Goal: Task Accomplishment & Management: Use online tool/utility

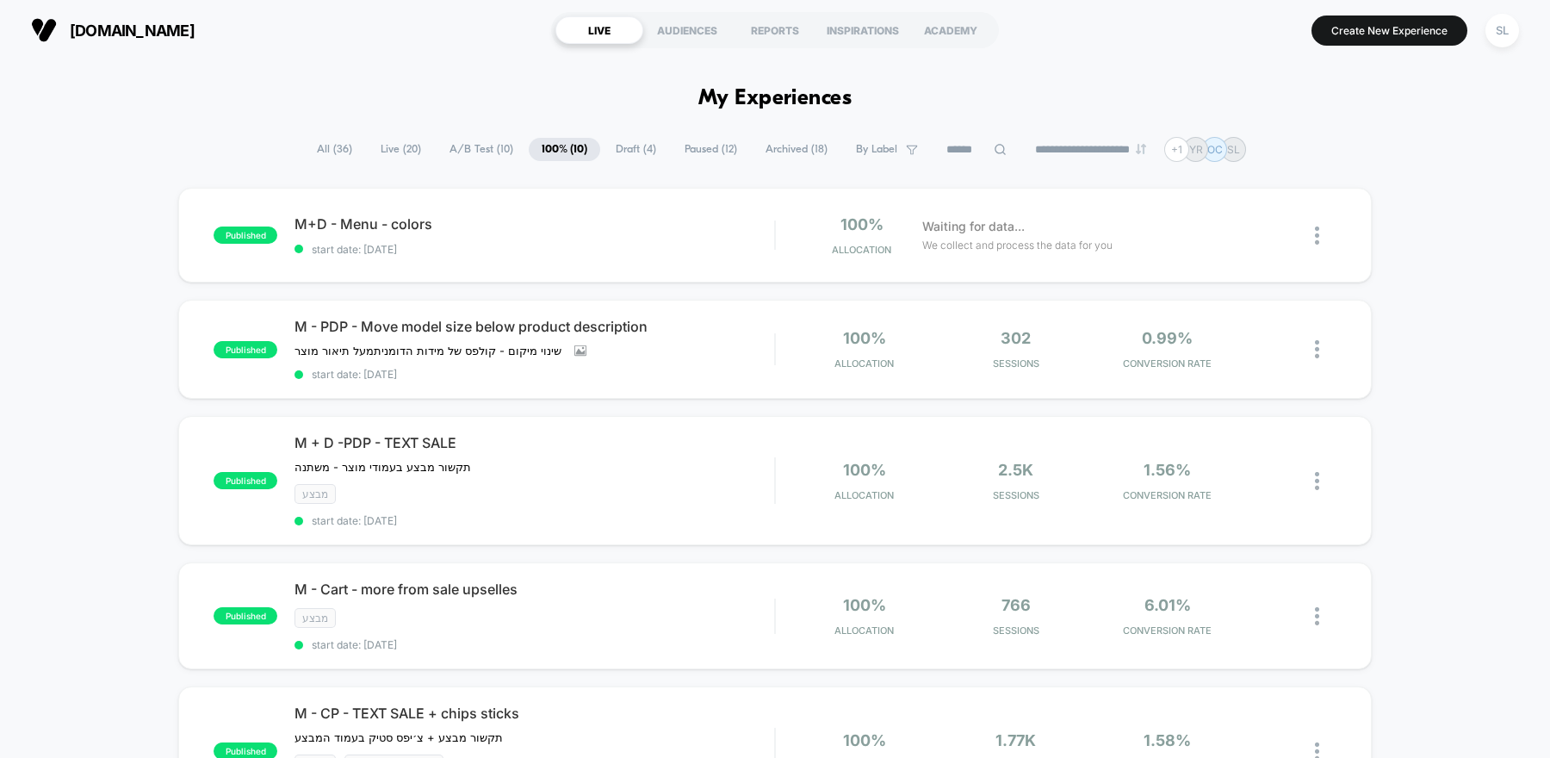
click at [471, 151] on span "A/B Test ( 10 )" at bounding box center [482, 149] width 90 height 23
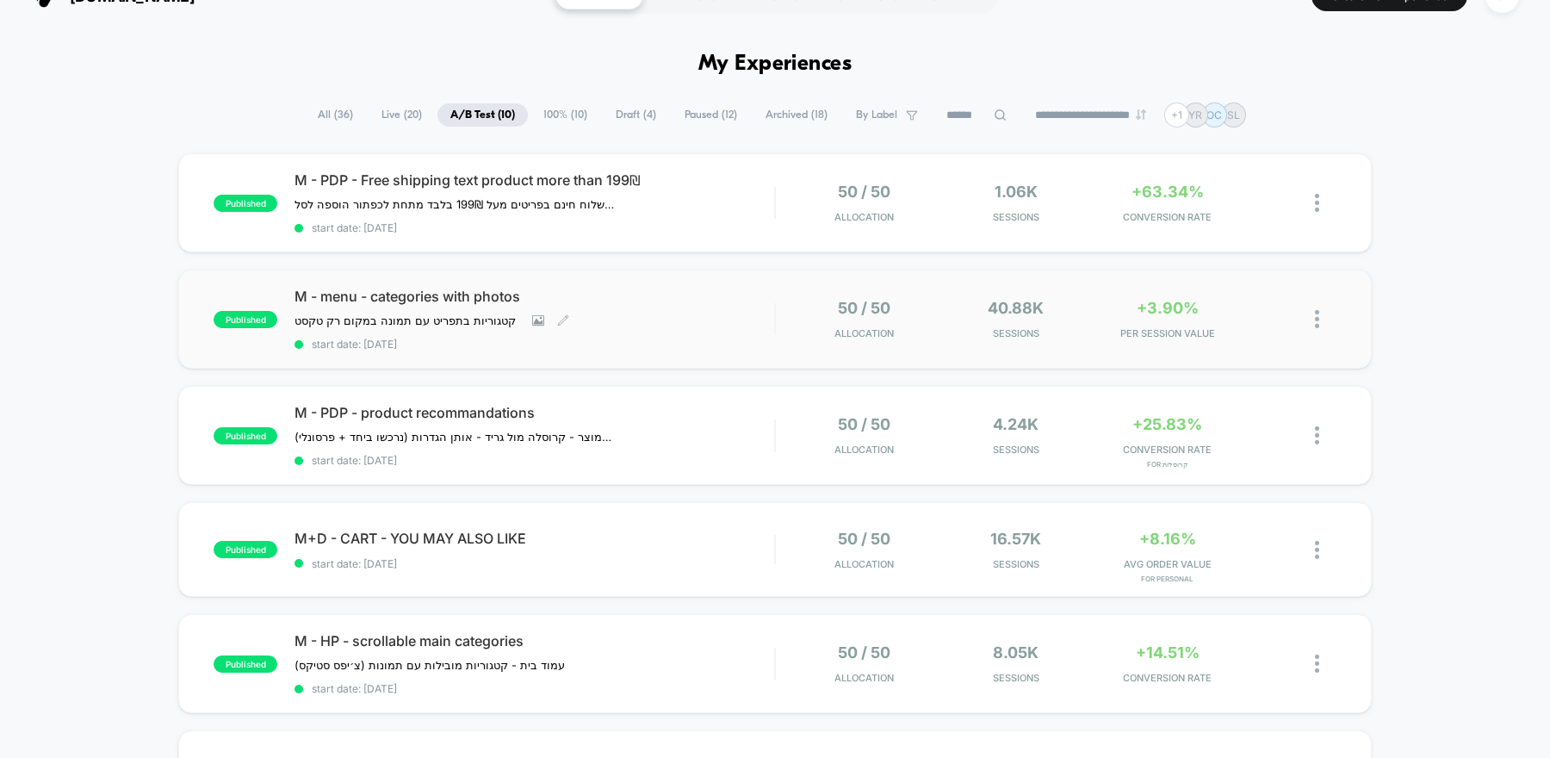
scroll to position [35, 0]
click at [1104, 198] on div "+63.34% CONVERSION RATE" at bounding box center [1167, 202] width 143 height 40
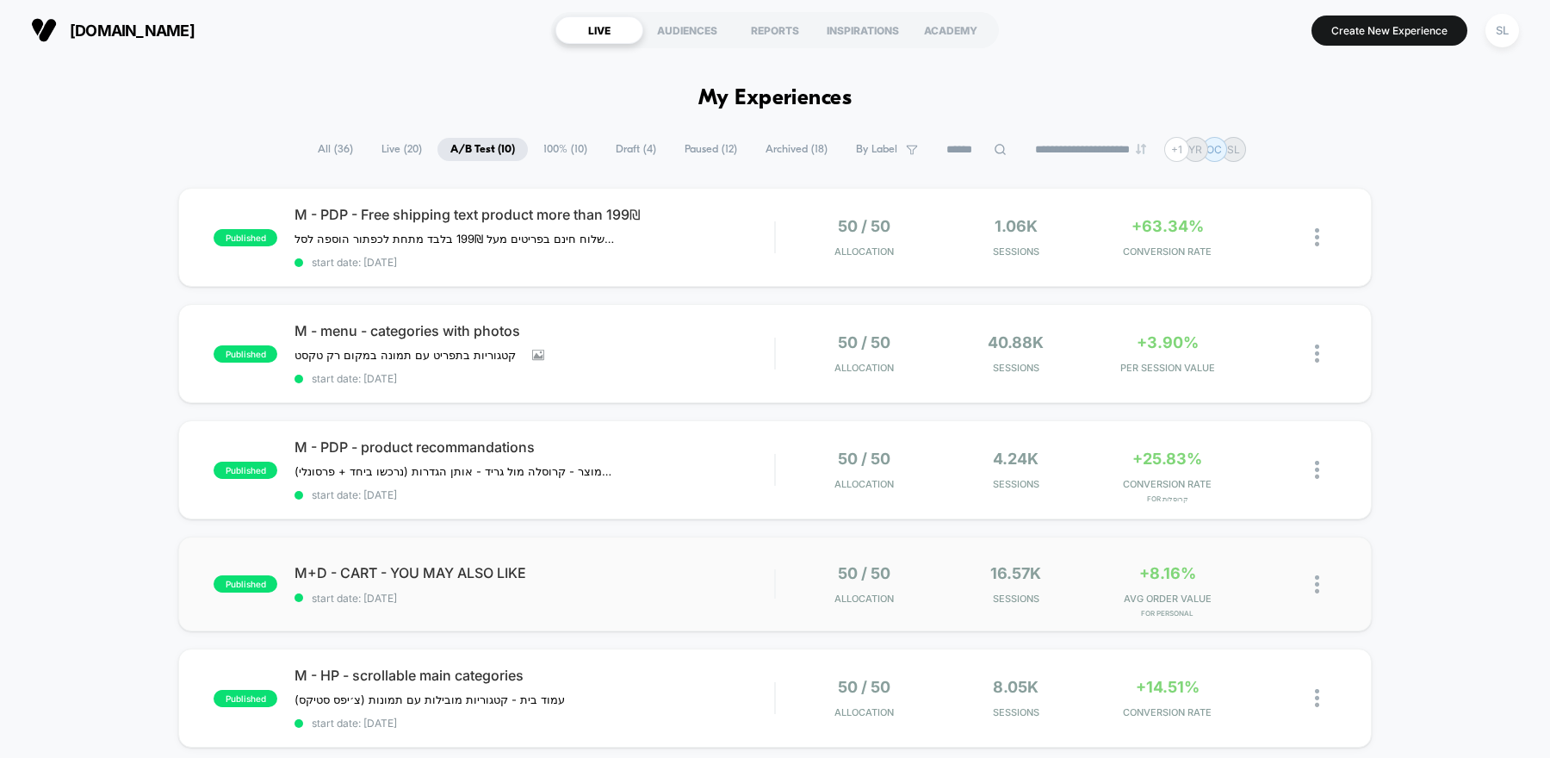
click at [550, 605] on div "published M+D - CART - YOU MAY ALSO LIKE start date: [DATE] 50 / 50 Allocation …" at bounding box center [775, 584] width 1194 height 95
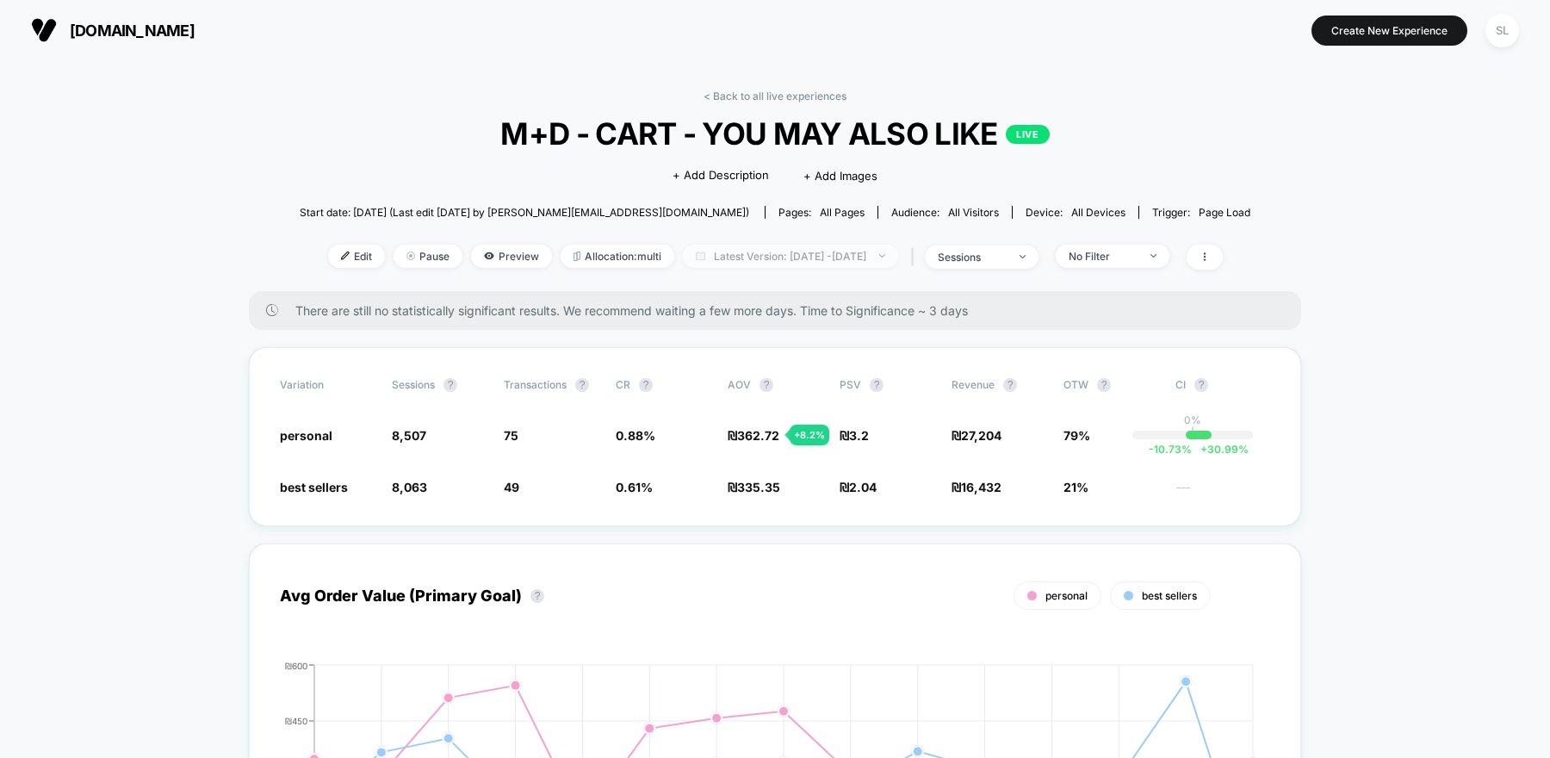
click at [823, 258] on span "Latest Version: [DATE] - [DATE]" at bounding box center [790, 256] width 215 height 23
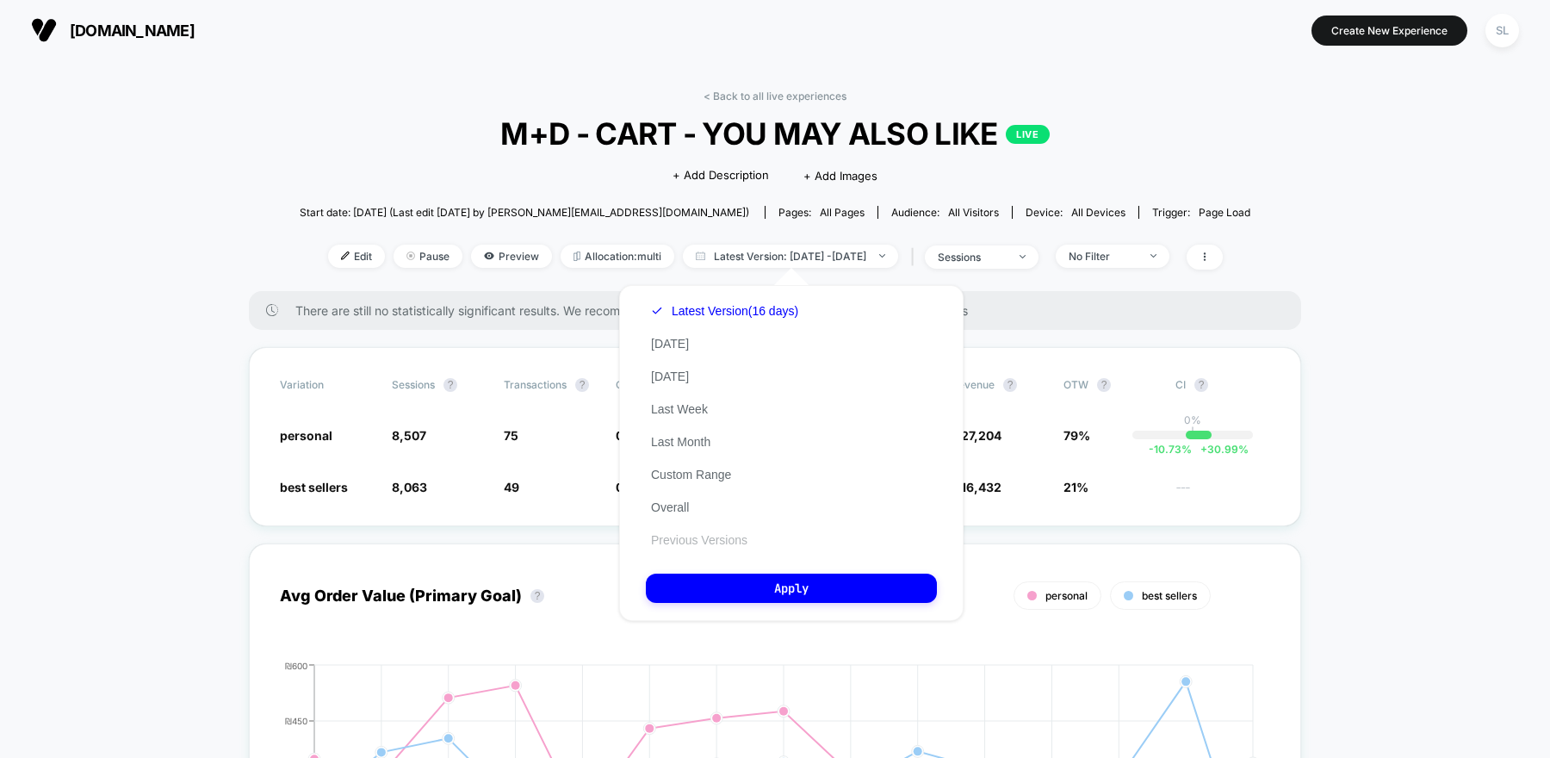
click at [724, 542] on button "Previous Versions" at bounding box center [699, 540] width 107 height 16
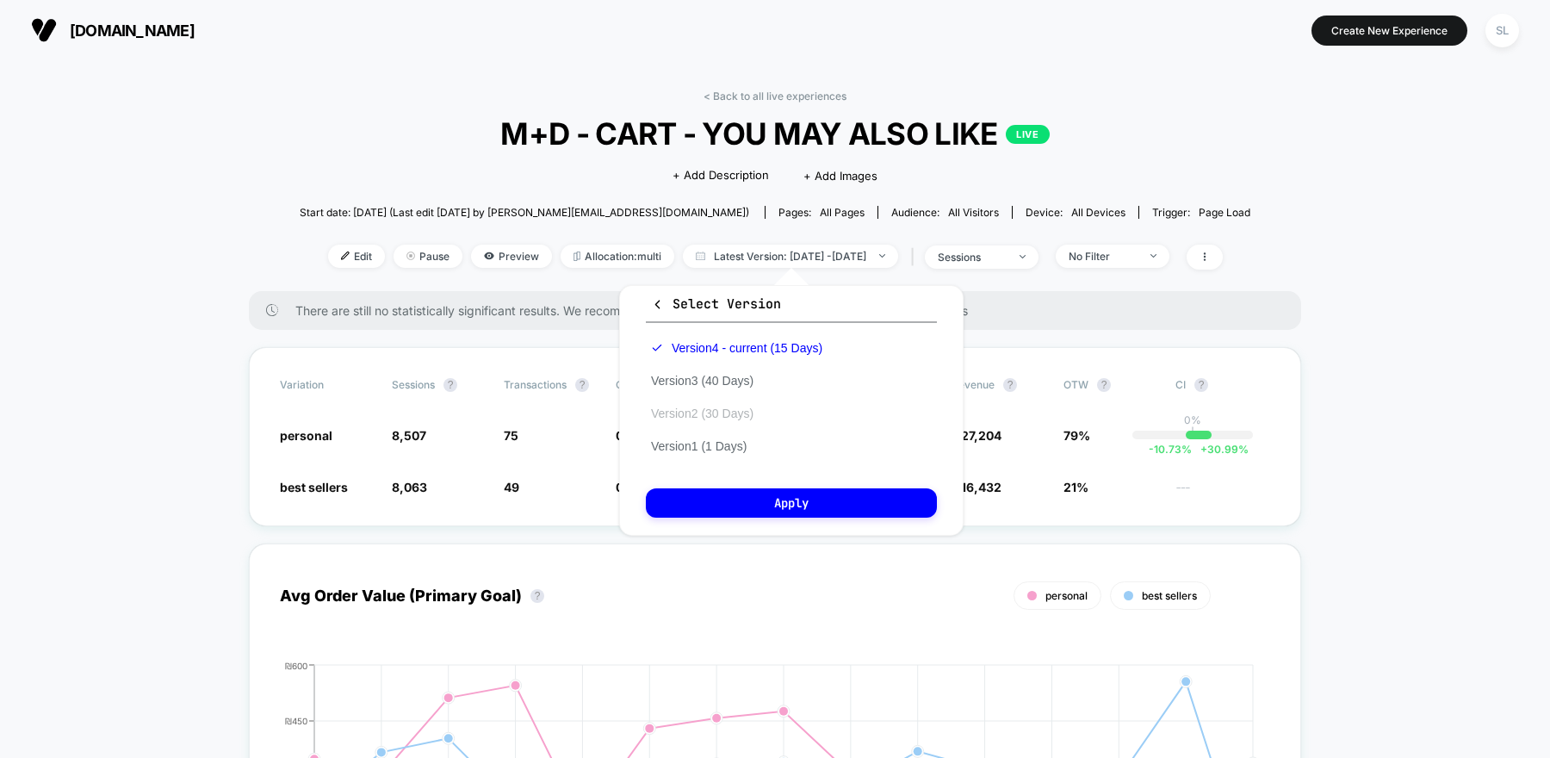
click at [725, 419] on button "Version 2 (30 Days)" at bounding box center [702, 414] width 113 height 16
click at [730, 374] on button "Version 3 (40 Days)" at bounding box center [702, 381] width 113 height 16
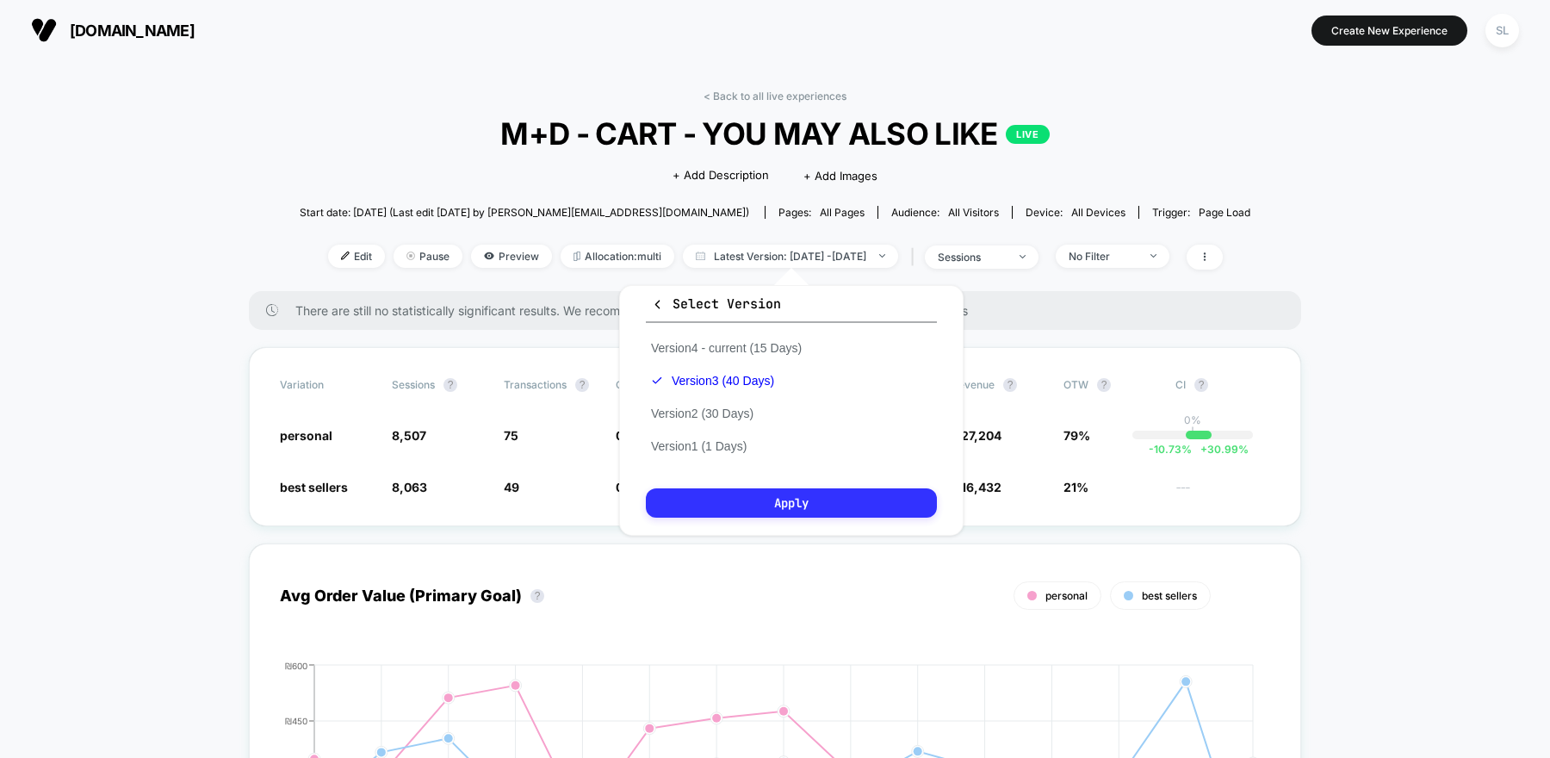
click at [761, 492] on button "Apply" at bounding box center [791, 502] width 291 height 29
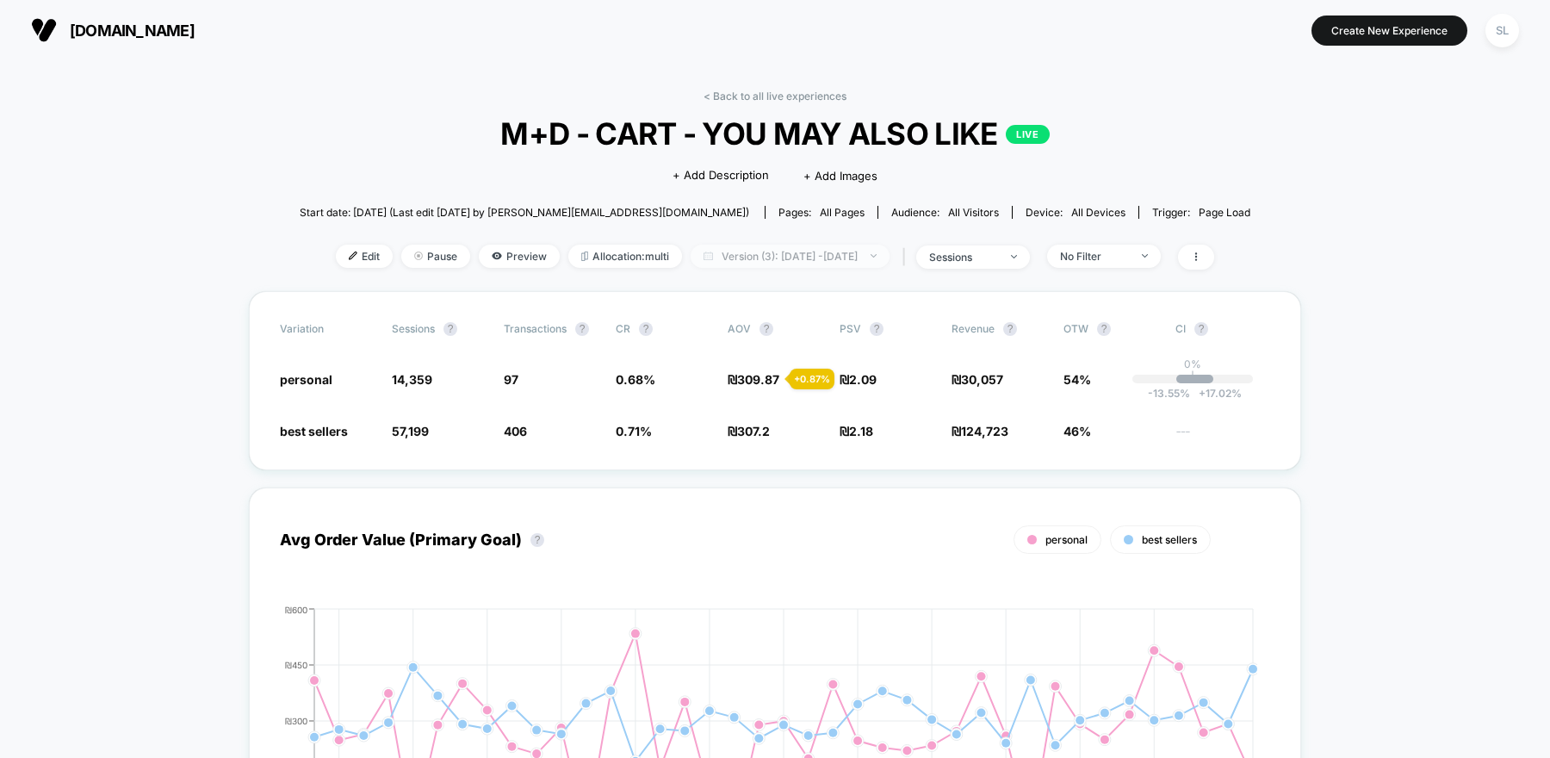
click at [758, 263] on span "Version (3): Jul 20, 2025 - Aug 28, 2025" at bounding box center [790, 256] width 199 height 23
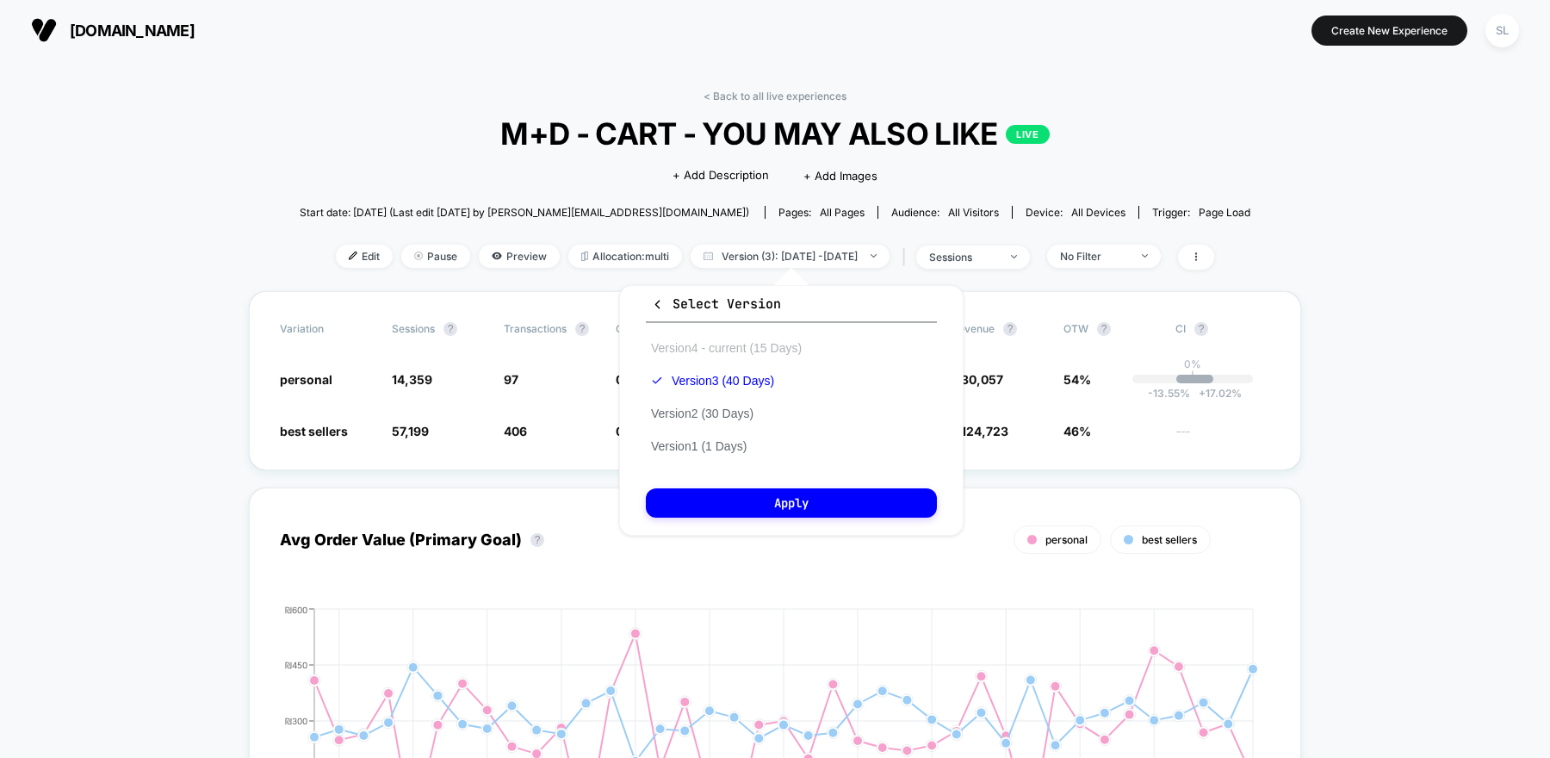
click at [737, 346] on button "Version 4 - current (15 Days)" at bounding box center [726, 348] width 161 height 16
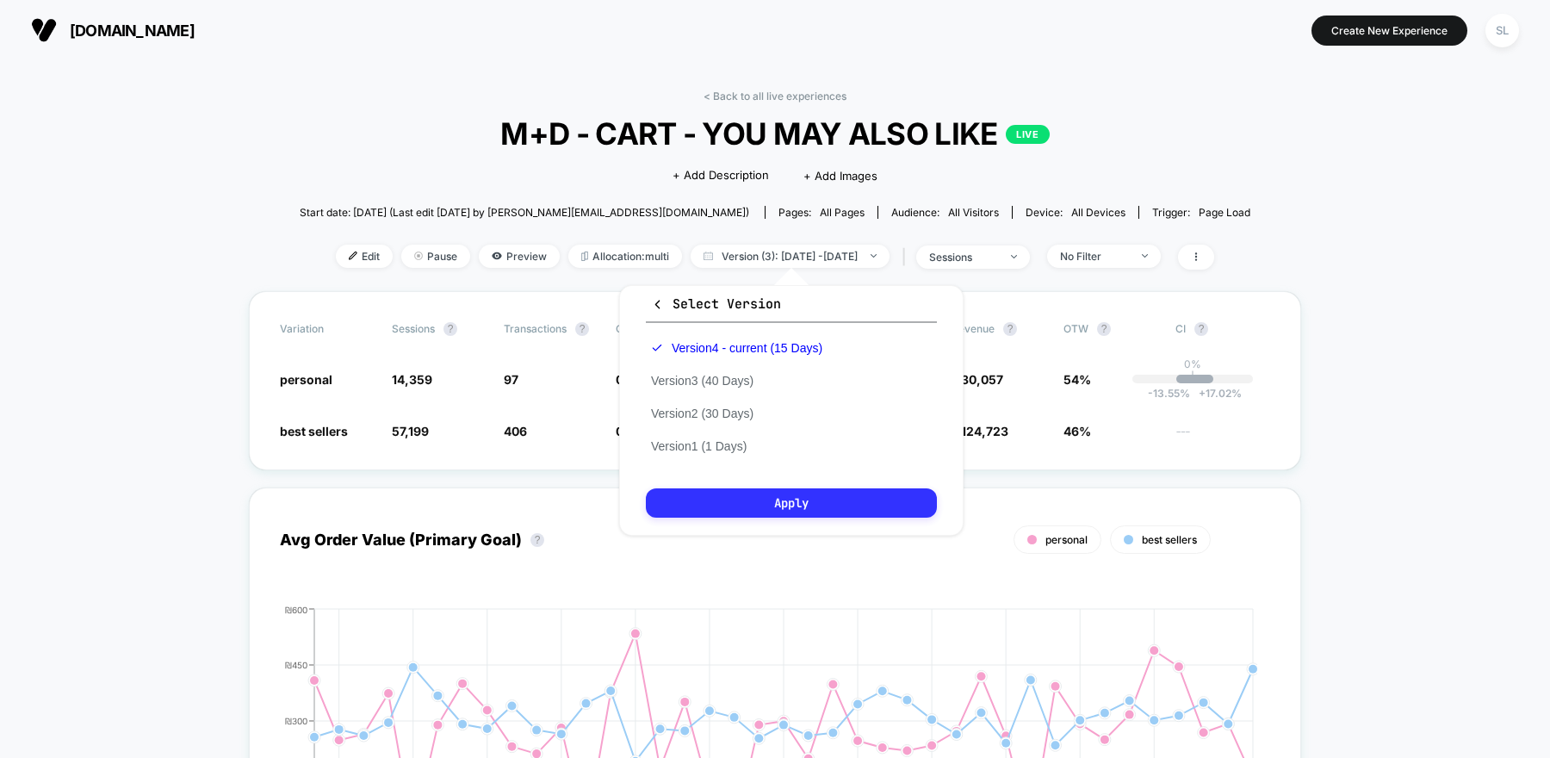
click at [738, 503] on button "Apply" at bounding box center [791, 502] width 291 height 29
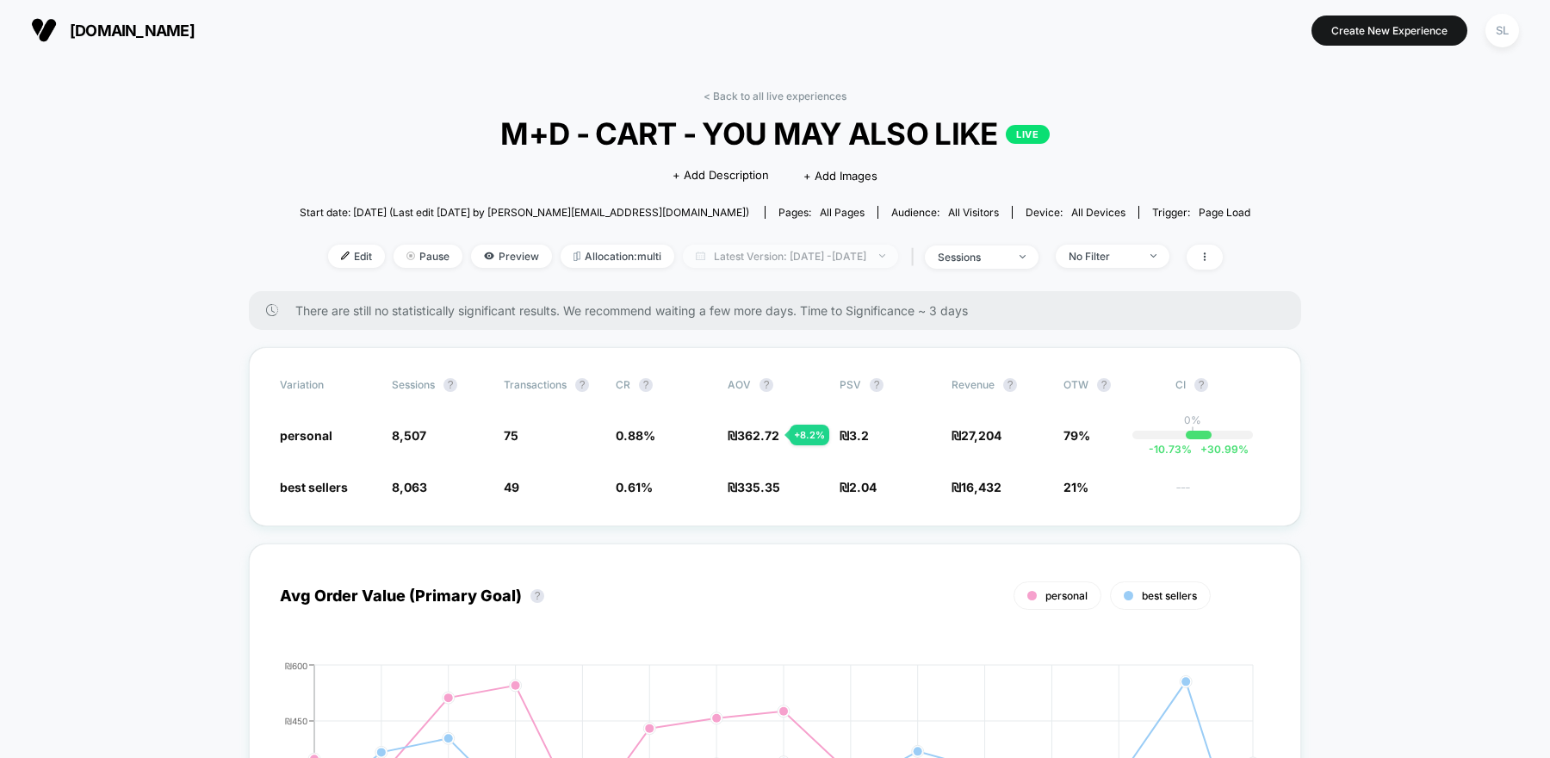
click at [801, 260] on span "Latest Version: Aug 27, 2025 - Sep 10, 2025" at bounding box center [790, 256] width 215 height 23
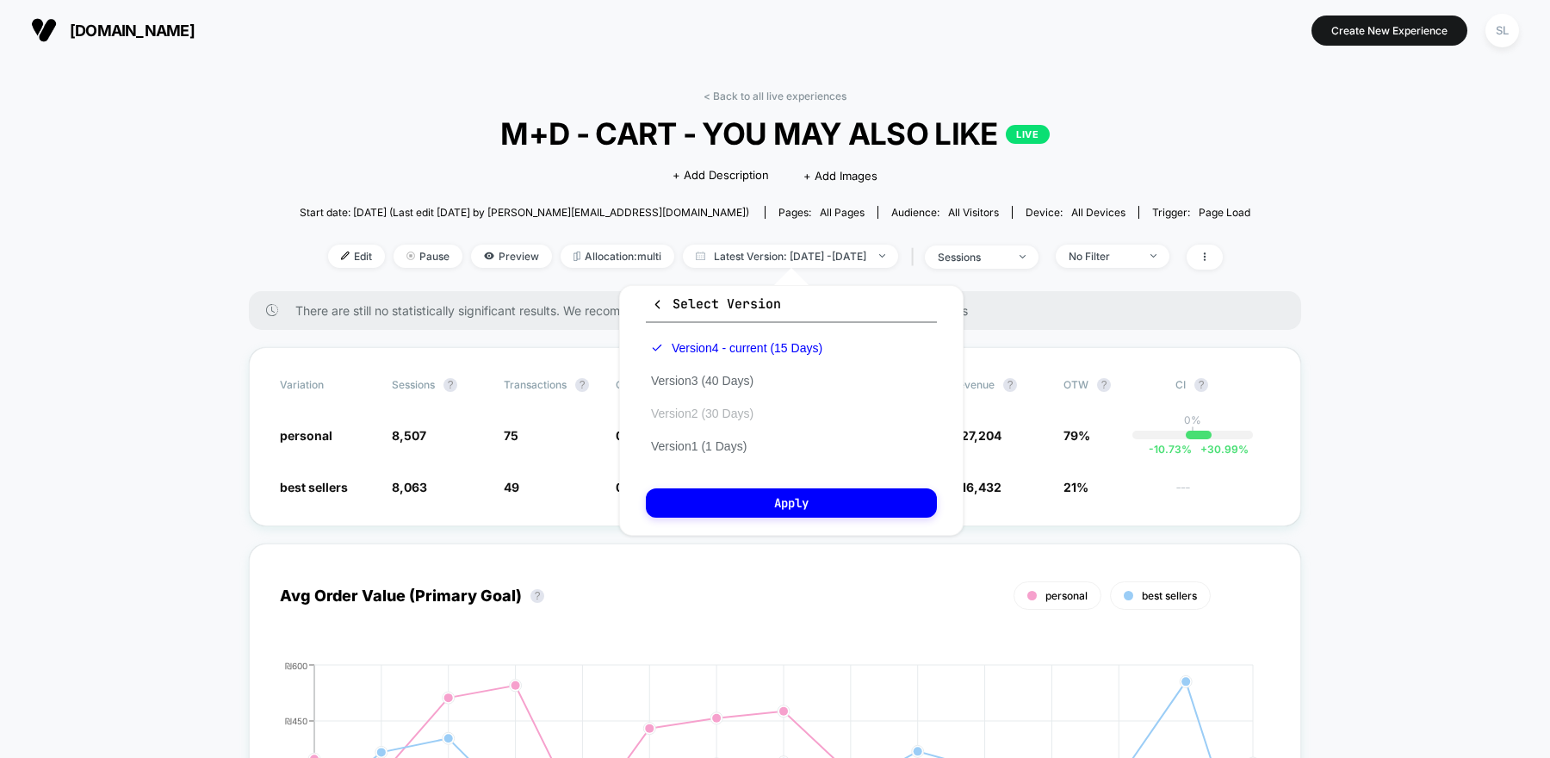
click at [732, 417] on button "Version 2 (30 Days)" at bounding box center [702, 414] width 113 height 16
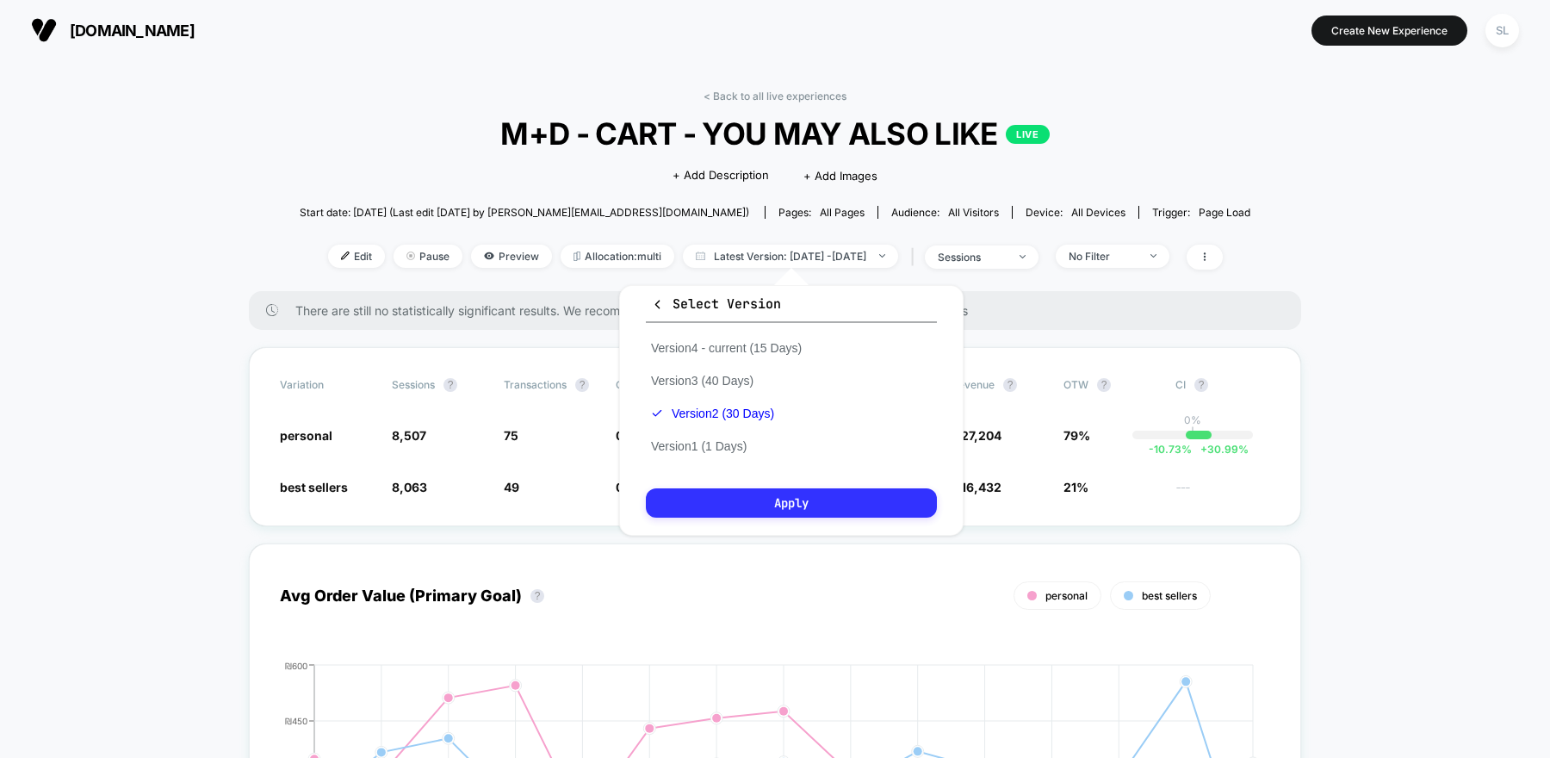
click at [741, 496] on button "Apply" at bounding box center [791, 502] width 291 height 29
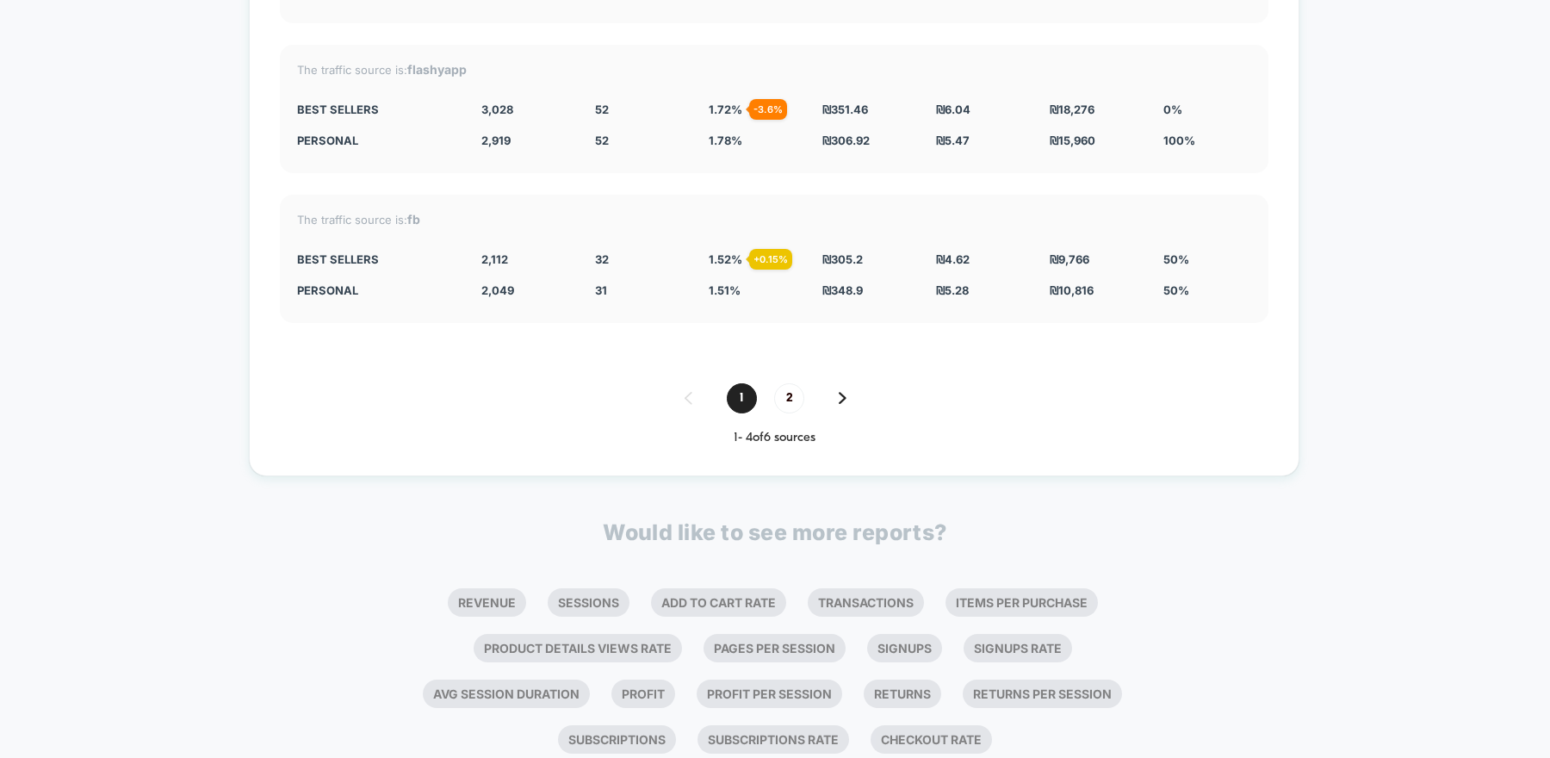
scroll to position [3235, 0]
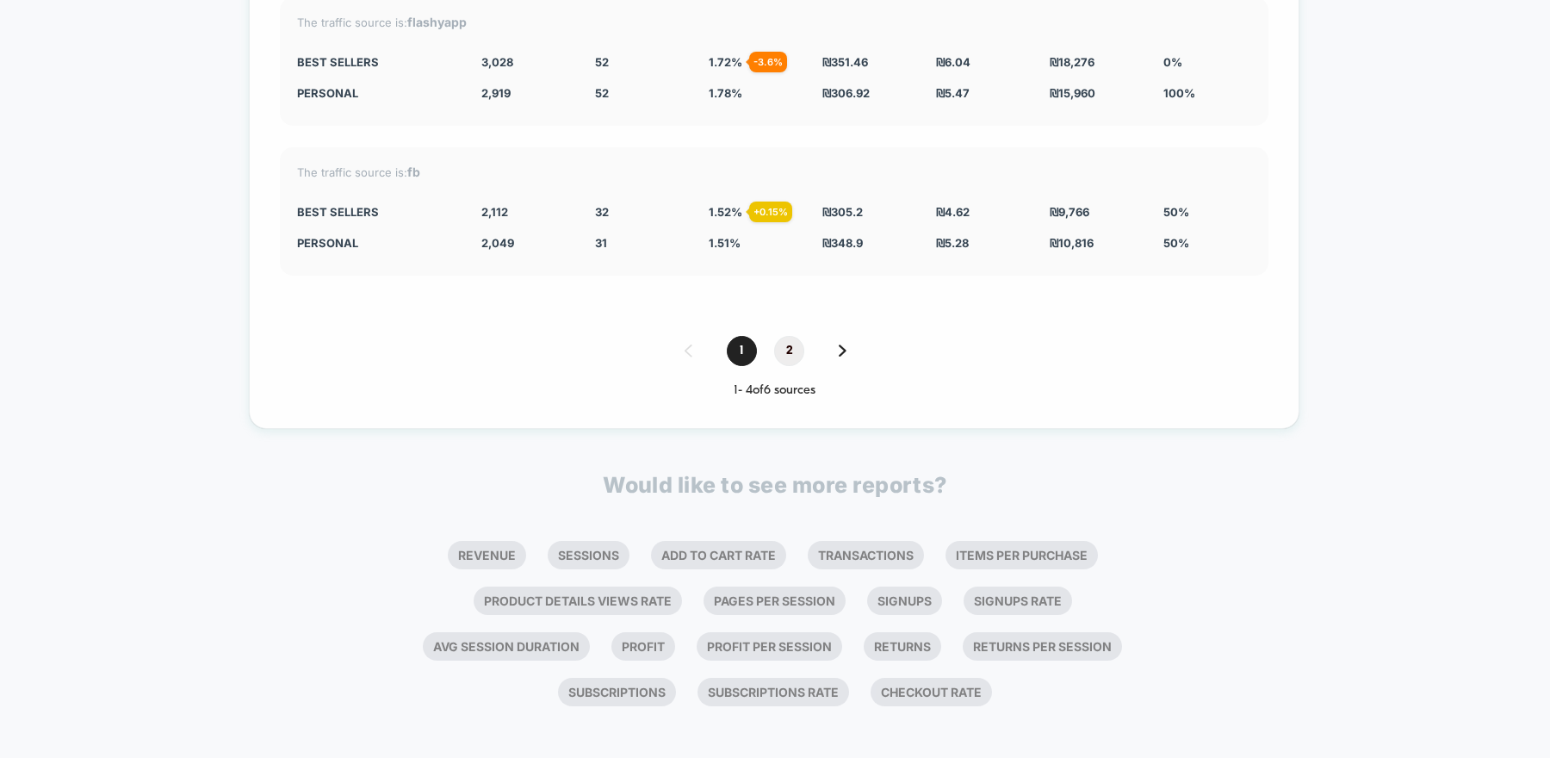
click at [784, 341] on span "2" at bounding box center [789, 351] width 30 height 30
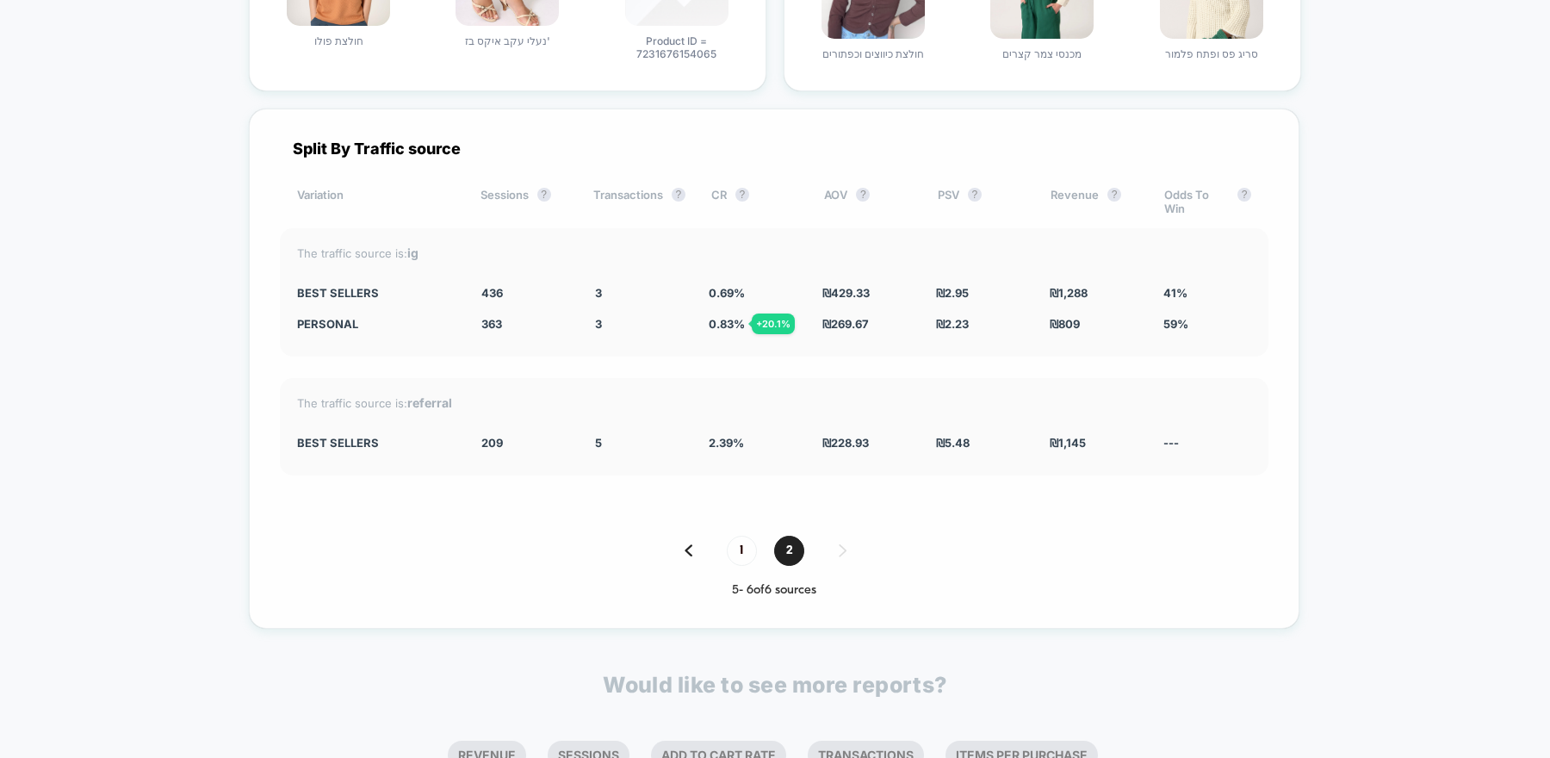
scroll to position [2702, 0]
click at [735, 550] on span "1" at bounding box center [742, 553] width 30 height 30
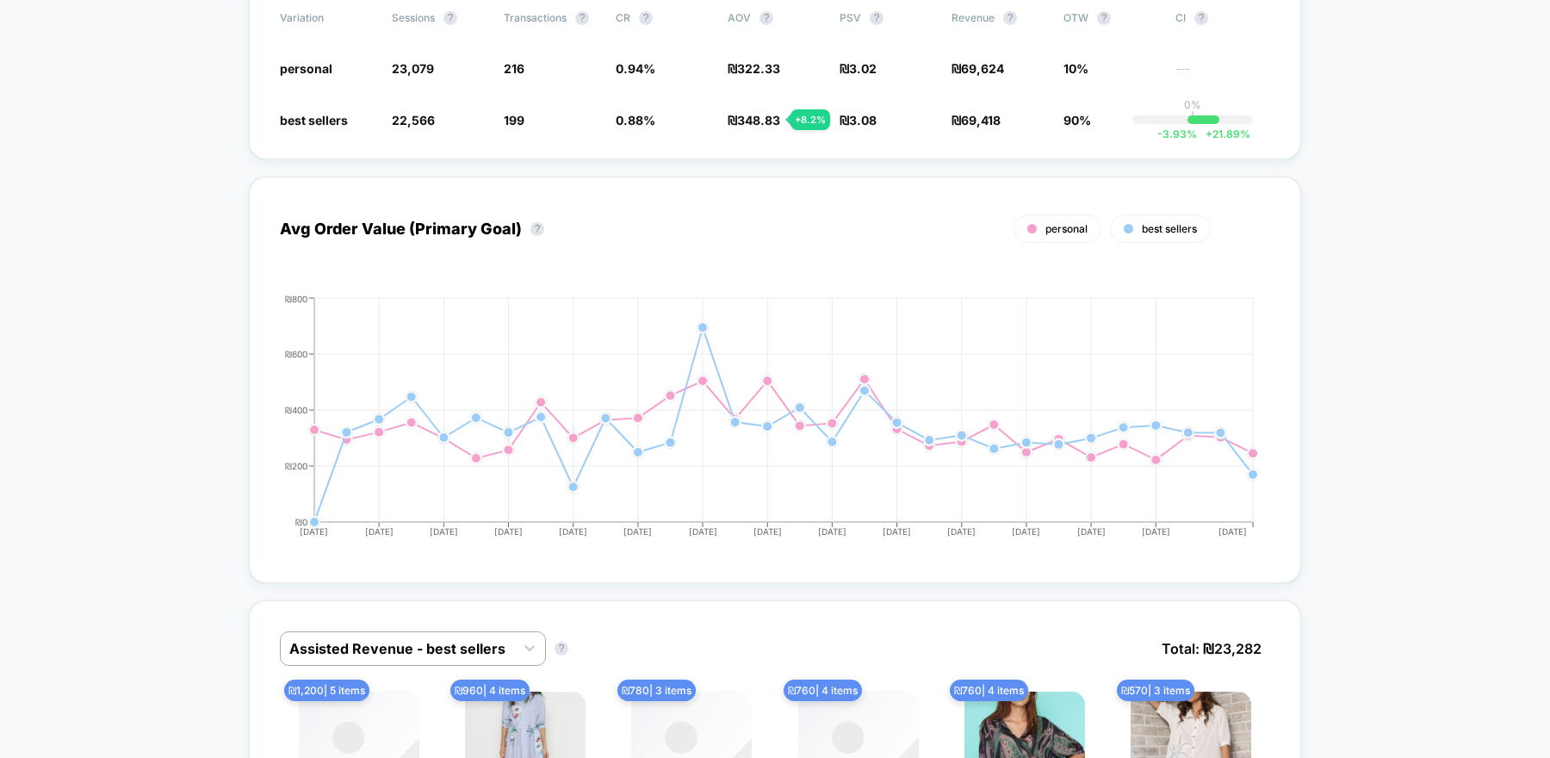
scroll to position [0, 0]
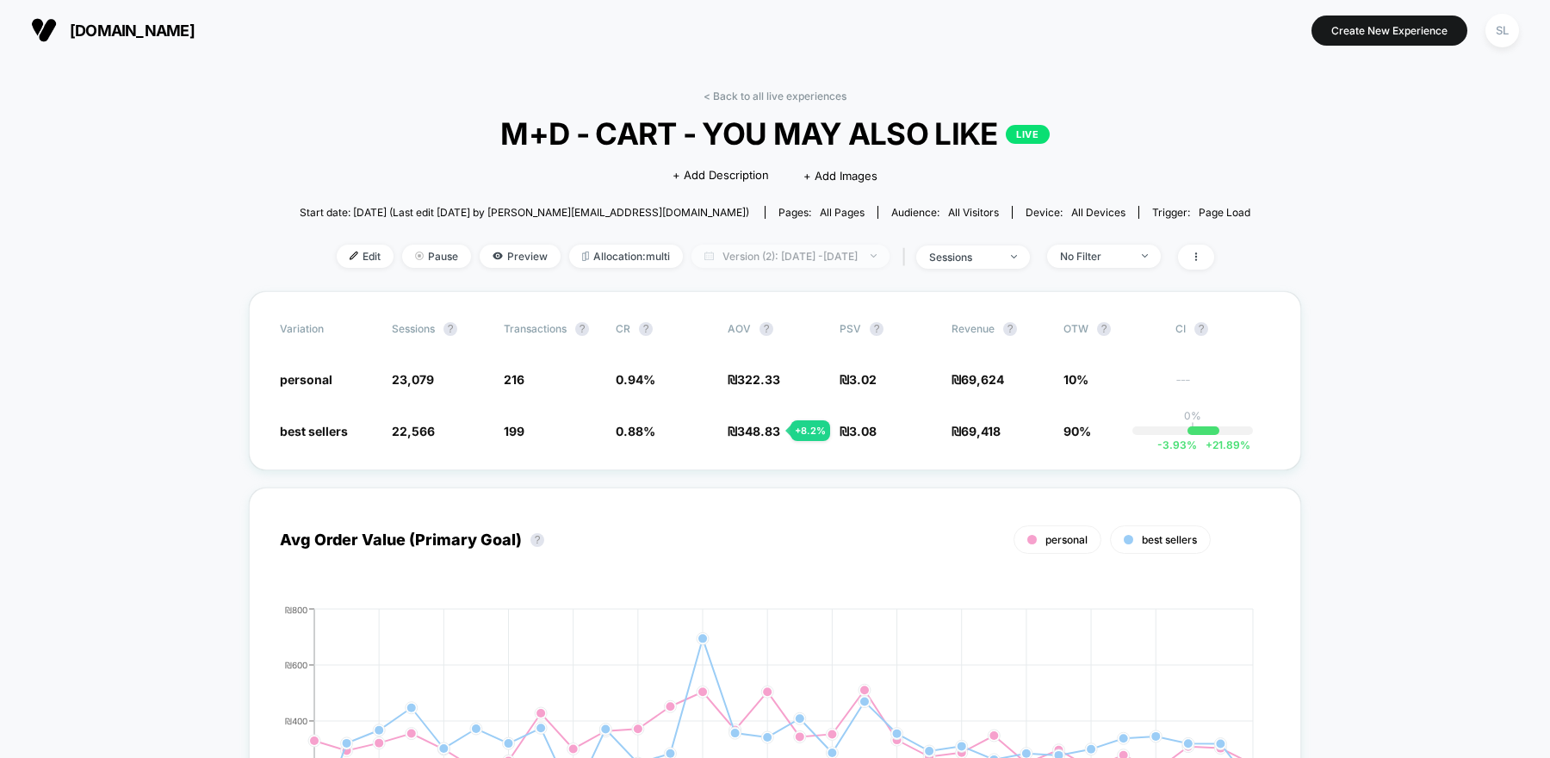
click at [792, 252] on span "Version (2): Jun 21, 2025 - Jul 20, 2025" at bounding box center [791, 256] width 198 height 23
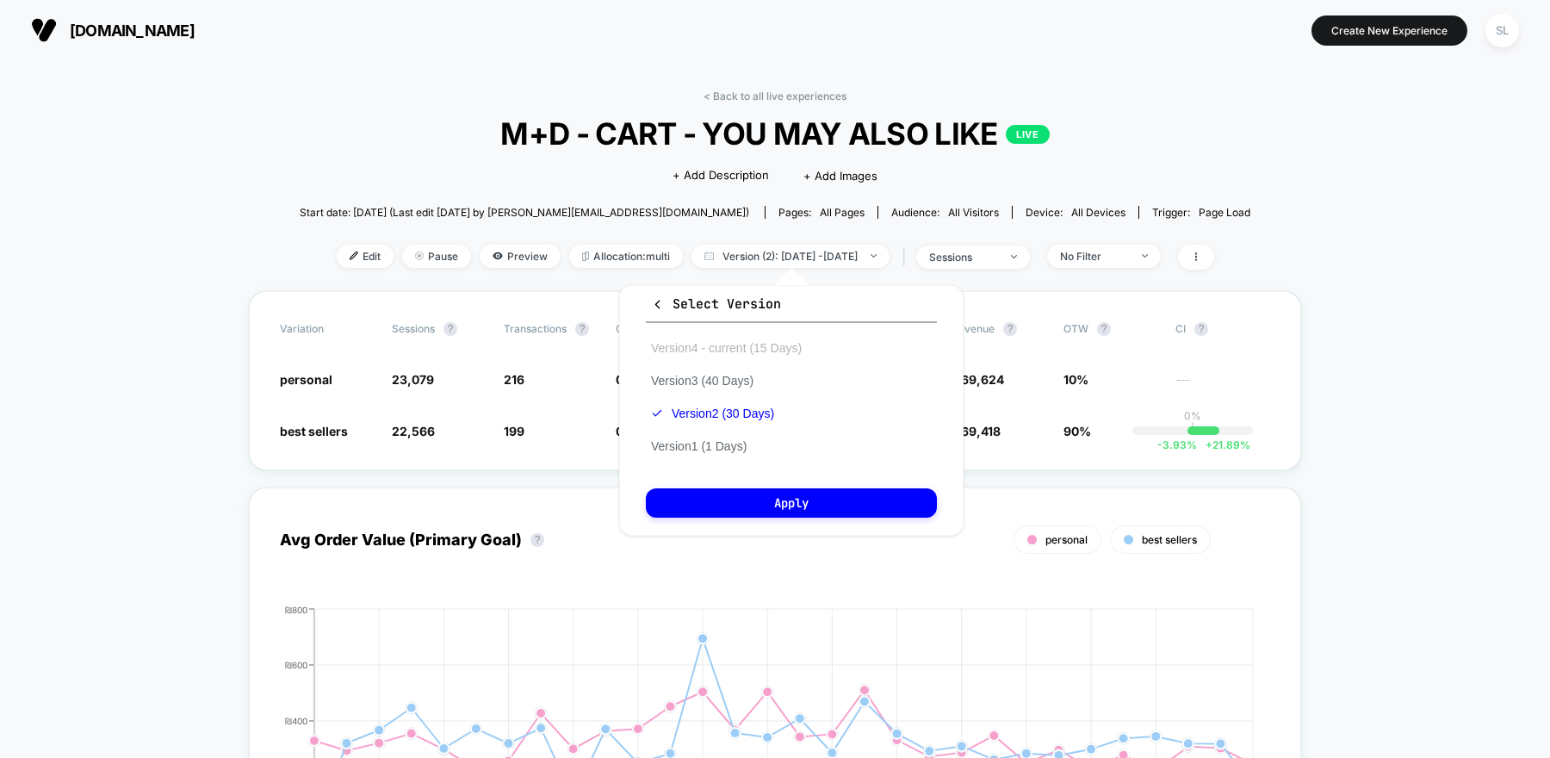
click at [789, 348] on button "Version 4 - current (15 Days)" at bounding box center [726, 348] width 161 height 16
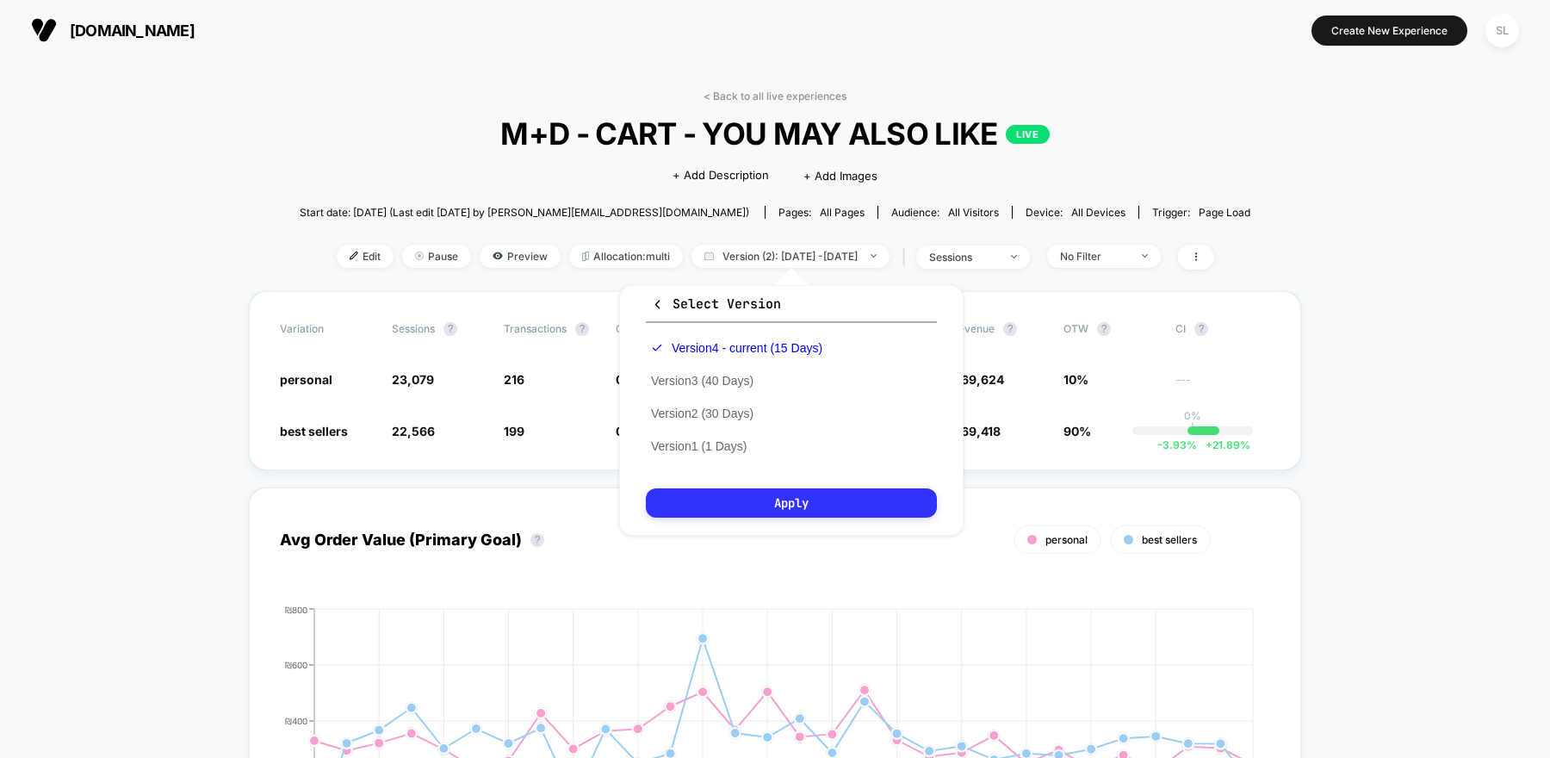
click at [789, 506] on button "Apply" at bounding box center [791, 502] width 291 height 29
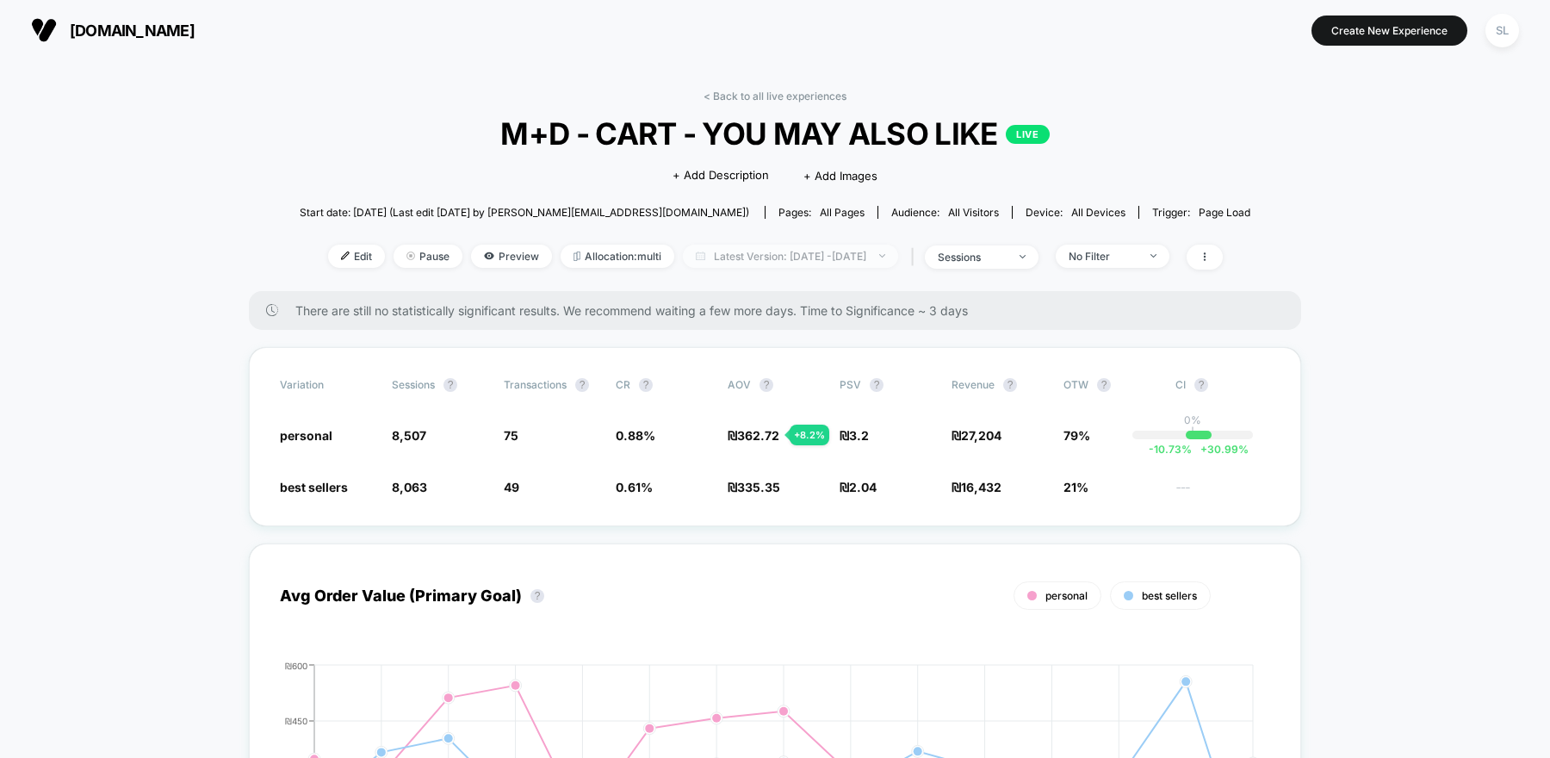
click at [754, 261] on span "Latest Version: Aug 27, 2025 - Sep 10, 2025" at bounding box center [790, 256] width 215 height 23
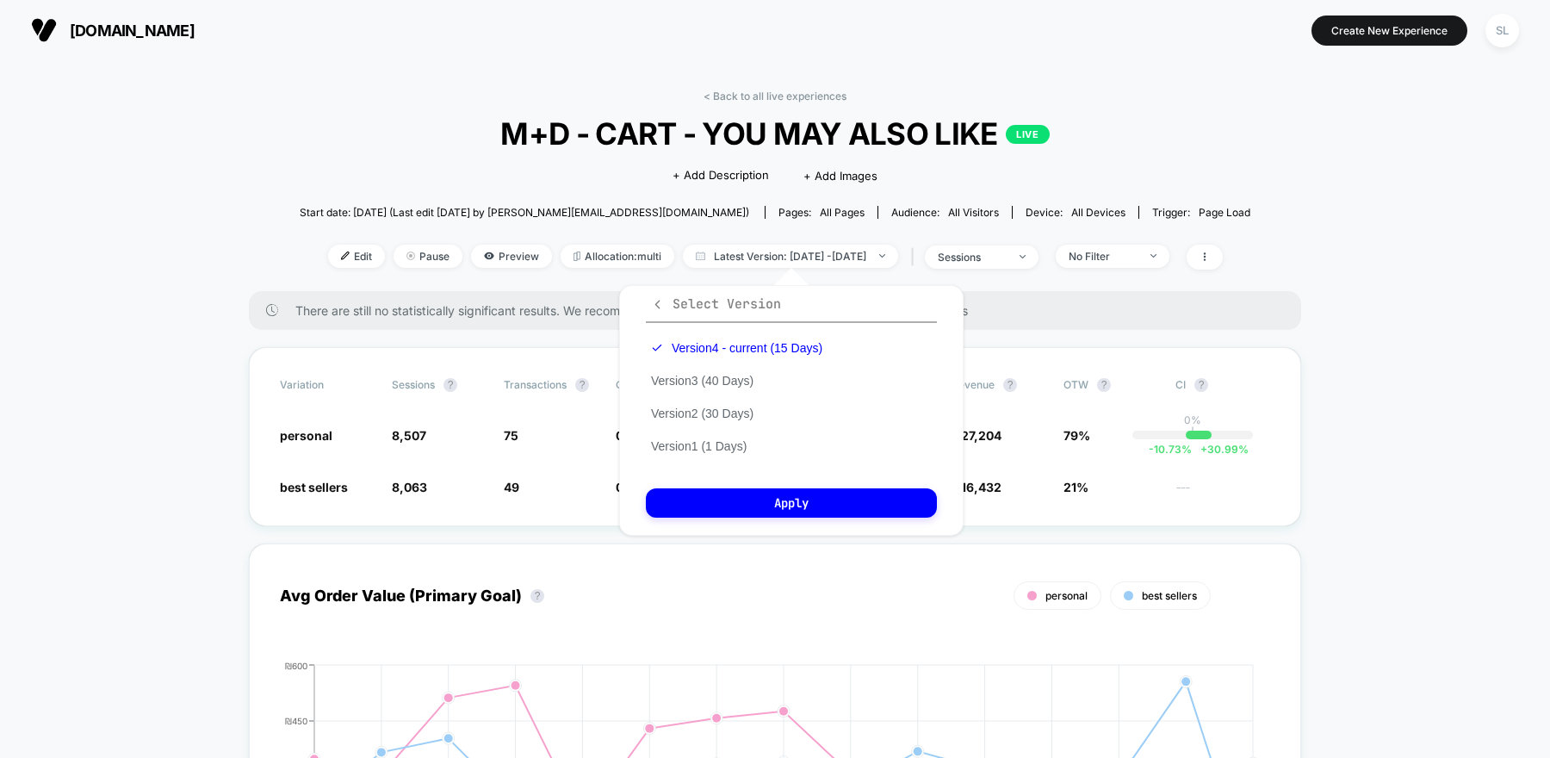
click at [691, 301] on span "Select Version" at bounding box center [716, 303] width 130 height 17
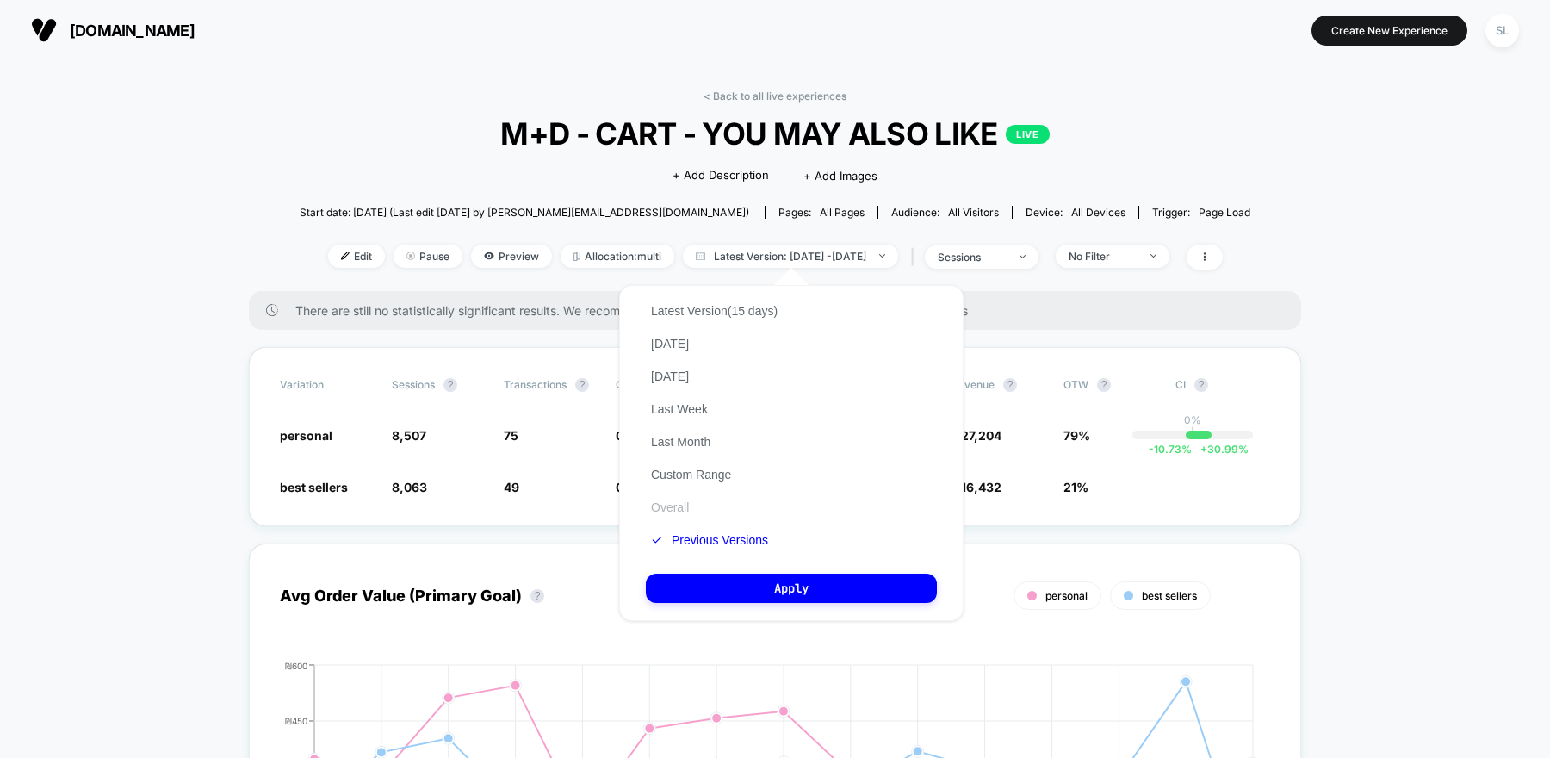
click at [678, 511] on button "Overall" at bounding box center [670, 508] width 48 height 16
click at [714, 599] on button "Apply" at bounding box center [791, 588] width 291 height 29
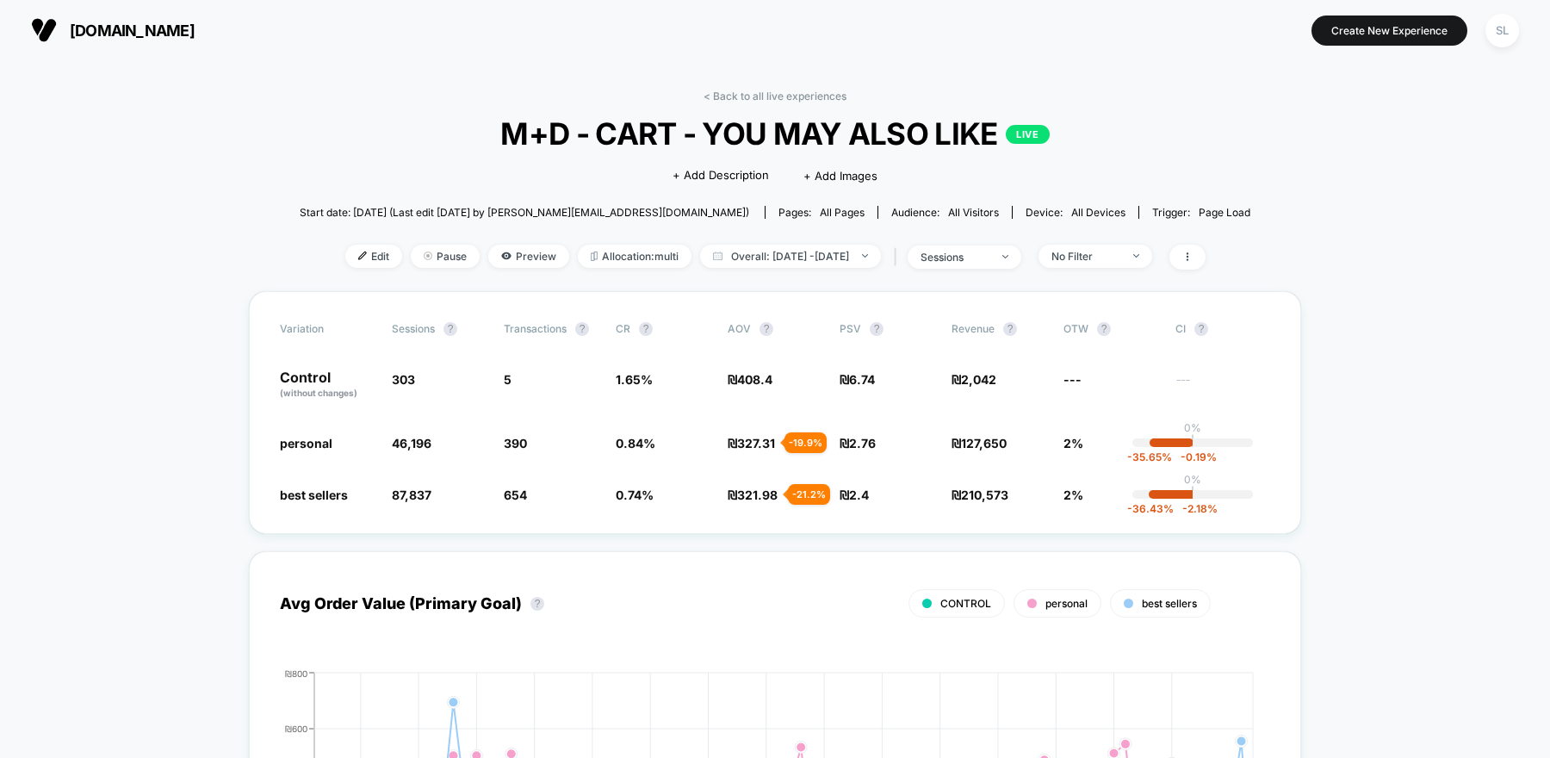
click at [129, 38] on span "[DOMAIN_NAME]" at bounding box center [132, 31] width 125 height 18
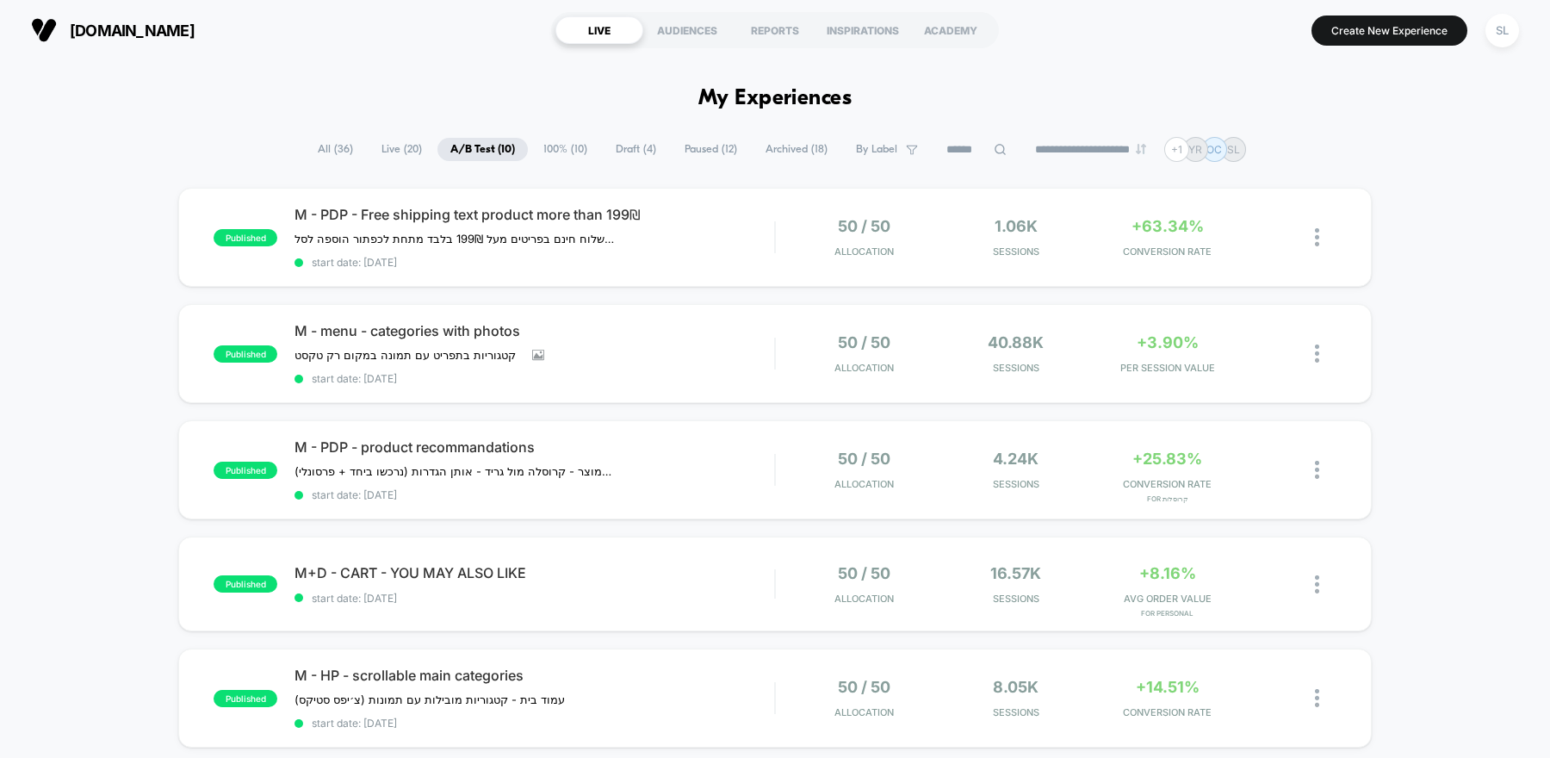
click at [569, 141] on span "100% ( 10 )" at bounding box center [566, 149] width 70 height 23
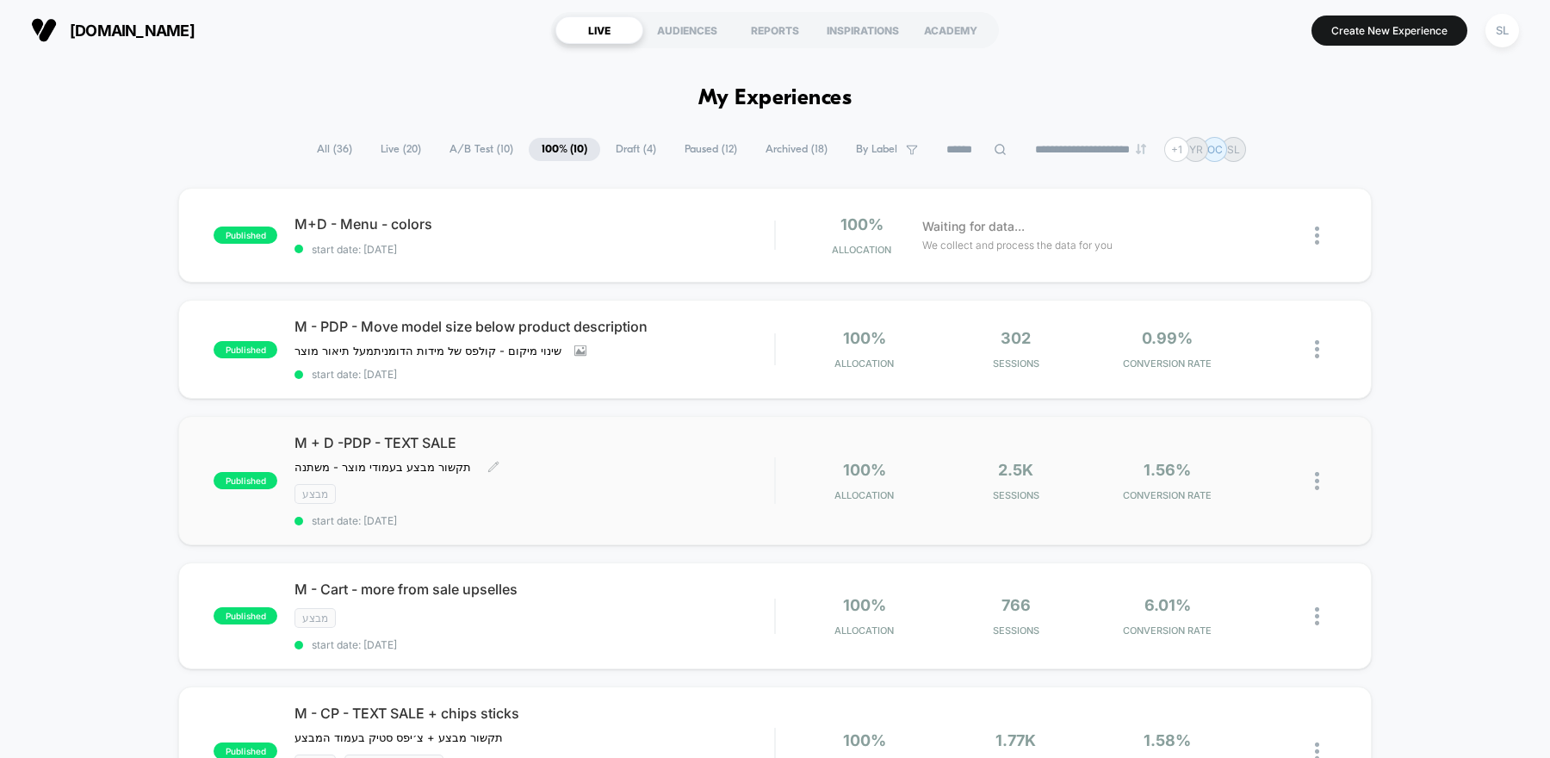
scroll to position [101, 0]
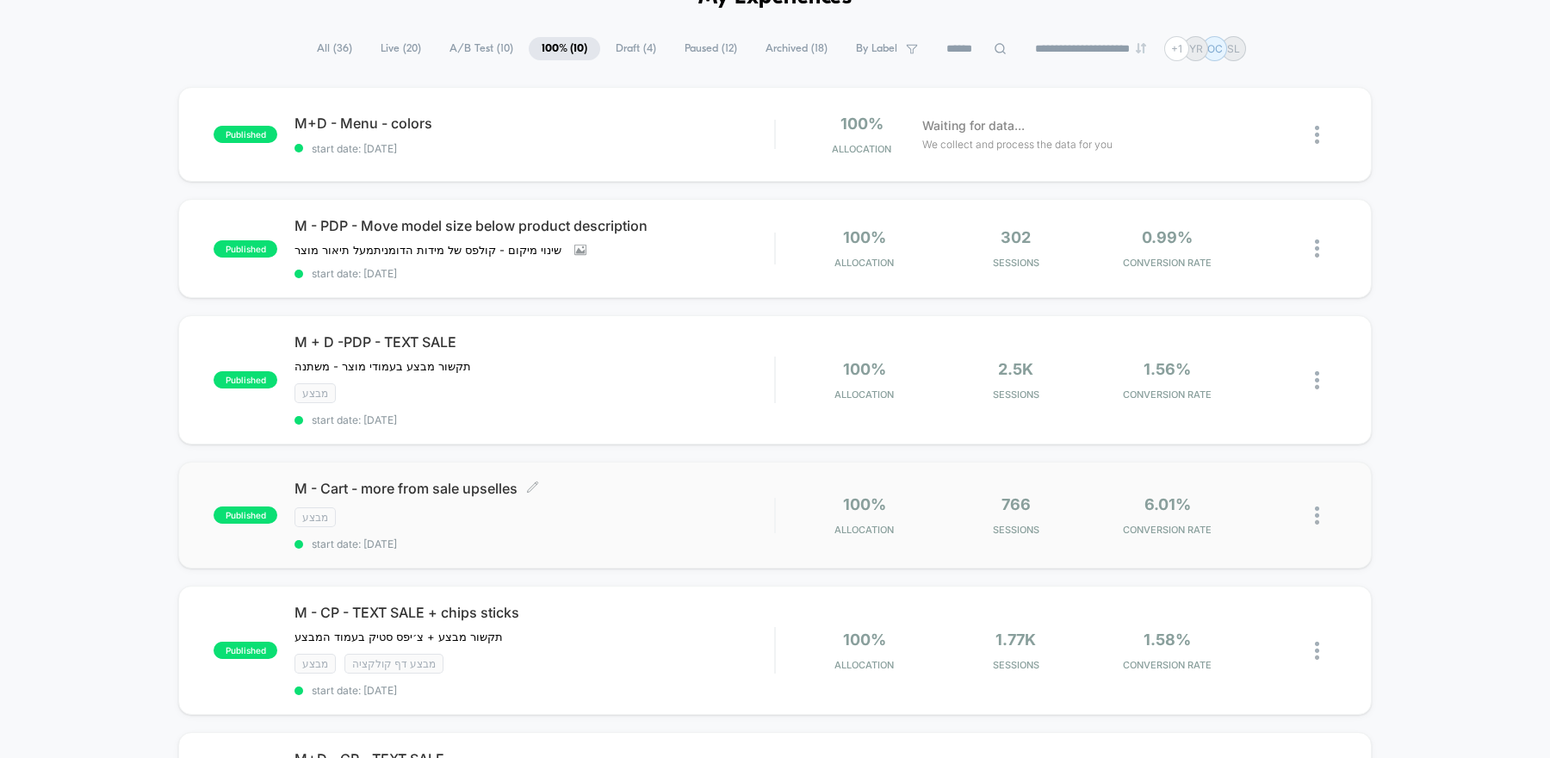
click at [630, 530] on div "M - Cart - more from sale upselles Click to edit experience details Click to ed…" at bounding box center [535, 515] width 480 height 71
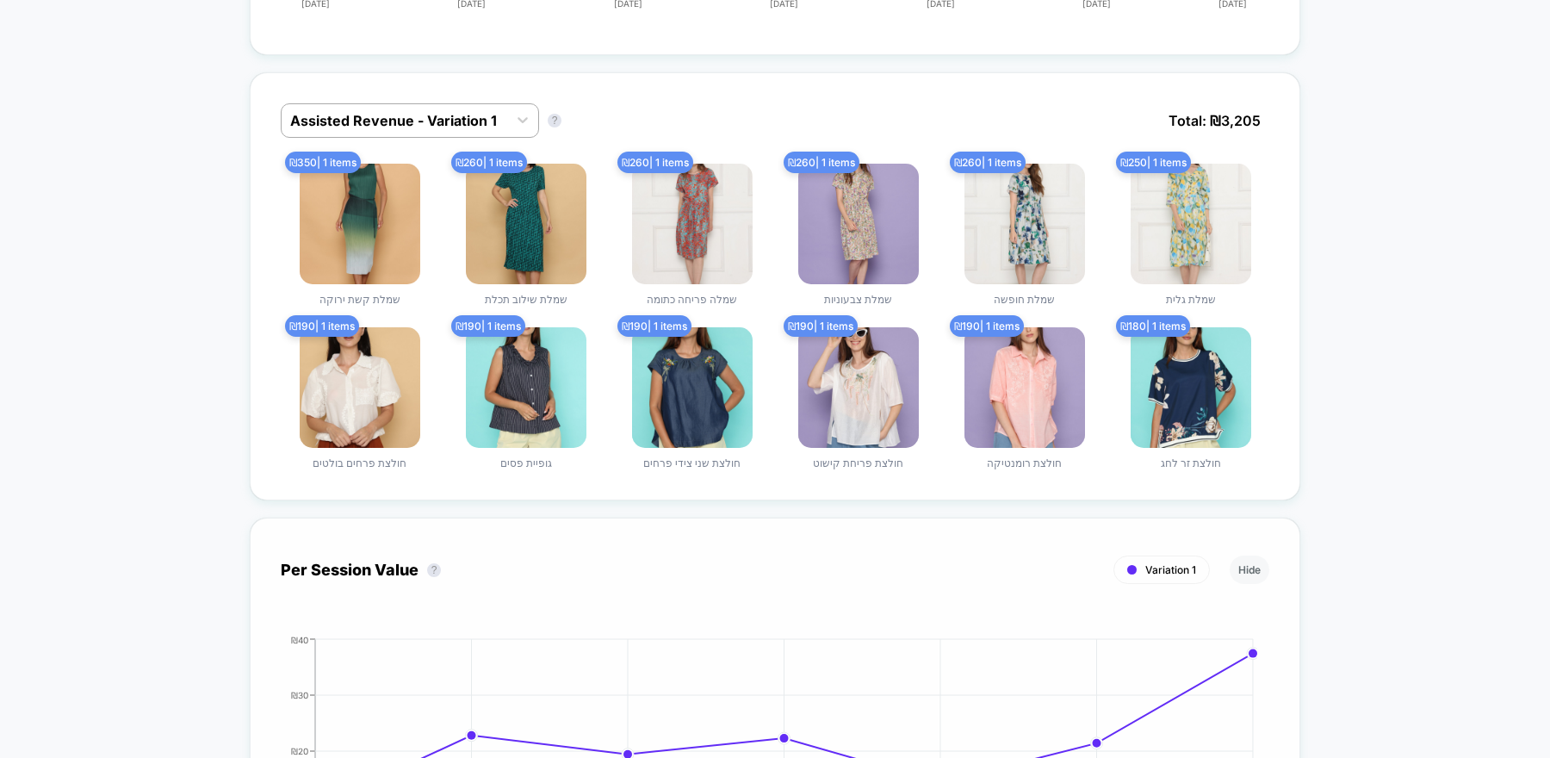
scroll to position [829, 0]
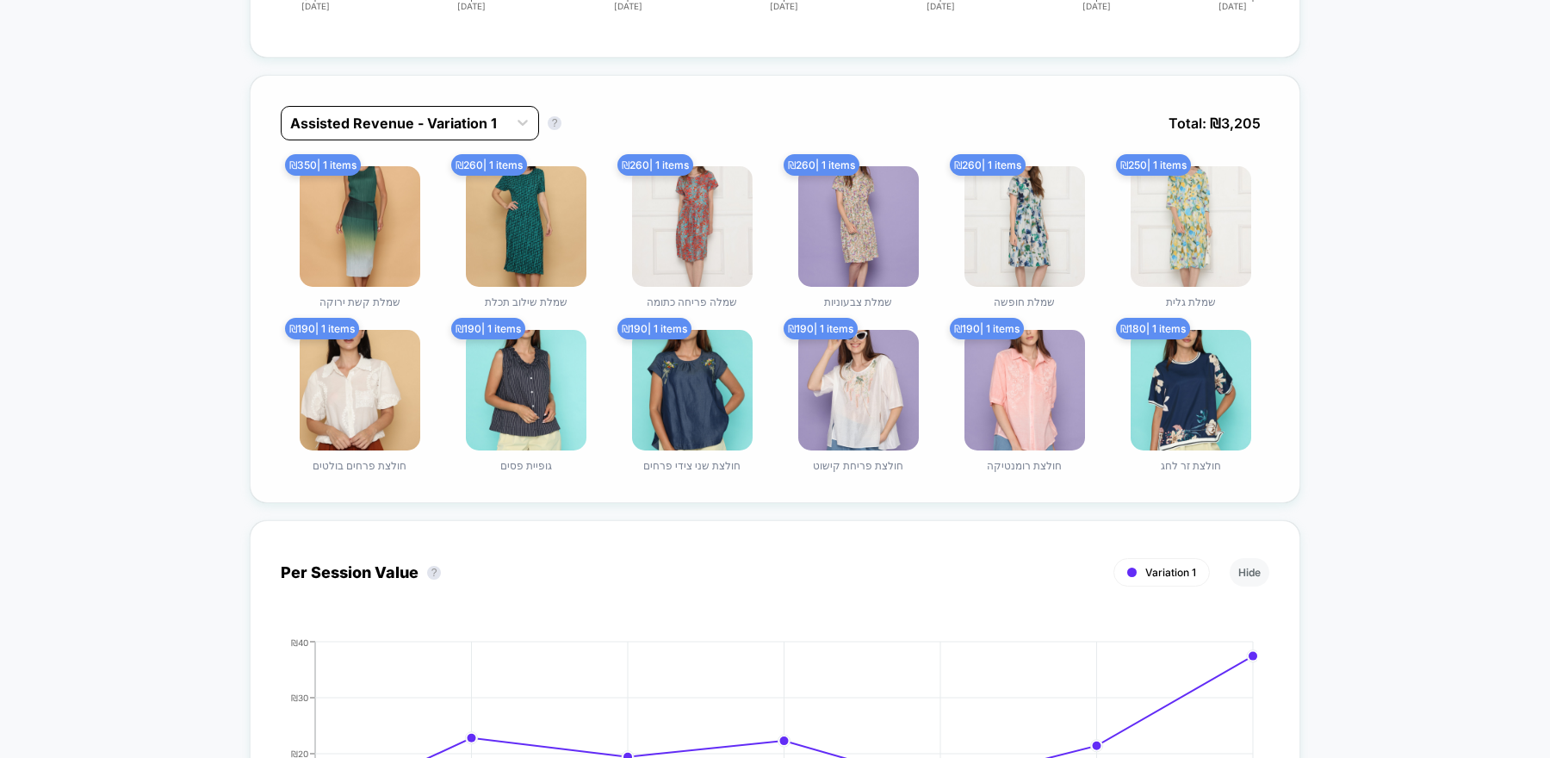
click at [505, 127] on div "Assisted Revenue - Variation 1" at bounding box center [395, 123] width 226 height 28
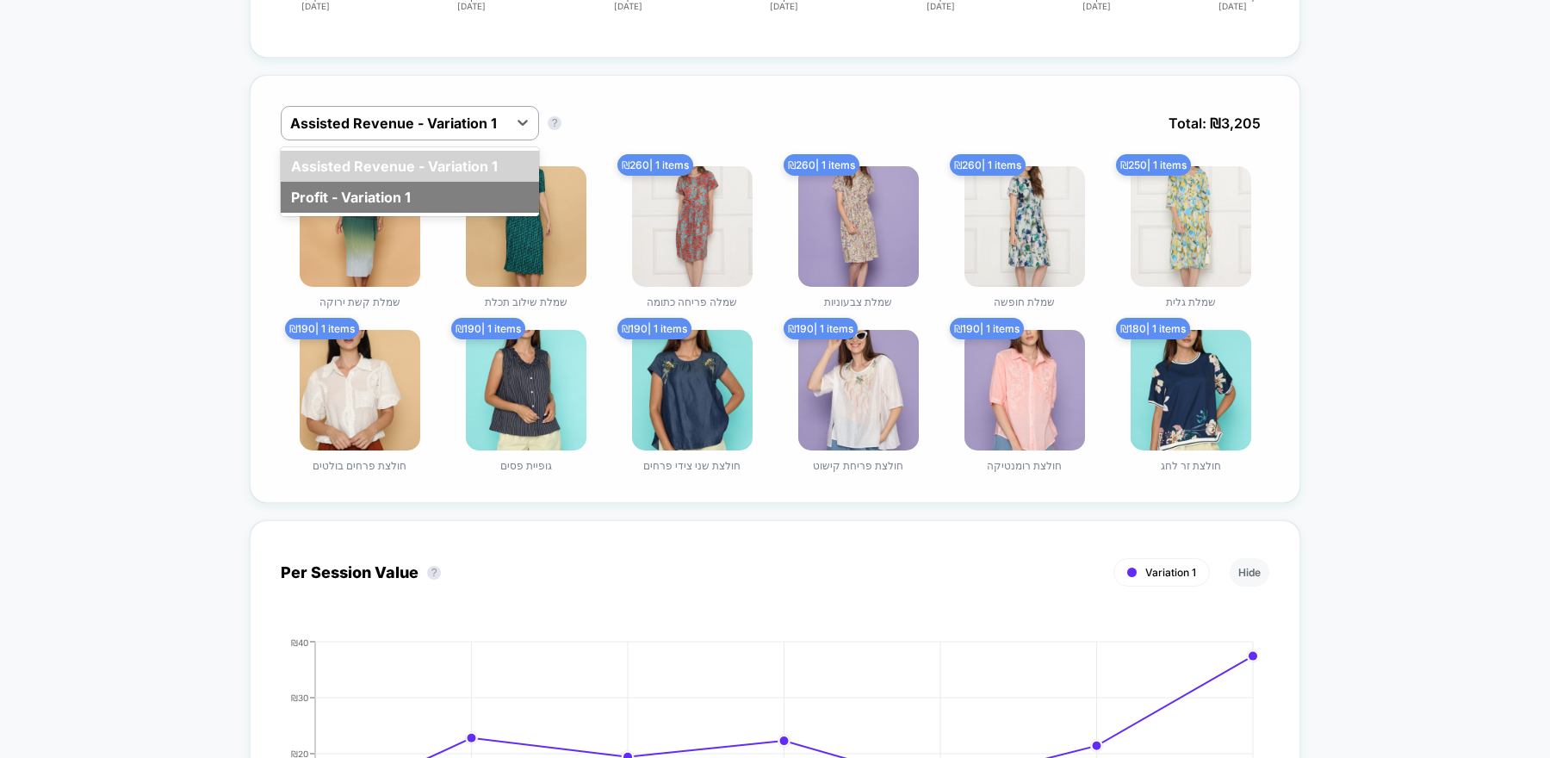
click at [471, 182] on div "Profit - Variation 1" at bounding box center [410, 197] width 258 height 31
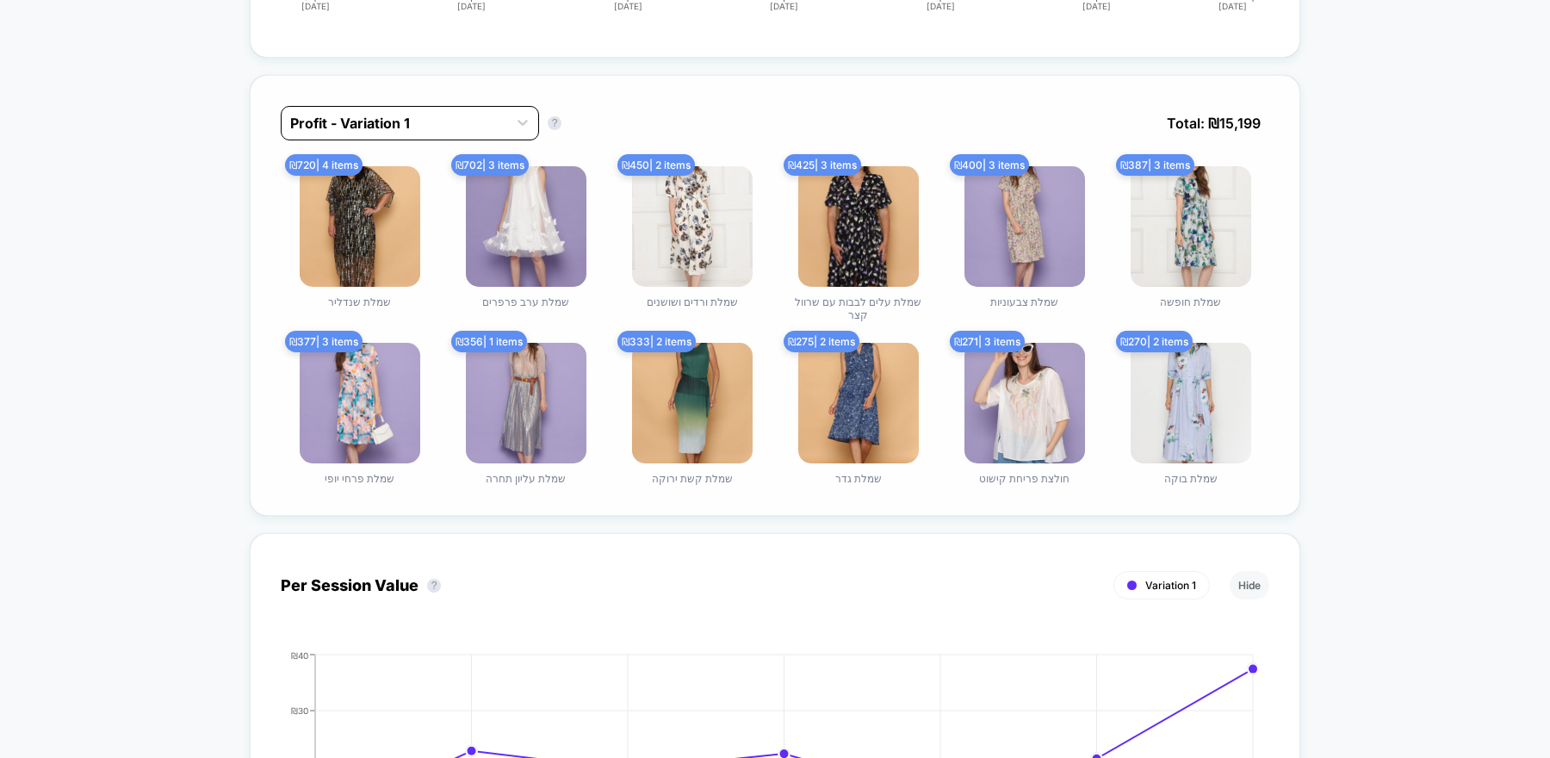
click at [497, 126] on div at bounding box center [394, 123] width 208 height 21
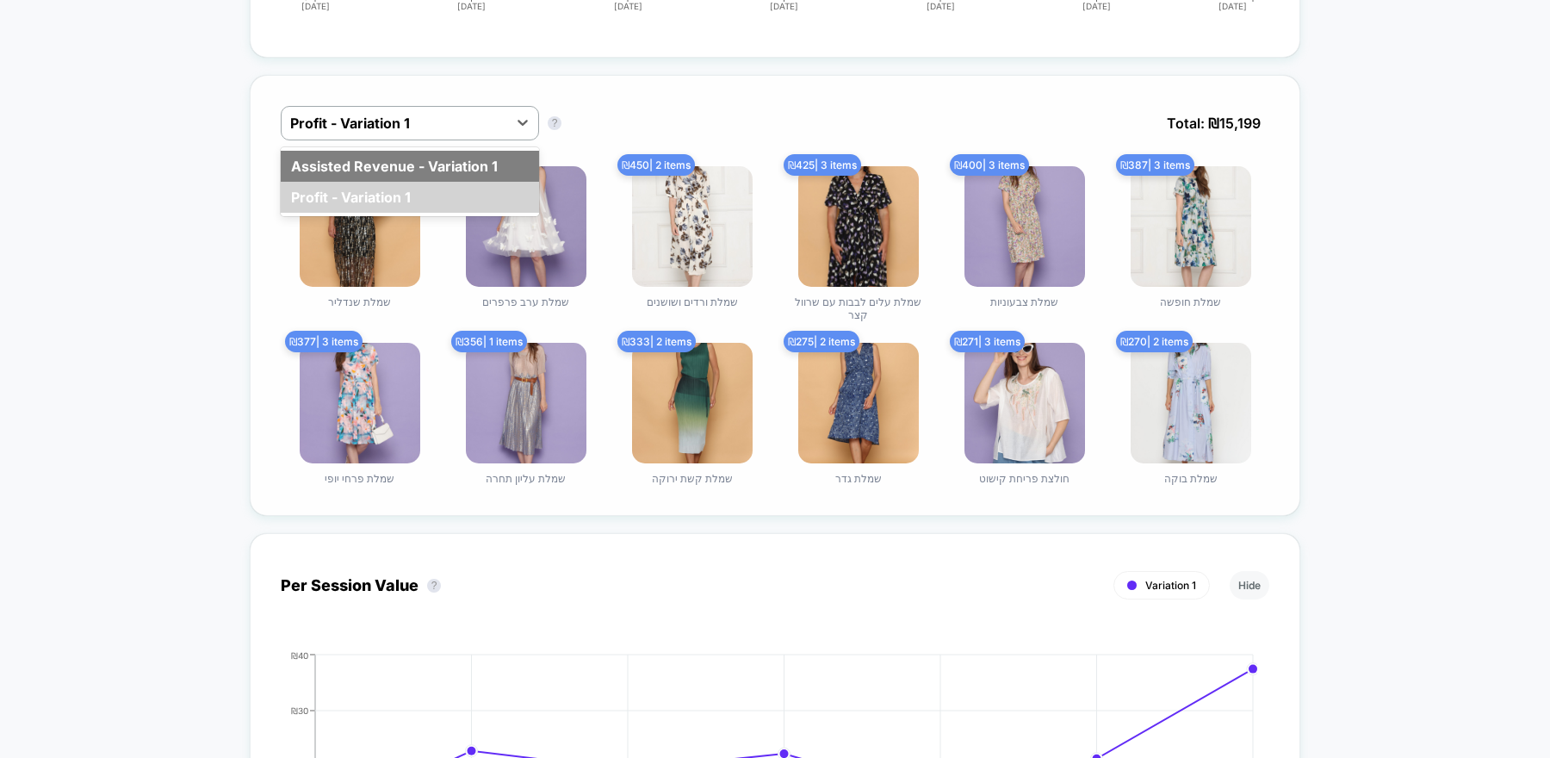
click at [493, 152] on div "Assisted Revenue - Variation 1" at bounding box center [410, 166] width 258 height 31
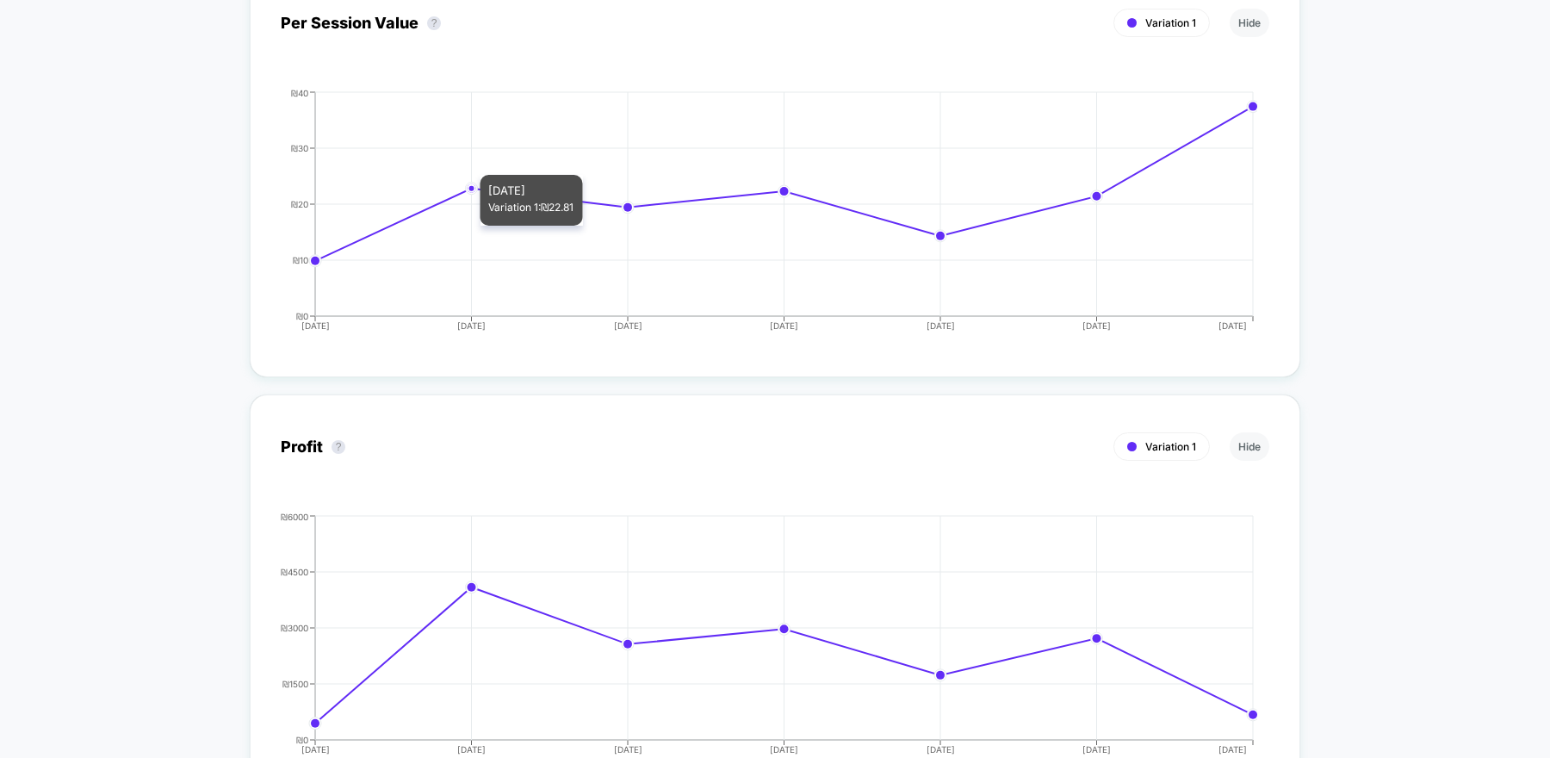
scroll to position [0, 0]
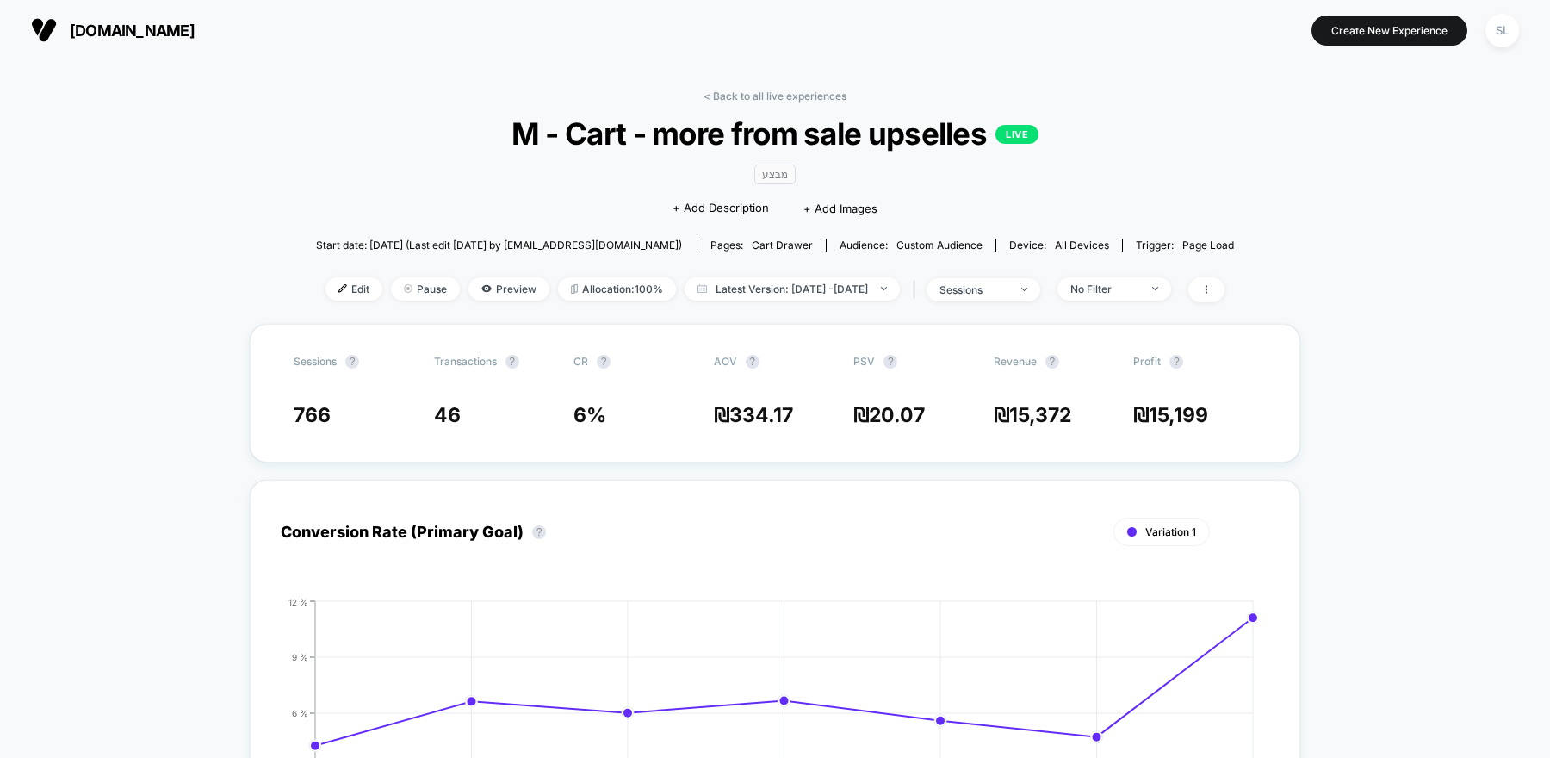
click at [103, 42] on button "[DOMAIN_NAME]" at bounding box center [113, 30] width 174 height 28
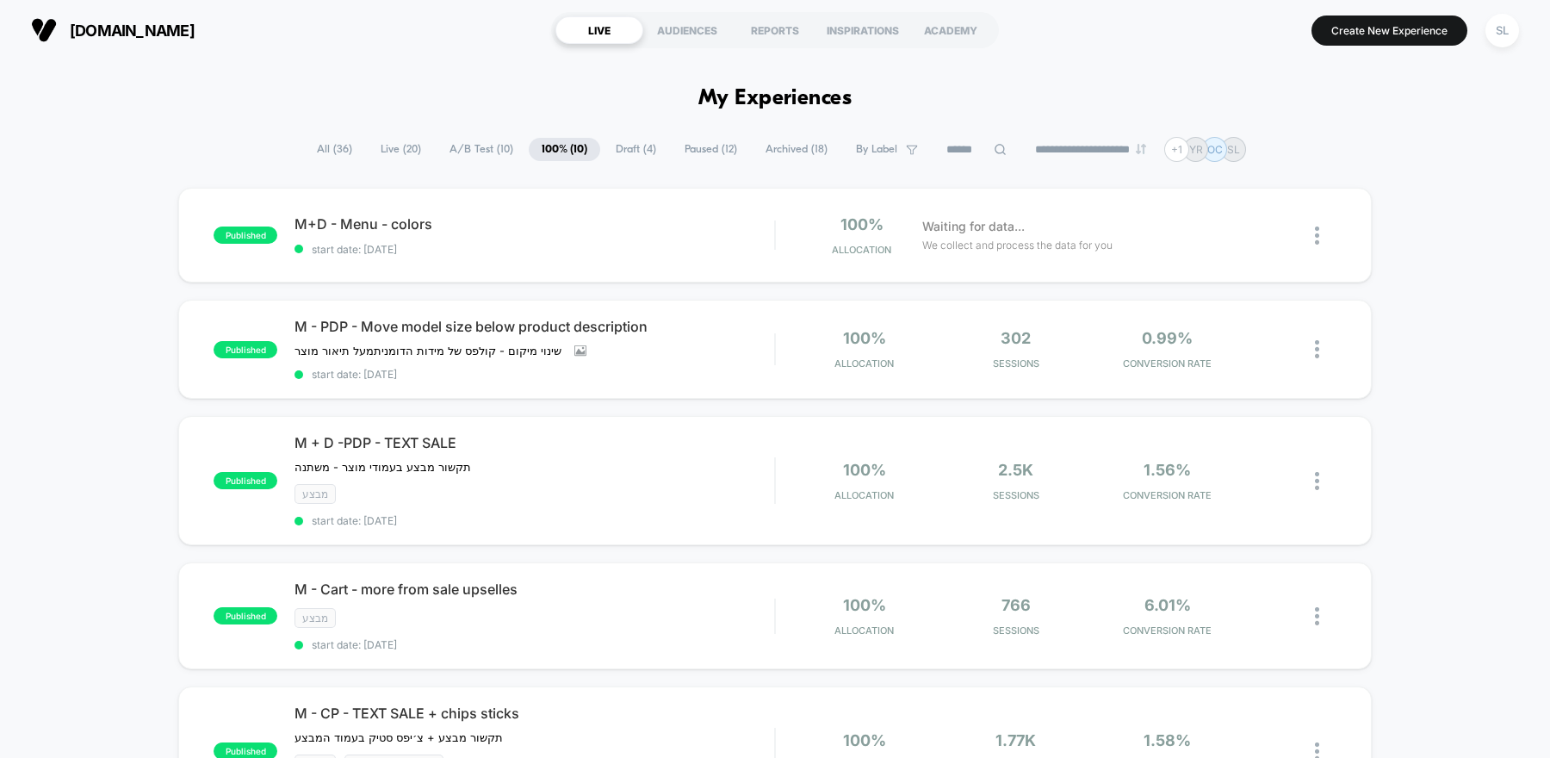
click at [632, 149] on span "Draft ( 4 )" at bounding box center [636, 149] width 66 height 23
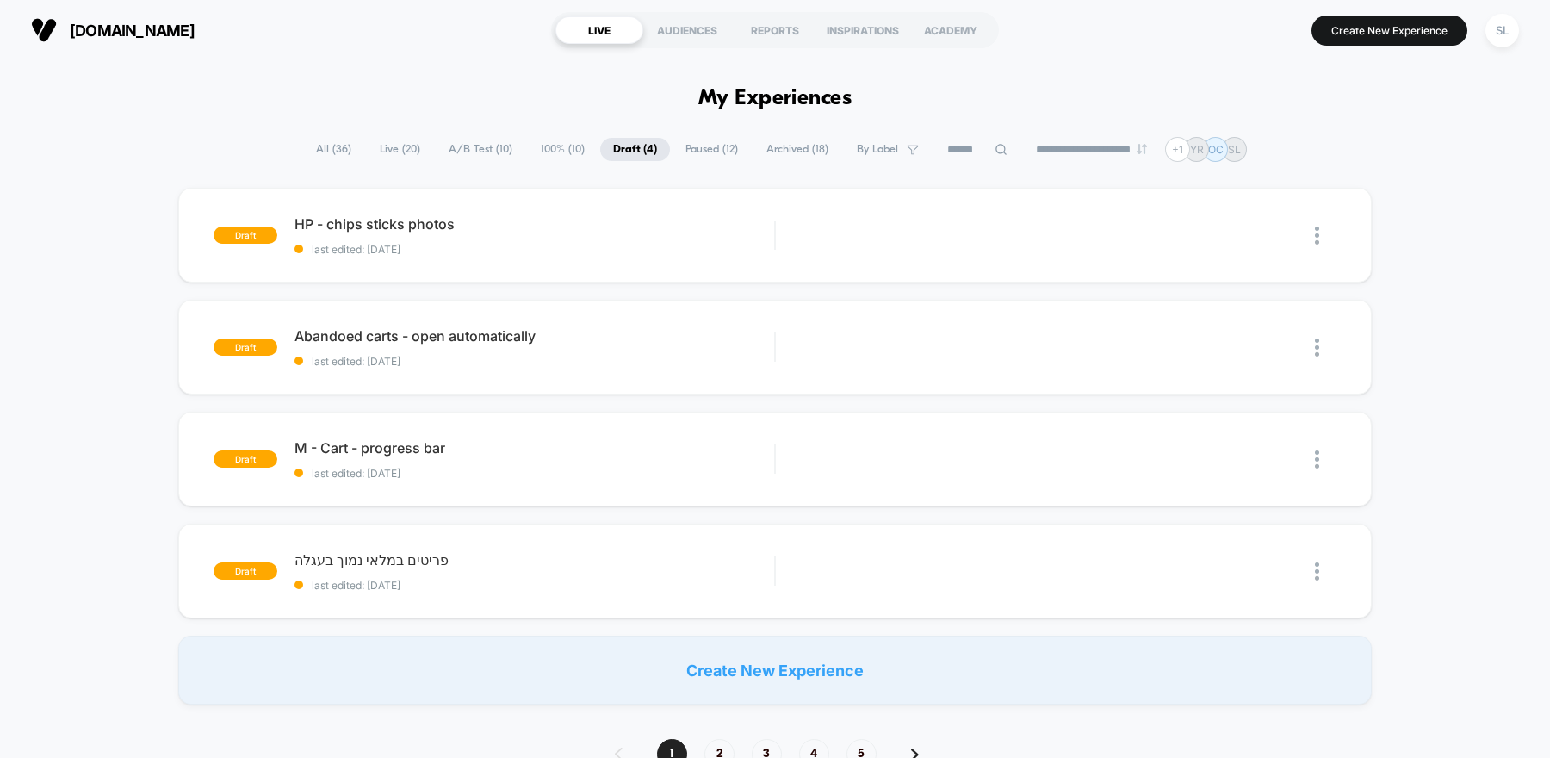
click at [717, 158] on span "Paused ( 12 )" at bounding box center [712, 149] width 78 height 23
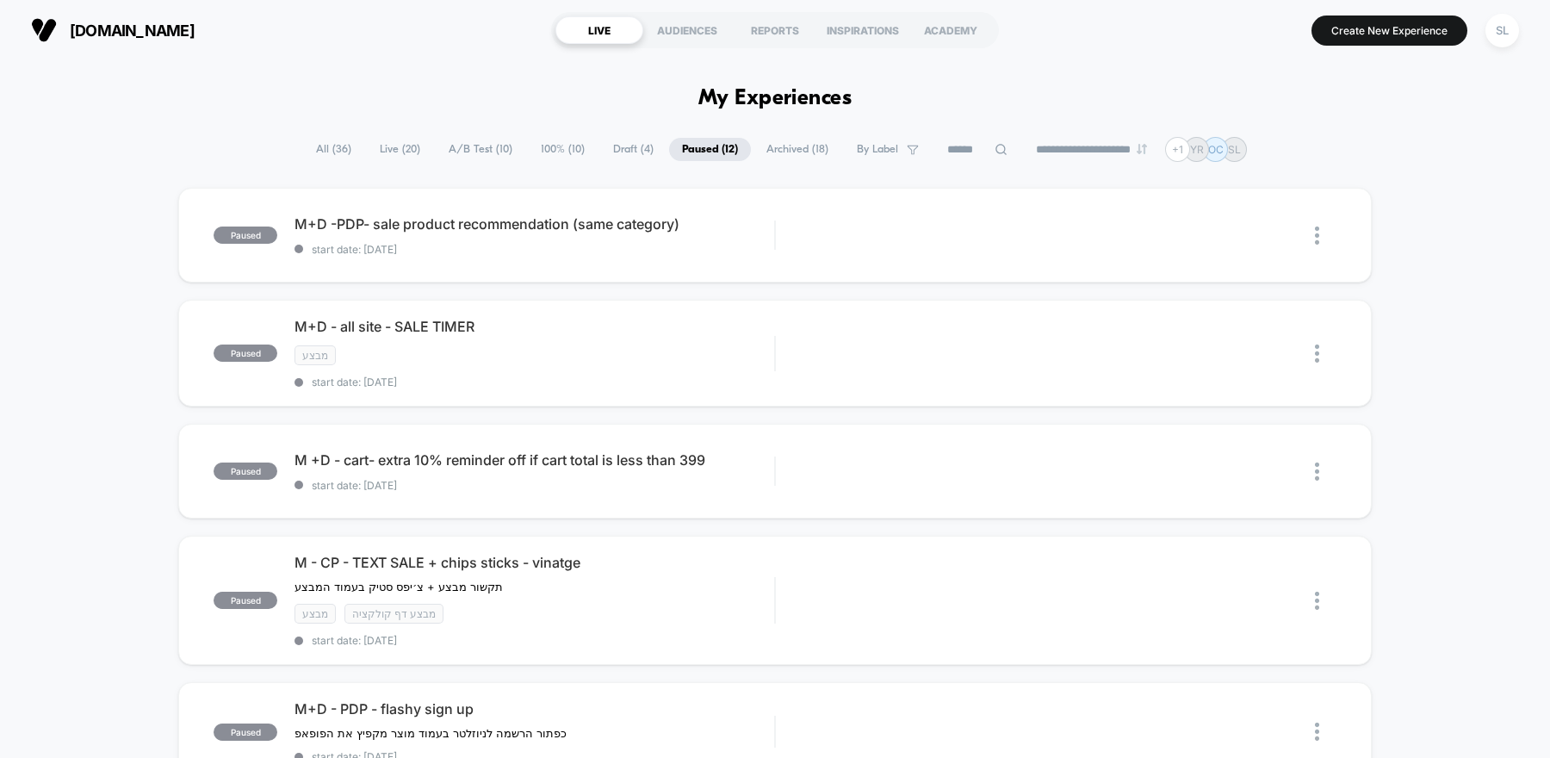
click at [468, 141] on span "A/B Test ( 10 )" at bounding box center [481, 149] width 90 height 23
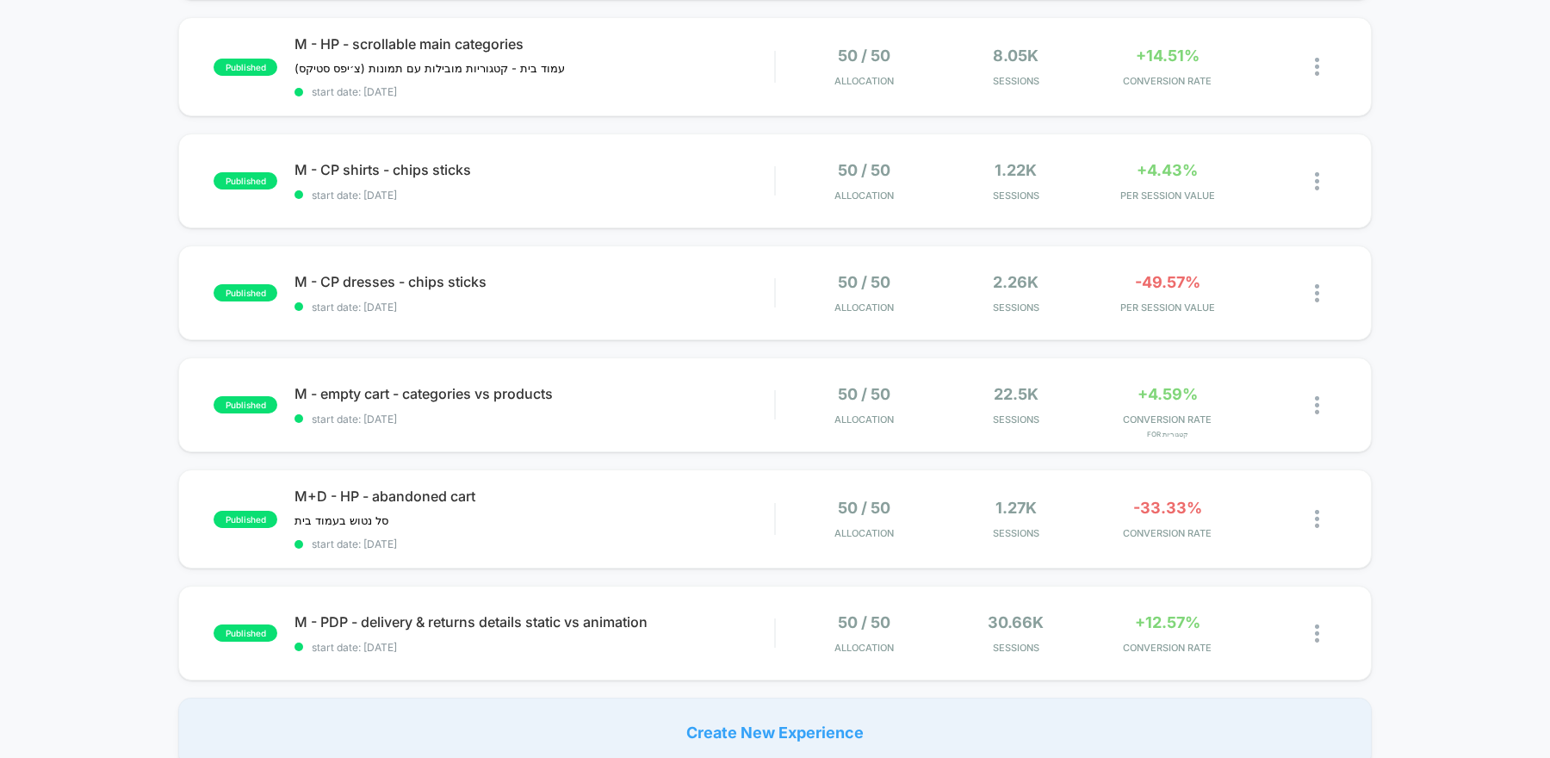
scroll to position [677, 0]
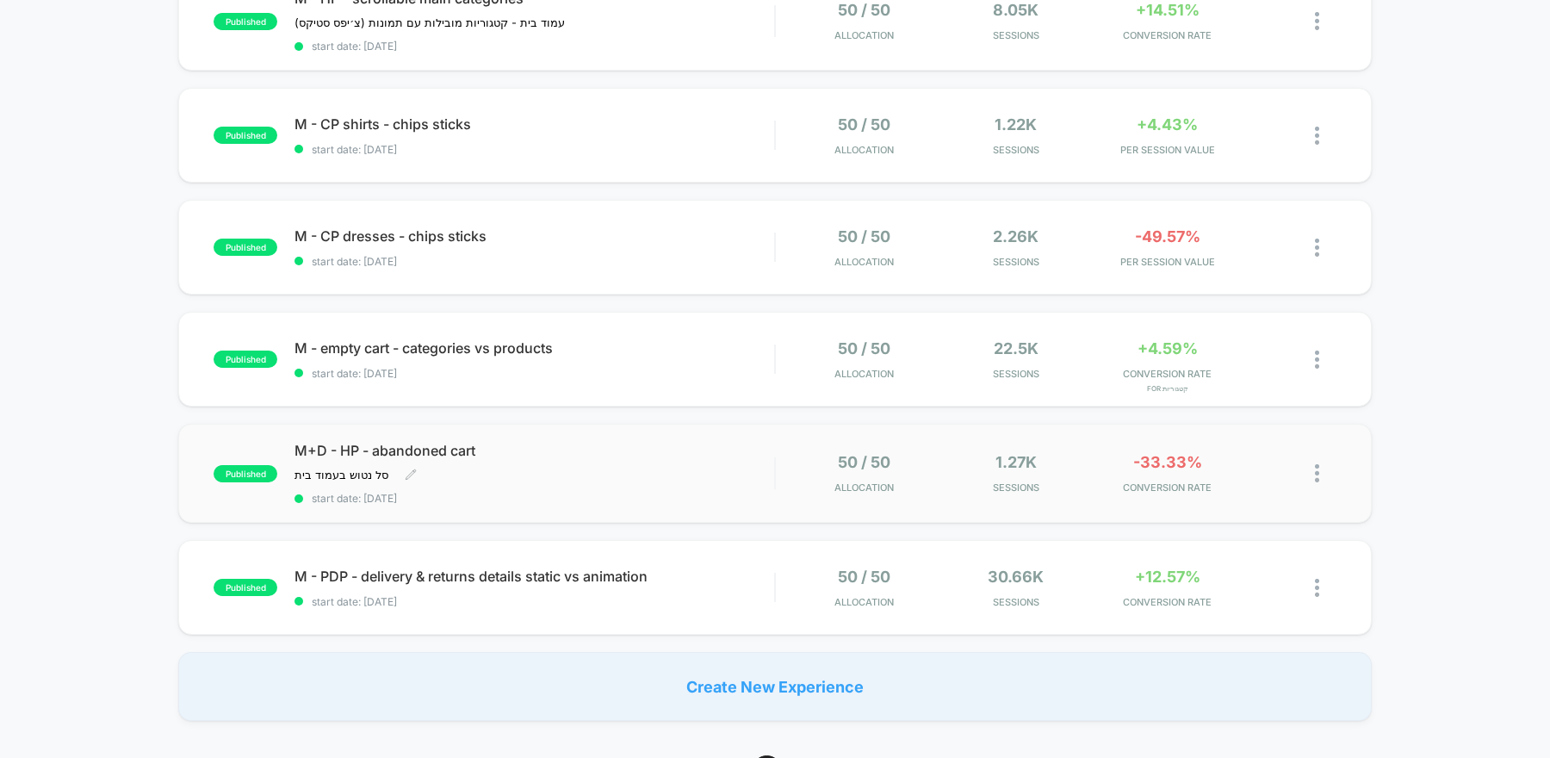
click at [683, 492] on span "start date: 8/13/2025" at bounding box center [535, 498] width 480 height 13
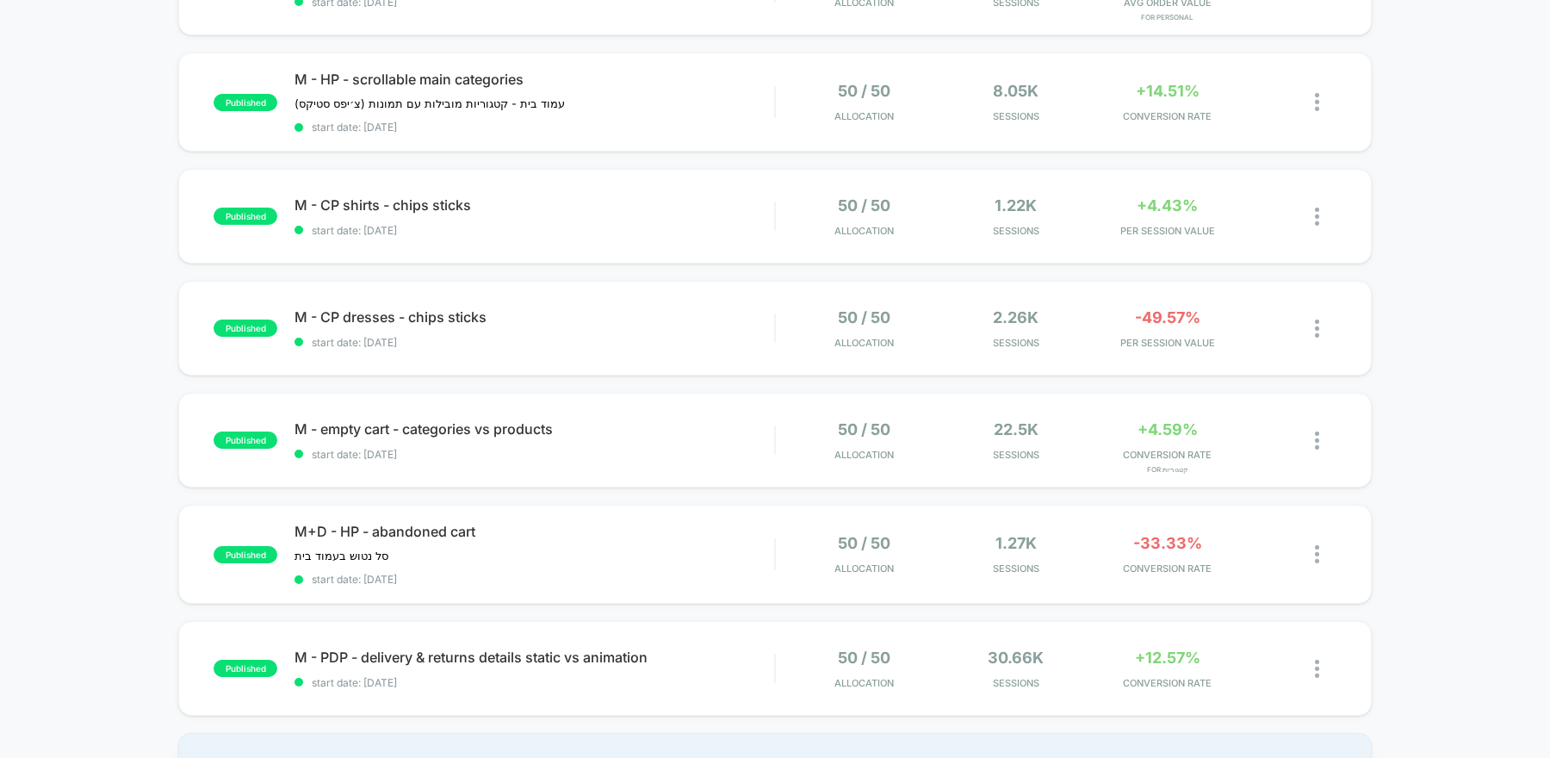
scroll to position [591, 0]
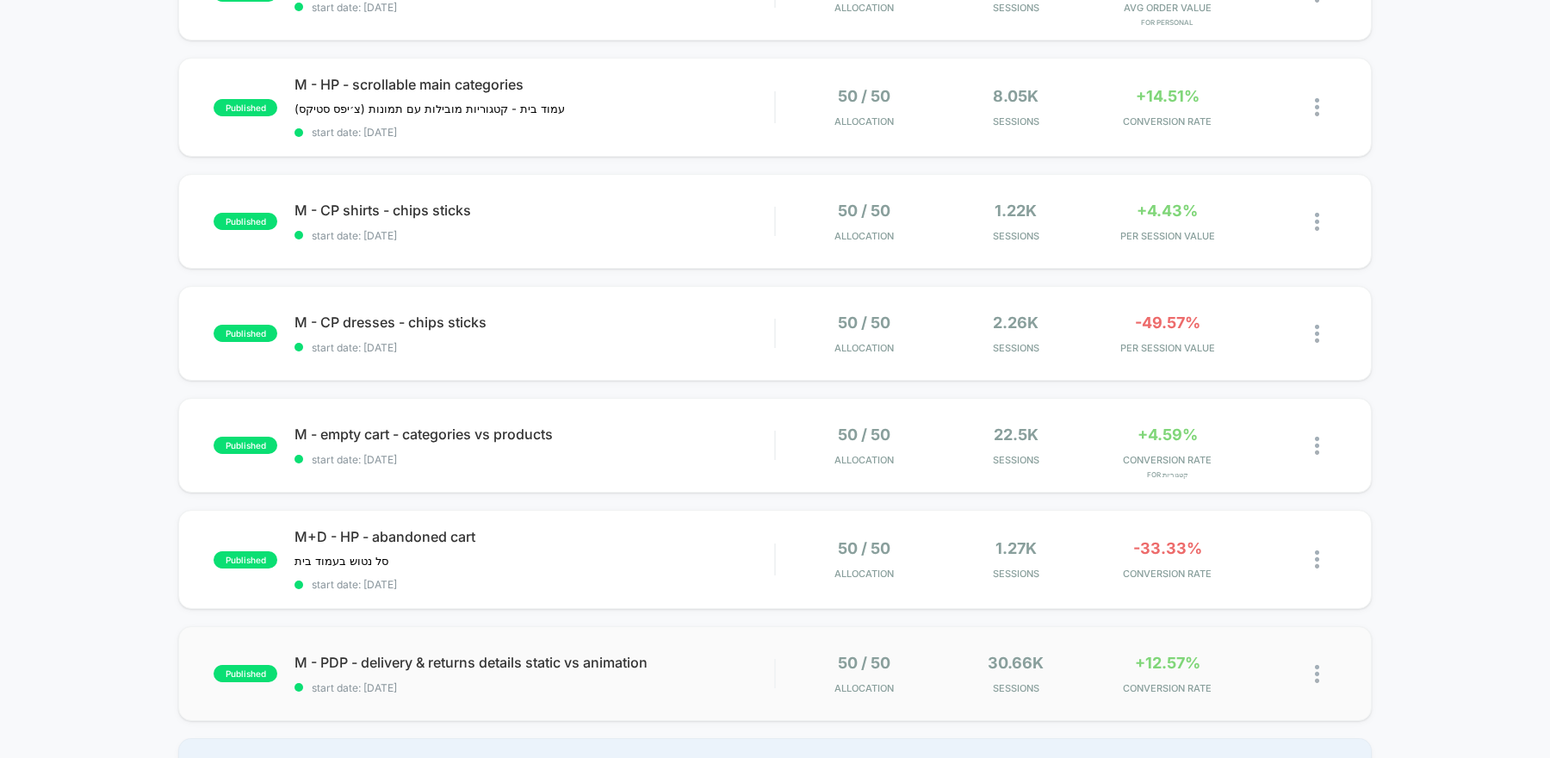
click at [694, 688] on div "published M - PDP - delivery & returns details static vs animation start date: …" at bounding box center [775, 673] width 1194 height 95
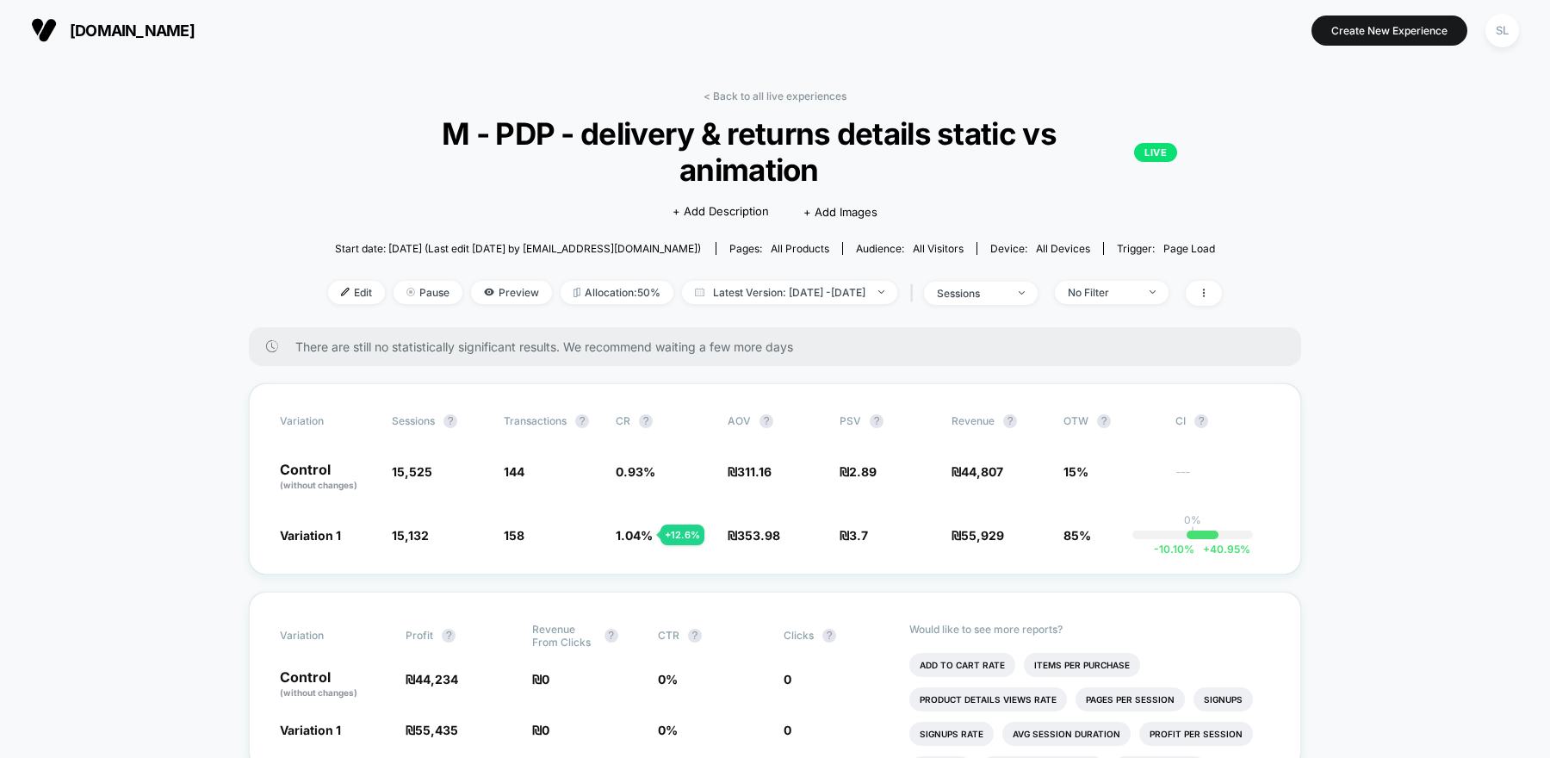
click at [65, 22] on button "[DOMAIN_NAME]" at bounding box center [113, 30] width 174 height 28
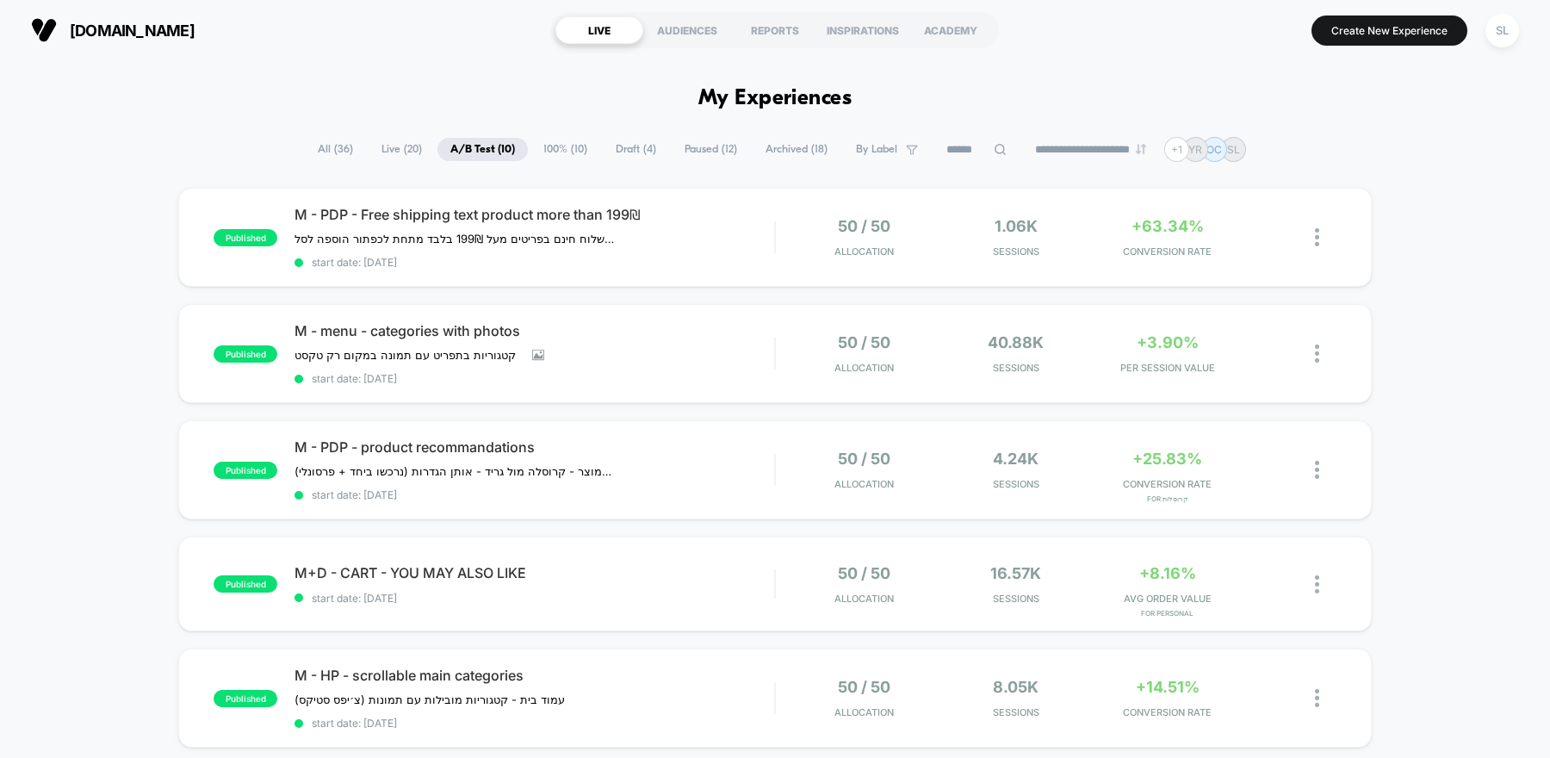
click at [539, 147] on span "100% ( 10 )" at bounding box center [566, 149] width 70 height 23
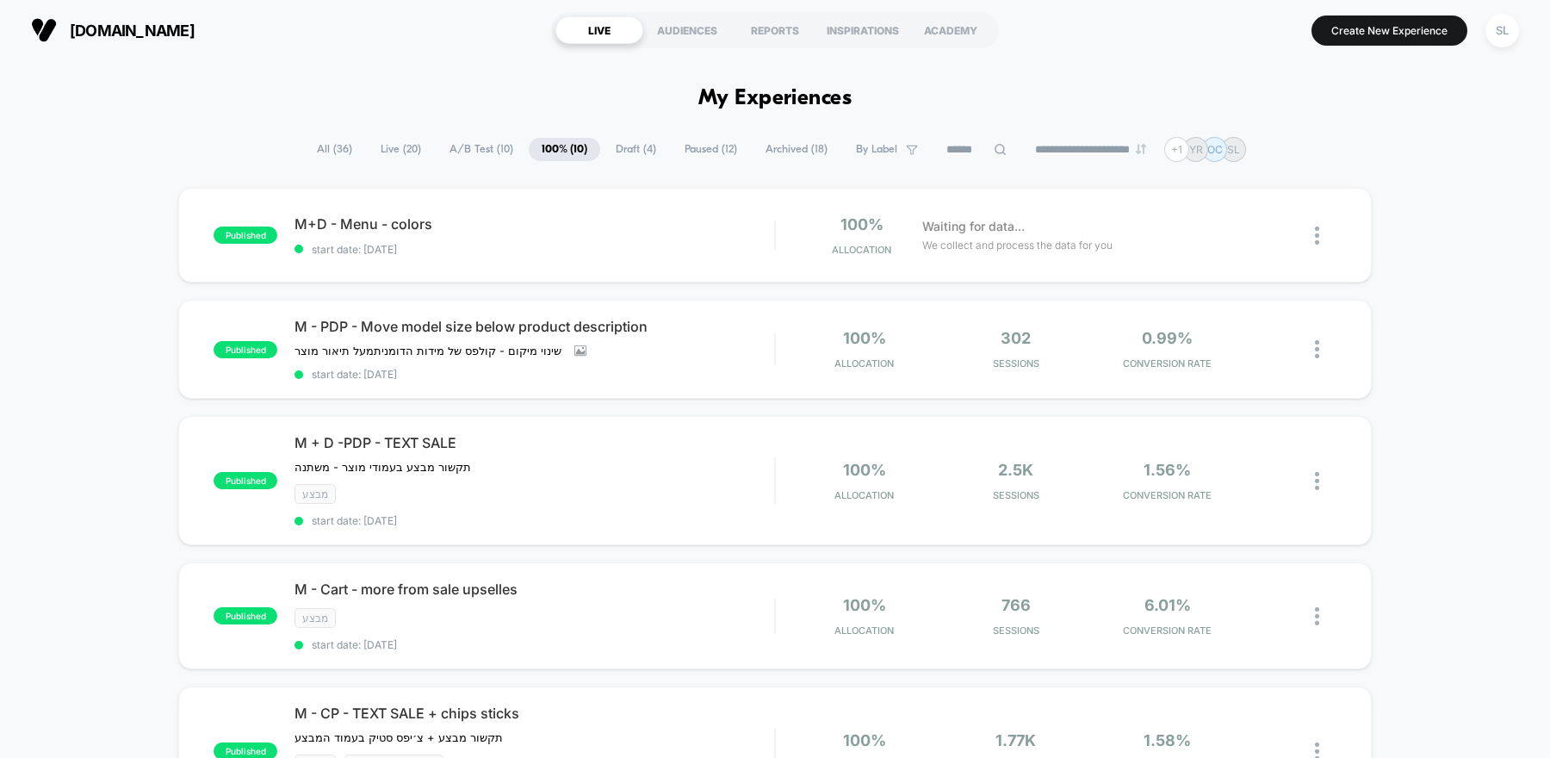
click at [462, 145] on span "A/B Test ( 10 )" at bounding box center [482, 149] width 90 height 23
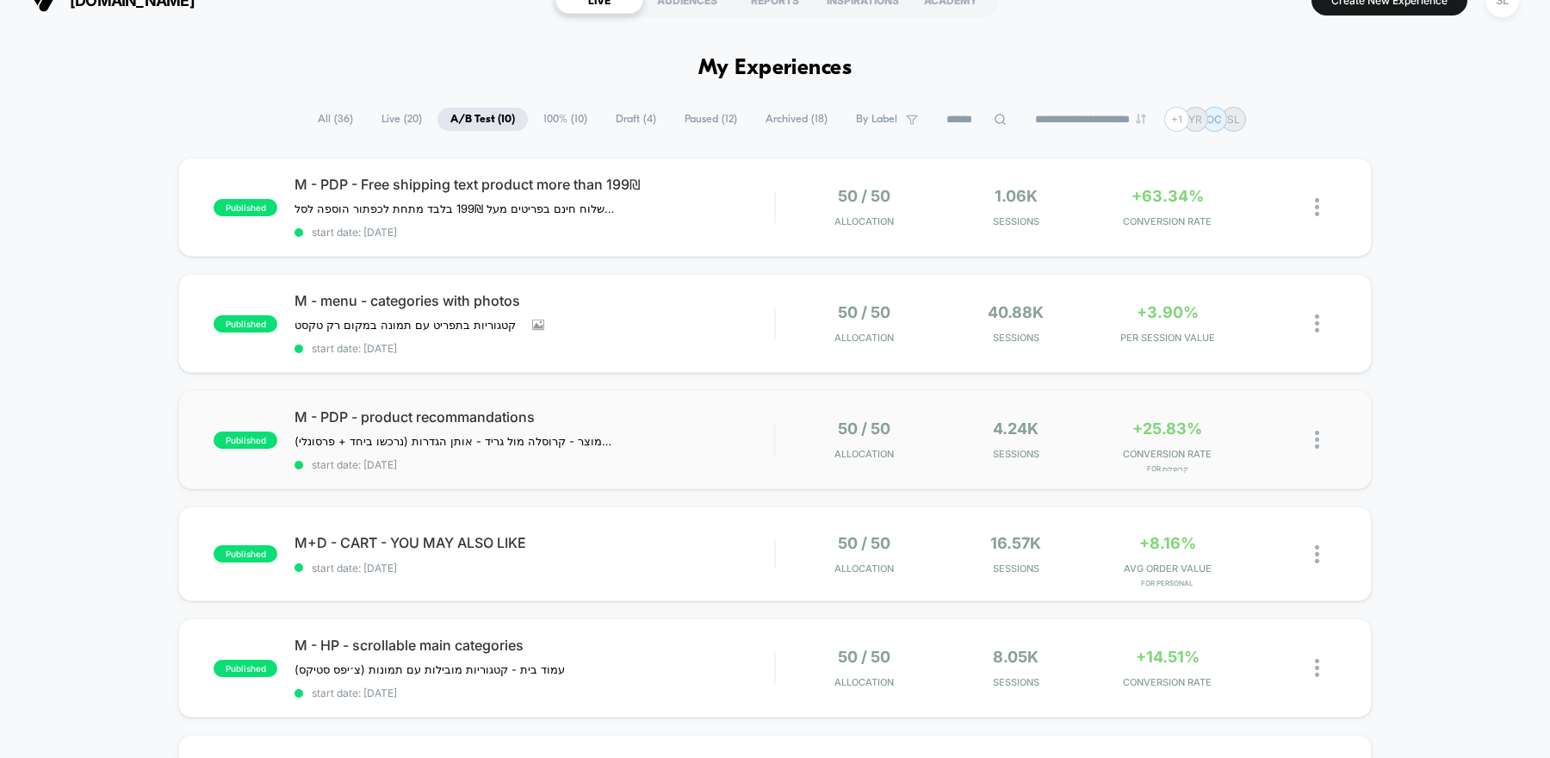
scroll to position [24, 0]
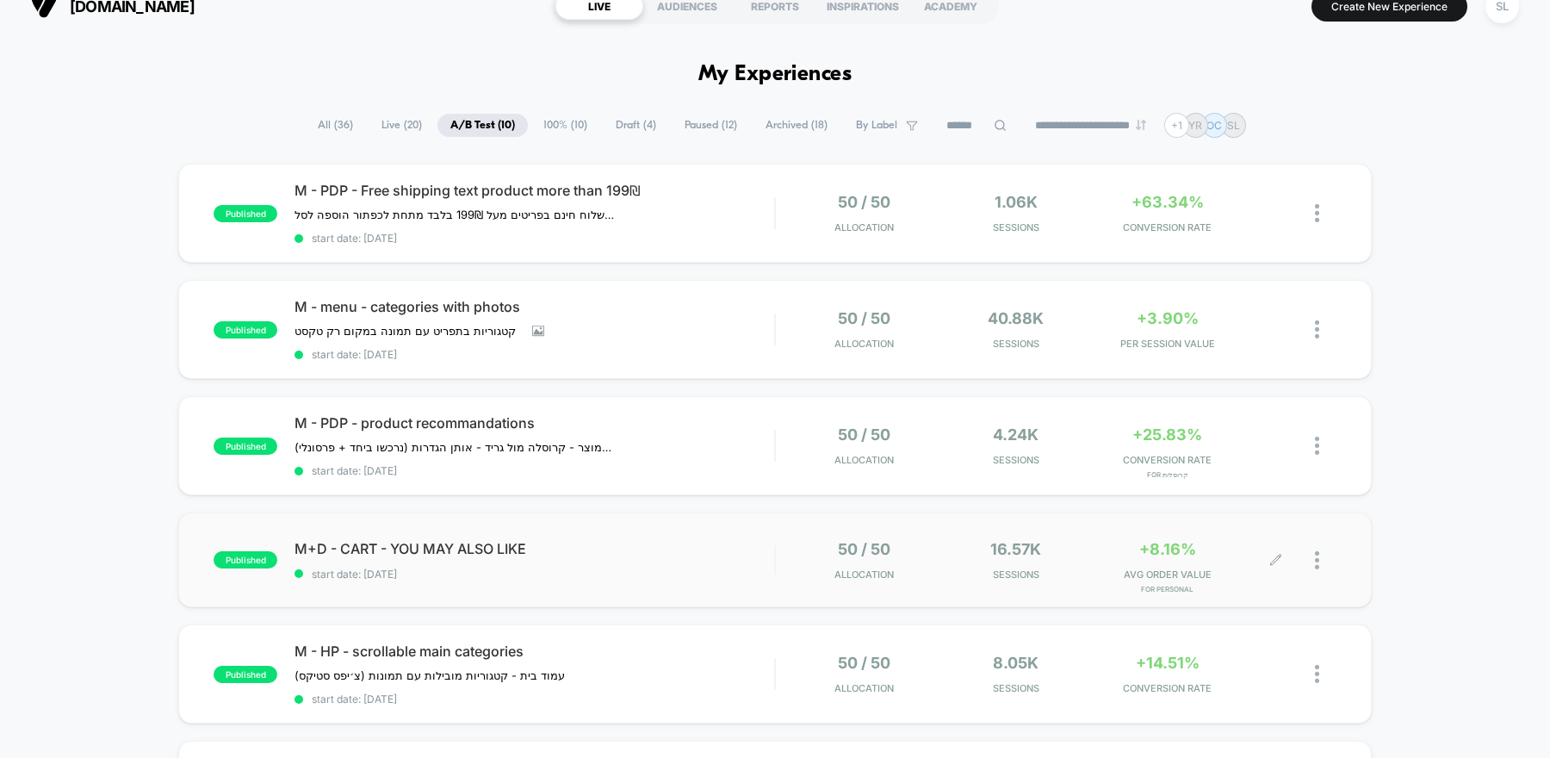
click at [1281, 554] on icon at bounding box center [1276, 560] width 13 height 13
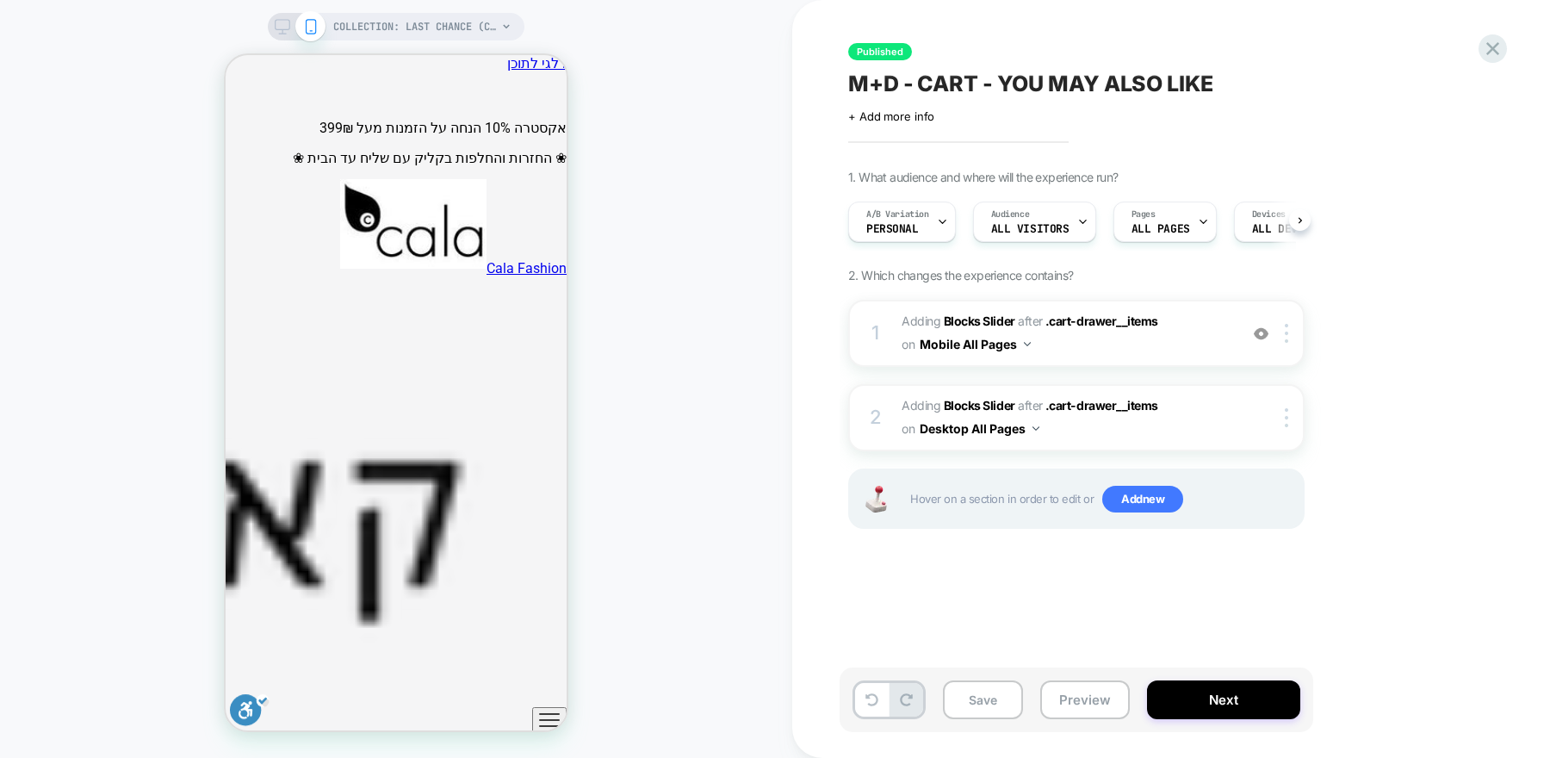
scroll to position [0, 1]
click at [945, 221] on icon at bounding box center [941, 221] width 11 height 11
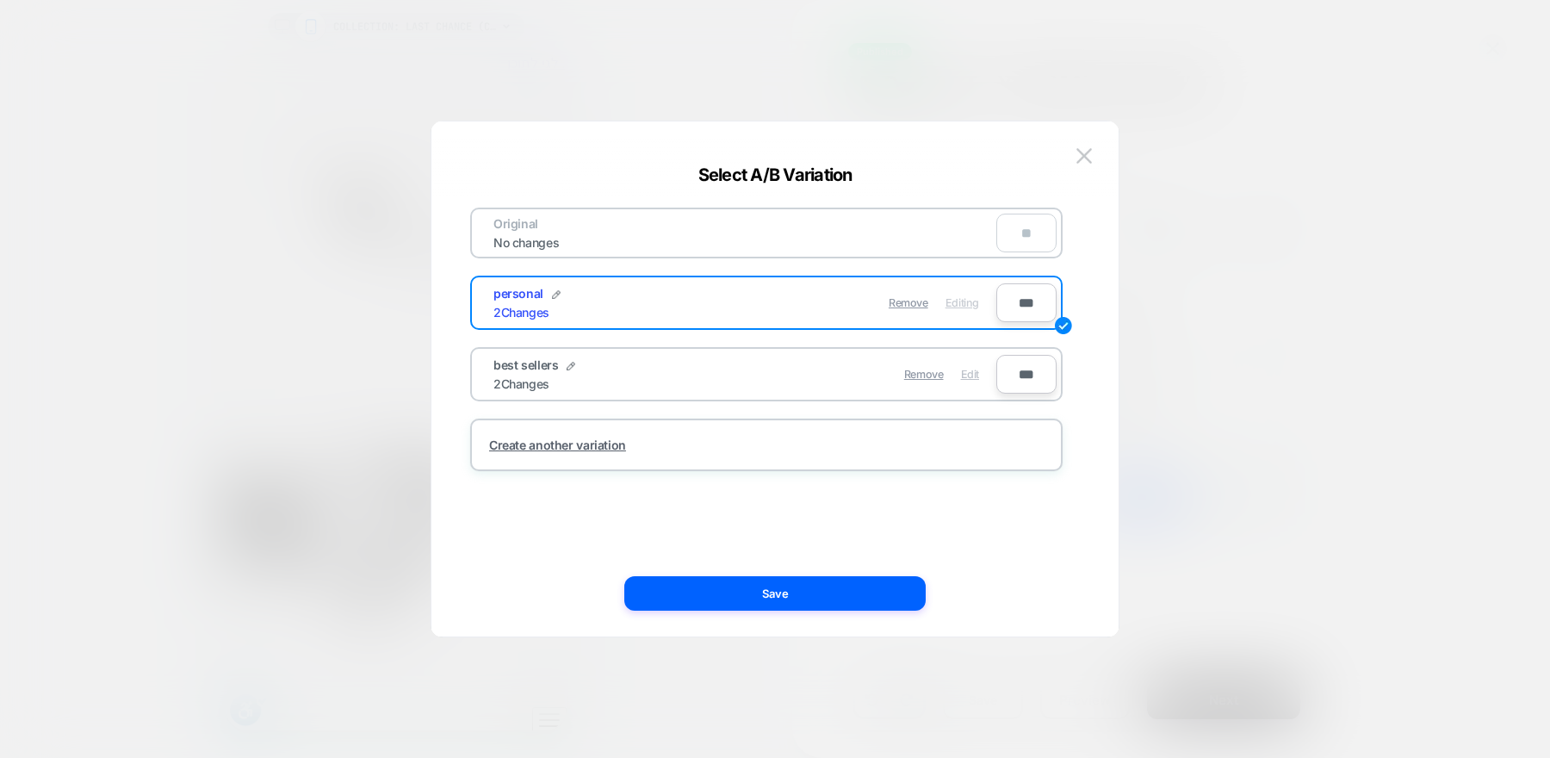
click at [966, 379] on span "Edit" at bounding box center [970, 374] width 18 height 13
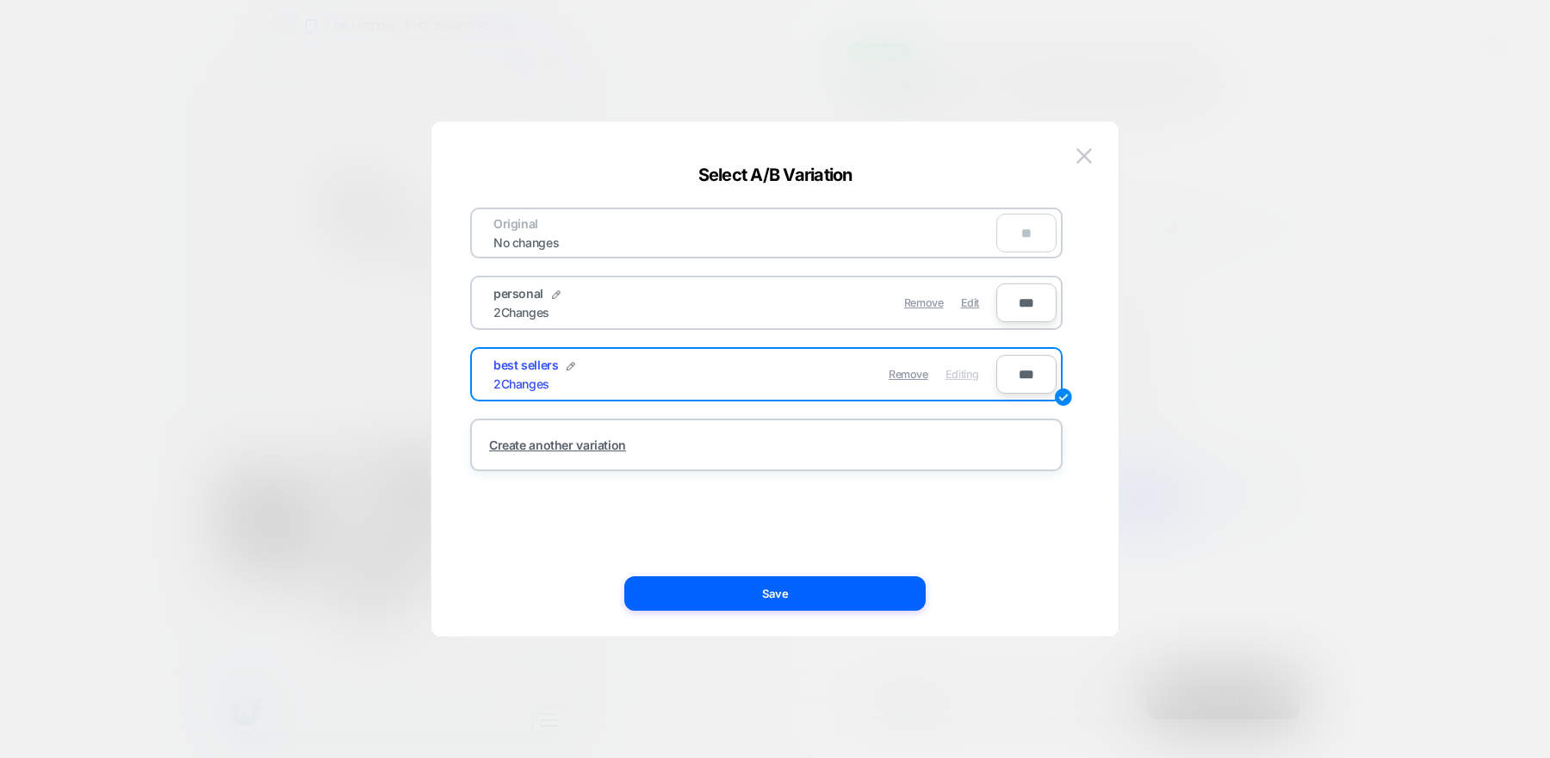
click at [1009, 374] on input "***" at bounding box center [1027, 374] width 60 height 39
type input "**"
type input "***"
type input "**"
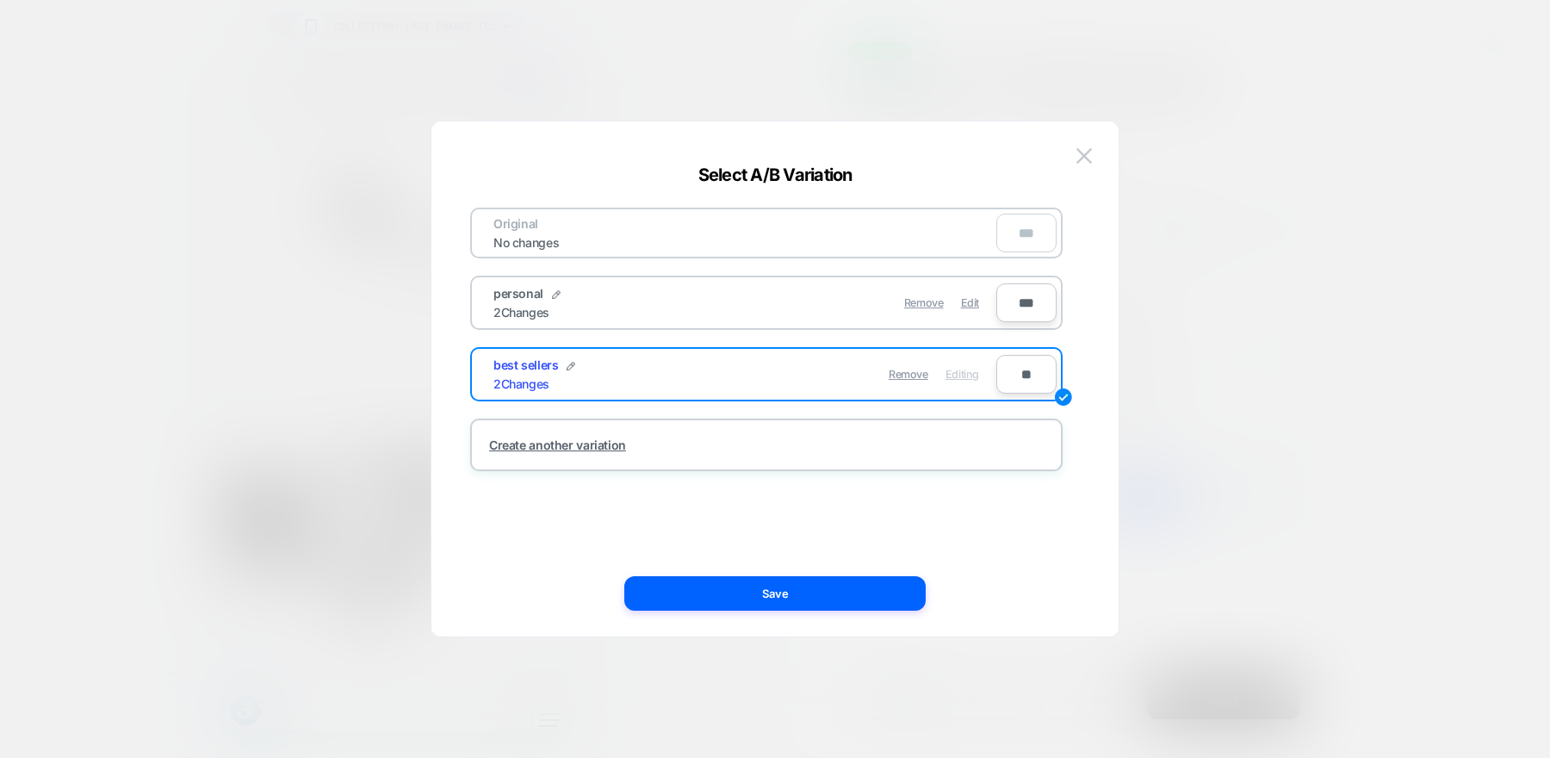
click at [1007, 242] on div "***" at bounding box center [1027, 233] width 60 height 39
click at [880, 599] on button "Save" at bounding box center [774, 593] width 301 height 34
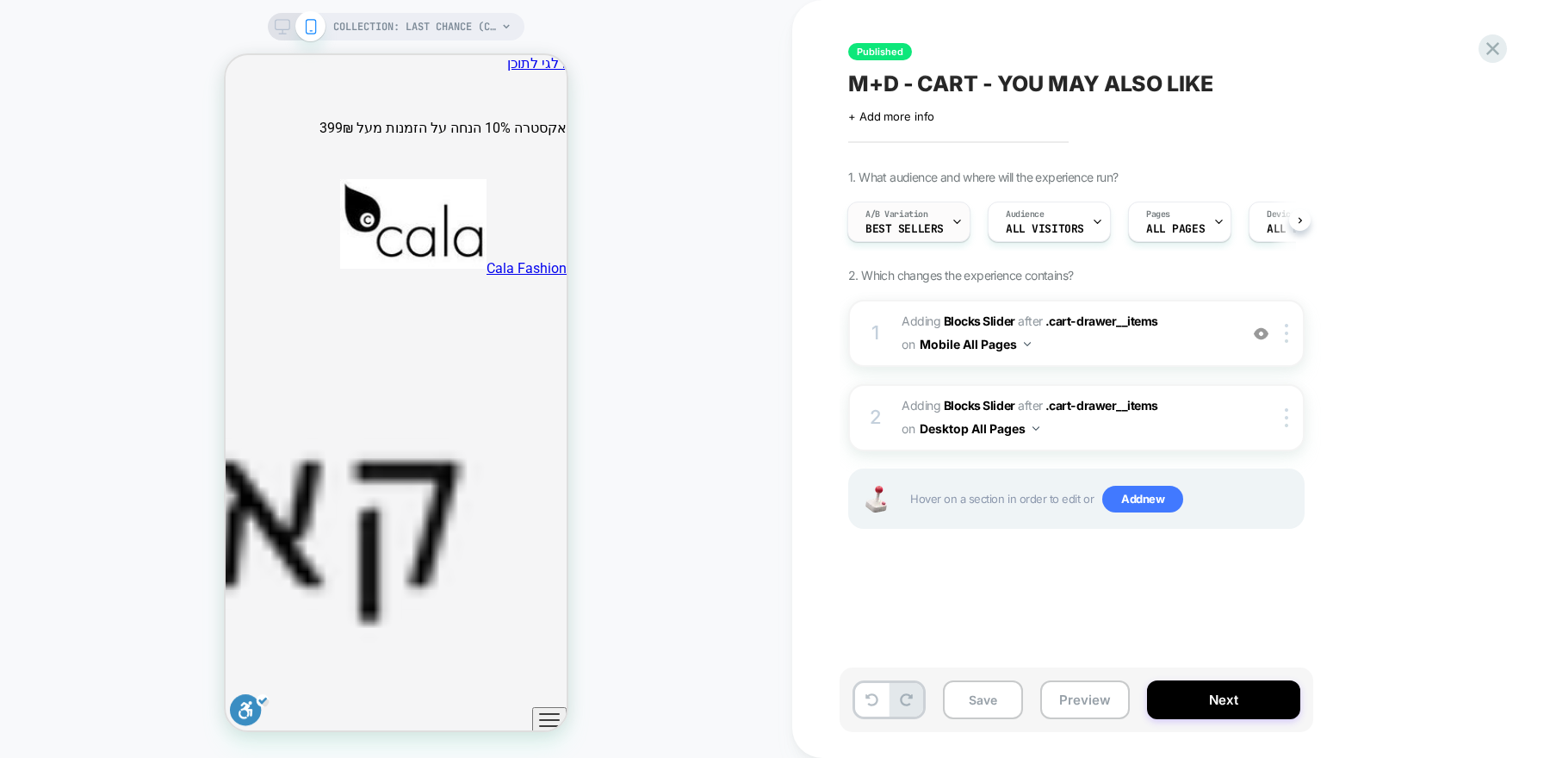
click at [952, 222] on icon at bounding box center [957, 221] width 11 height 11
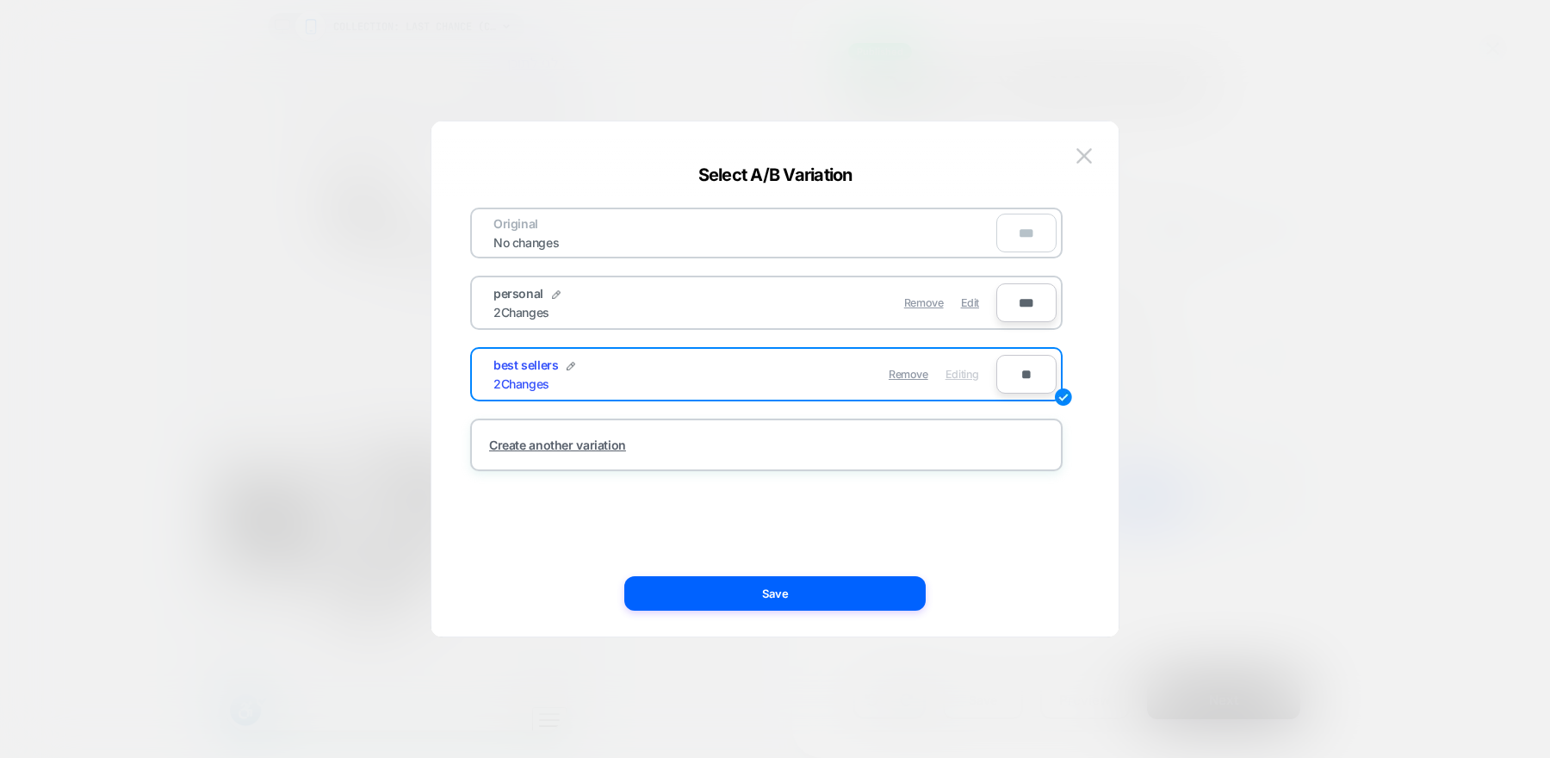
click at [1017, 235] on div "***" at bounding box center [1027, 233] width 60 height 39
click at [972, 301] on span "Edit" at bounding box center [970, 302] width 18 height 13
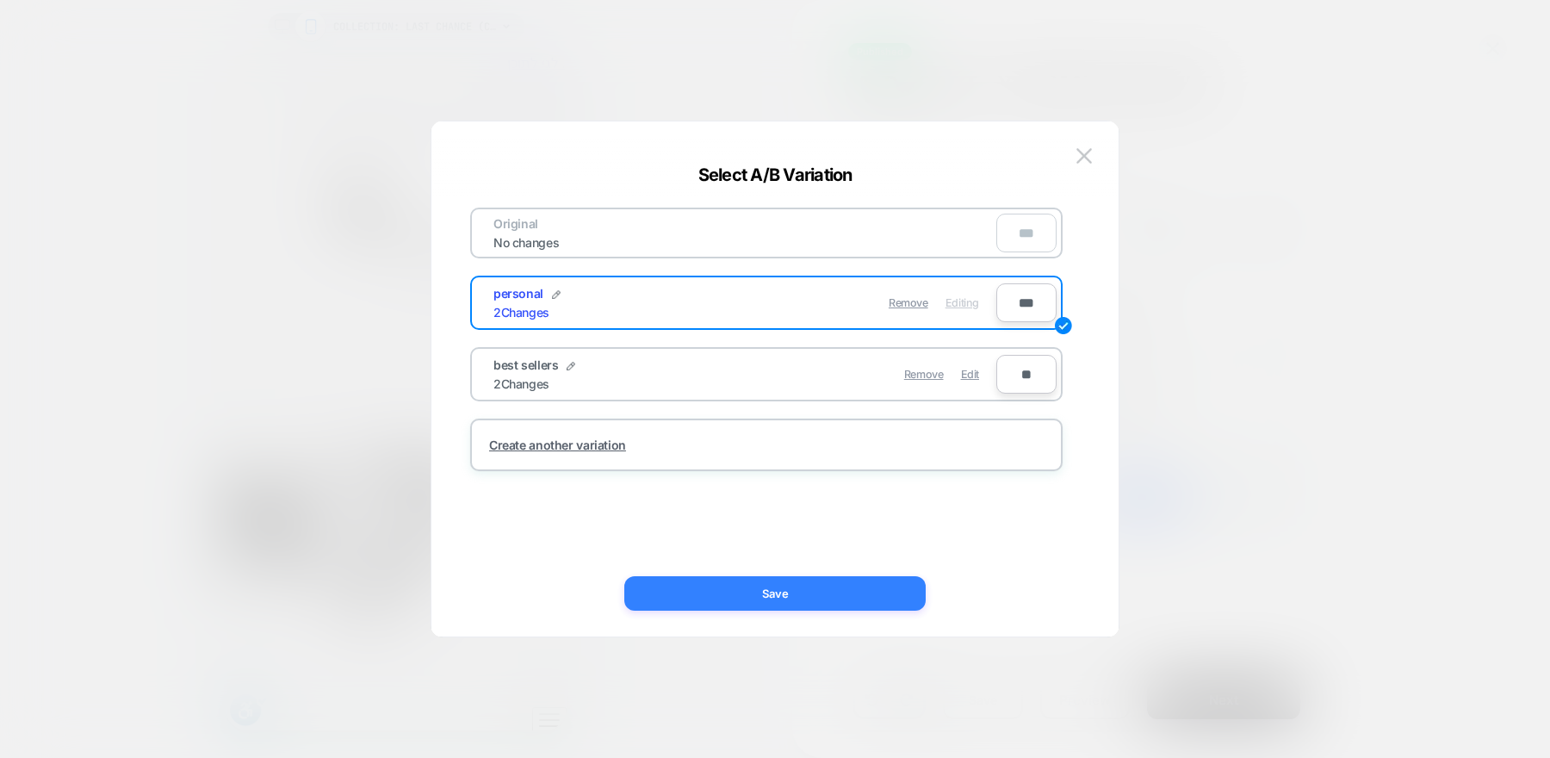
click at [886, 588] on button "Save" at bounding box center [774, 593] width 301 height 34
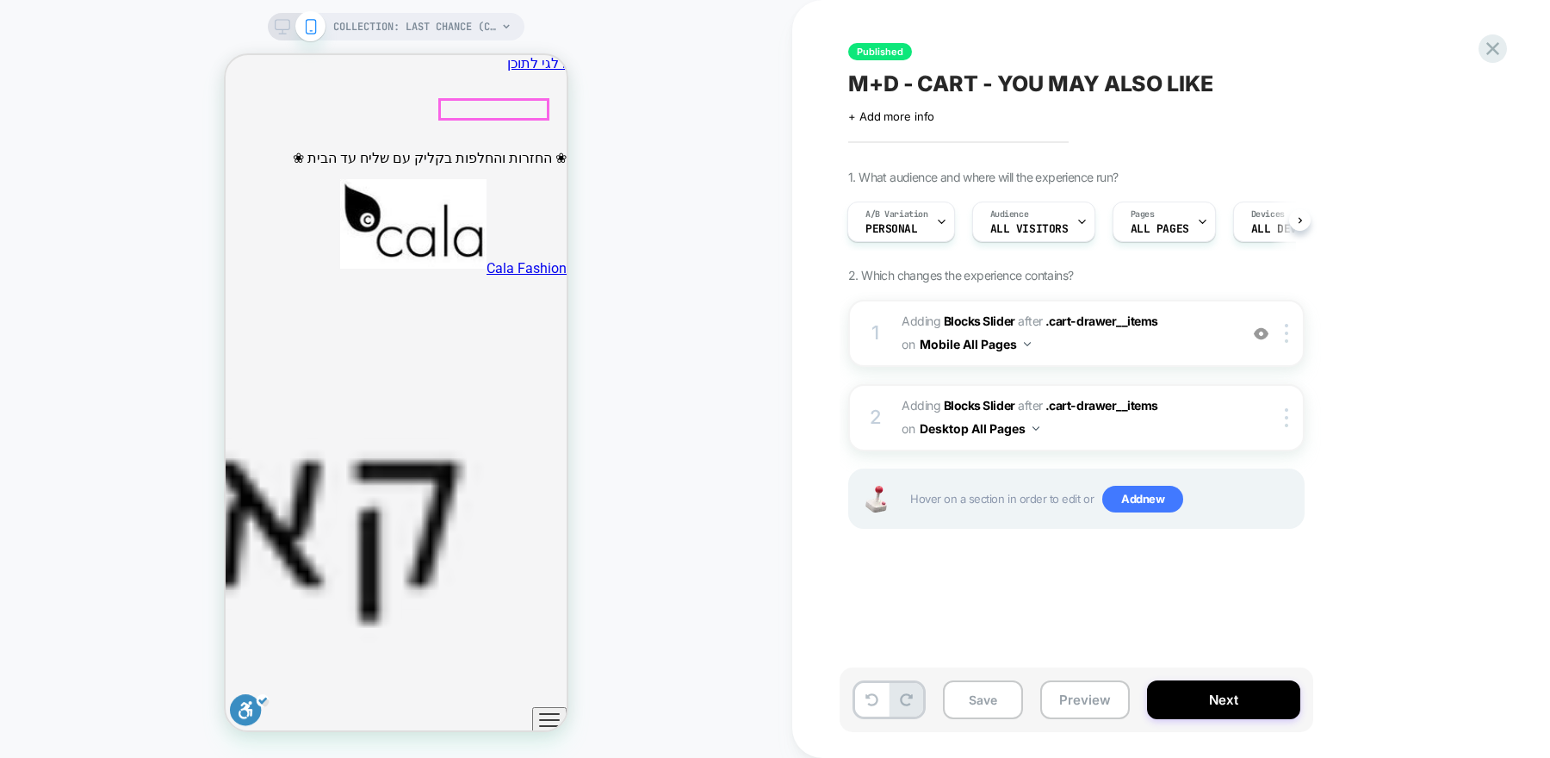
click at [543, 710] on icon "ניווט ראשי" at bounding box center [549, 720] width 21 height 21
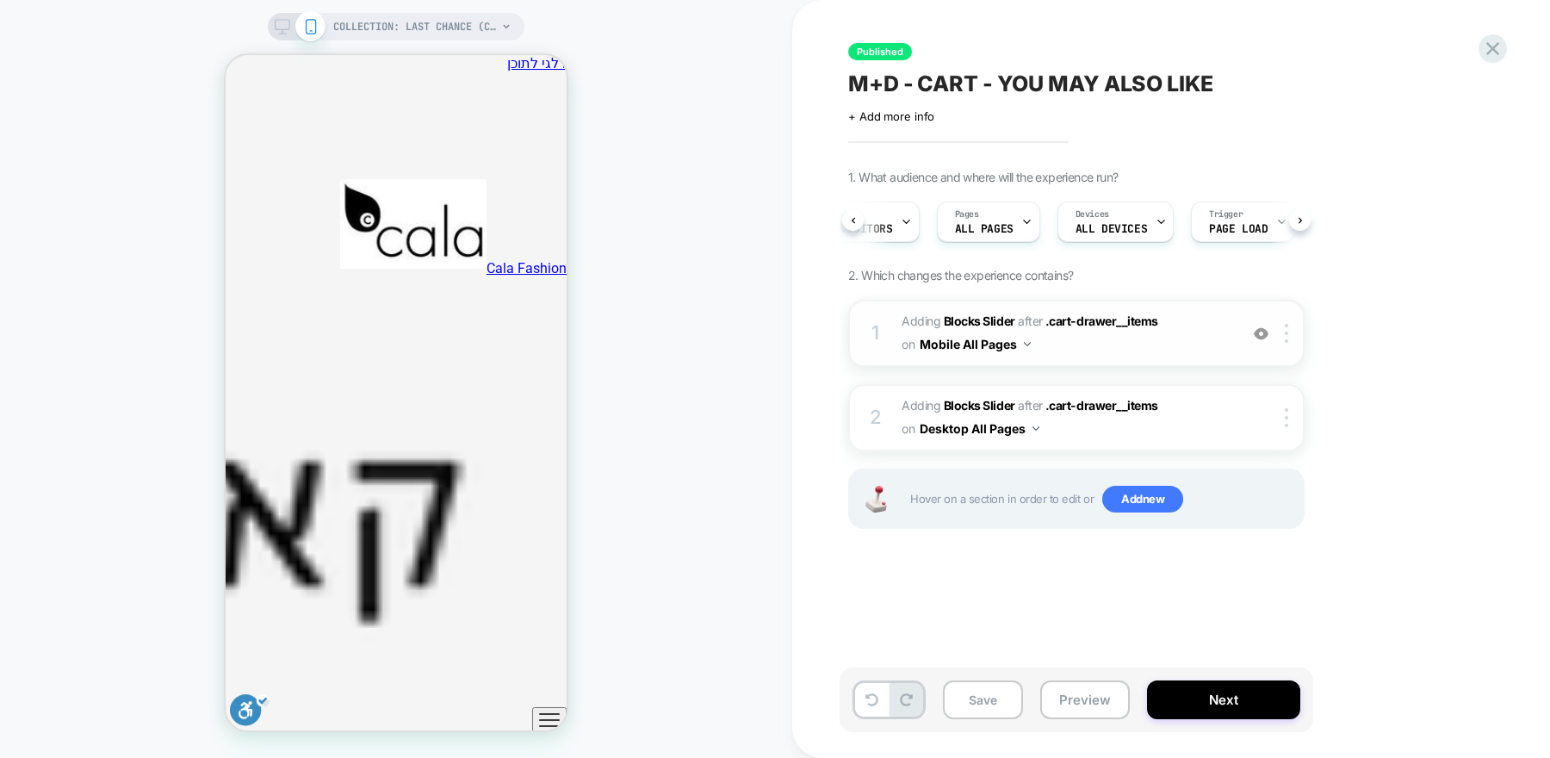
click at [1198, 350] on span "#_loomi_addon_1750513520439 Adding Blocks Slider AFTER .cart-drawer__items .car…" at bounding box center [1066, 333] width 328 height 47
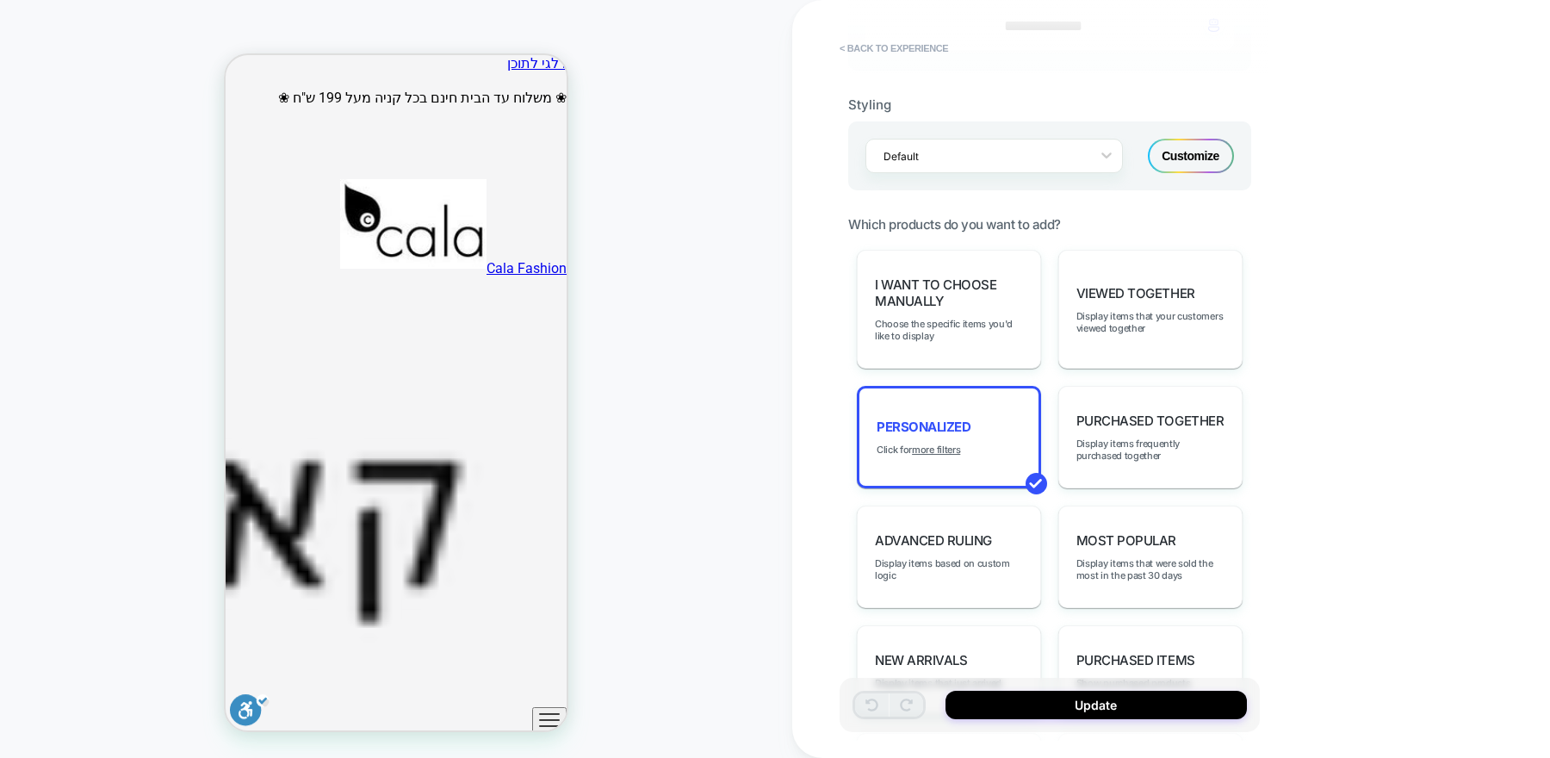
scroll to position [674, 0]
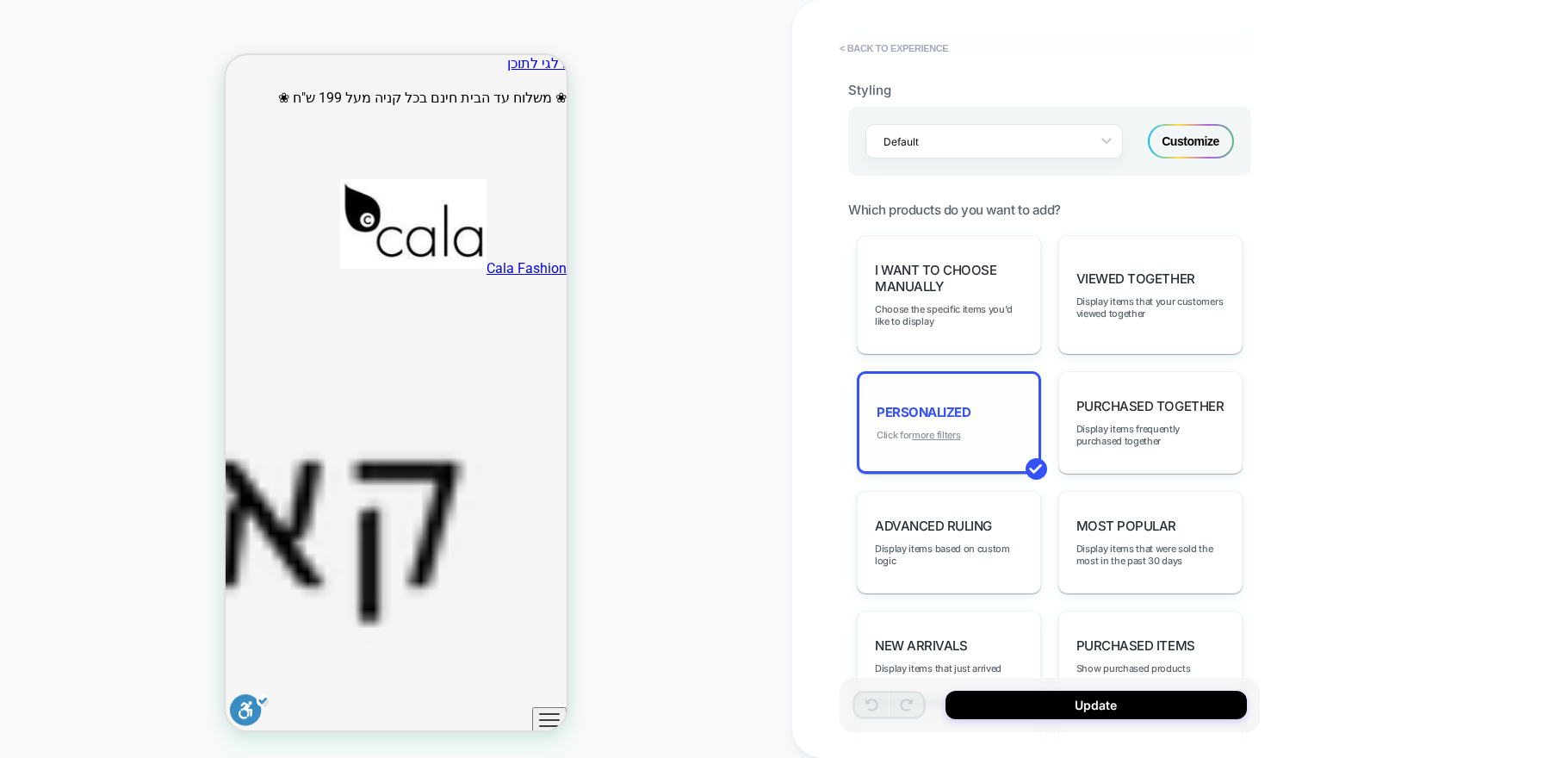
click at [944, 429] on u "more filters" at bounding box center [936, 435] width 48 height 12
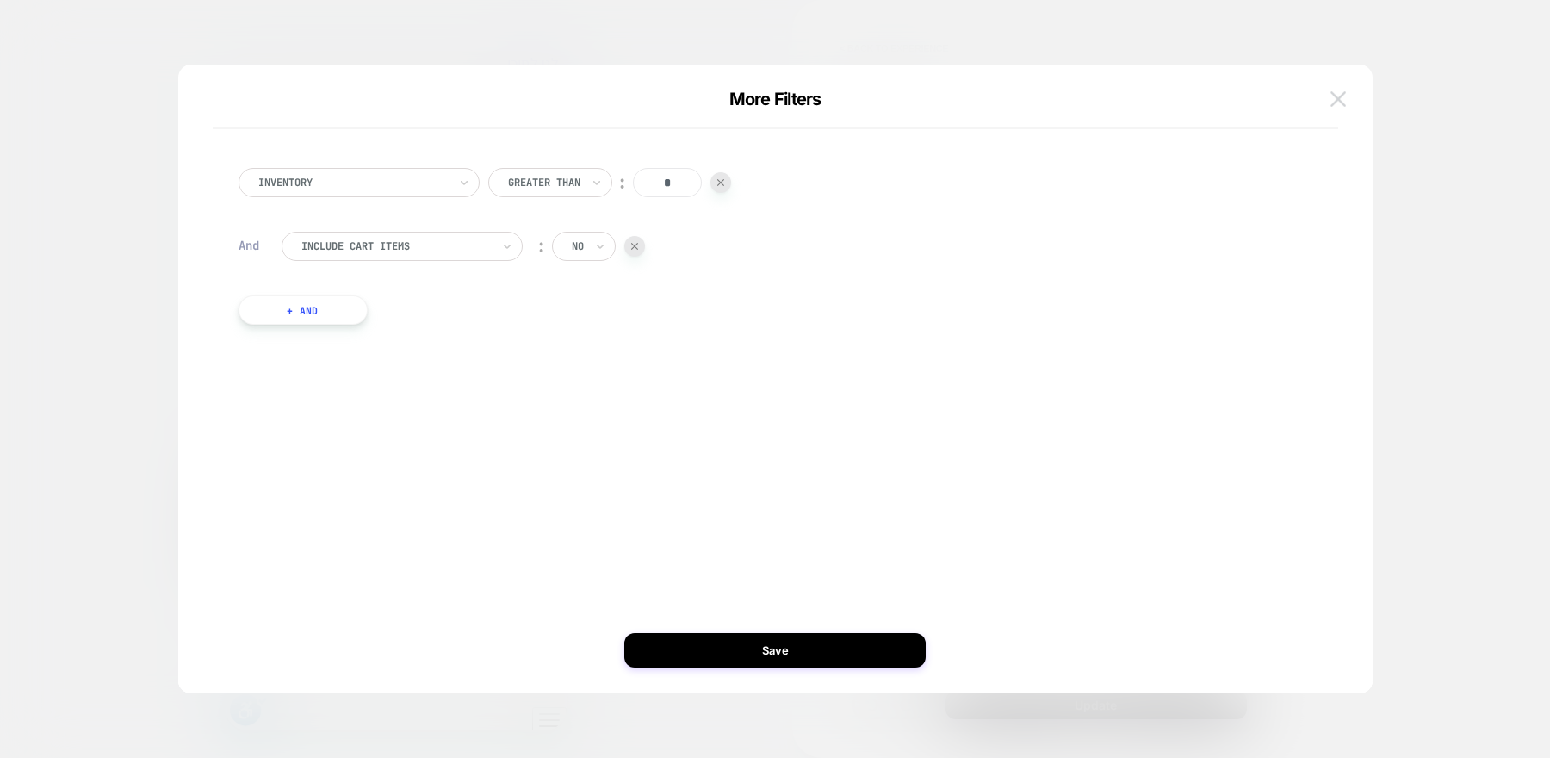
click at [1341, 100] on img at bounding box center [1339, 98] width 16 height 15
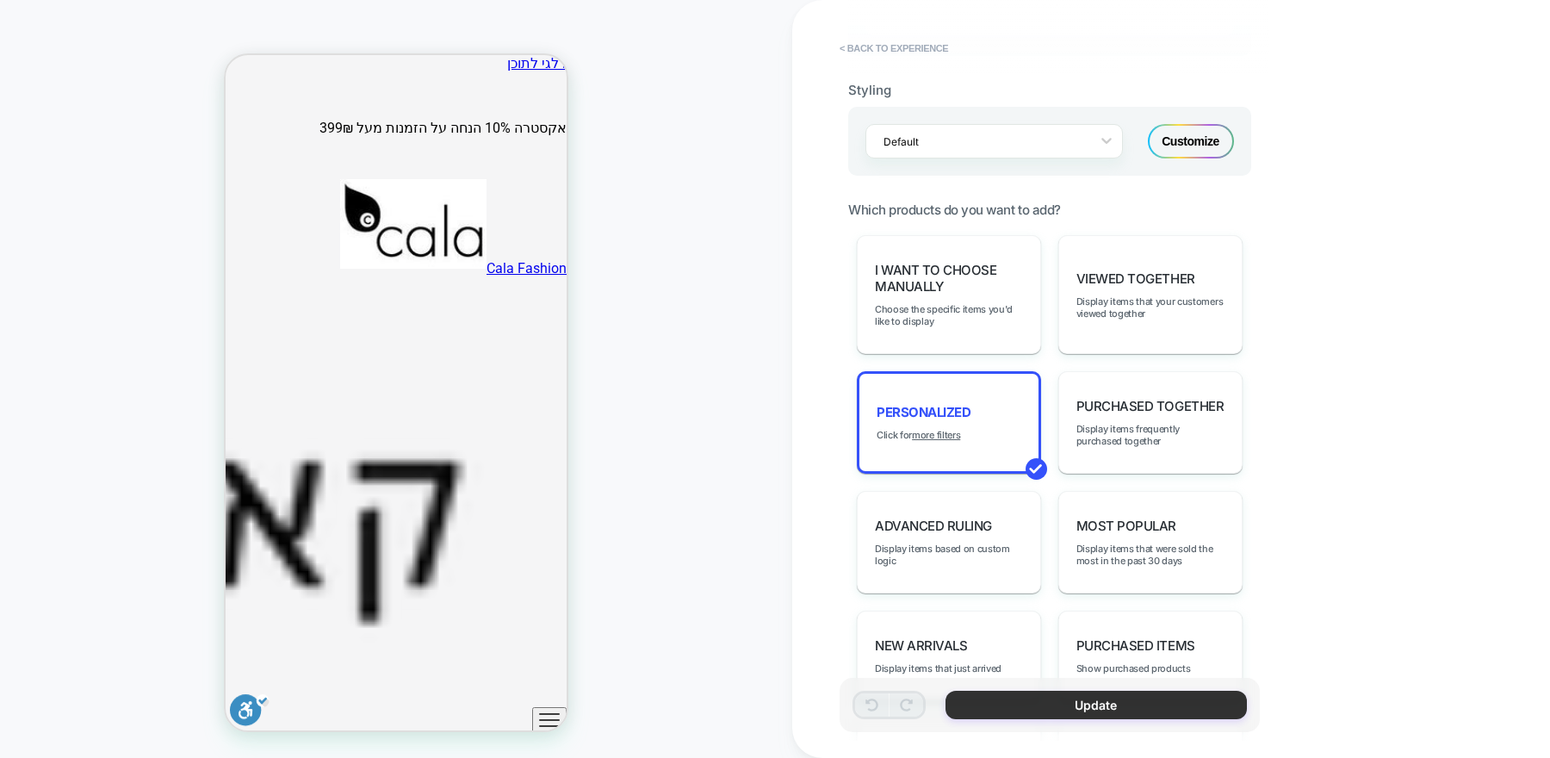
click at [1062, 707] on button "Update" at bounding box center [1096, 705] width 301 height 28
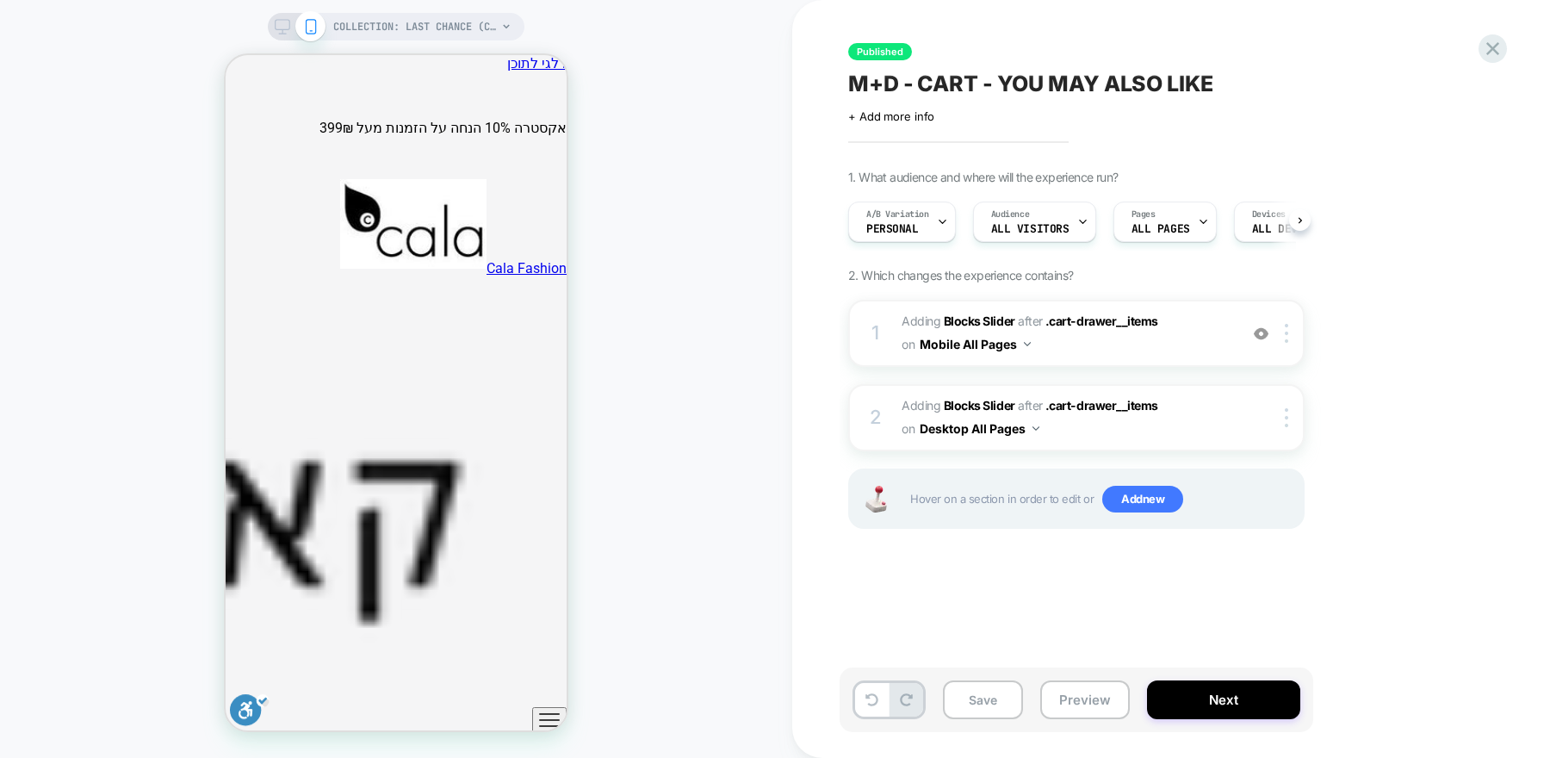
scroll to position [0, 1]
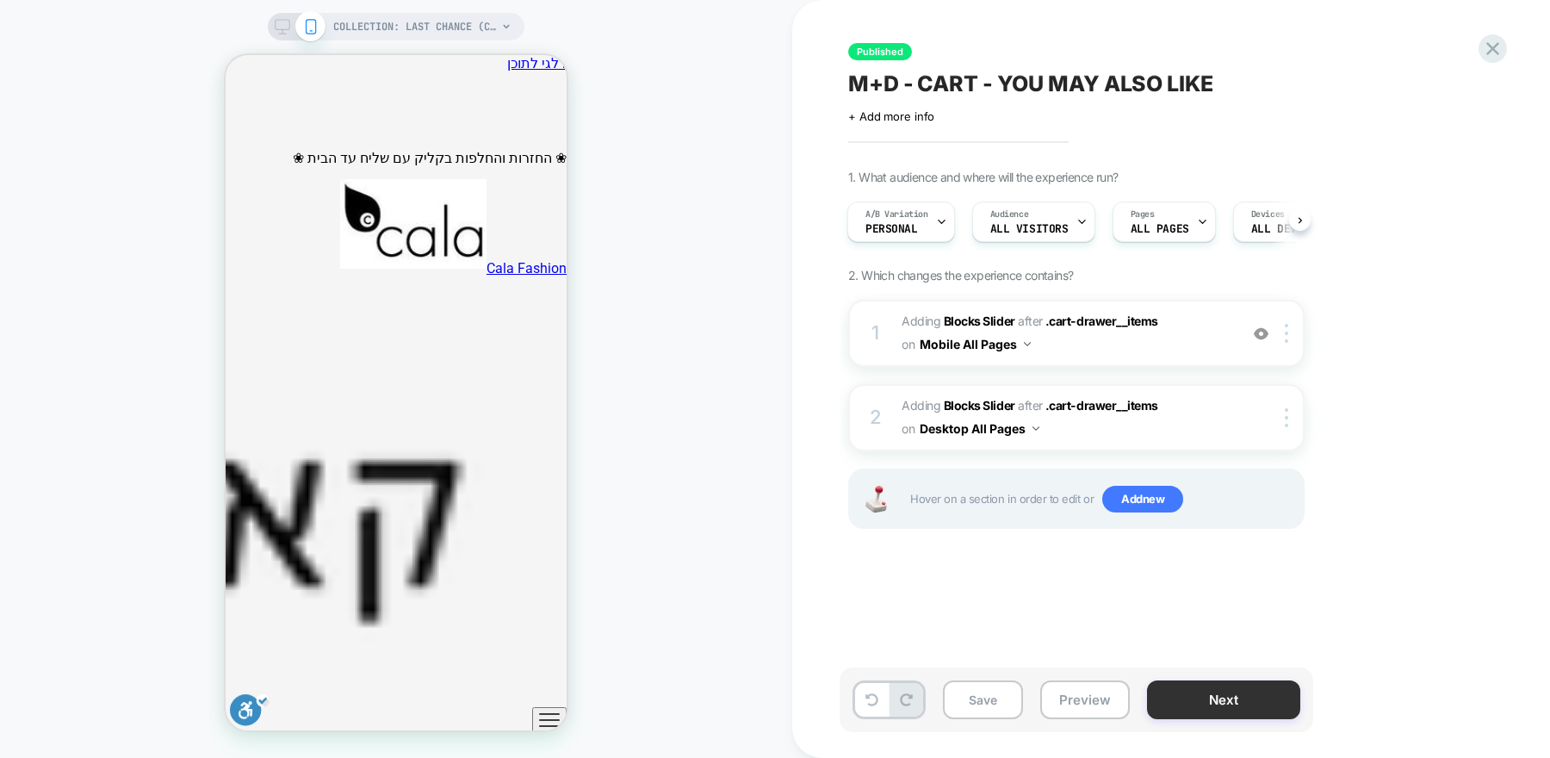
click at [1208, 703] on button "Next" at bounding box center [1223, 699] width 153 height 39
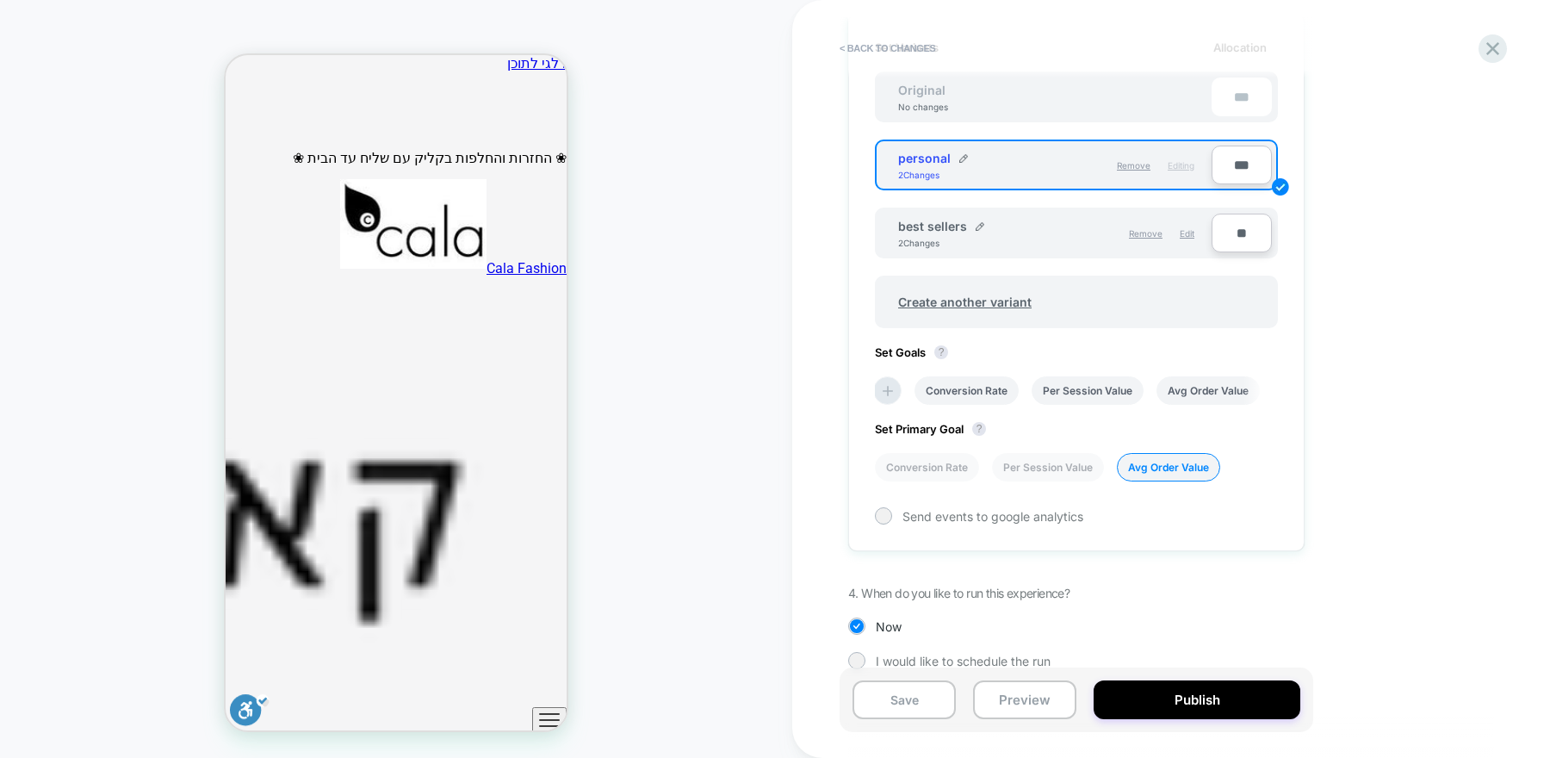
scroll to position [548, 0]
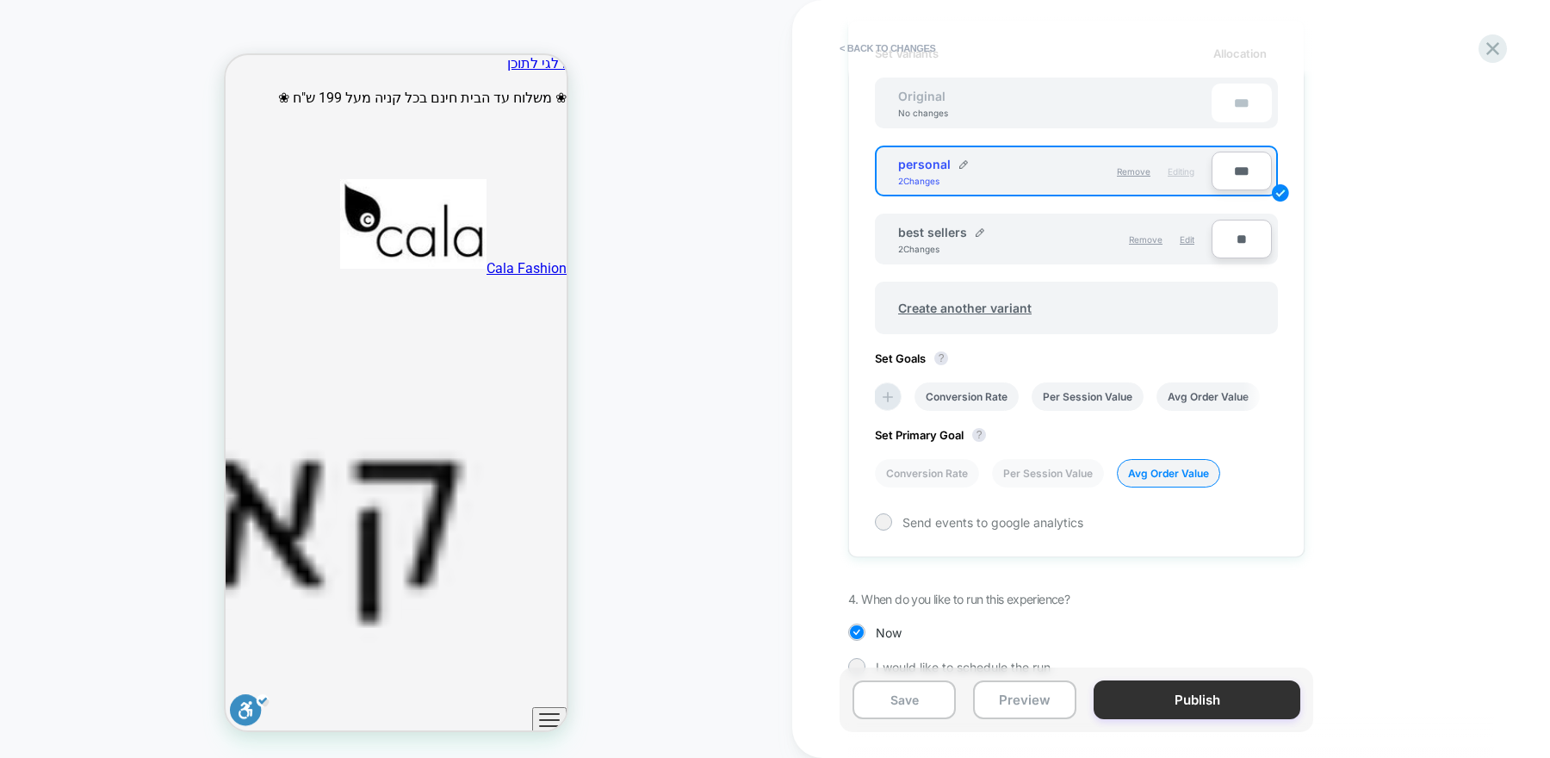
click at [1189, 712] on button "Publish" at bounding box center [1197, 699] width 207 height 39
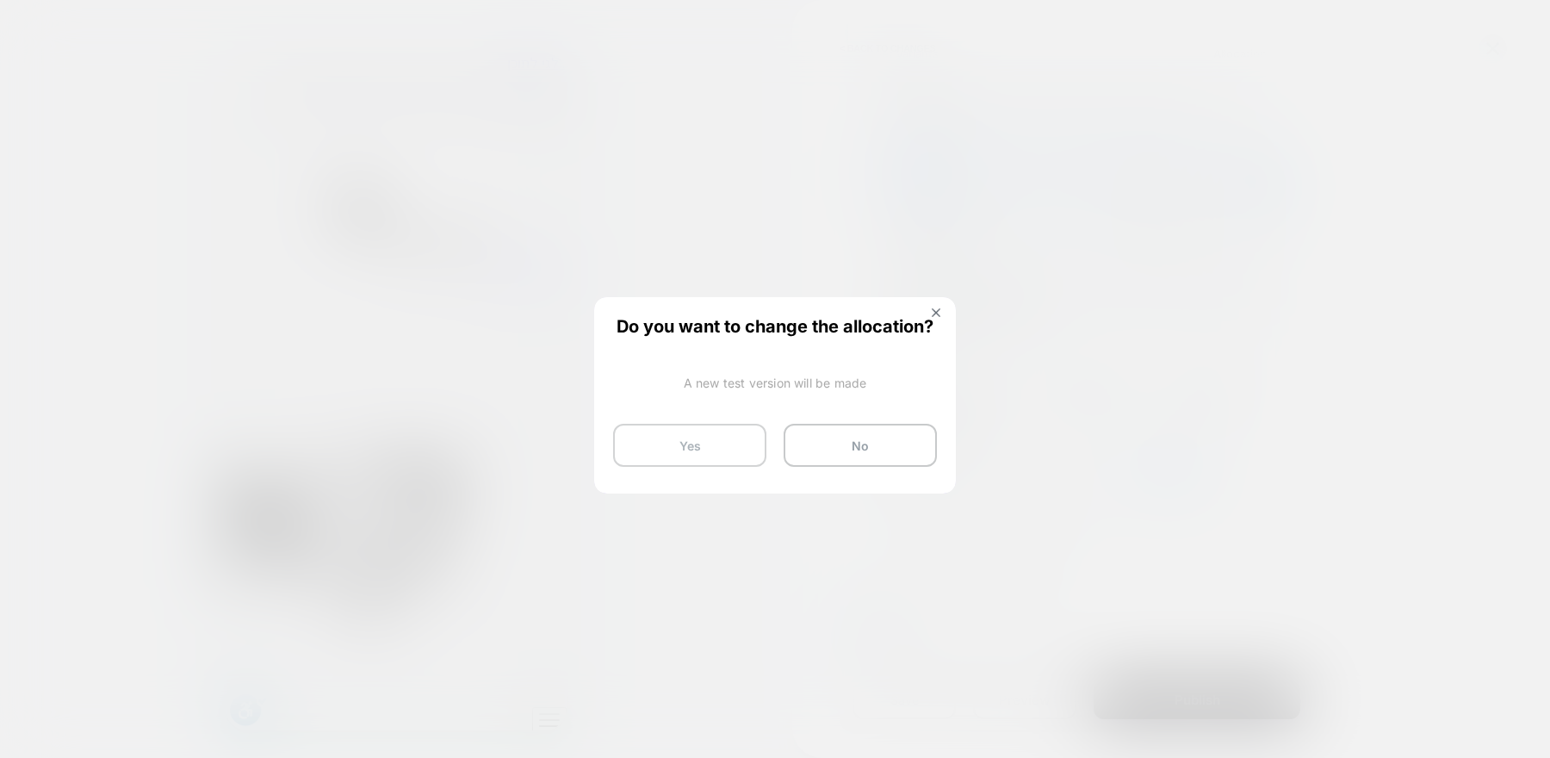
click at [743, 454] on button "Yes" at bounding box center [689, 445] width 153 height 43
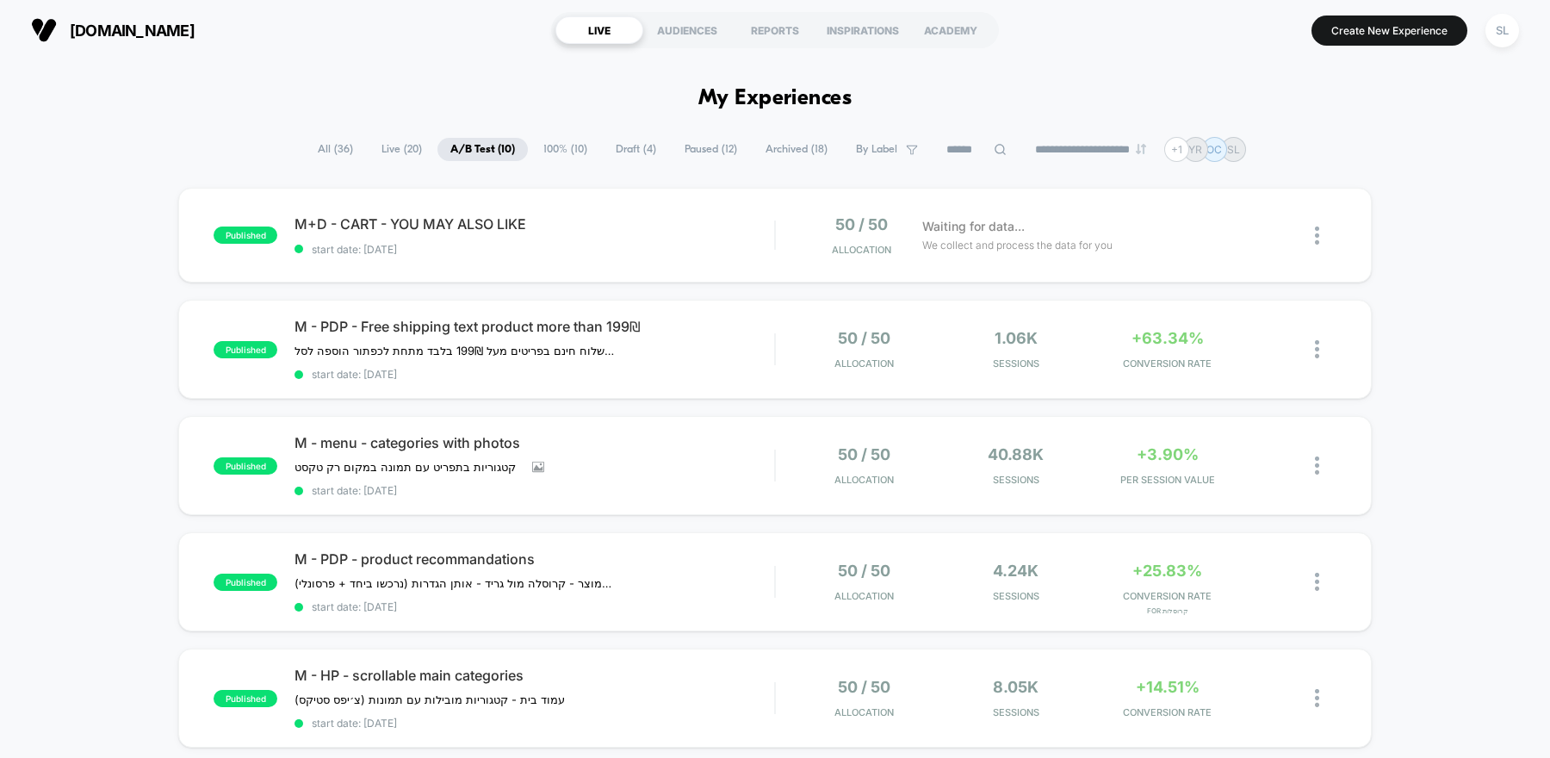
click at [565, 152] on span "100% ( 10 )" at bounding box center [566, 149] width 70 height 23
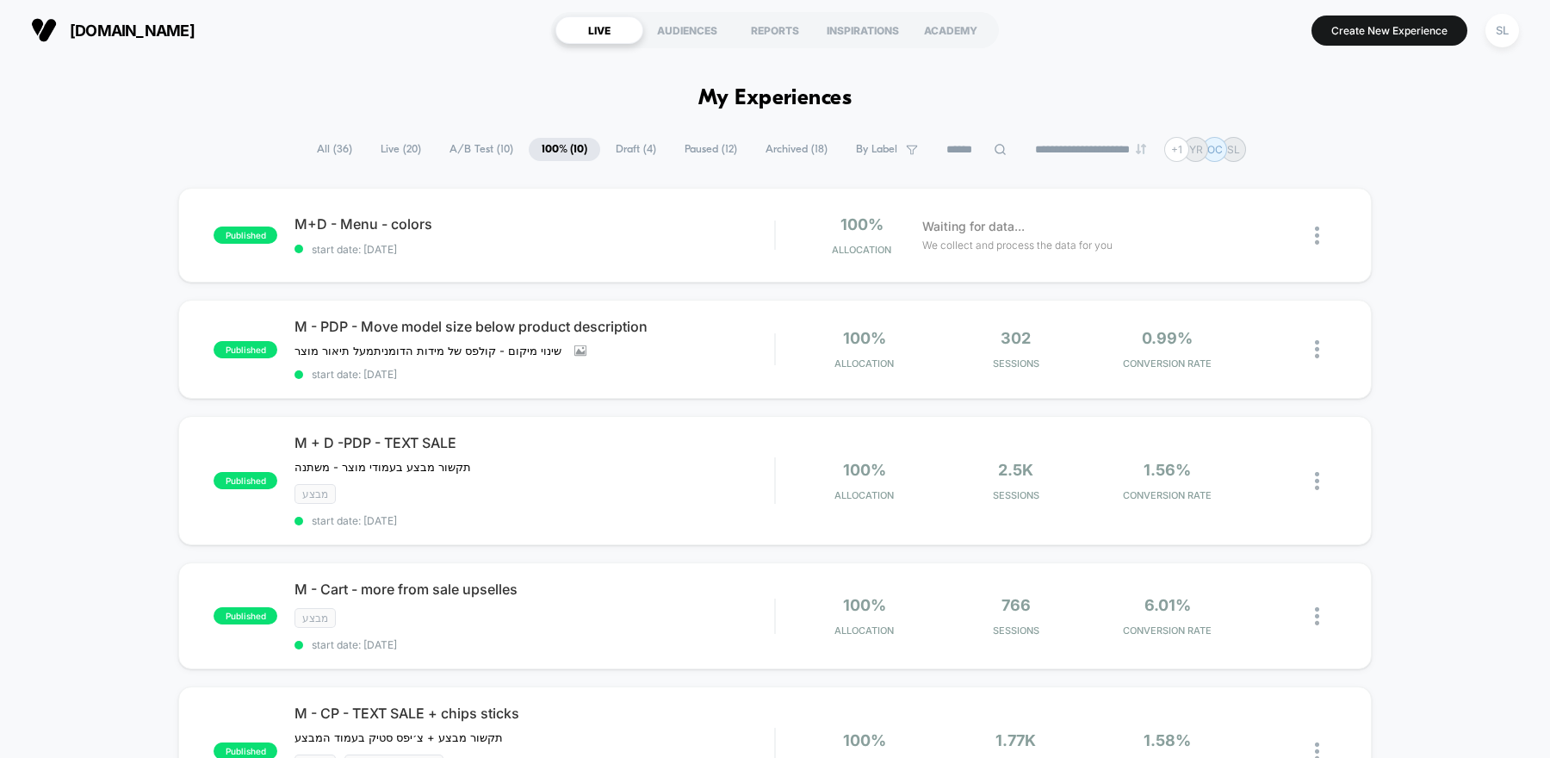
click at [494, 145] on span "A/B Test ( 10 )" at bounding box center [482, 149] width 90 height 23
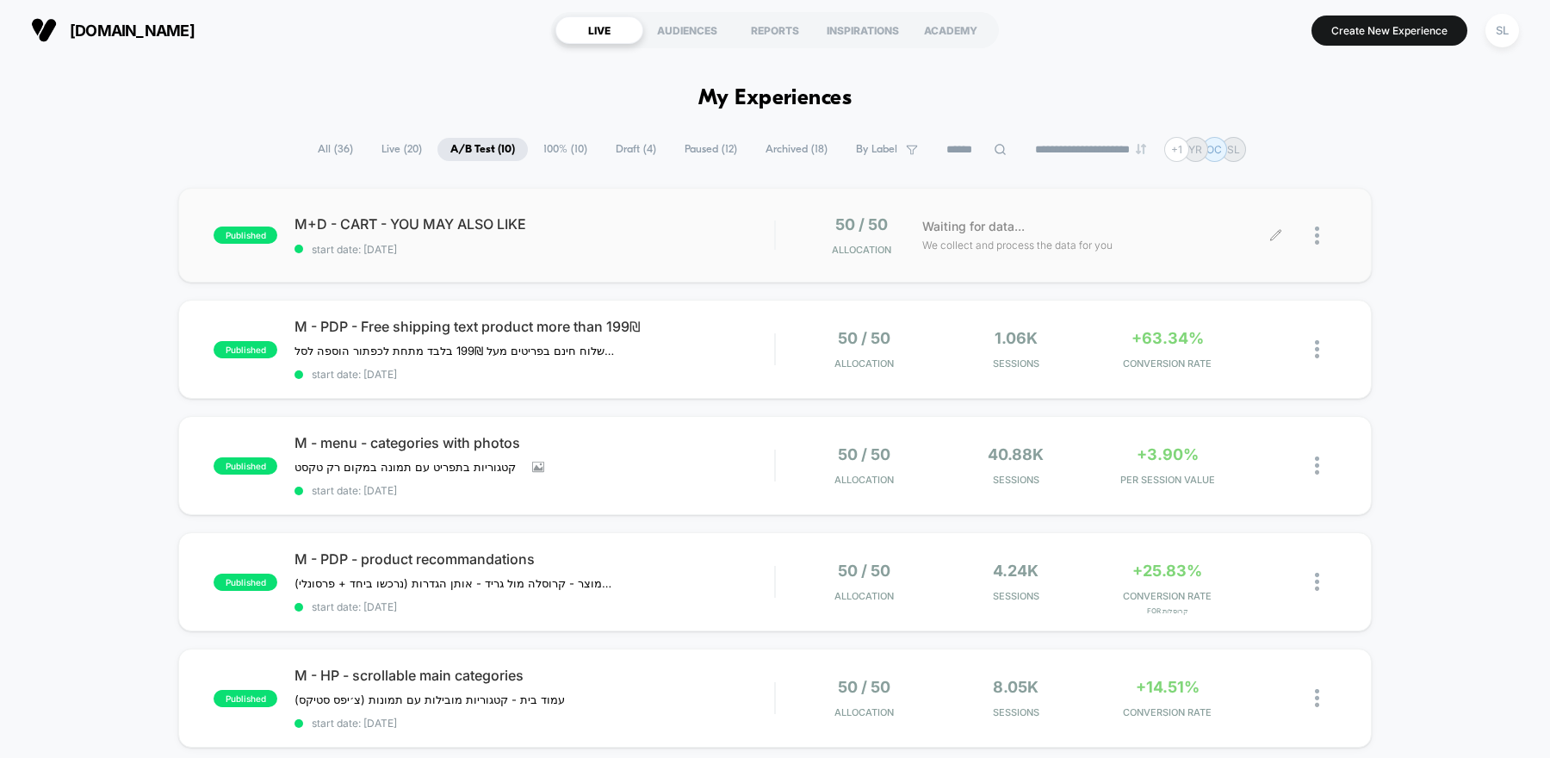
click at [1319, 235] on div at bounding box center [1326, 235] width 22 height 40
click at [1220, 255] on div "Preview Link" at bounding box center [1229, 254] width 155 height 39
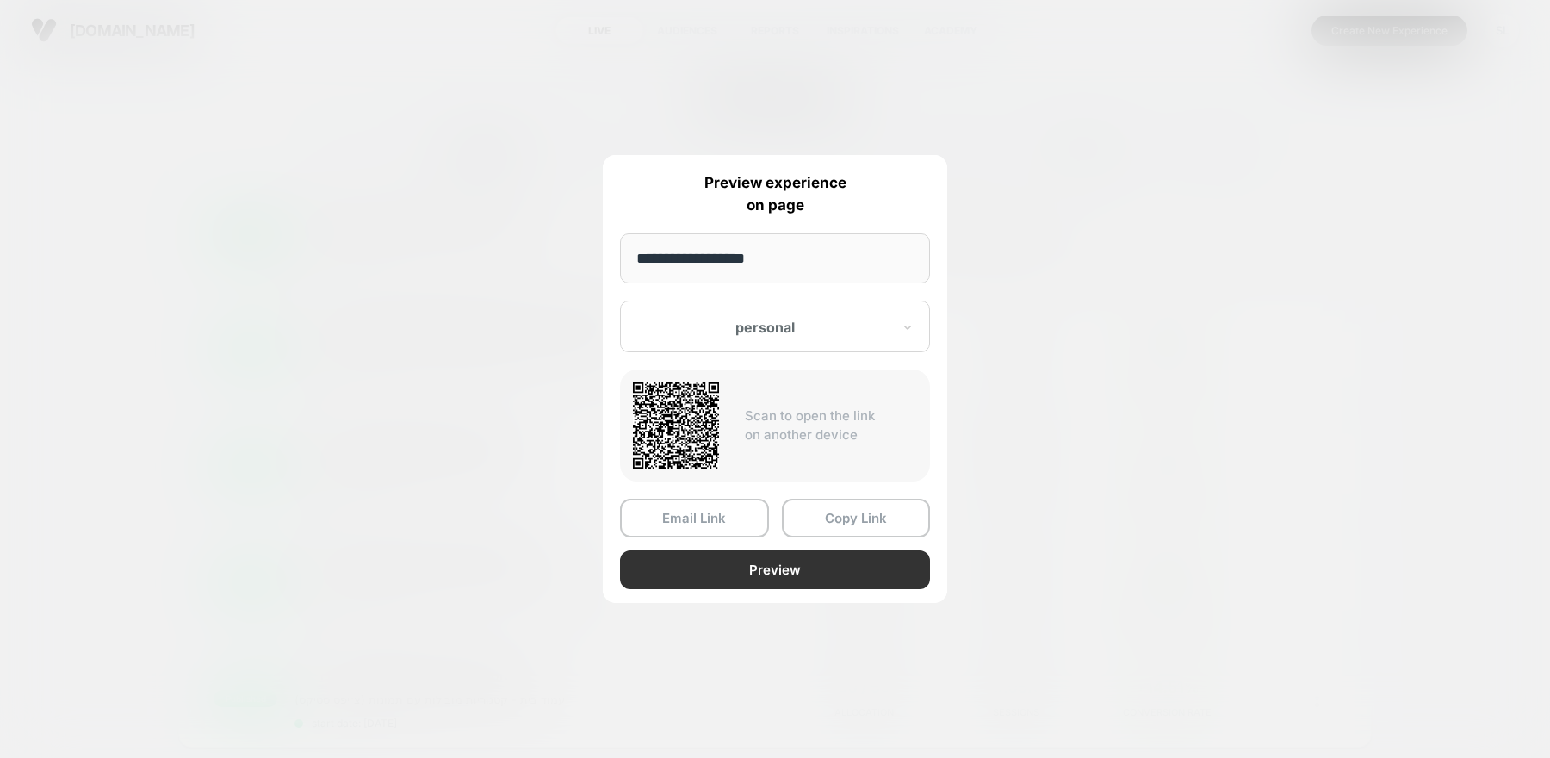
click at [804, 561] on button "Preview" at bounding box center [775, 569] width 310 height 39
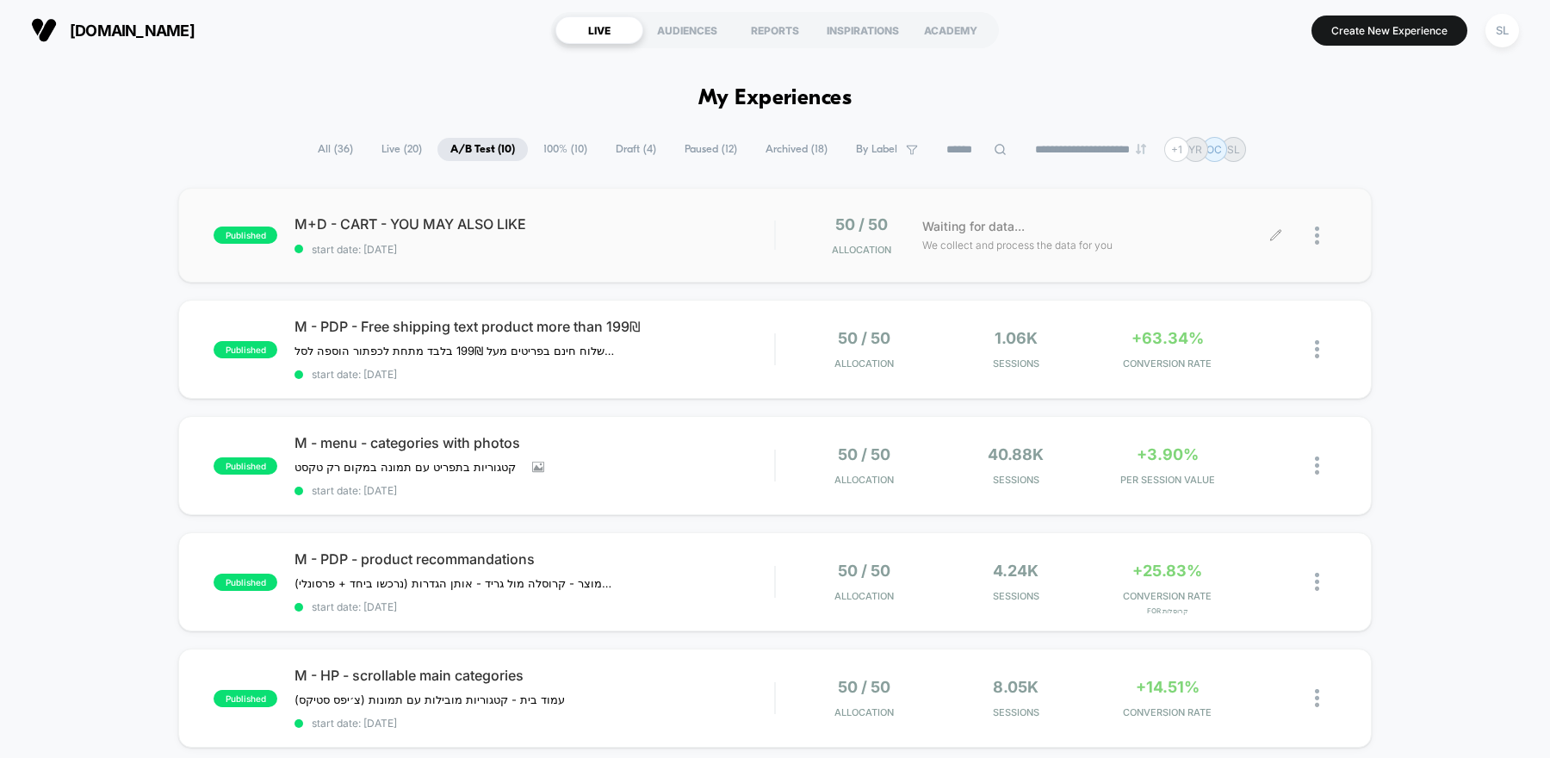
click at [555, 150] on span "100% ( 10 )" at bounding box center [566, 149] width 70 height 23
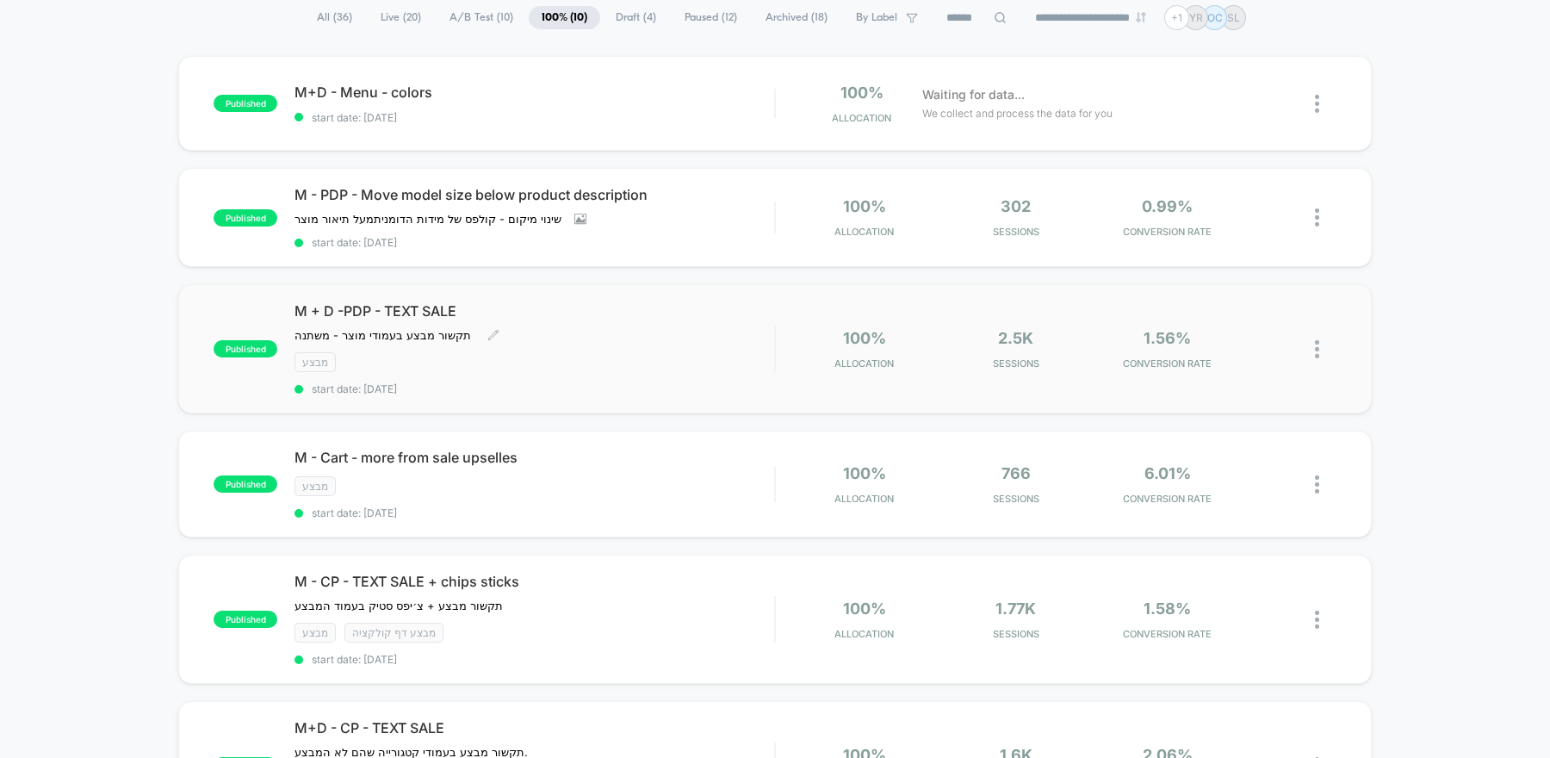
scroll to position [168, 0]
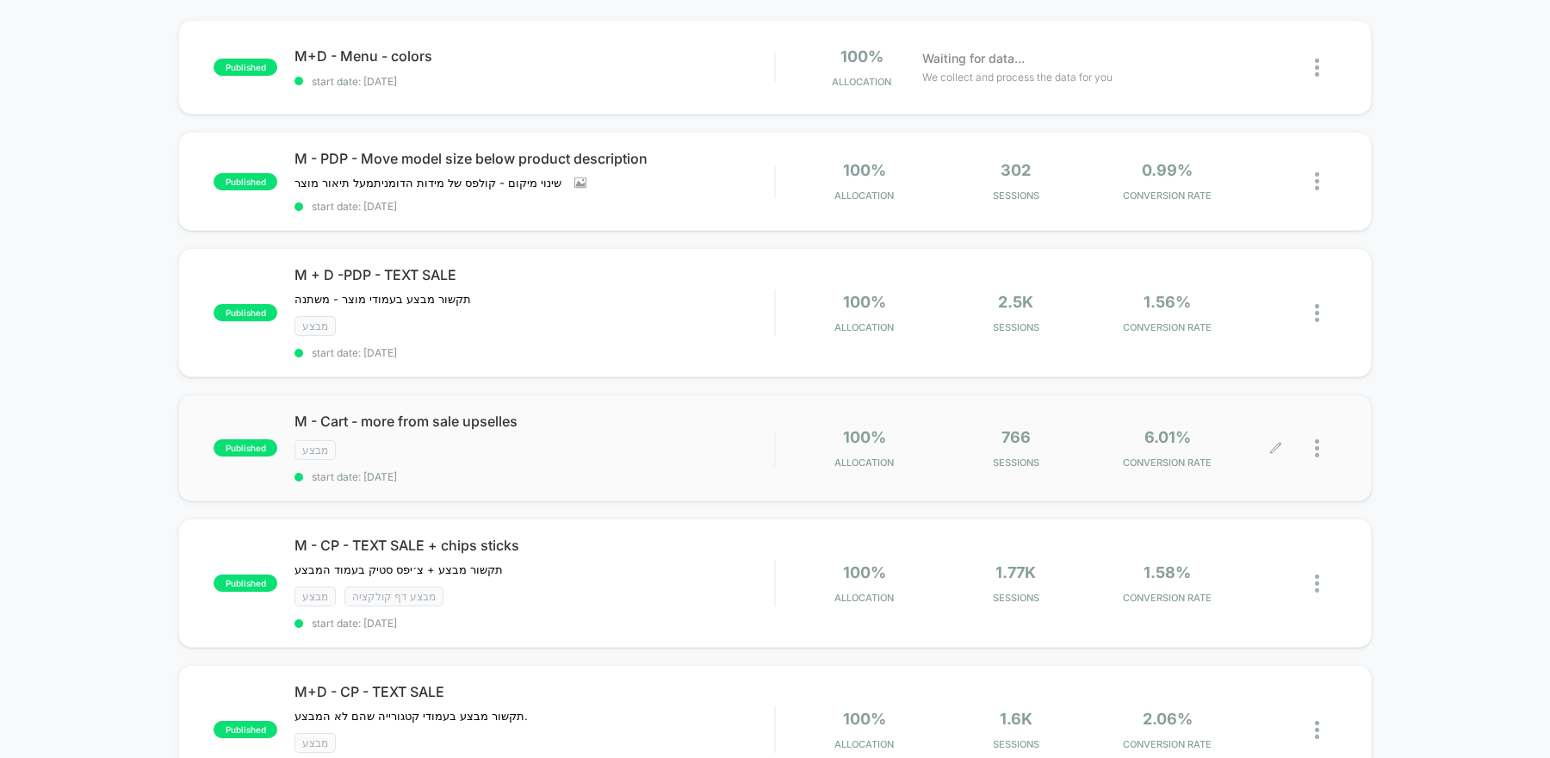
click at [1280, 444] on icon at bounding box center [1276, 448] width 13 height 13
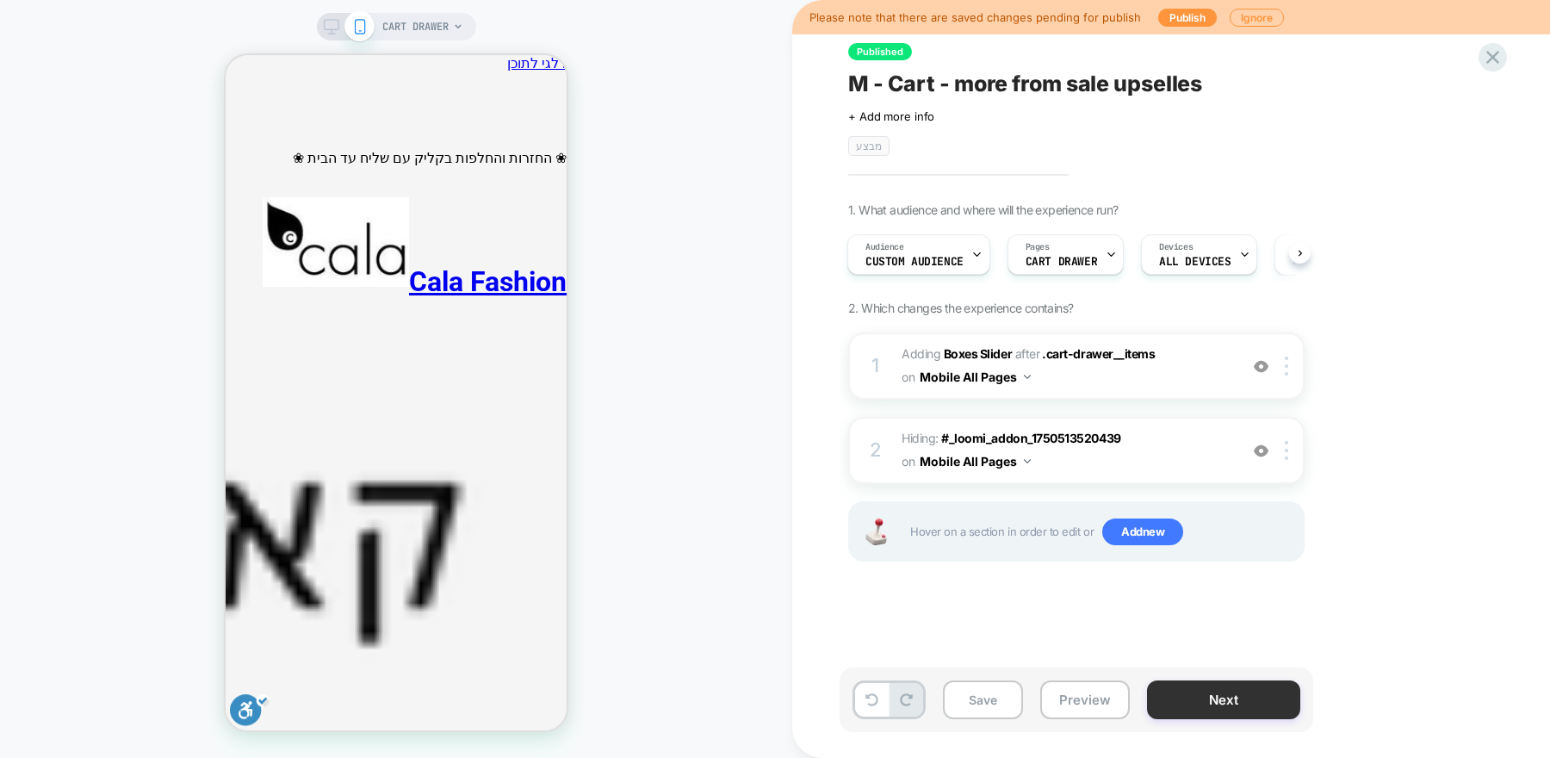
click at [1180, 695] on button "Next" at bounding box center [1223, 699] width 153 height 39
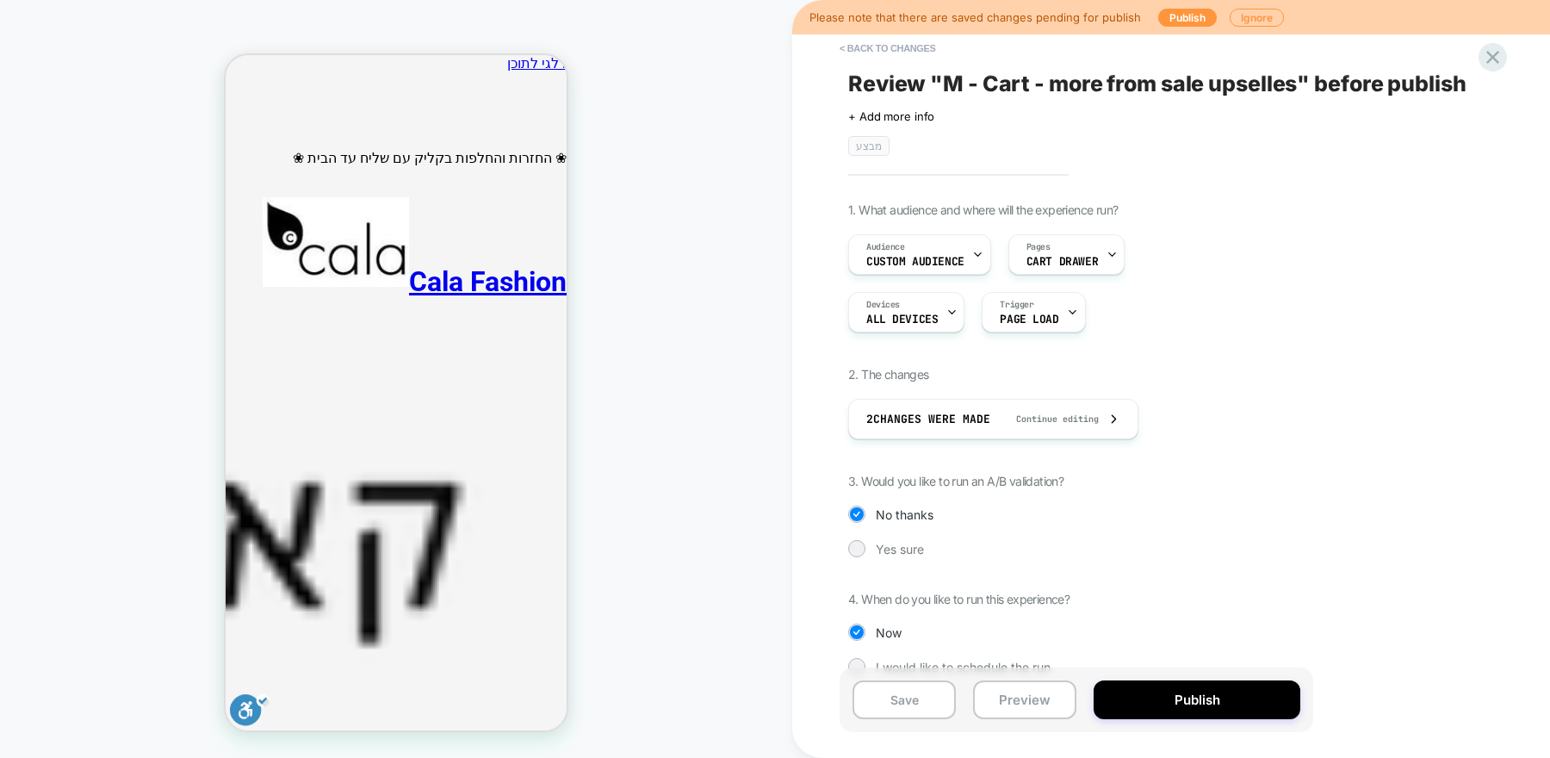
scroll to position [27, 0]
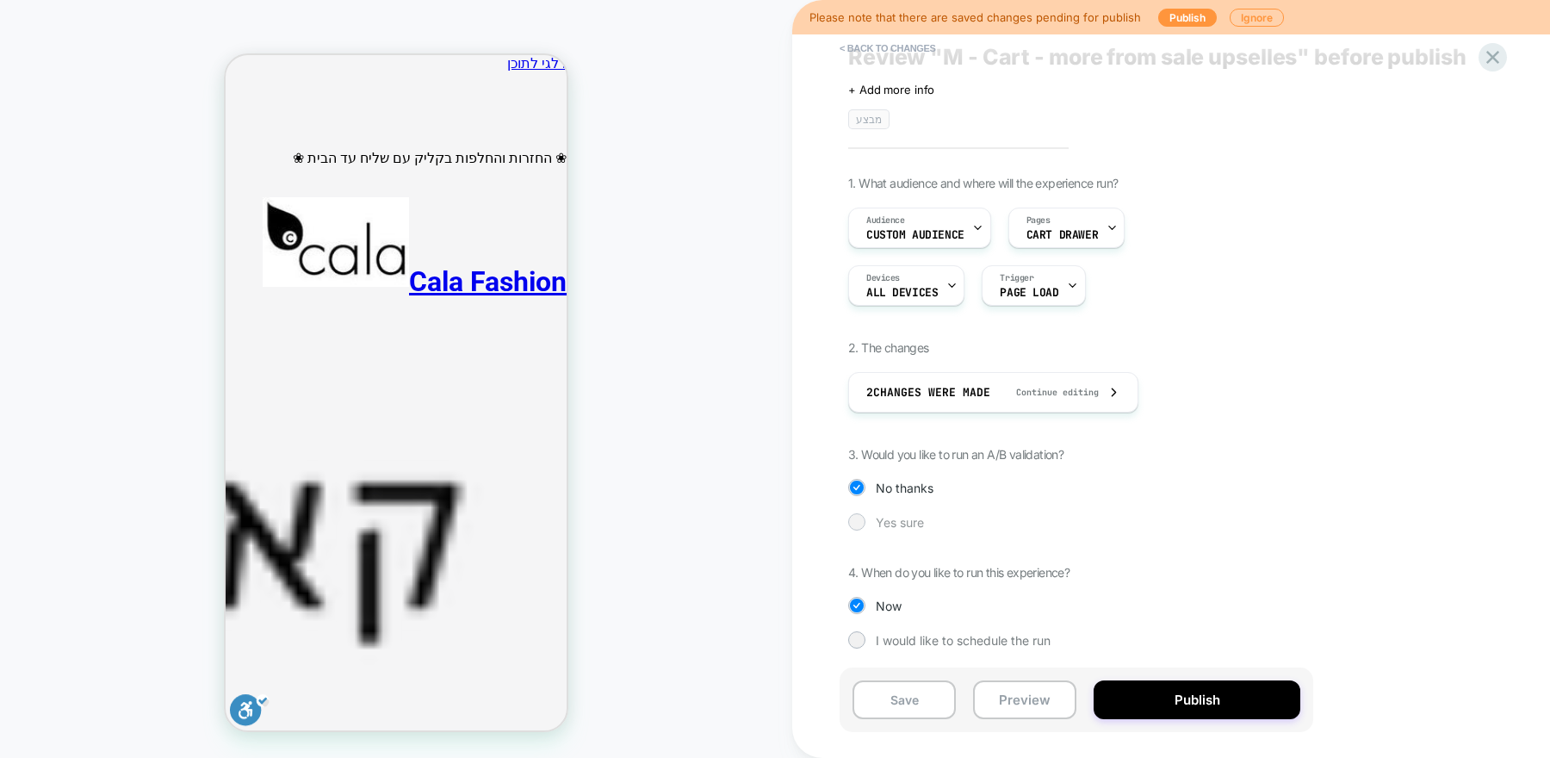
click at [862, 517] on div at bounding box center [856, 521] width 13 height 13
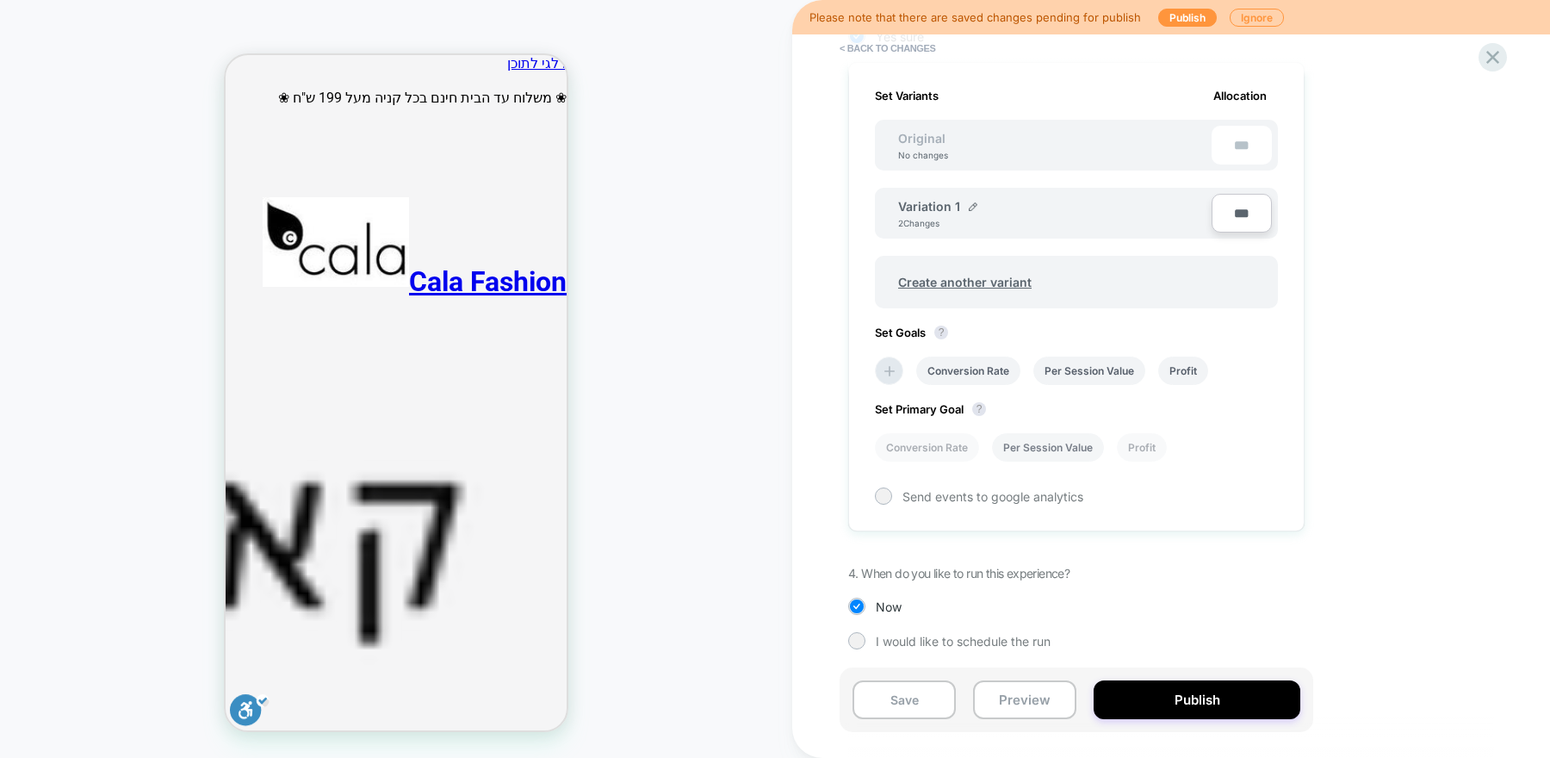
scroll to position [512, 0]
click at [1213, 699] on button "Publish" at bounding box center [1197, 699] width 207 height 39
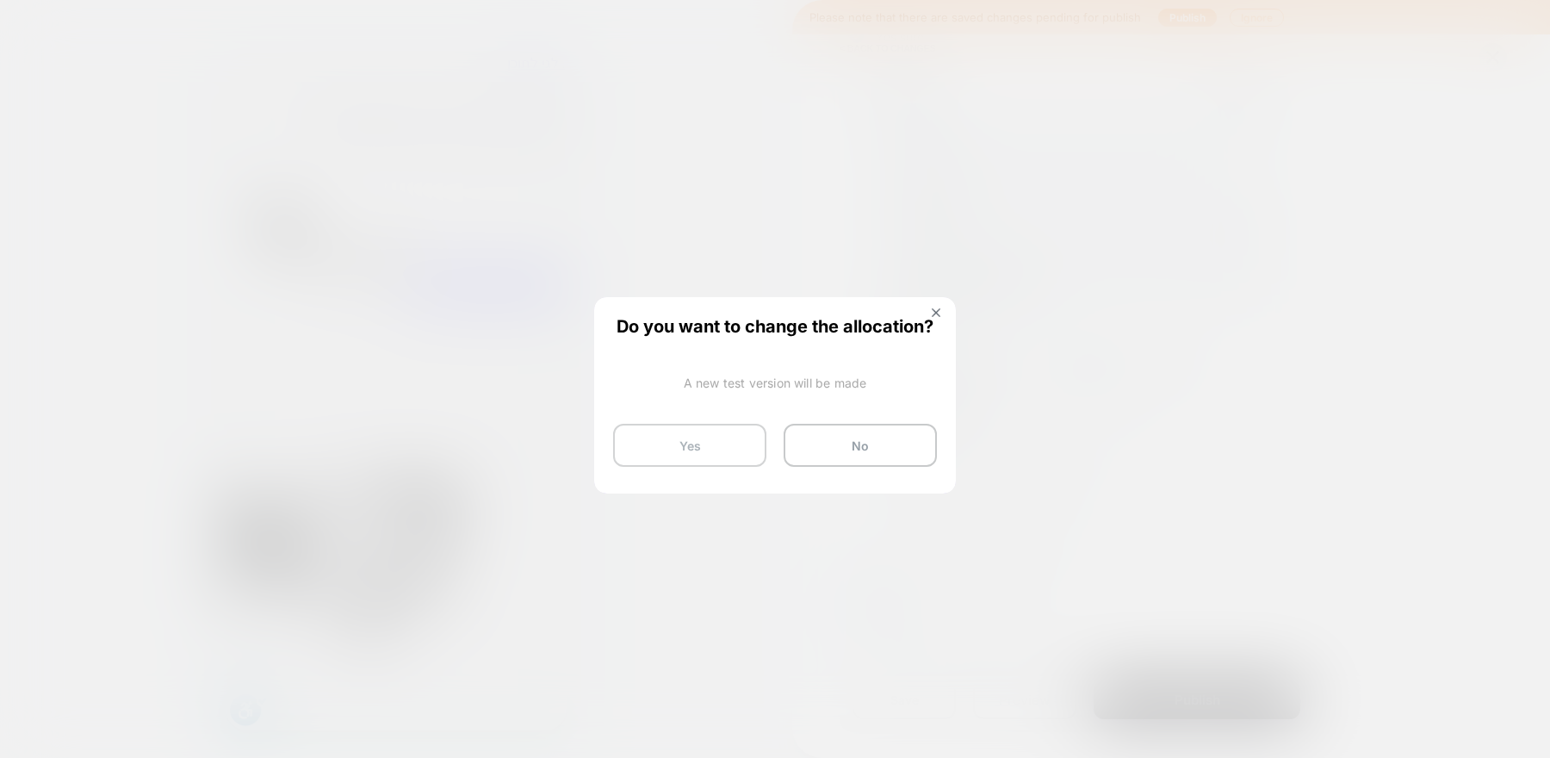
click at [687, 456] on button "Yes" at bounding box center [689, 445] width 153 height 43
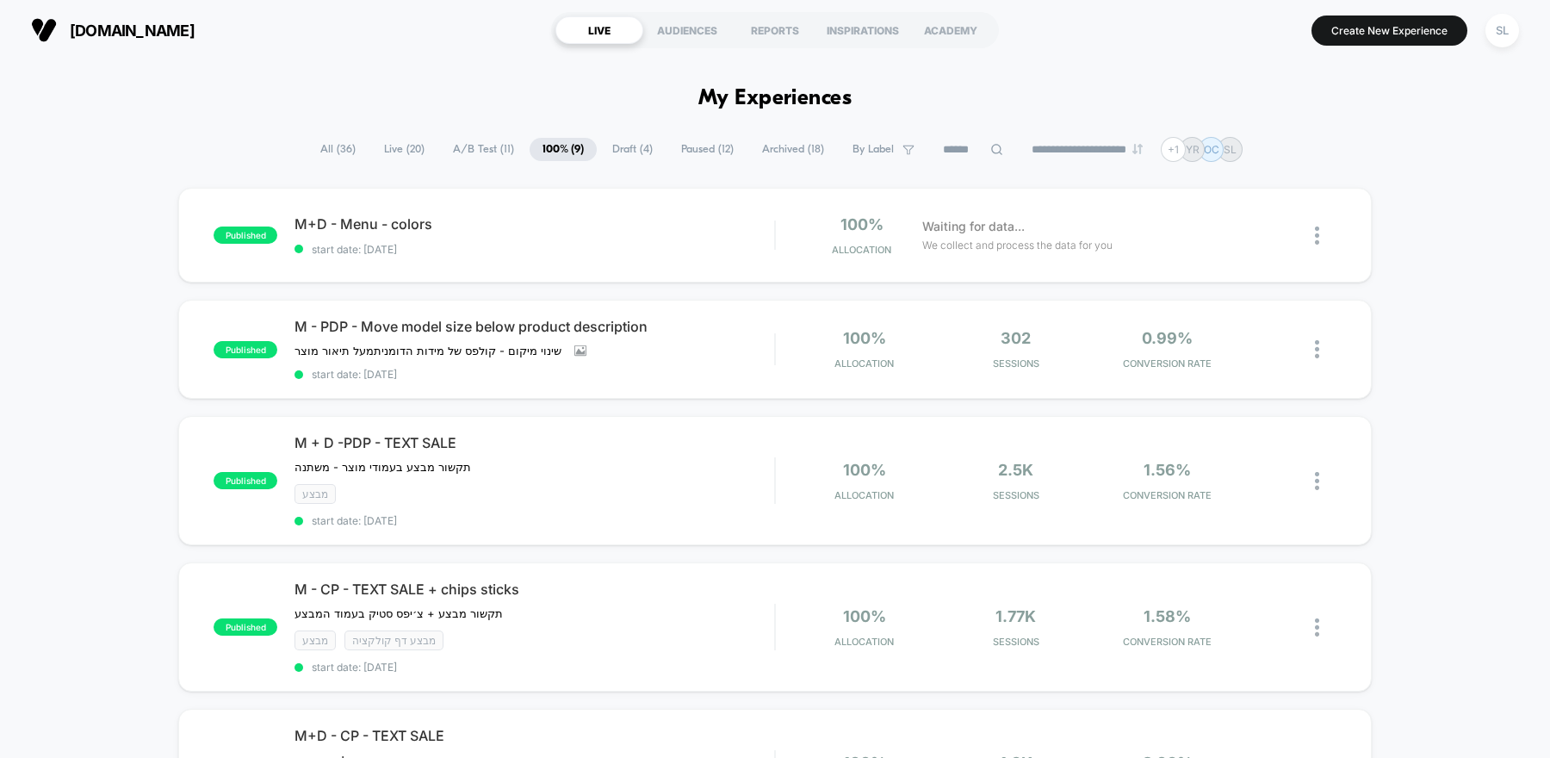
click at [473, 149] on span "A/B Test ( 11 )" at bounding box center [483, 149] width 87 height 23
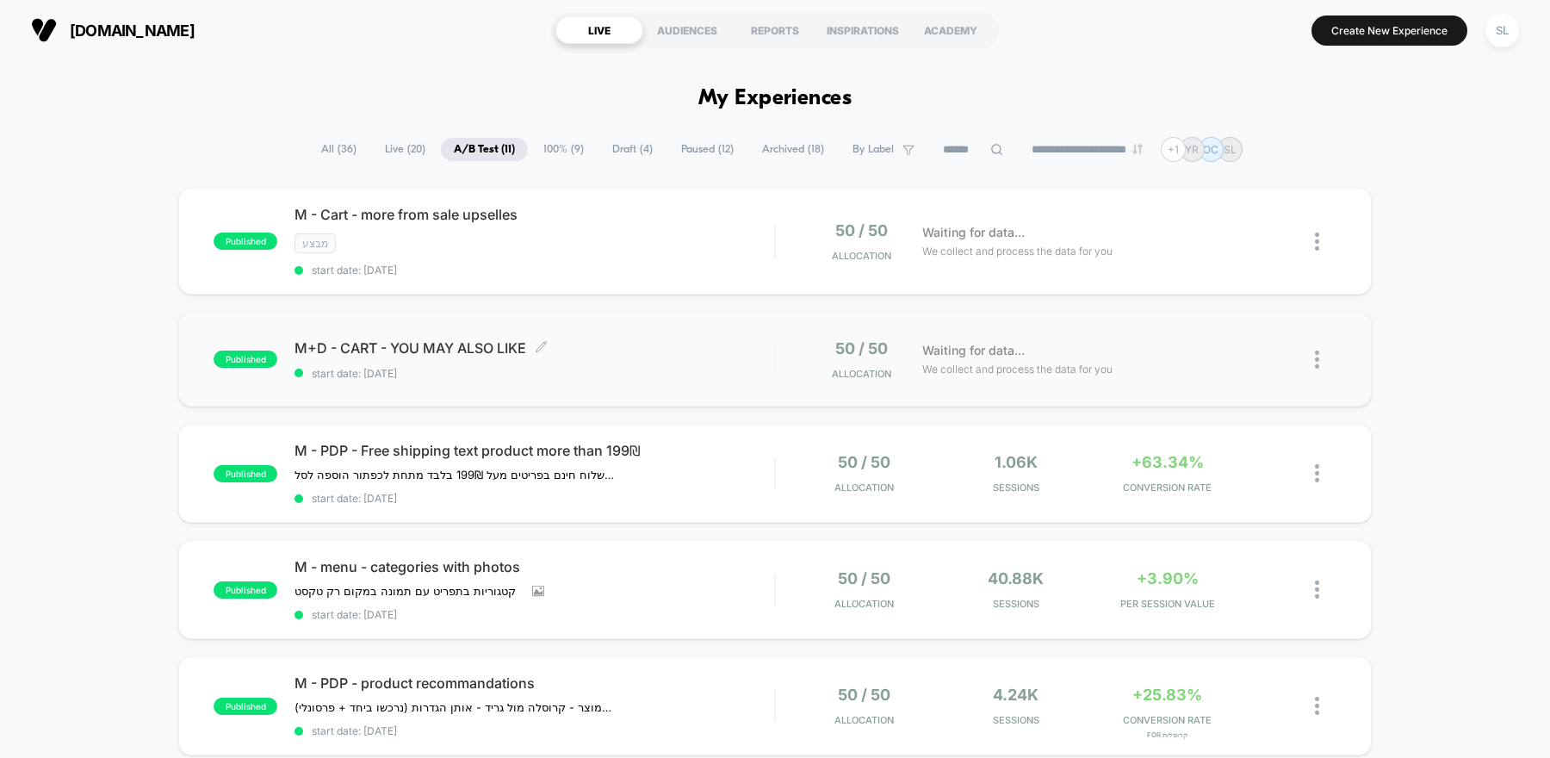
click at [714, 368] on span "start date: [DATE]" at bounding box center [535, 373] width 480 height 13
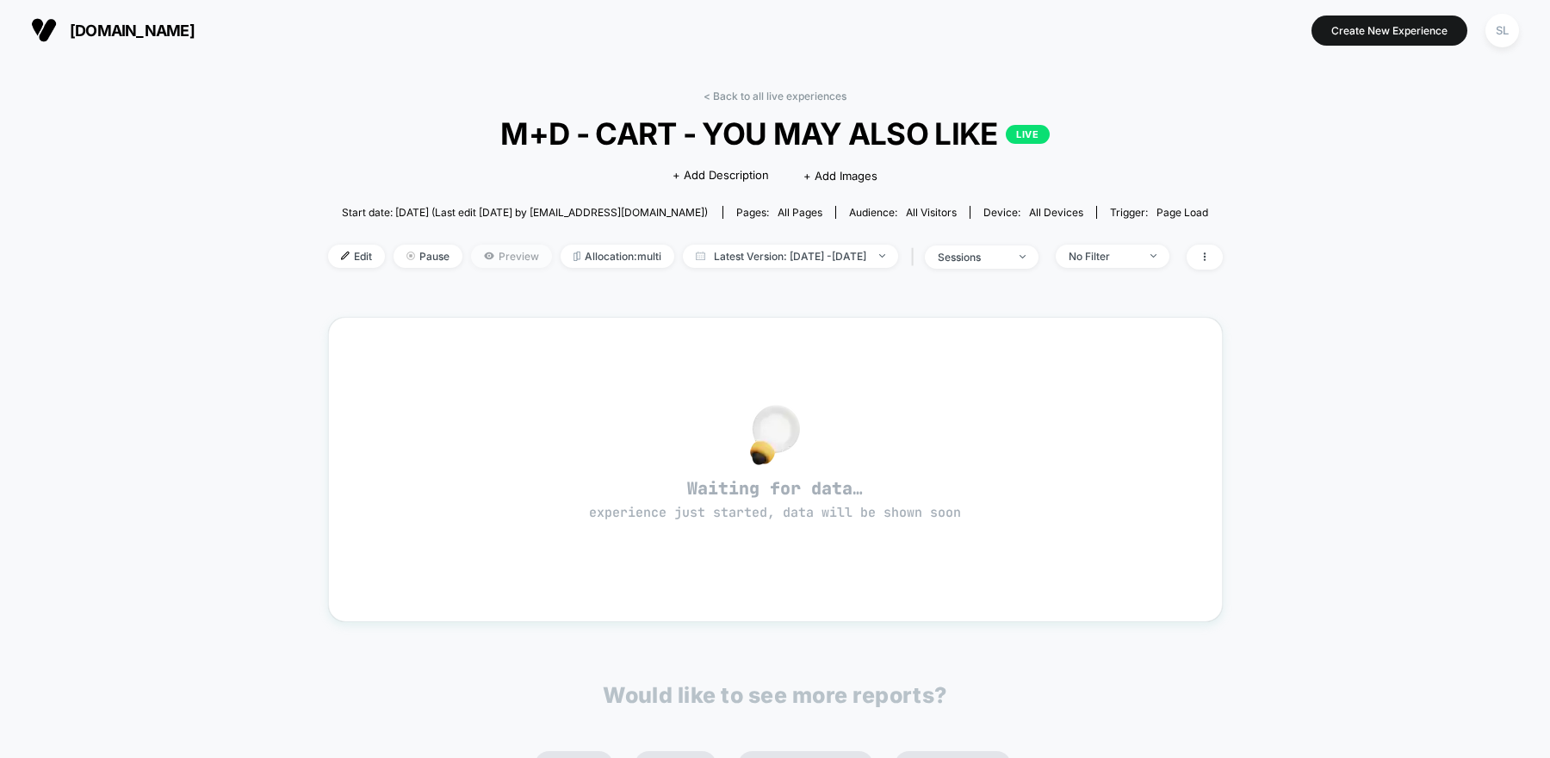
click at [486, 259] on span "Preview" at bounding box center [511, 256] width 81 height 23
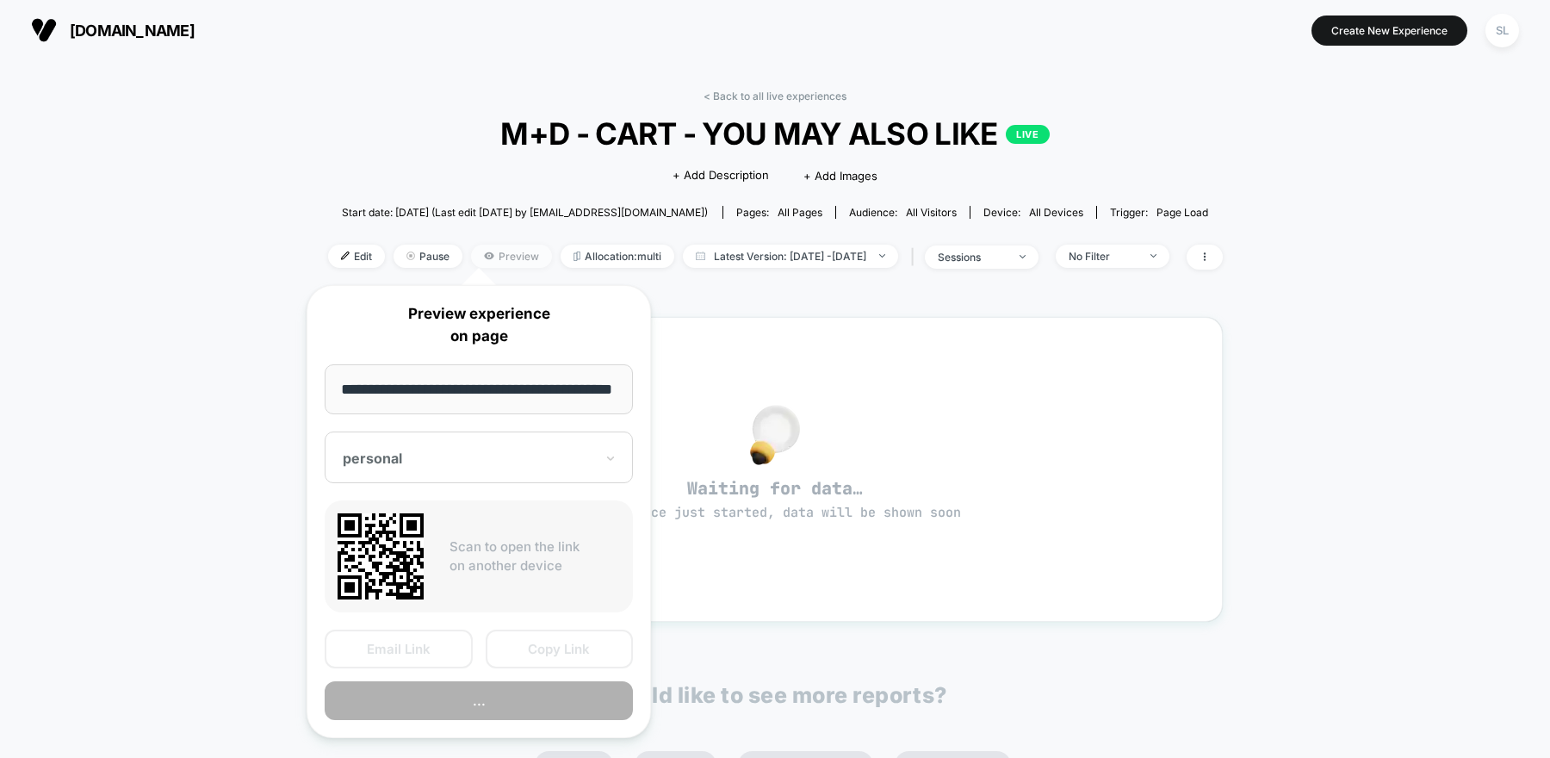
scroll to position [0, 13]
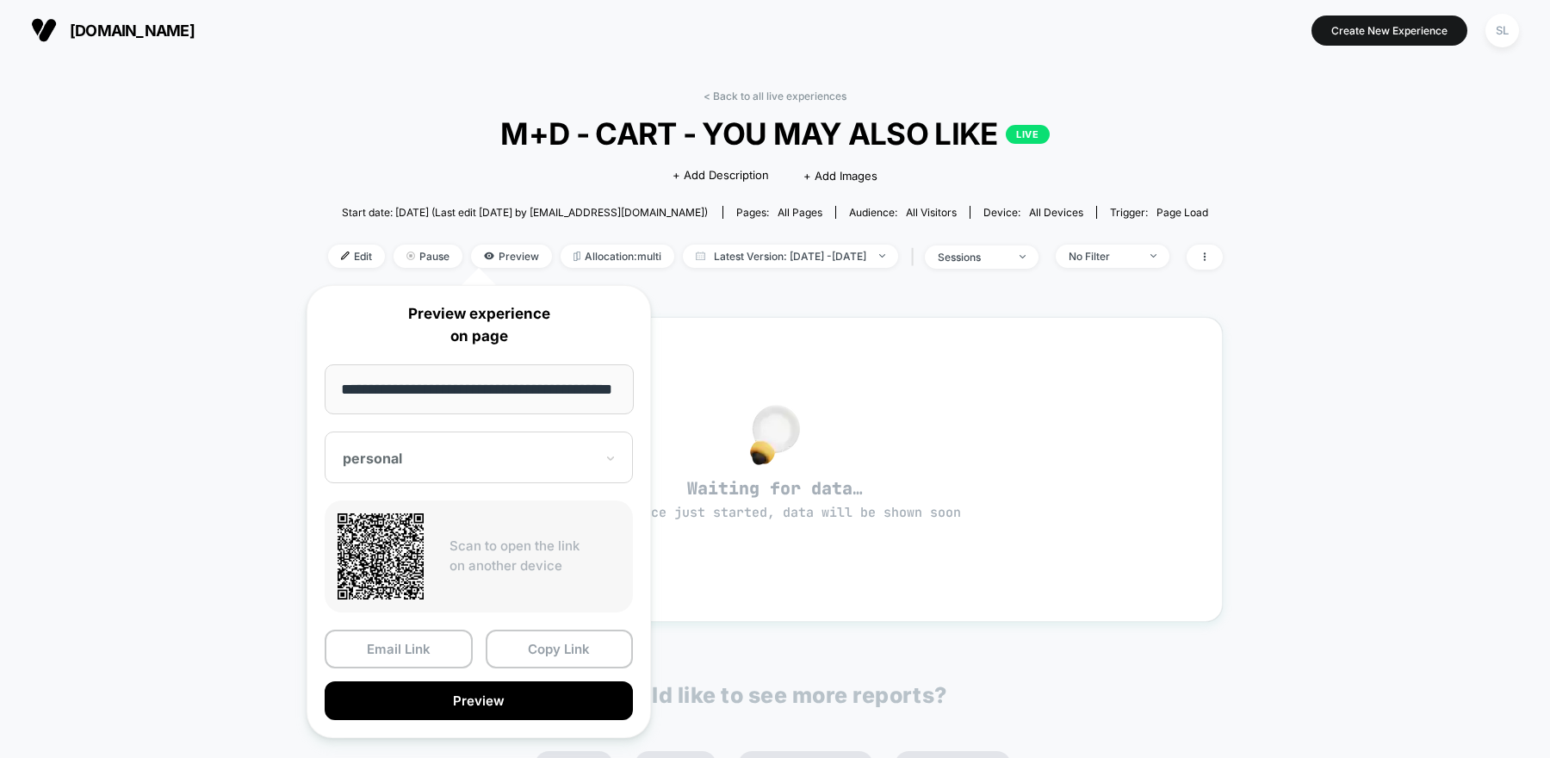
click at [498, 456] on div at bounding box center [468, 458] width 251 height 17
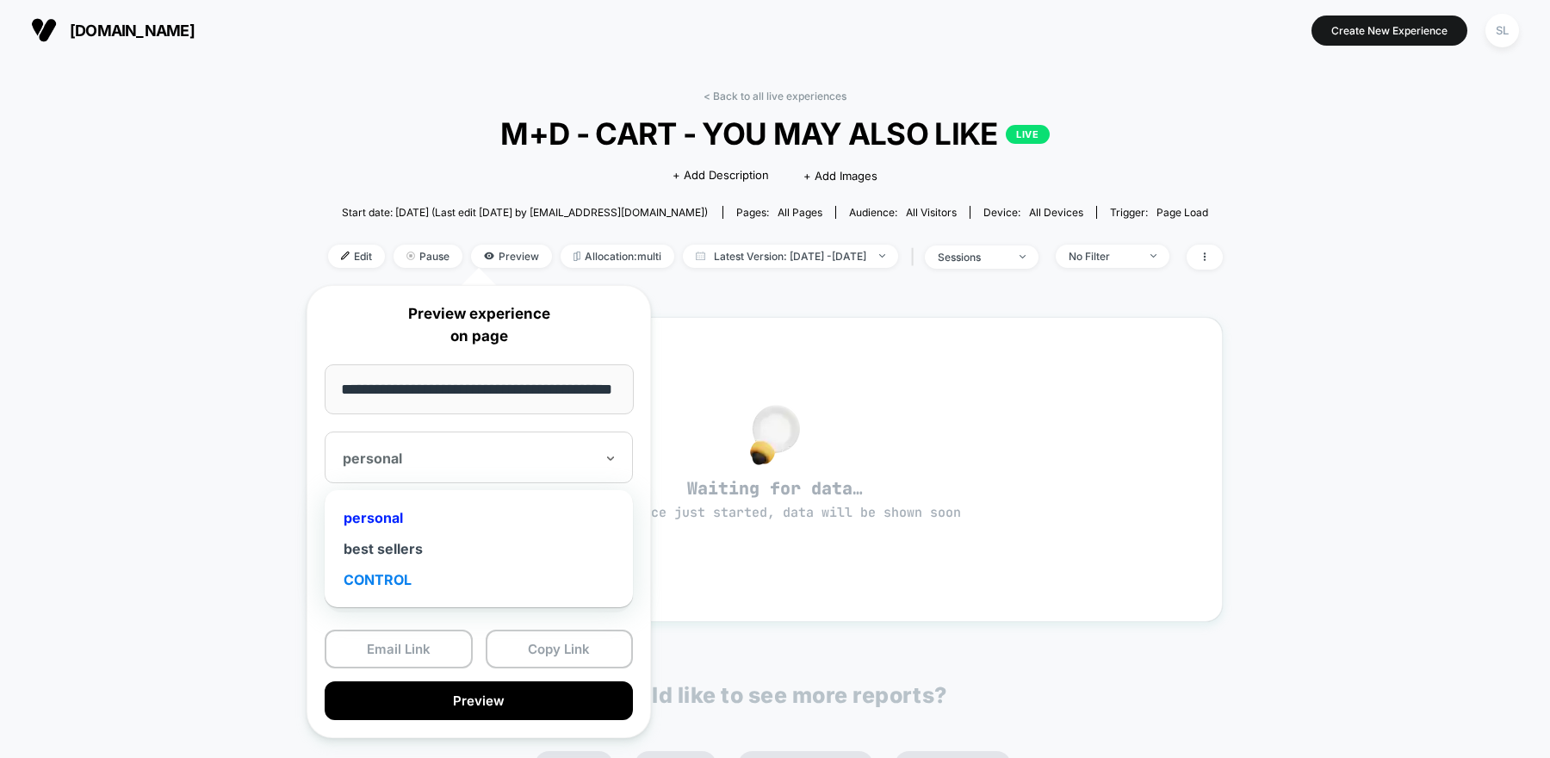
click at [394, 568] on div "CONTROL" at bounding box center [478, 579] width 291 height 31
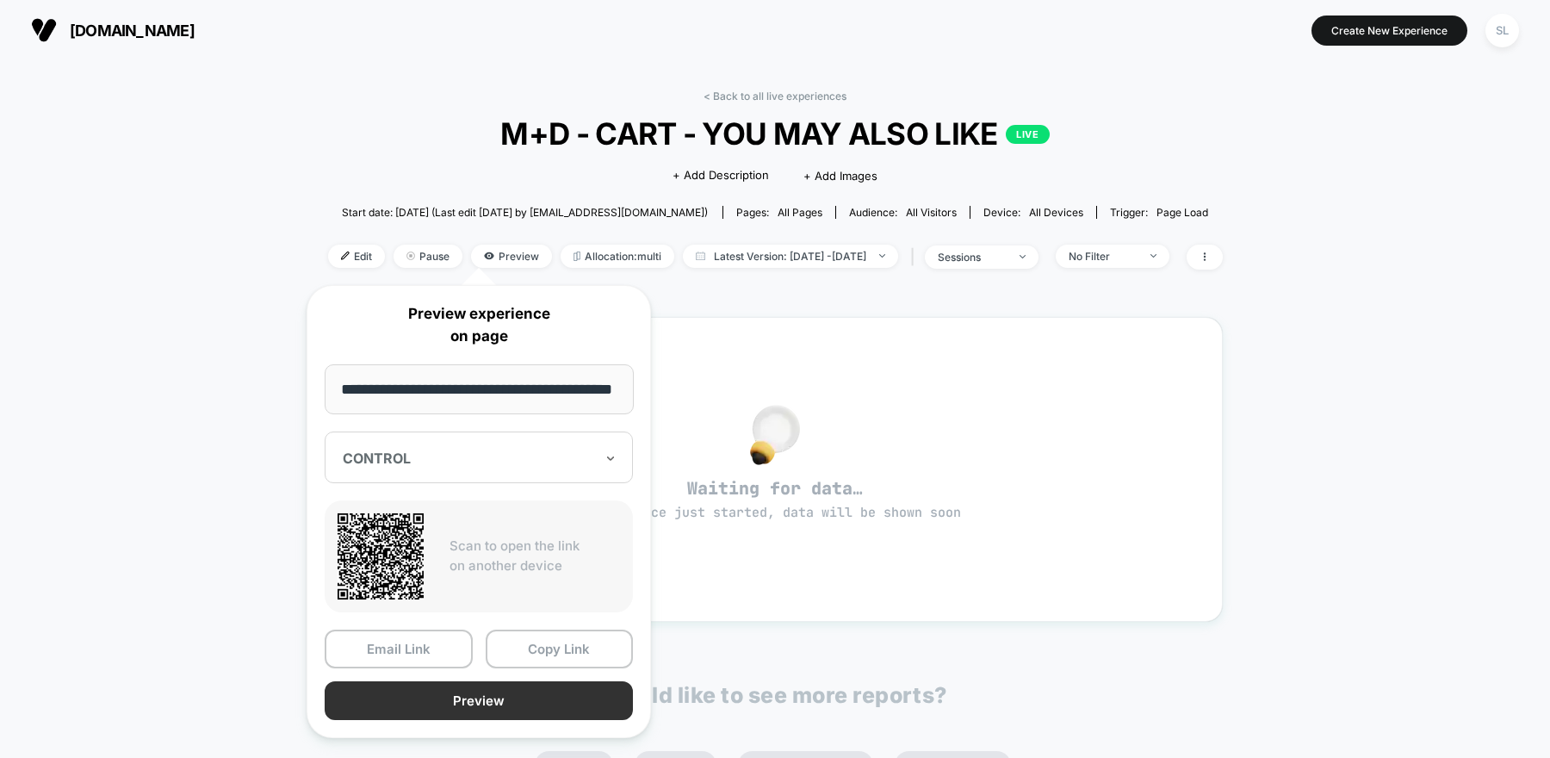
click at [540, 704] on button "Preview" at bounding box center [479, 700] width 308 height 39
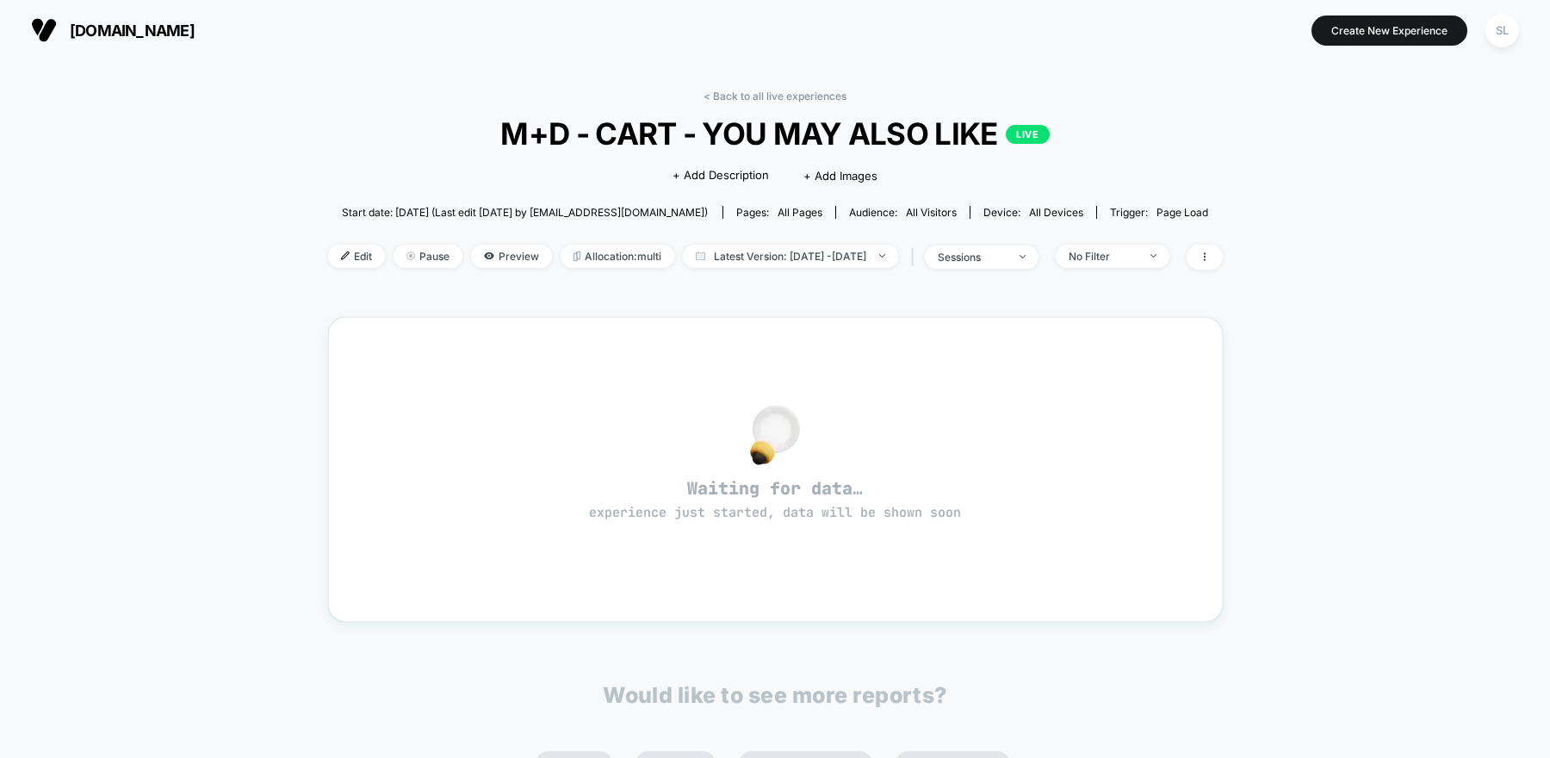
click at [98, 28] on span "[DOMAIN_NAME]" at bounding box center [132, 31] width 125 height 18
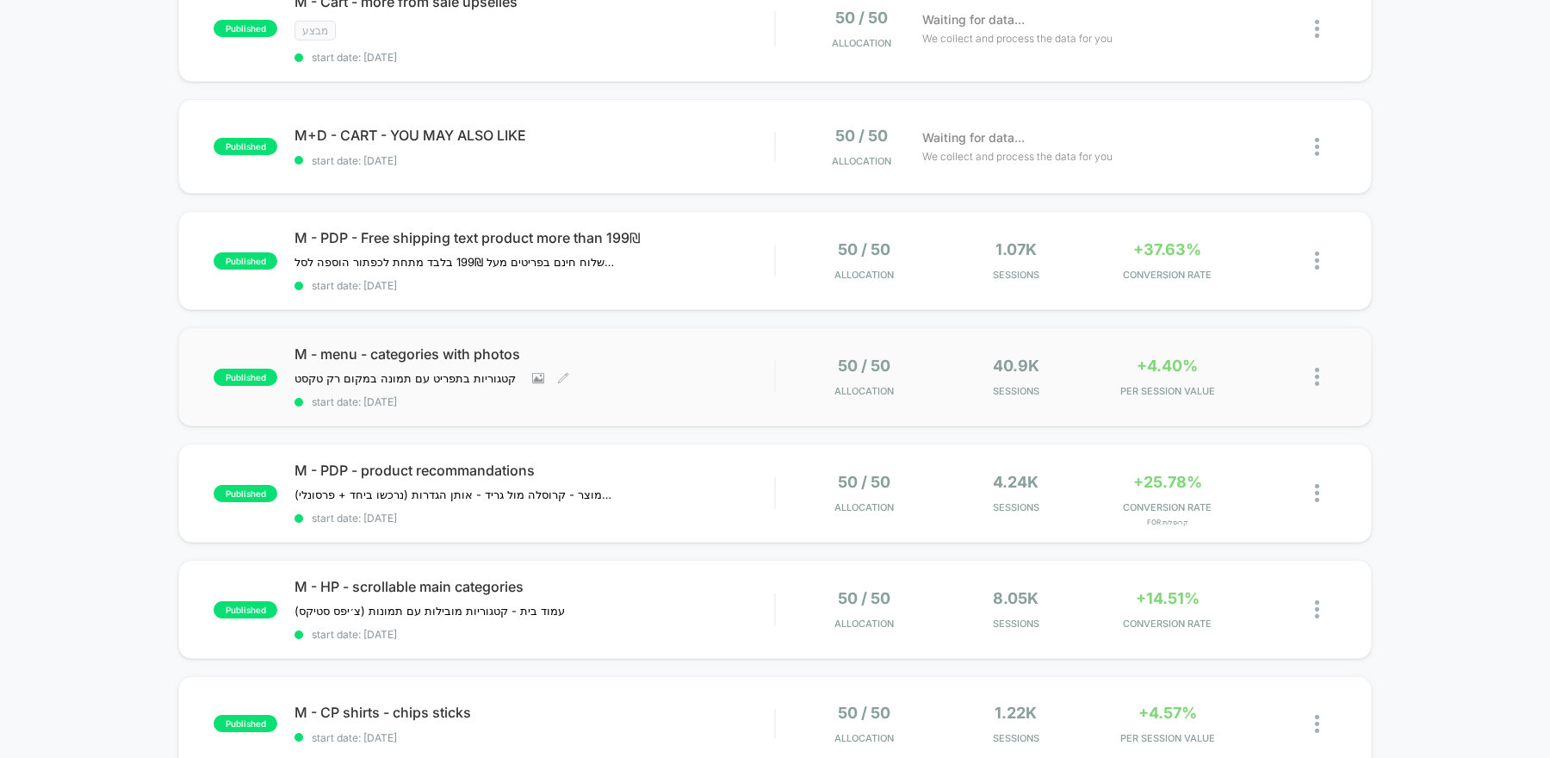
scroll to position [215, 0]
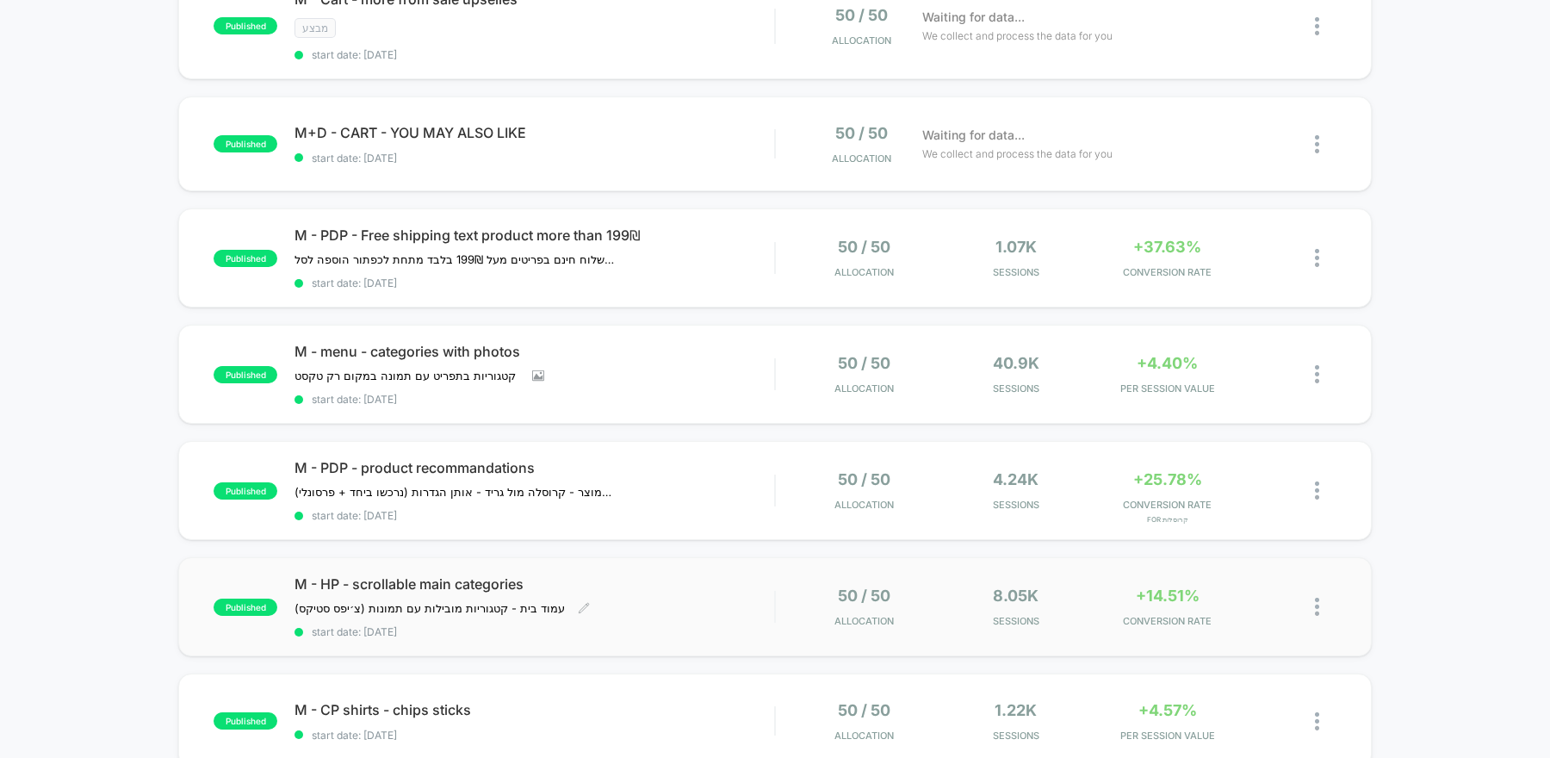
click at [680, 614] on div "M - HP - scrollable main categories עמוד בית - קטגוריות מובילות עם תמונות (צ׳יפ…" at bounding box center [535, 606] width 480 height 63
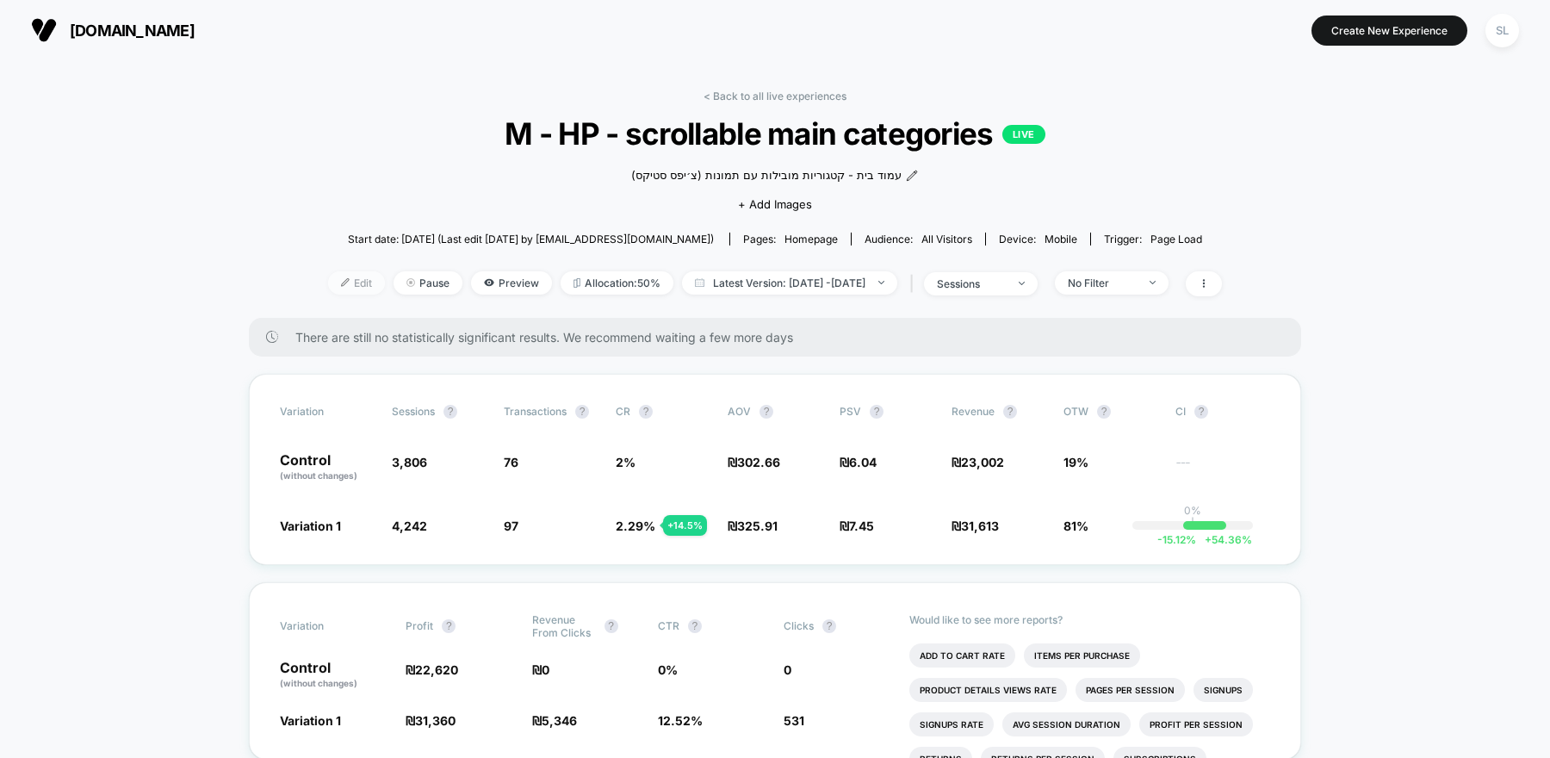
click at [339, 289] on span "Edit" at bounding box center [356, 282] width 57 height 23
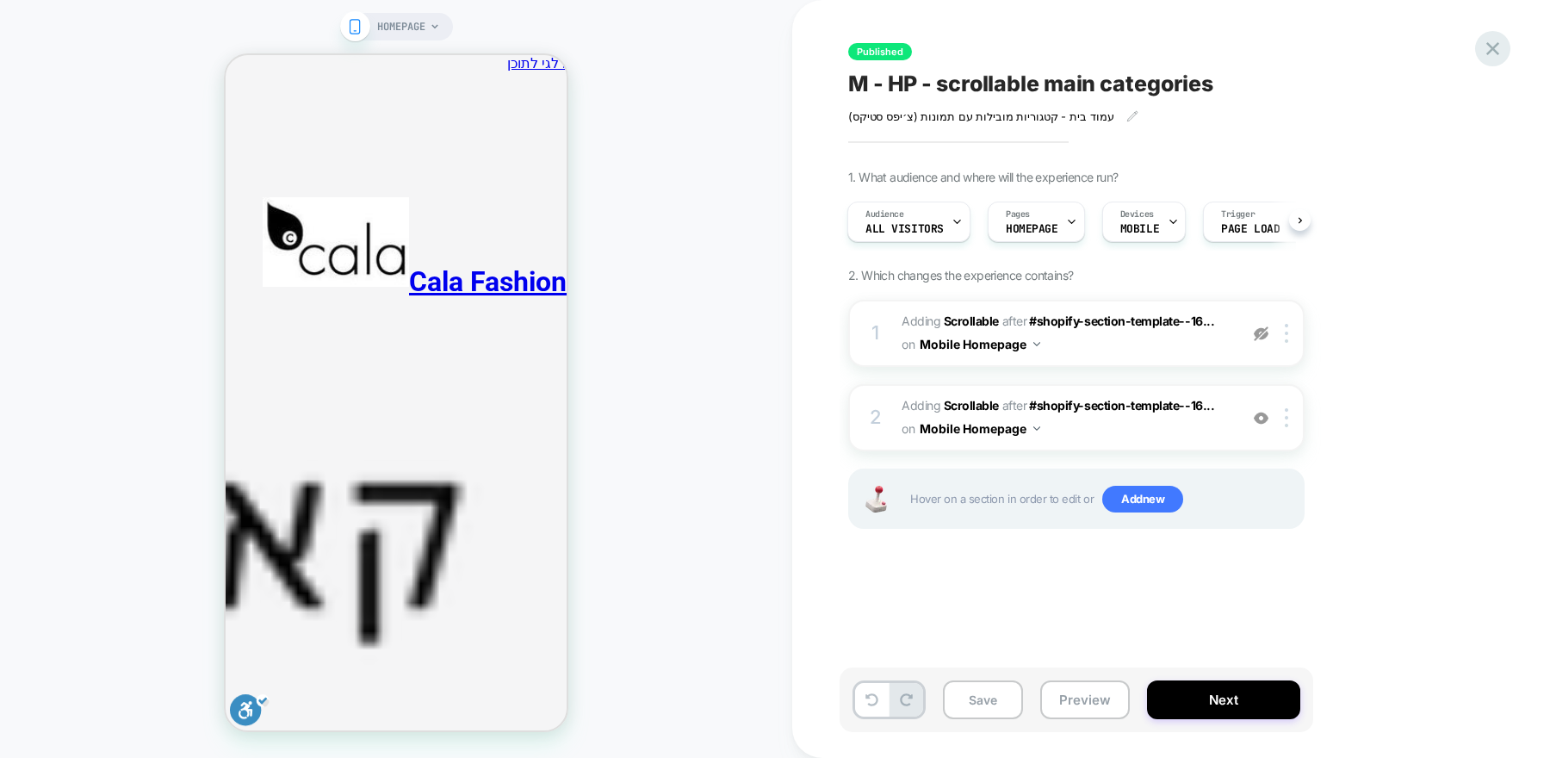
click at [1494, 44] on icon at bounding box center [1492, 48] width 23 height 23
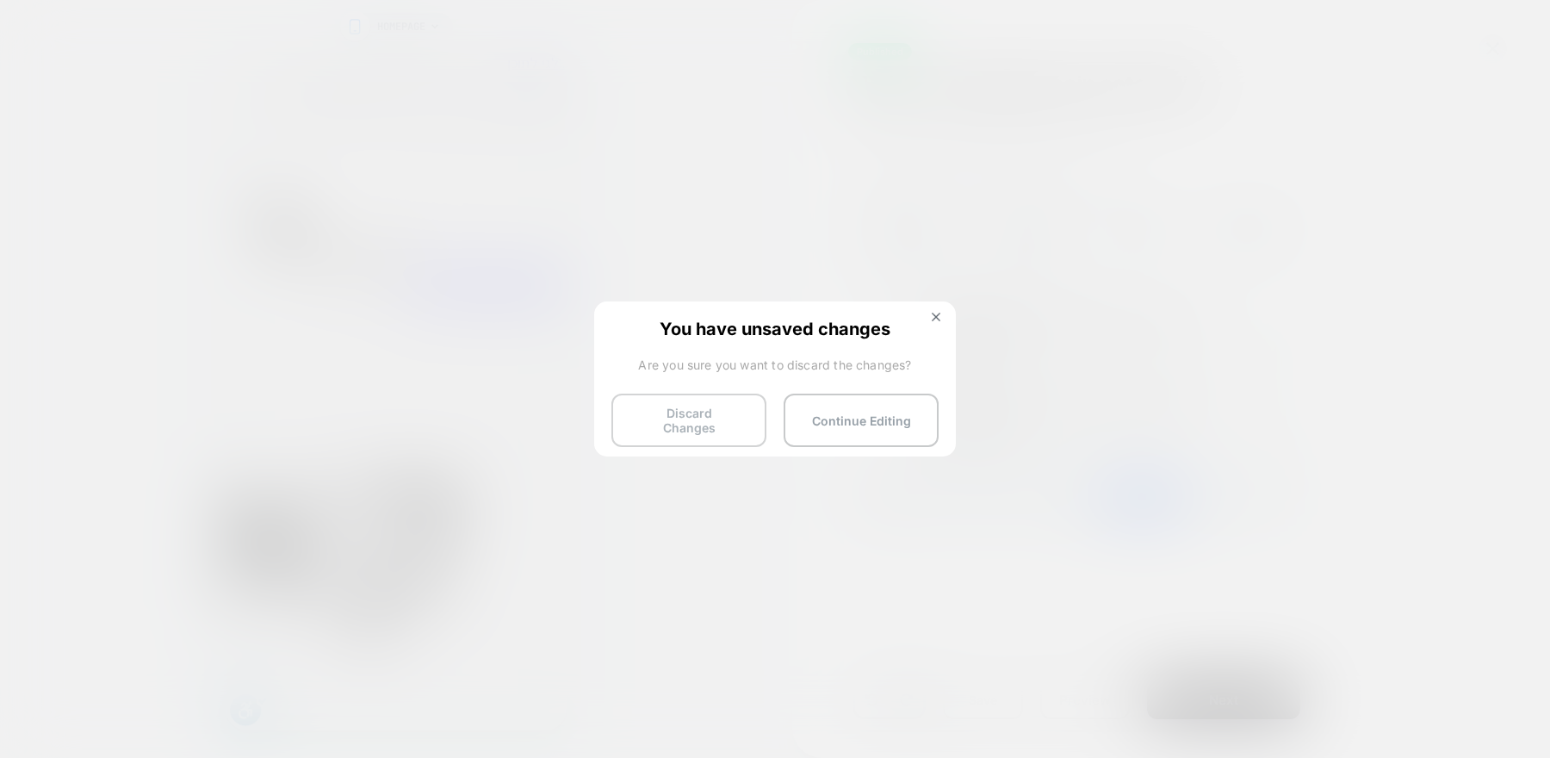
click at [697, 415] on button "Discard Changes" at bounding box center [689, 420] width 155 height 53
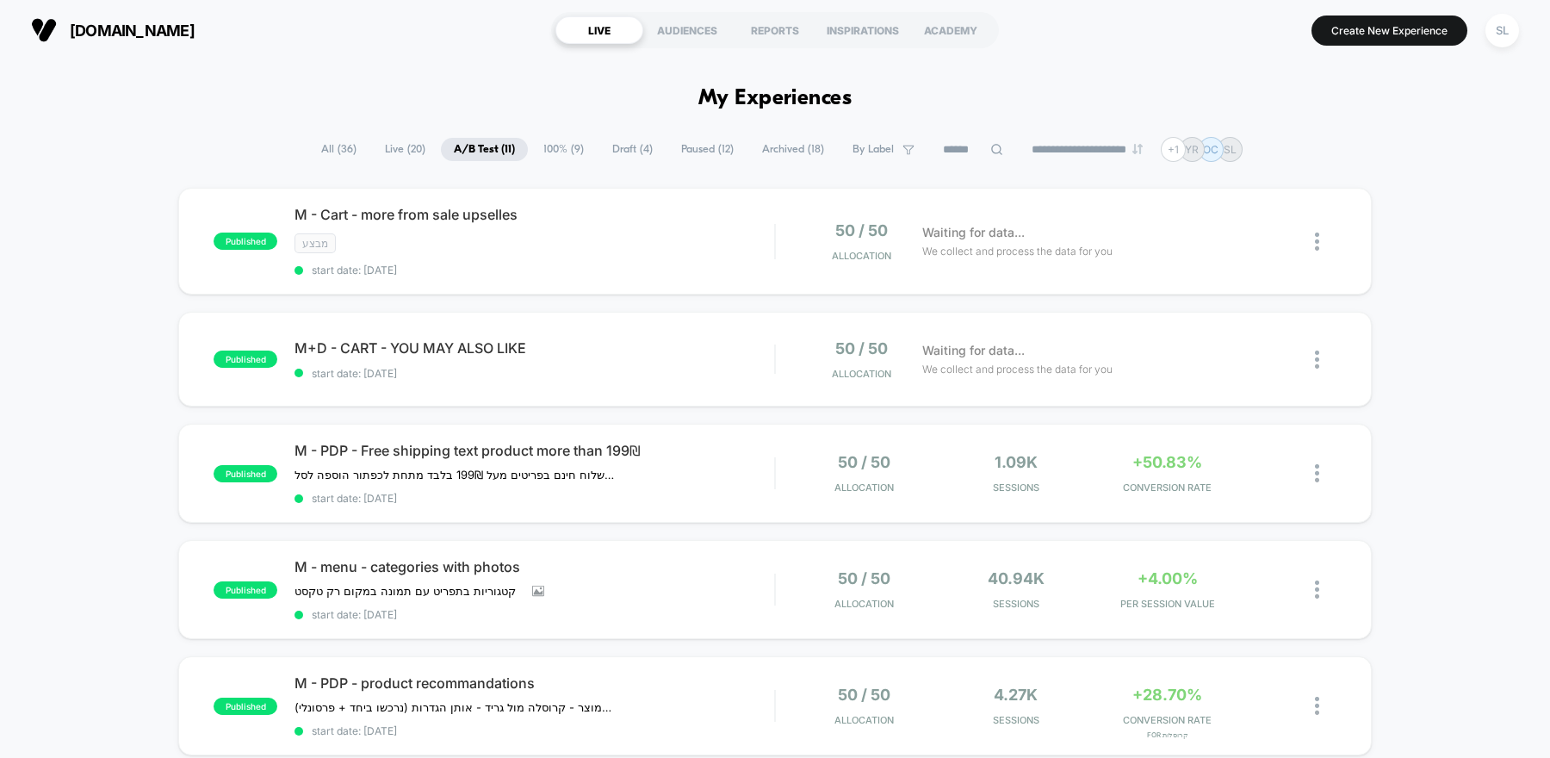
click at [541, 146] on span "100% ( 9 )" at bounding box center [564, 149] width 66 height 23
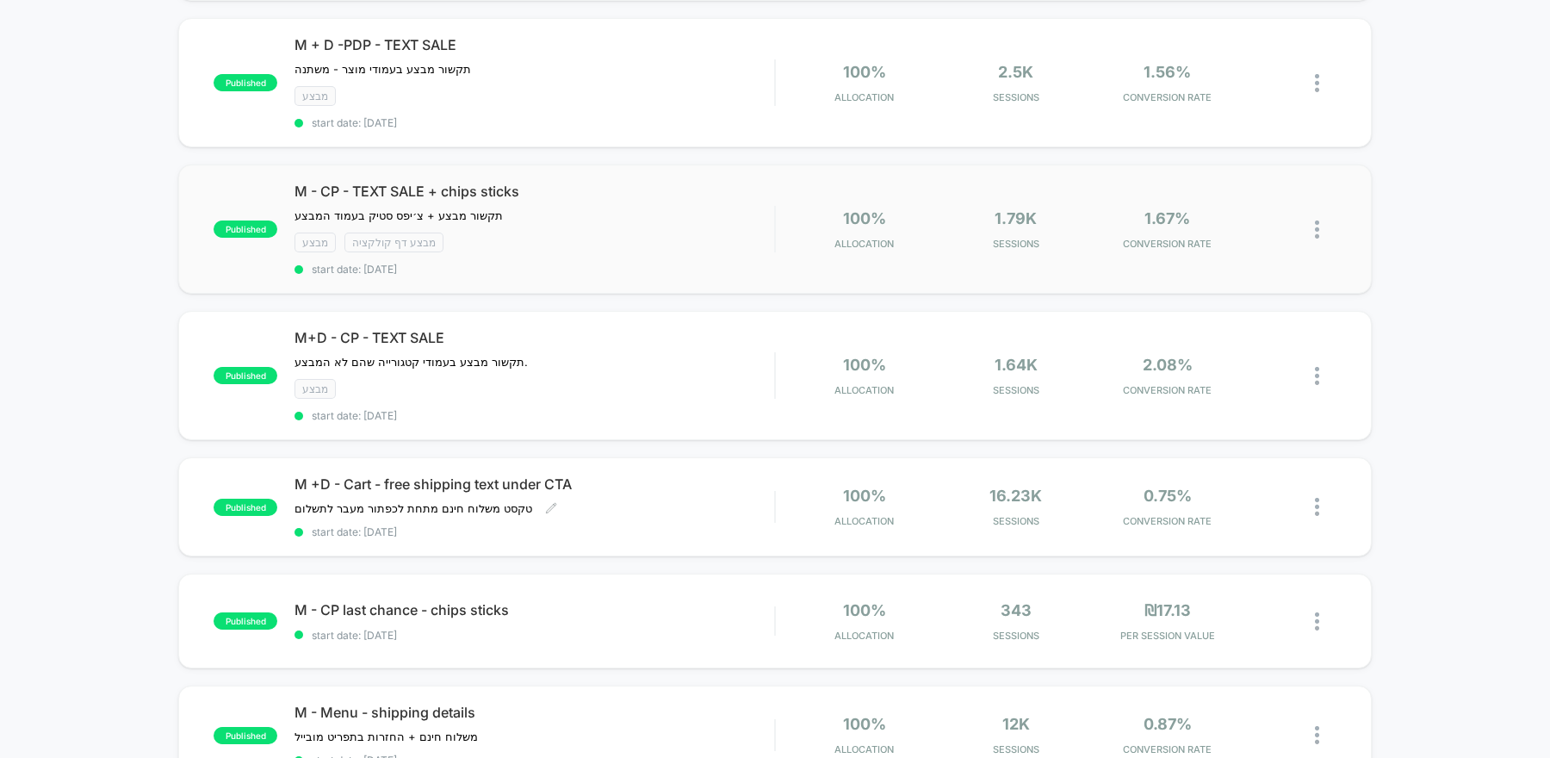
scroll to position [337, 0]
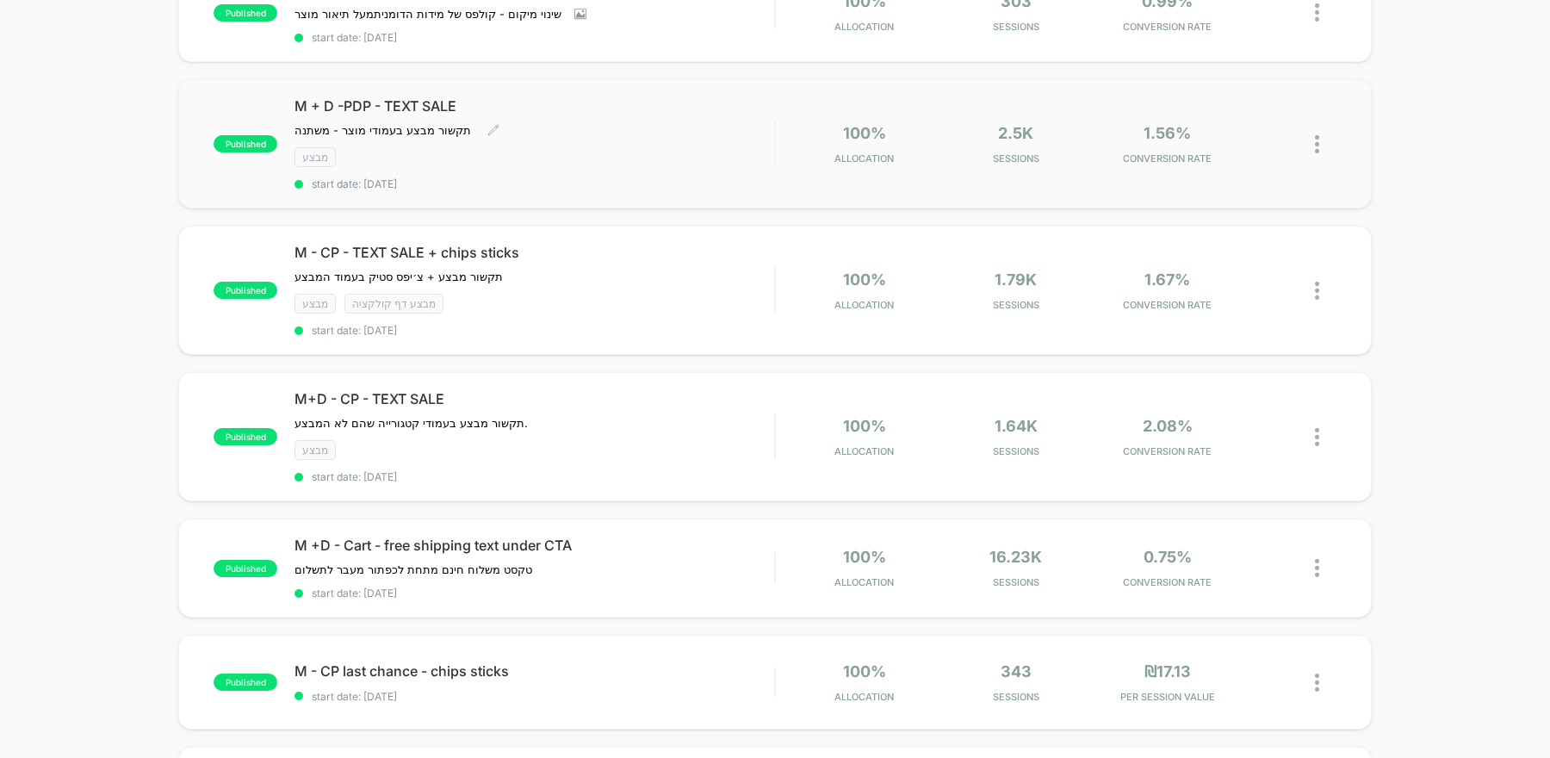
click at [552, 164] on div "M + D -PDP - TEXT SALE תקשור מבצע בעמודי מוצר - משתנה ﻿ Click to edit experienc…" at bounding box center [535, 143] width 480 height 93
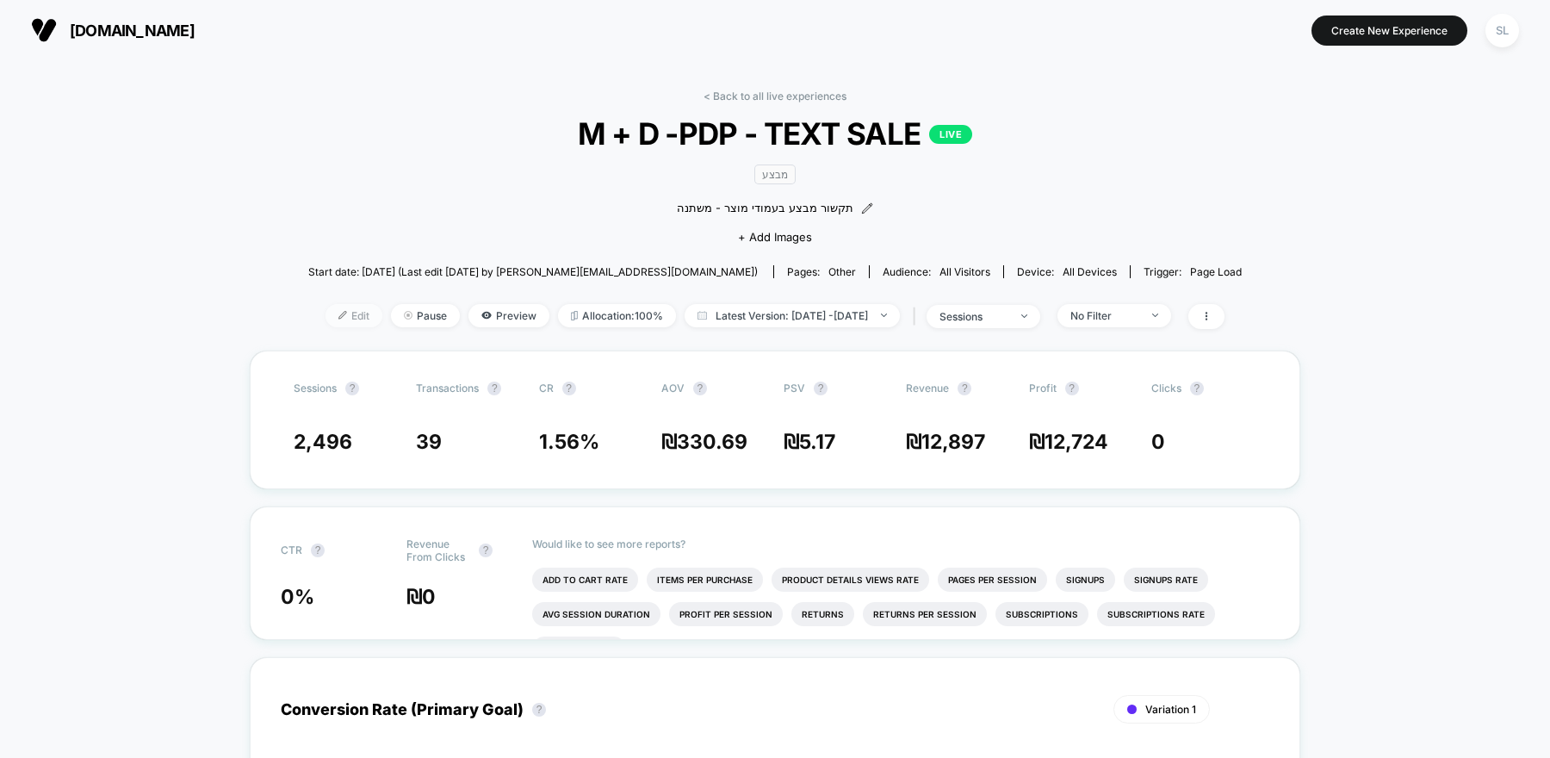
click at [343, 316] on span "Edit" at bounding box center [354, 315] width 57 height 23
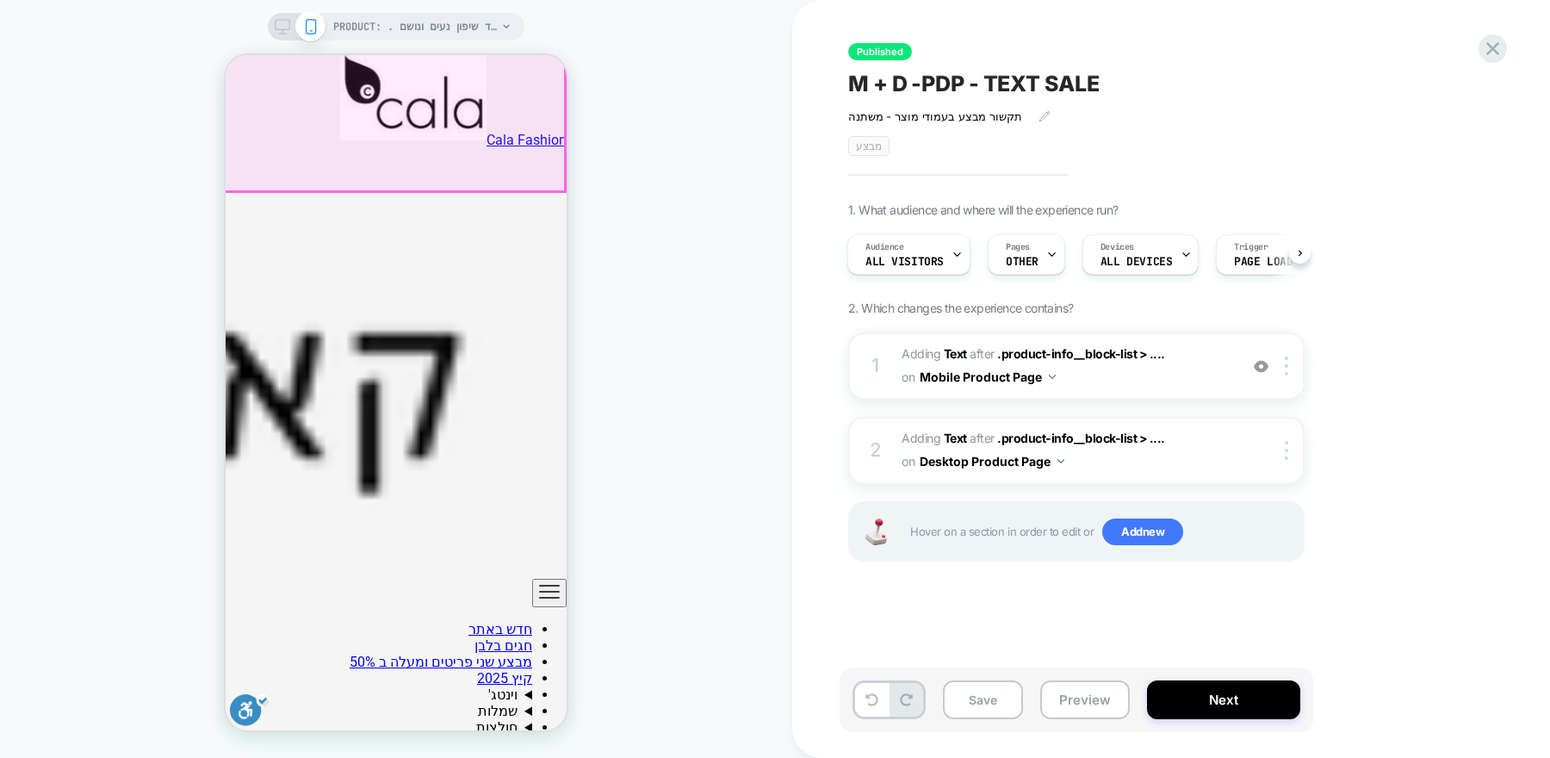
scroll to position [356, 0]
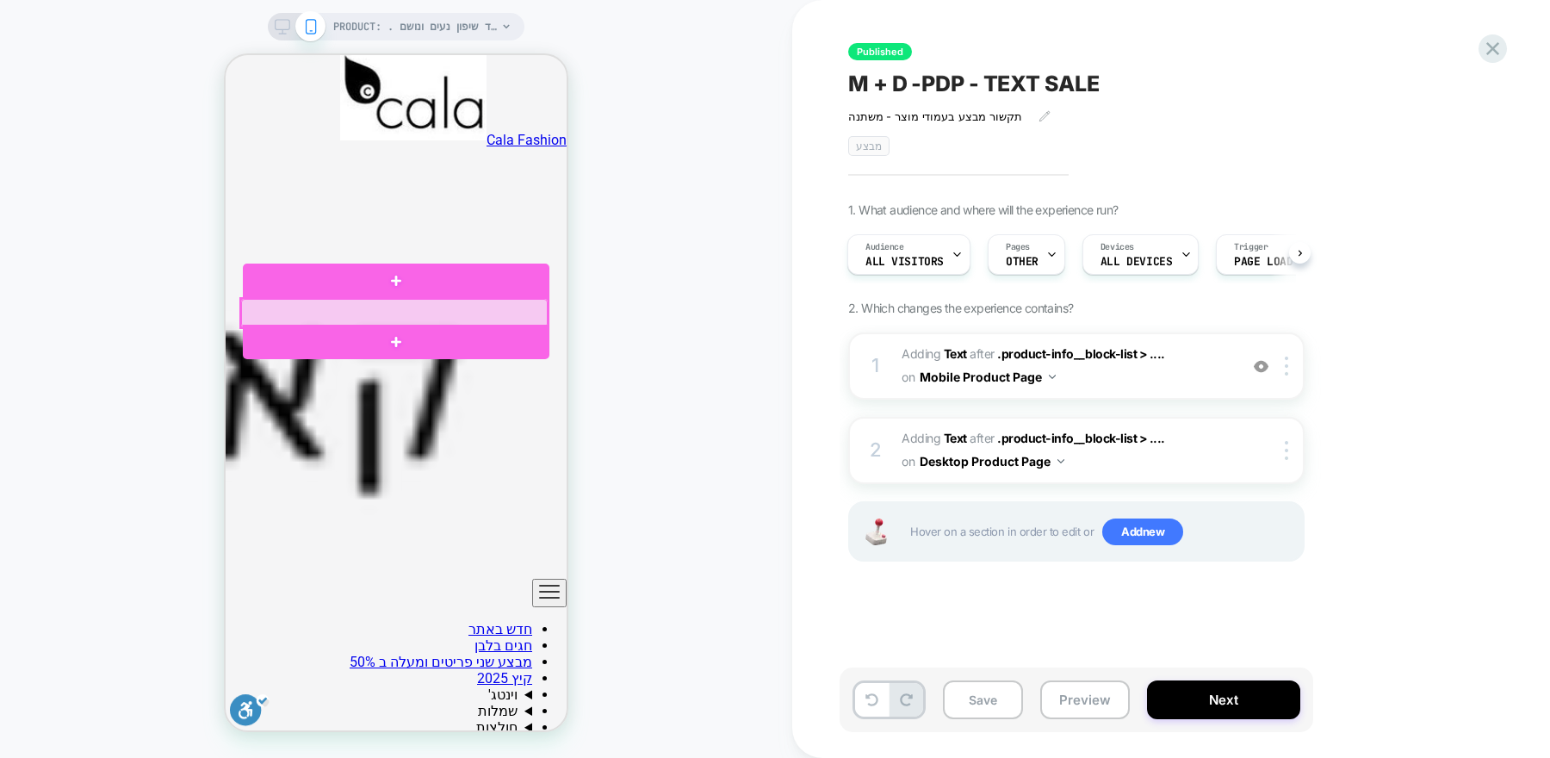
click at [490, 314] on div at bounding box center [394, 313] width 307 height 28
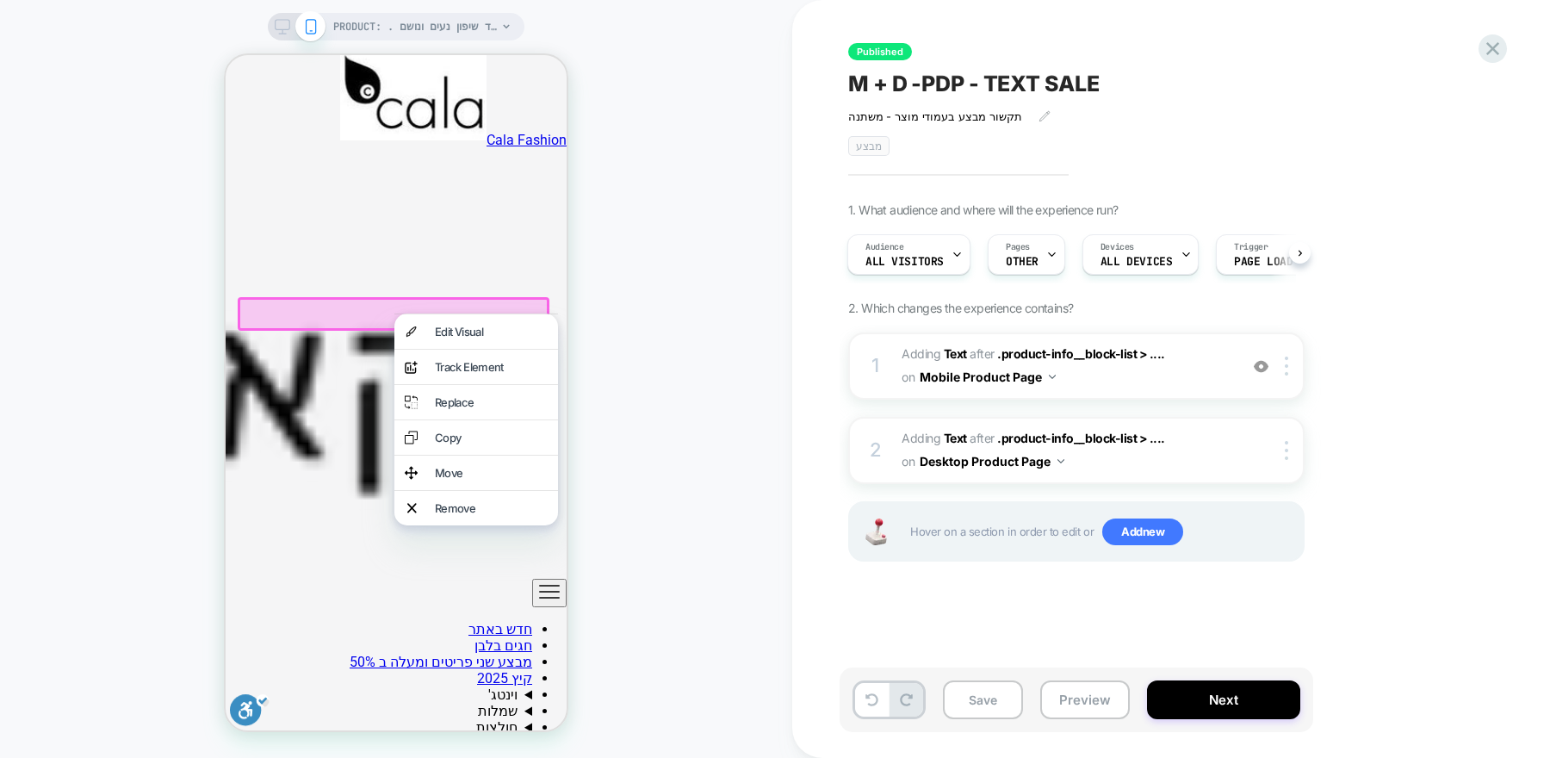
click at [657, 332] on div "PRODUCT: . שמלת וינטג׳ , רצף פרחים קטנים, בד שיפון נעים ונושם PRODUCT: . שמלת ו…" at bounding box center [396, 378] width 792 height 723
click at [620, 323] on div "PRODUCT: . שמלת וינטג׳ , רצף פרחים קטנים, בד שיפון נעים ונושם PRODUCT: . שמלת ו…" at bounding box center [396, 378] width 792 height 723
click at [168, 362] on div "PRODUCT: . שמלת וינטג׳ , רצף פרחים קטנים, בד שיפון נעים ונושם PRODUCT: . שמלת ו…" at bounding box center [396, 378] width 792 height 723
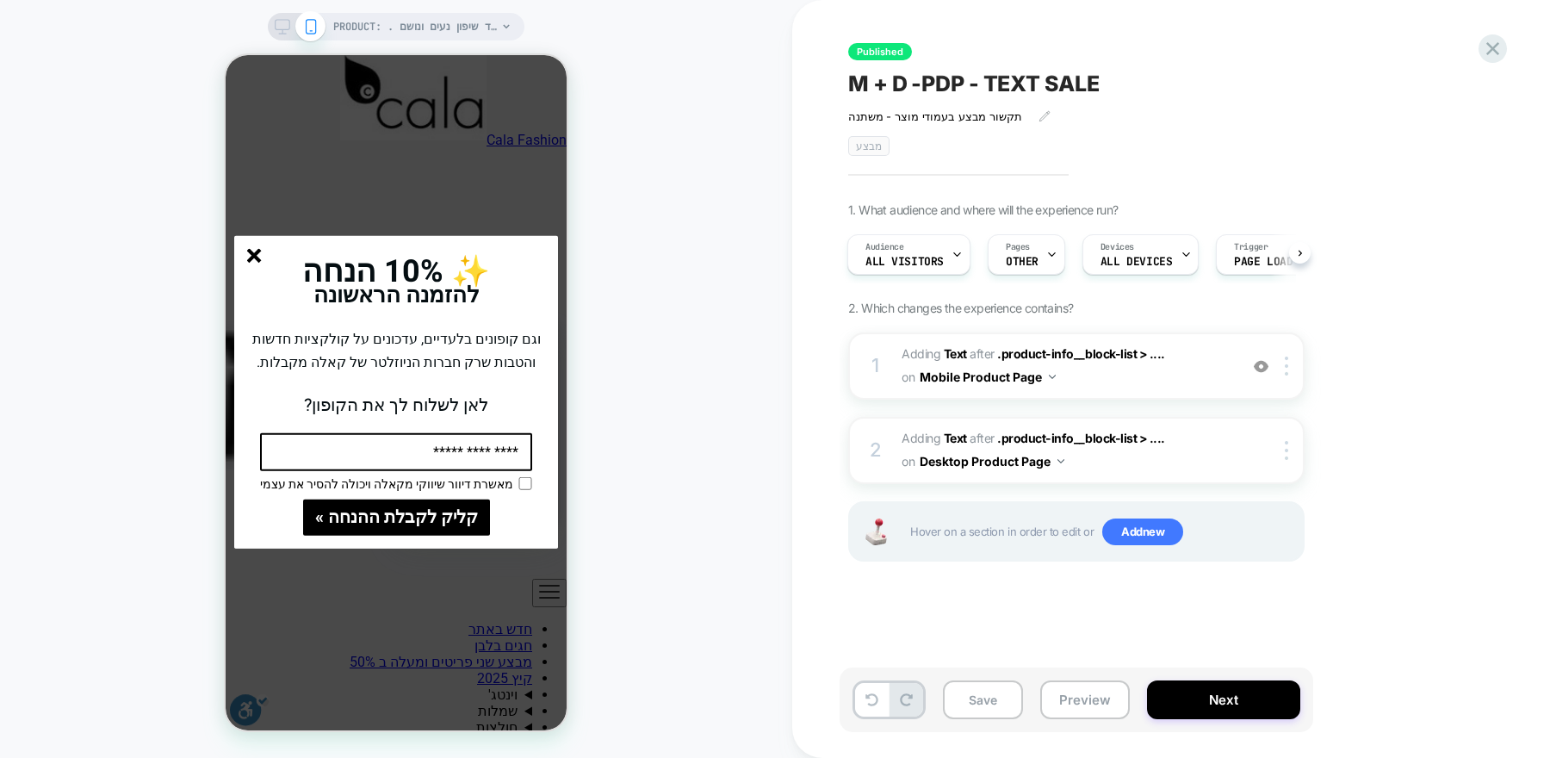
click at [252, 252] on line "סגור" at bounding box center [254, 256] width 12 height 12
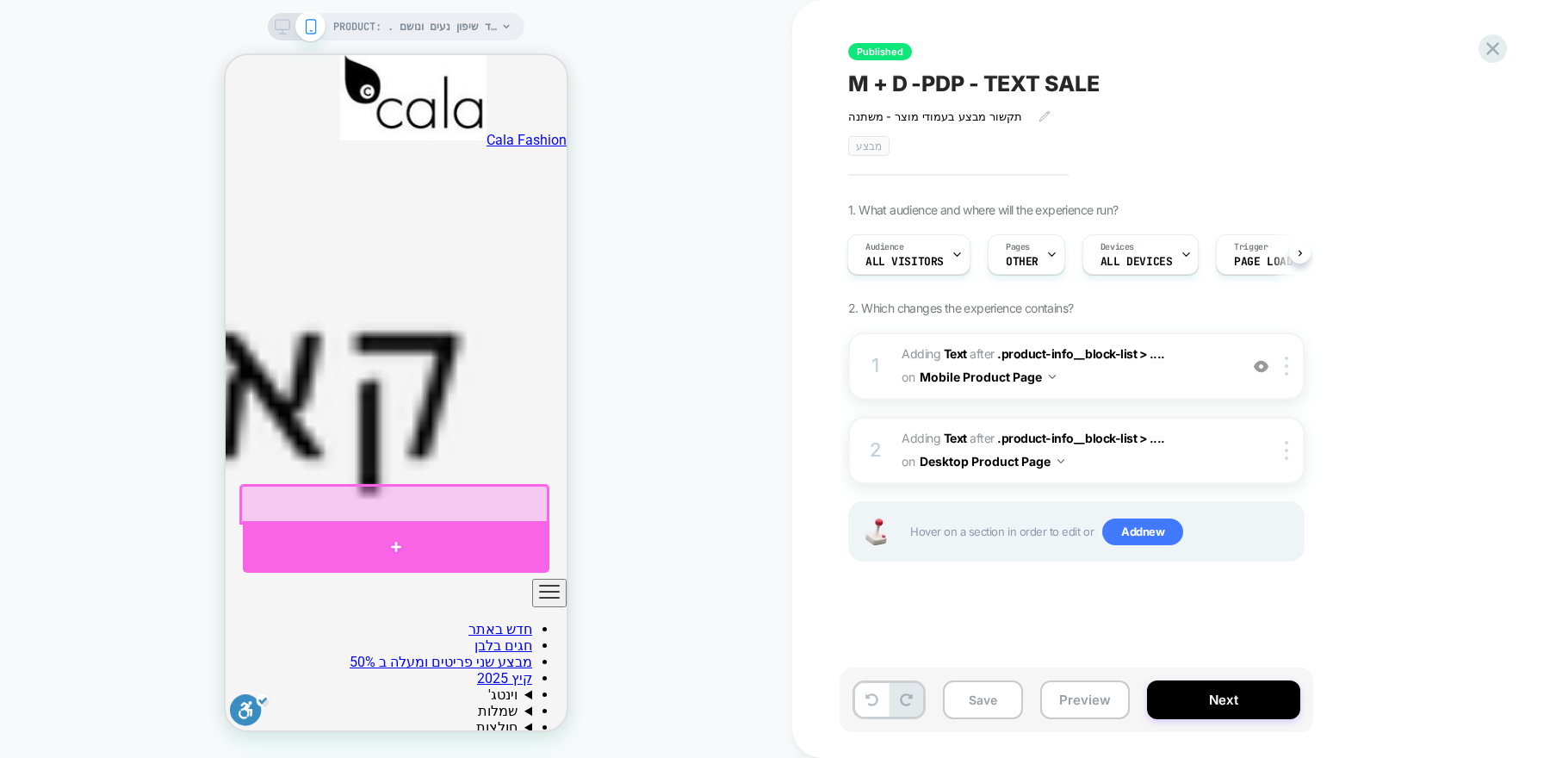
click at [530, 543] on div at bounding box center [396, 547] width 307 height 52
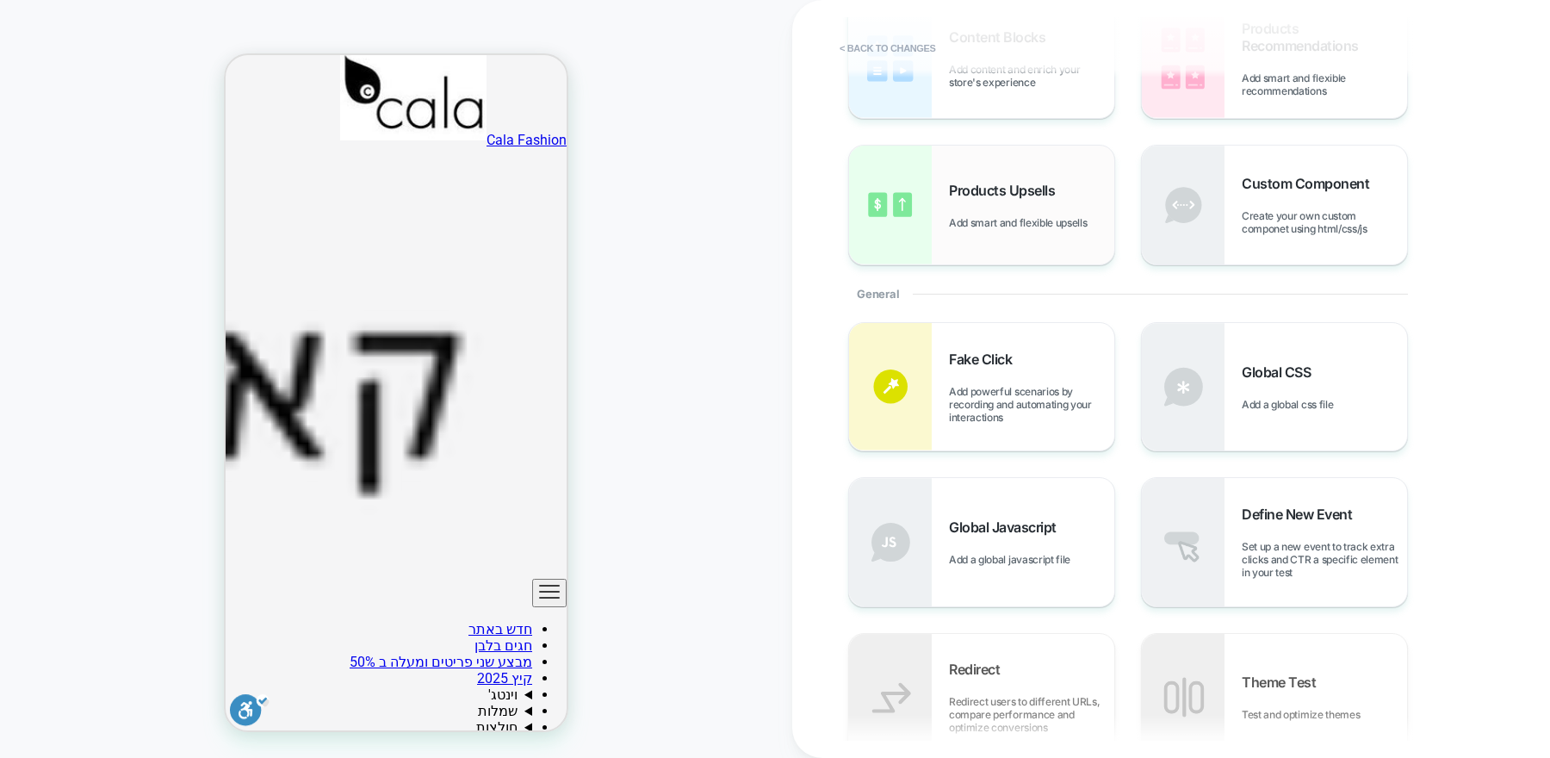
scroll to position [0, 0]
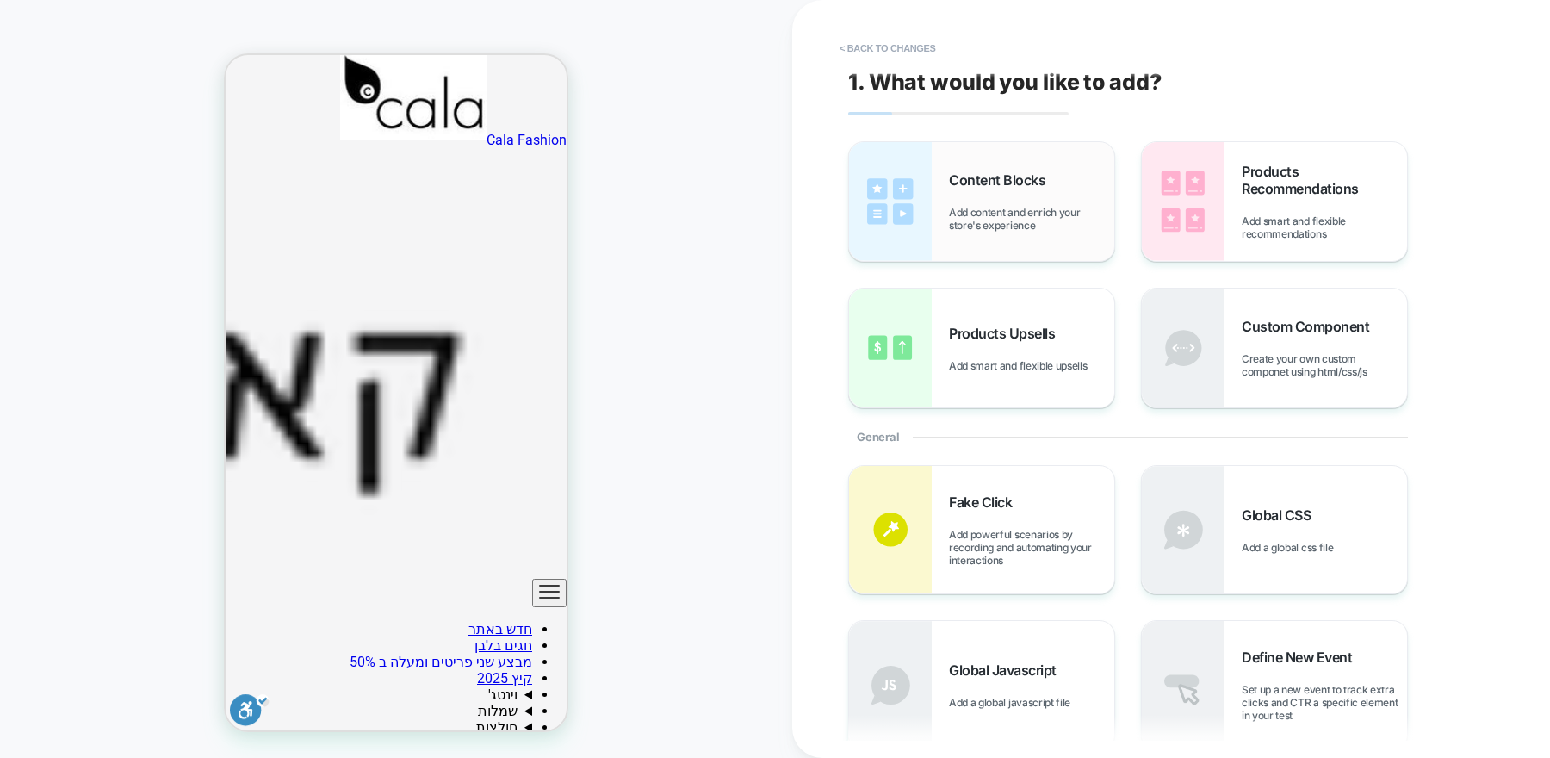
click at [1045, 239] on div "Content Blocks Add content and enrich your store's experience" at bounding box center [981, 201] width 265 height 119
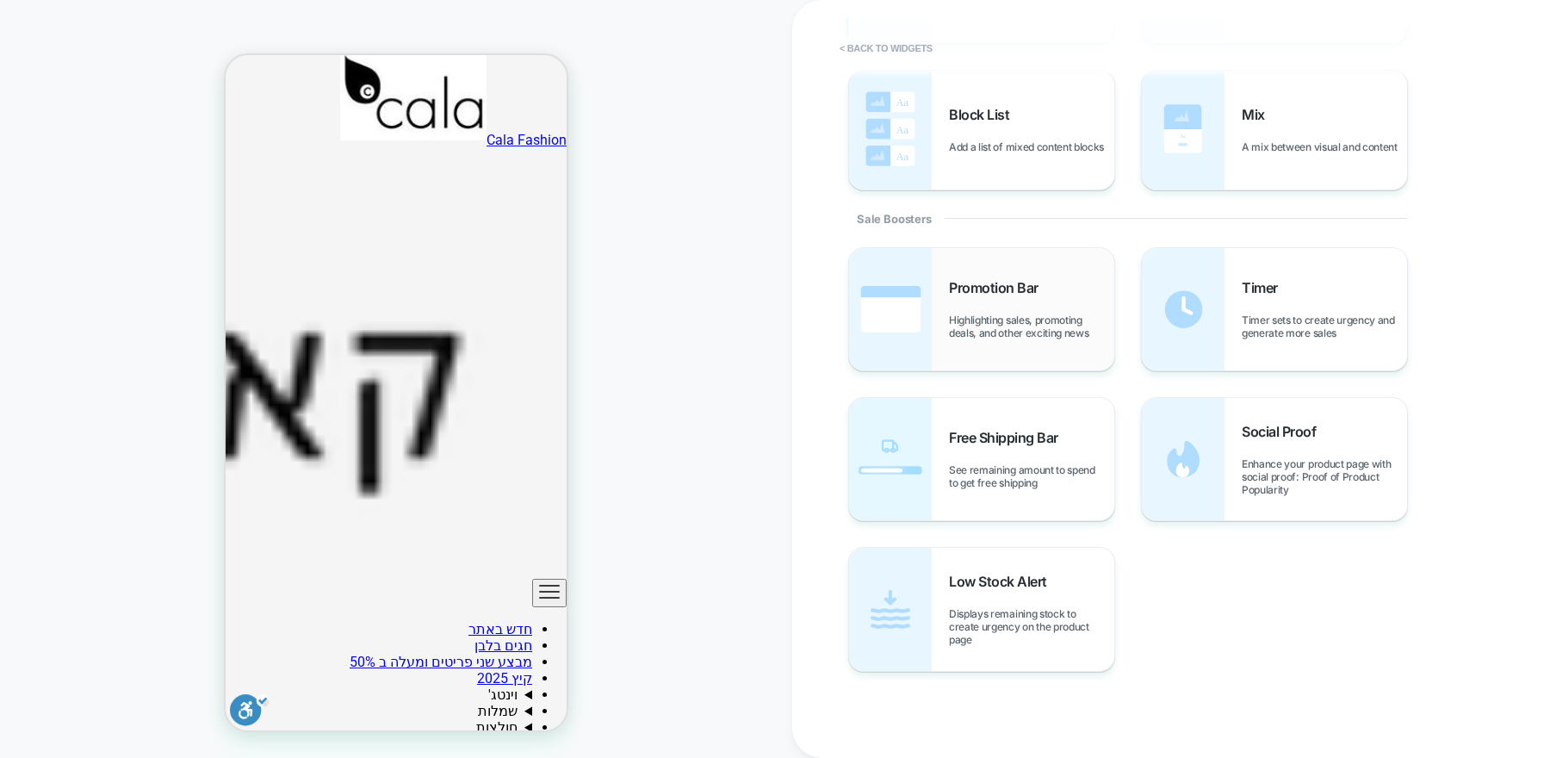
scroll to position [588, 0]
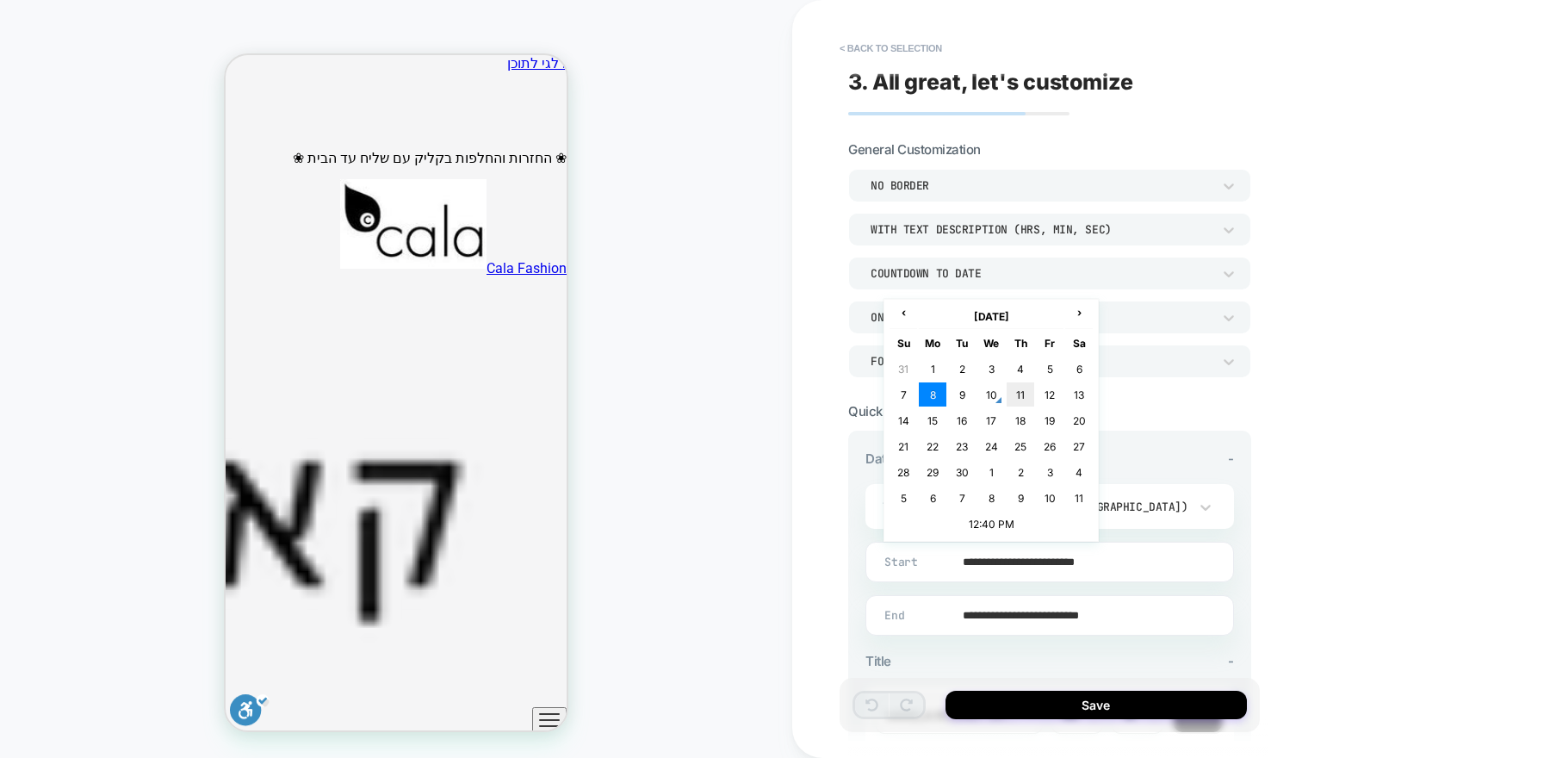
scroll to position [588, 0]
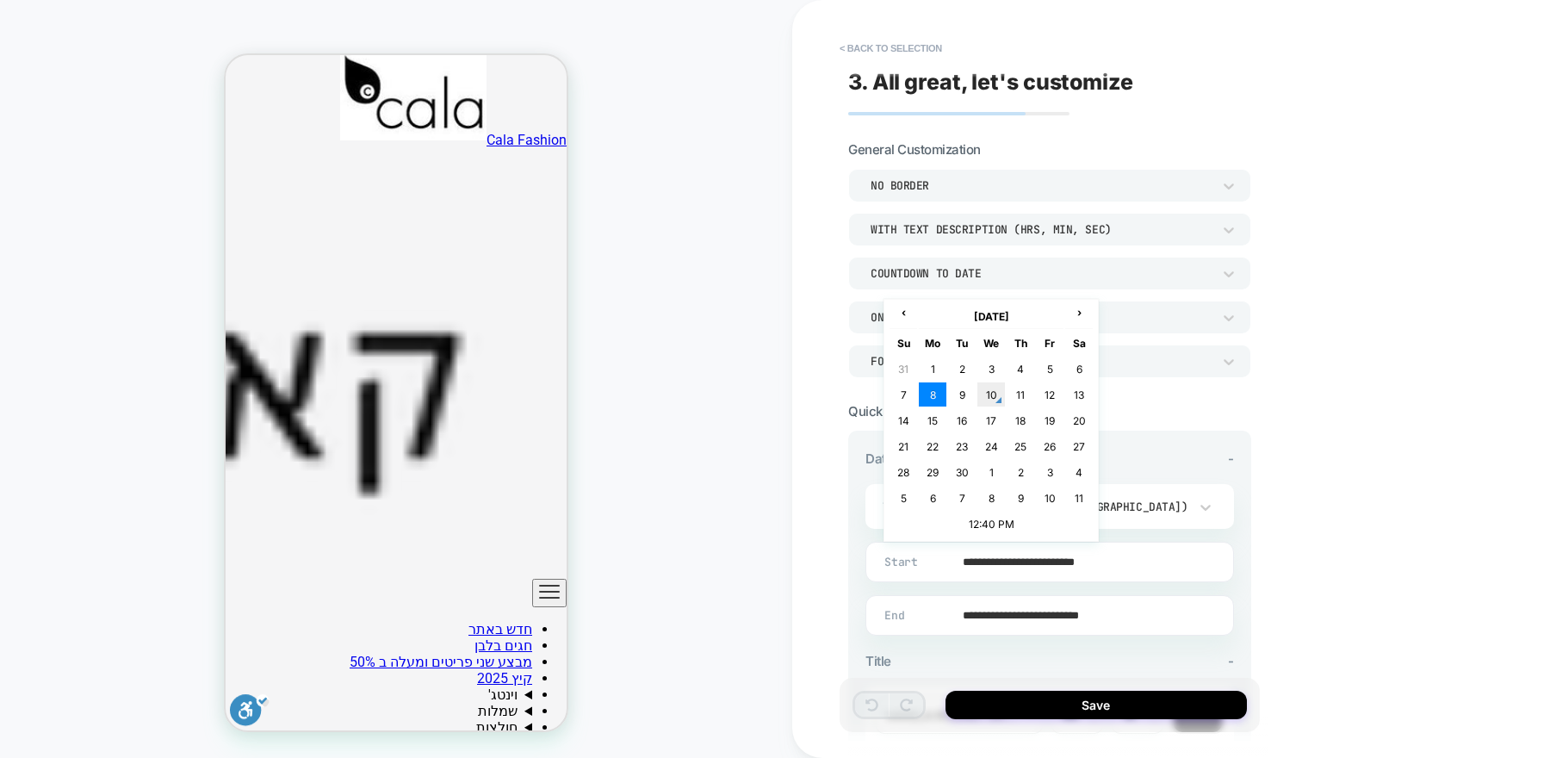
click at [995, 396] on td "10" at bounding box center [992, 394] width 28 height 24
type input "**********"
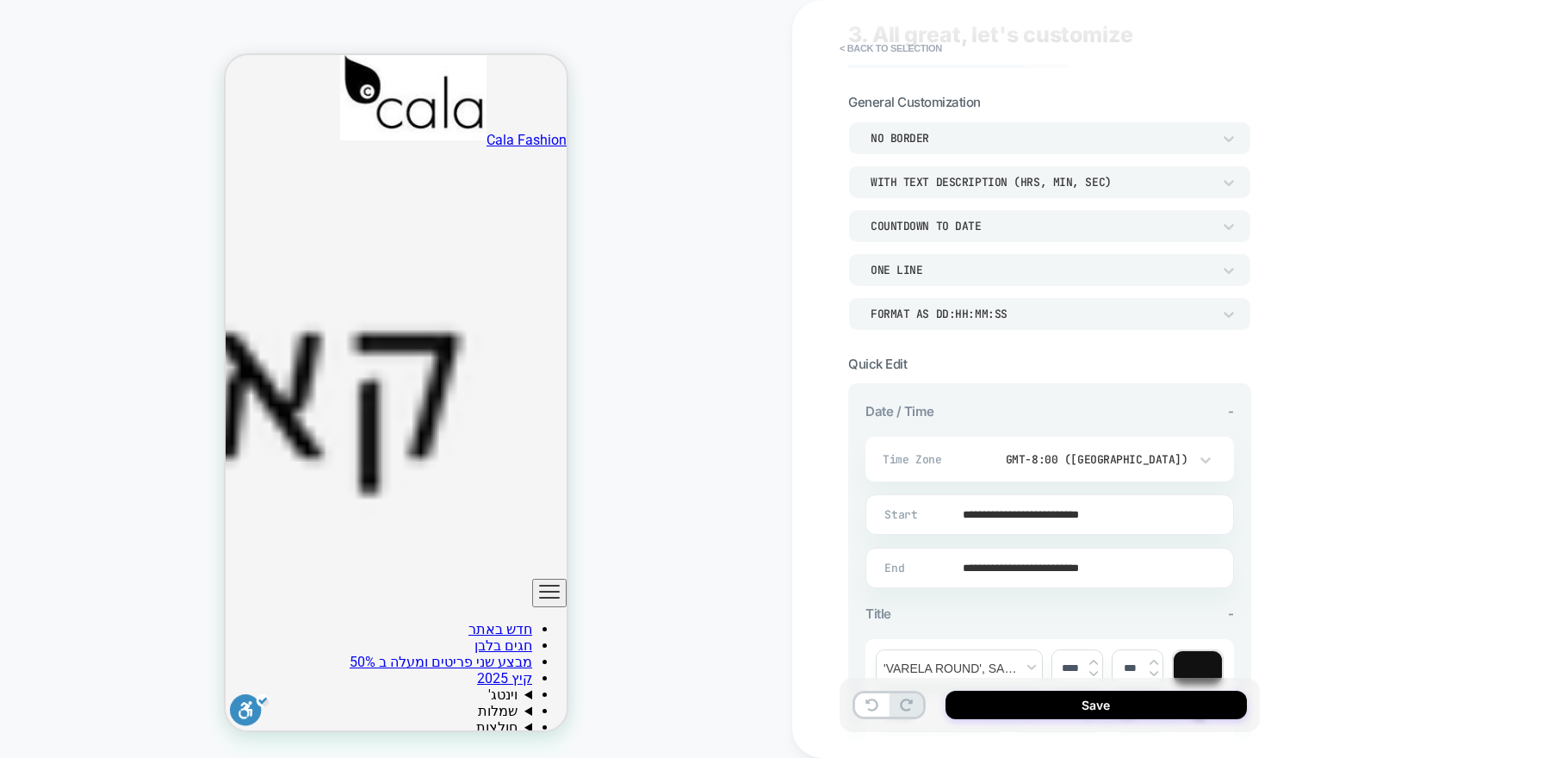
scroll to position [63, 0]
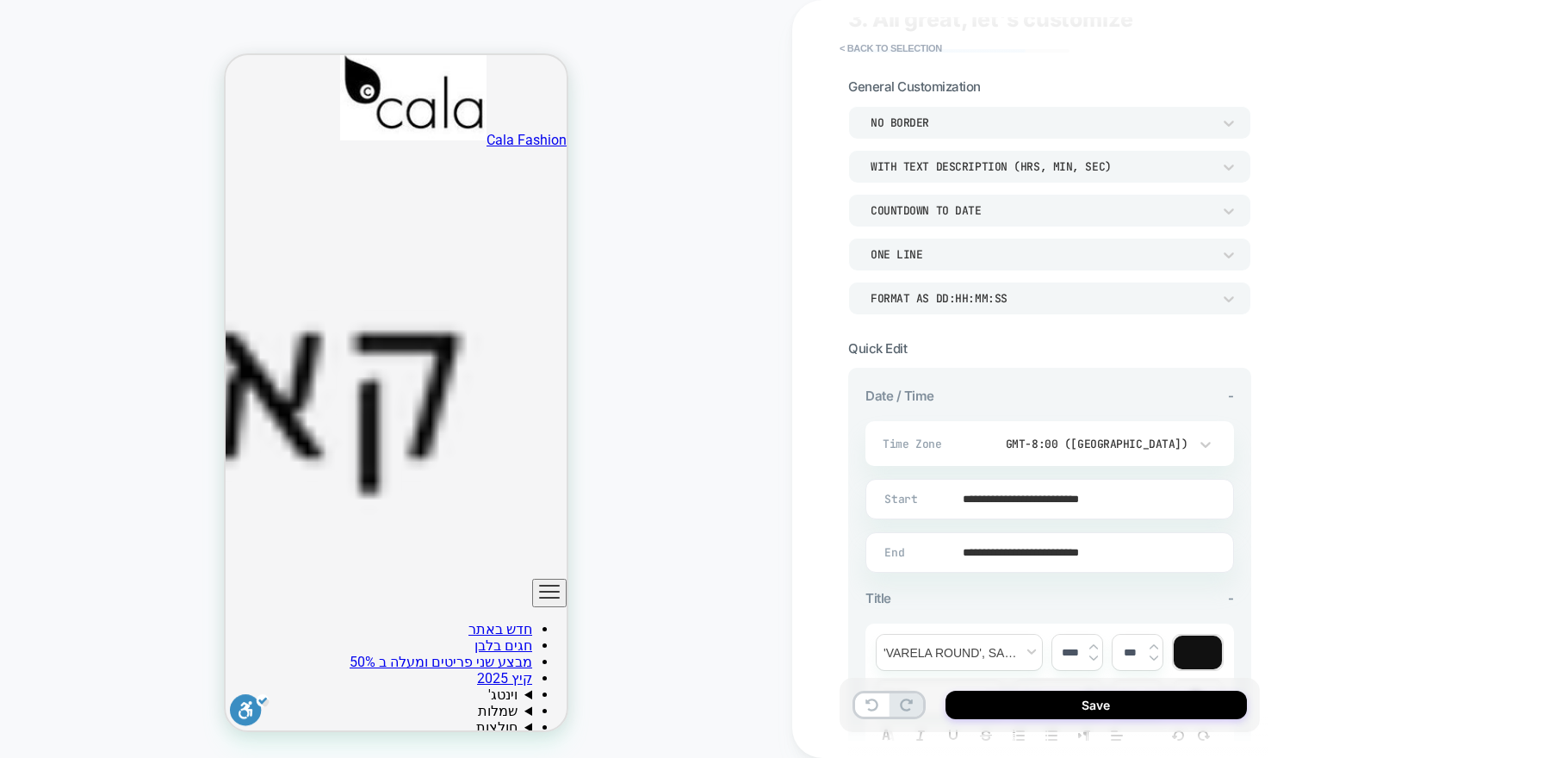
click at [1034, 555] on input "**********" at bounding box center [1046, 552] width 367 height 40
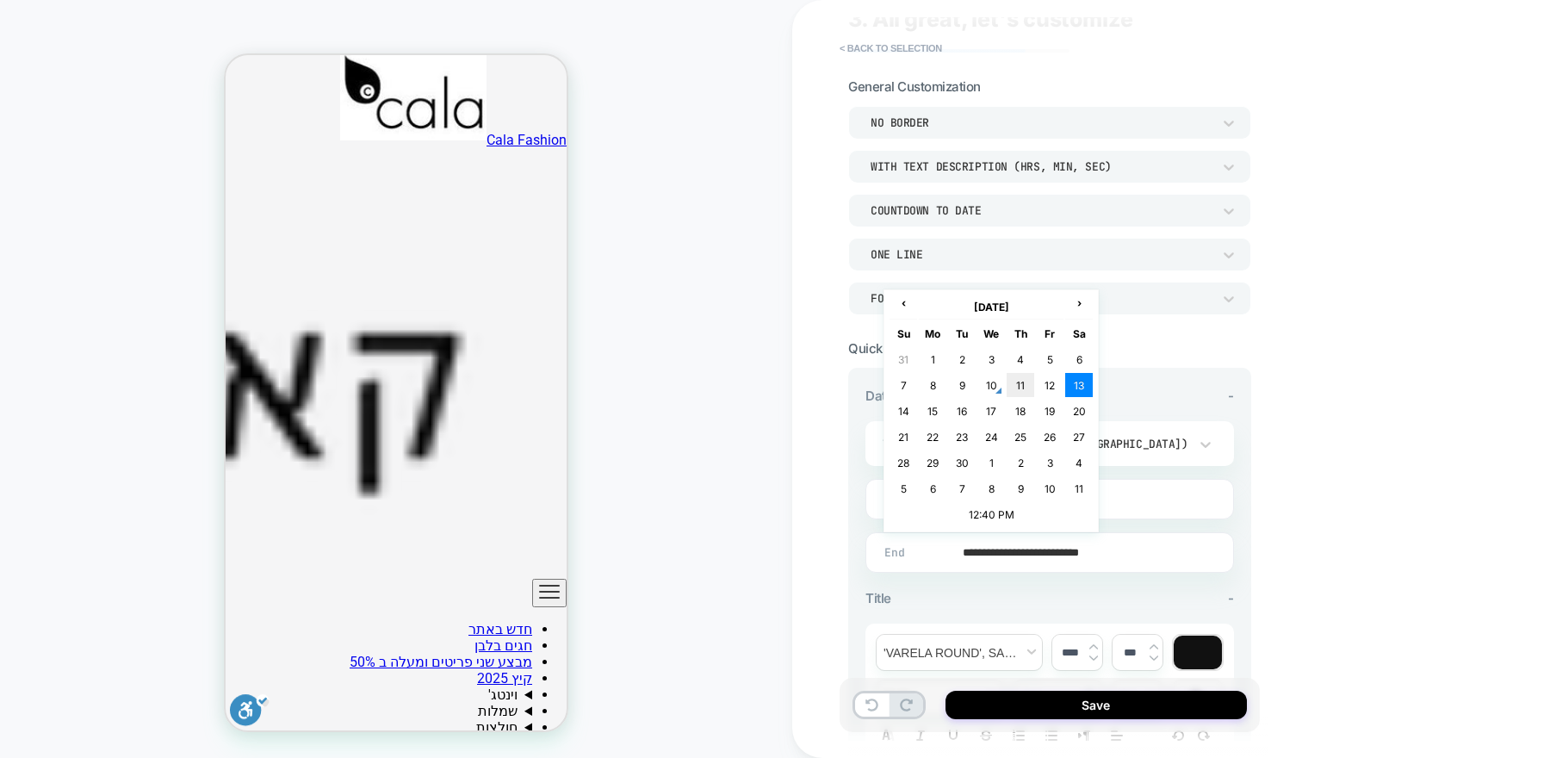
click at [1027, 388] on td "11" at bounding box center [1021, 385] width 28 height 24
type input "**********"
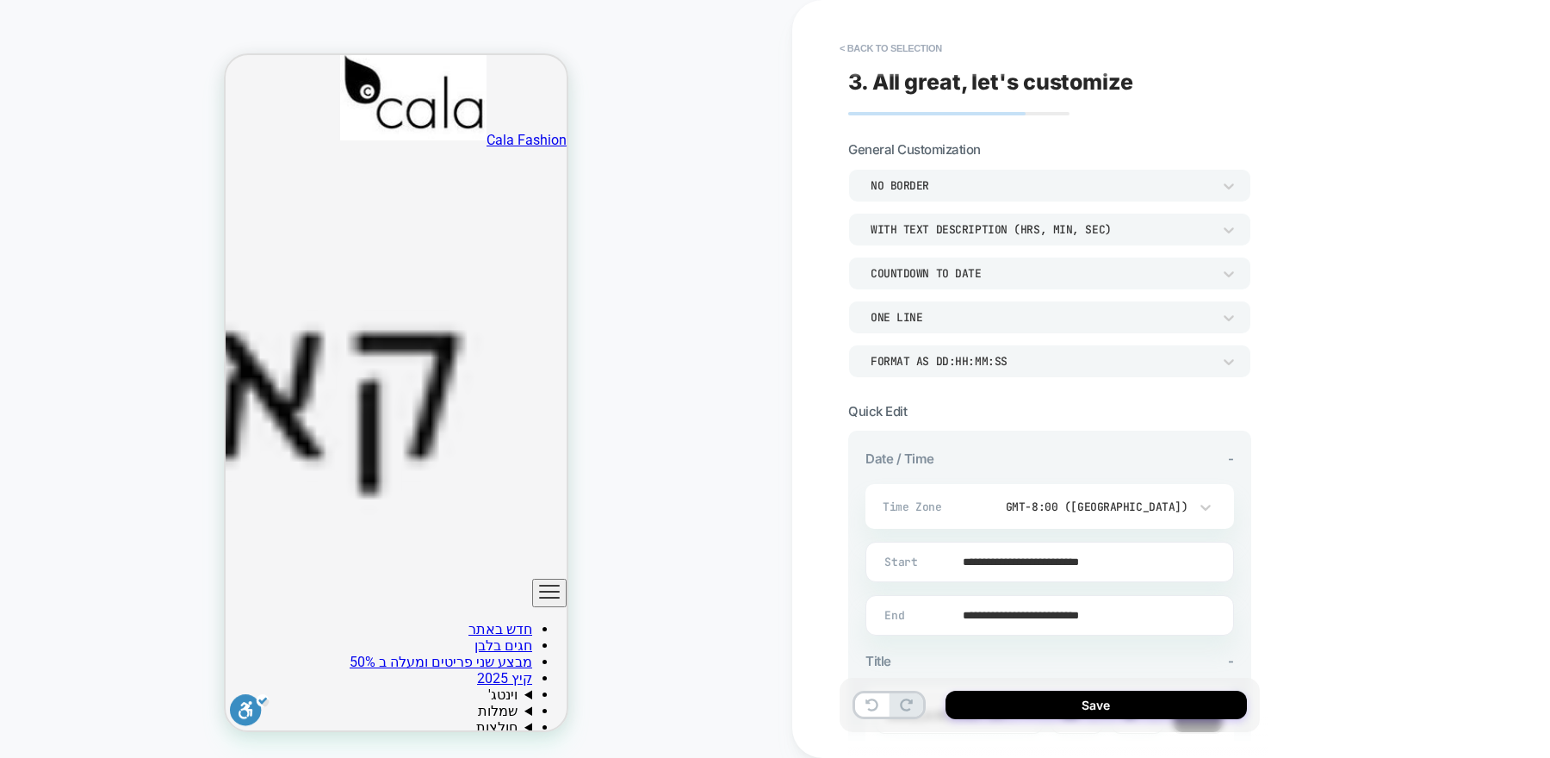
scroll to position [34, 0]
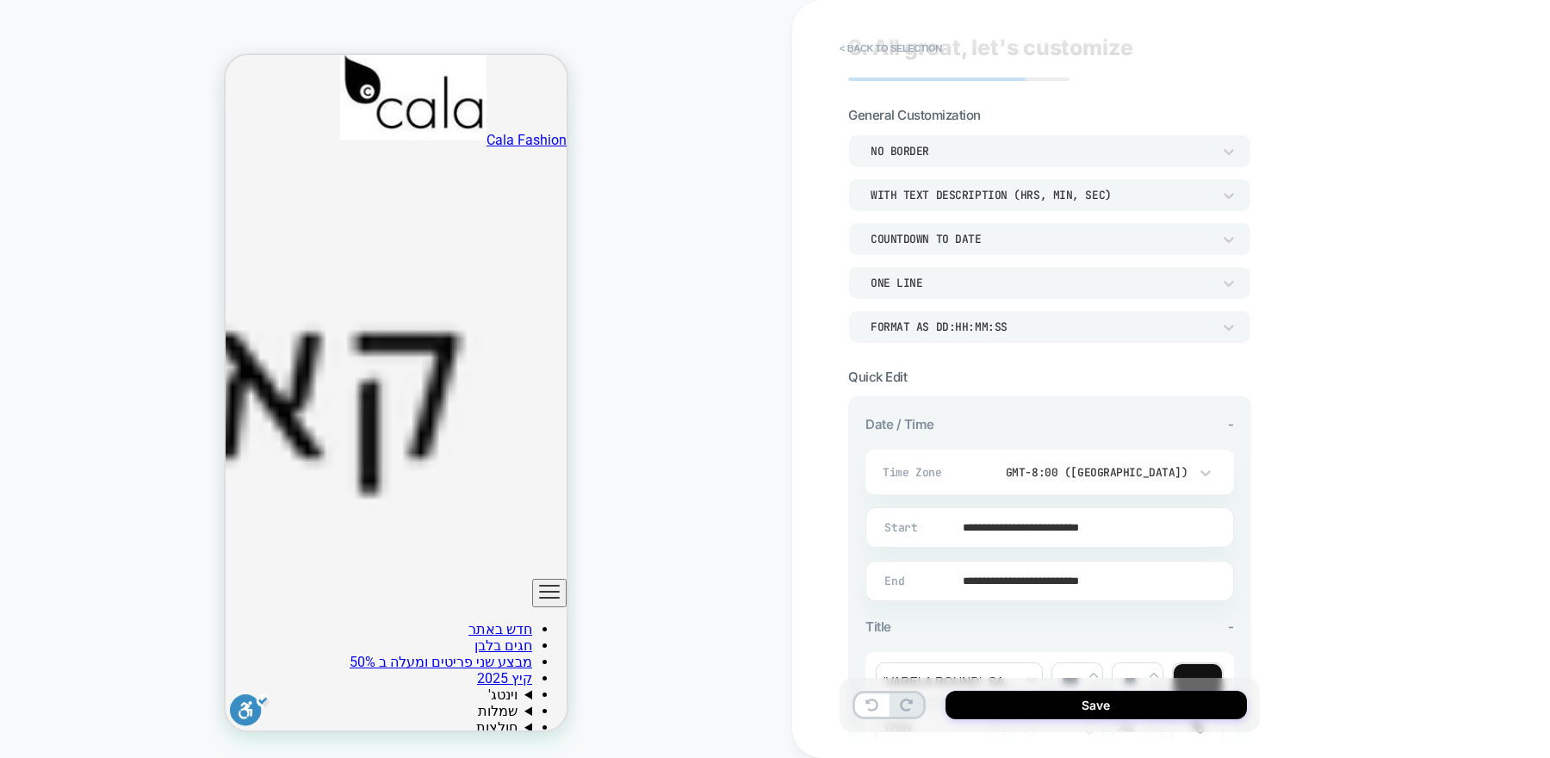
click at [1136, 466] on div "GMT-8:00 ([GEOGRAPHIC_DATA])" at bounding box center [1086, 472] width 204 height 15
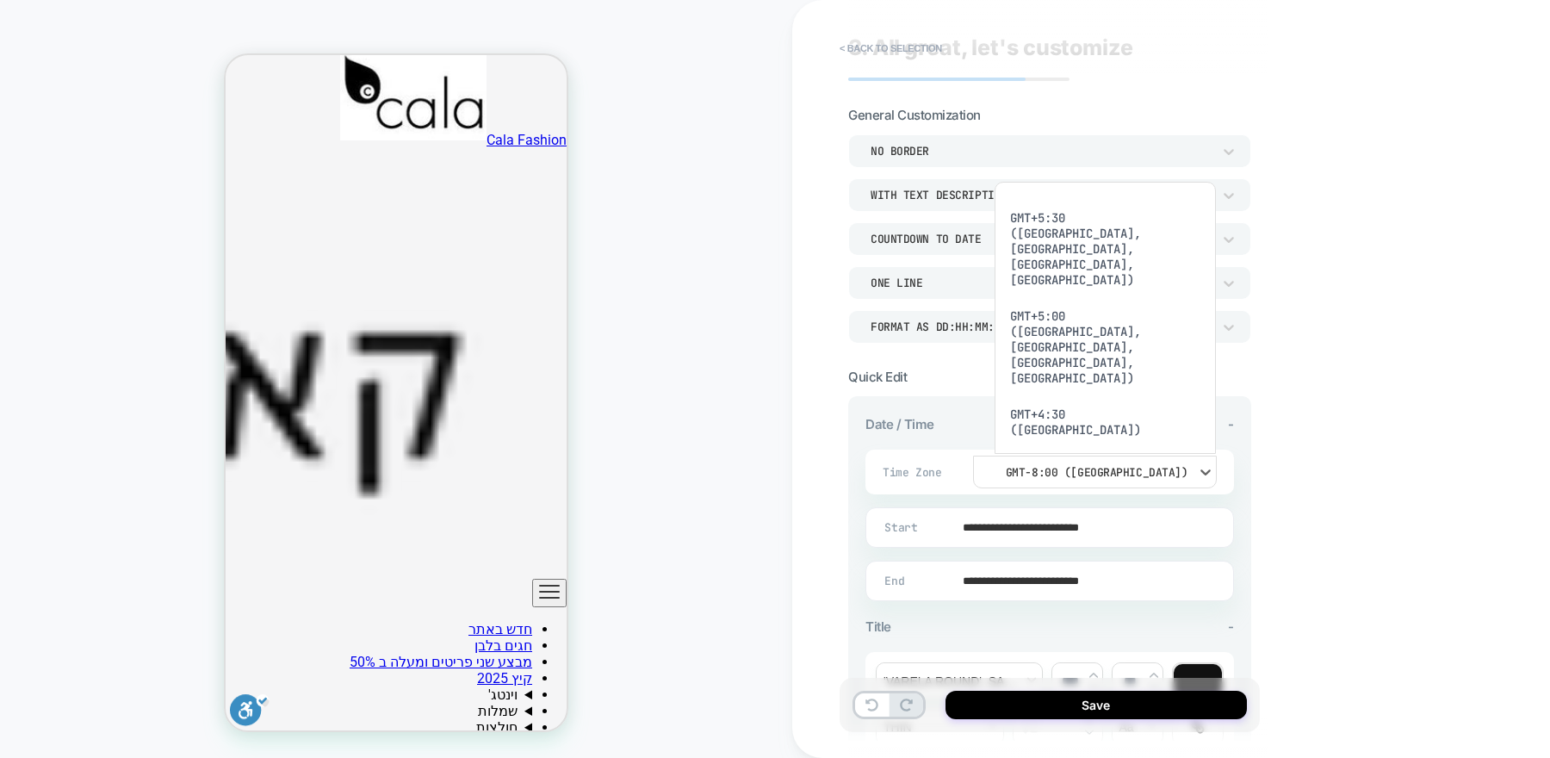
scroll to position [936, 0]
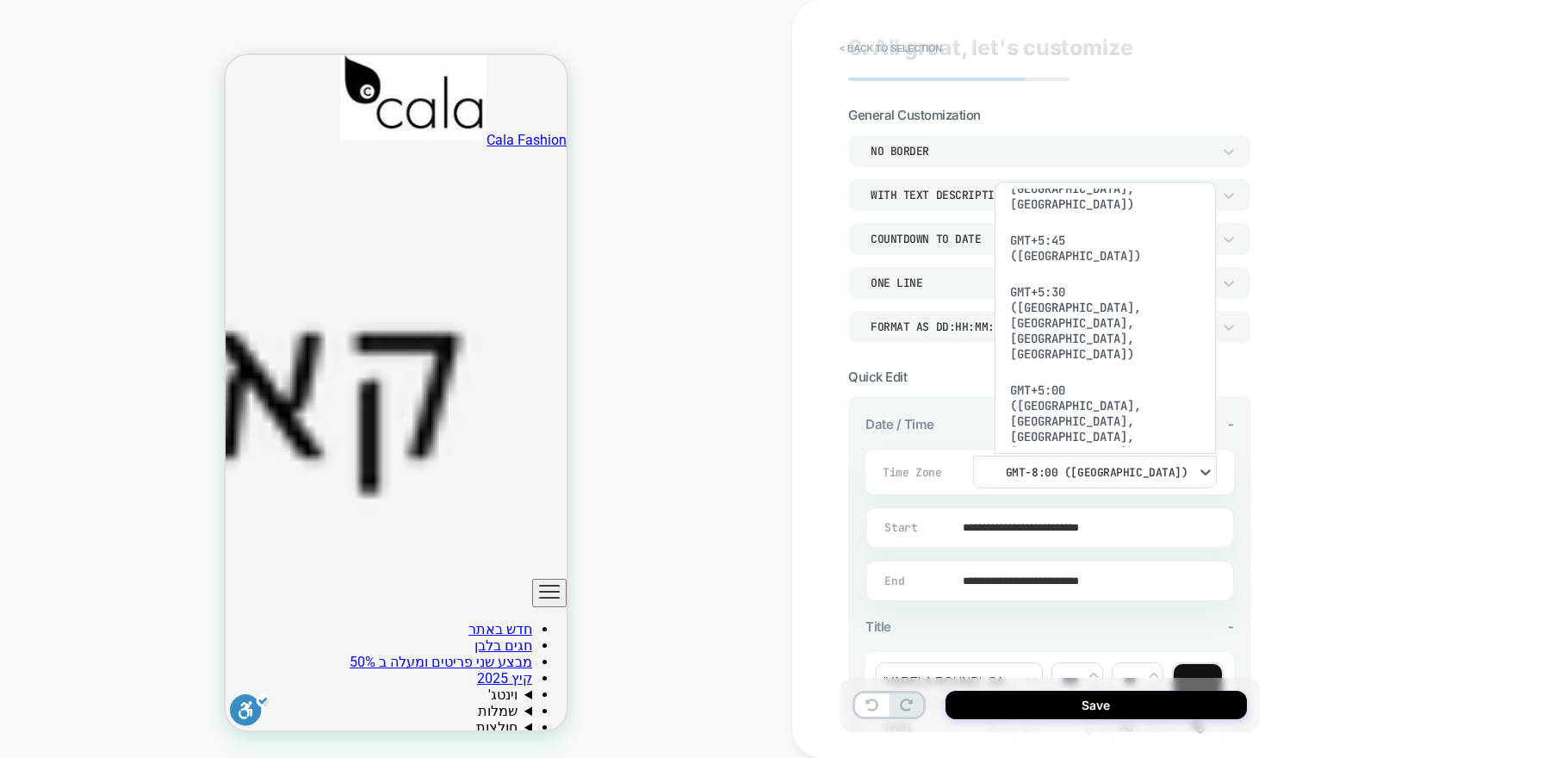
click at [1107, 723] on div "GMT+2:00 ([GEOGRAPHIC_DATA], [GEOGRAPHIC_DATA], [GEOGRAPHIC_DATA])" at bounding box center [1106, 764] width 208 height 83
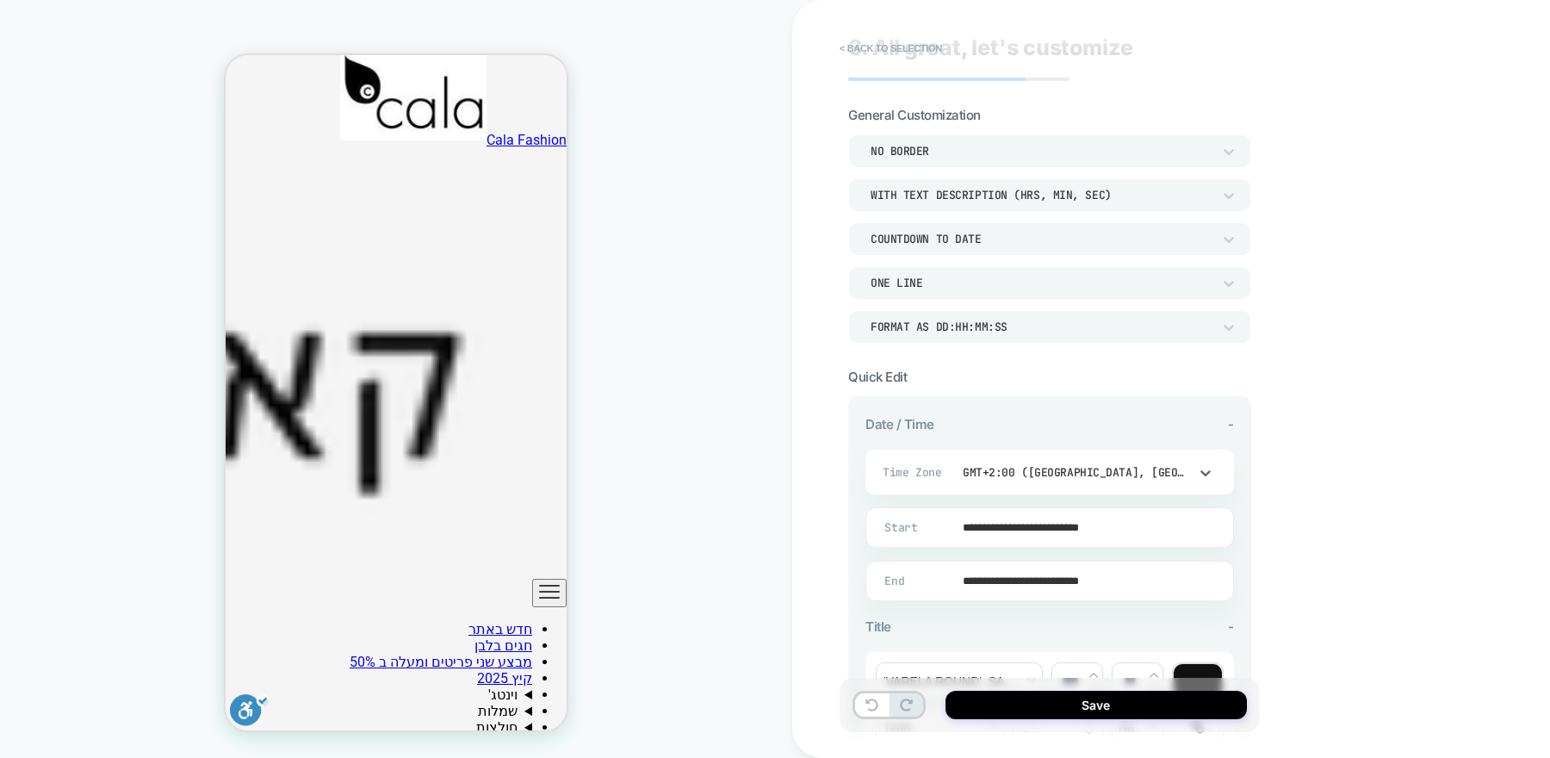
click at [1138, 470] on div "GMT+2:00 ([GEOGRAPHIC_DATA], [GEOGRAPHIC_DATA], [GEOGRAPHIC_DATA])" at bounding box center [1076, 472] width 226 height 15
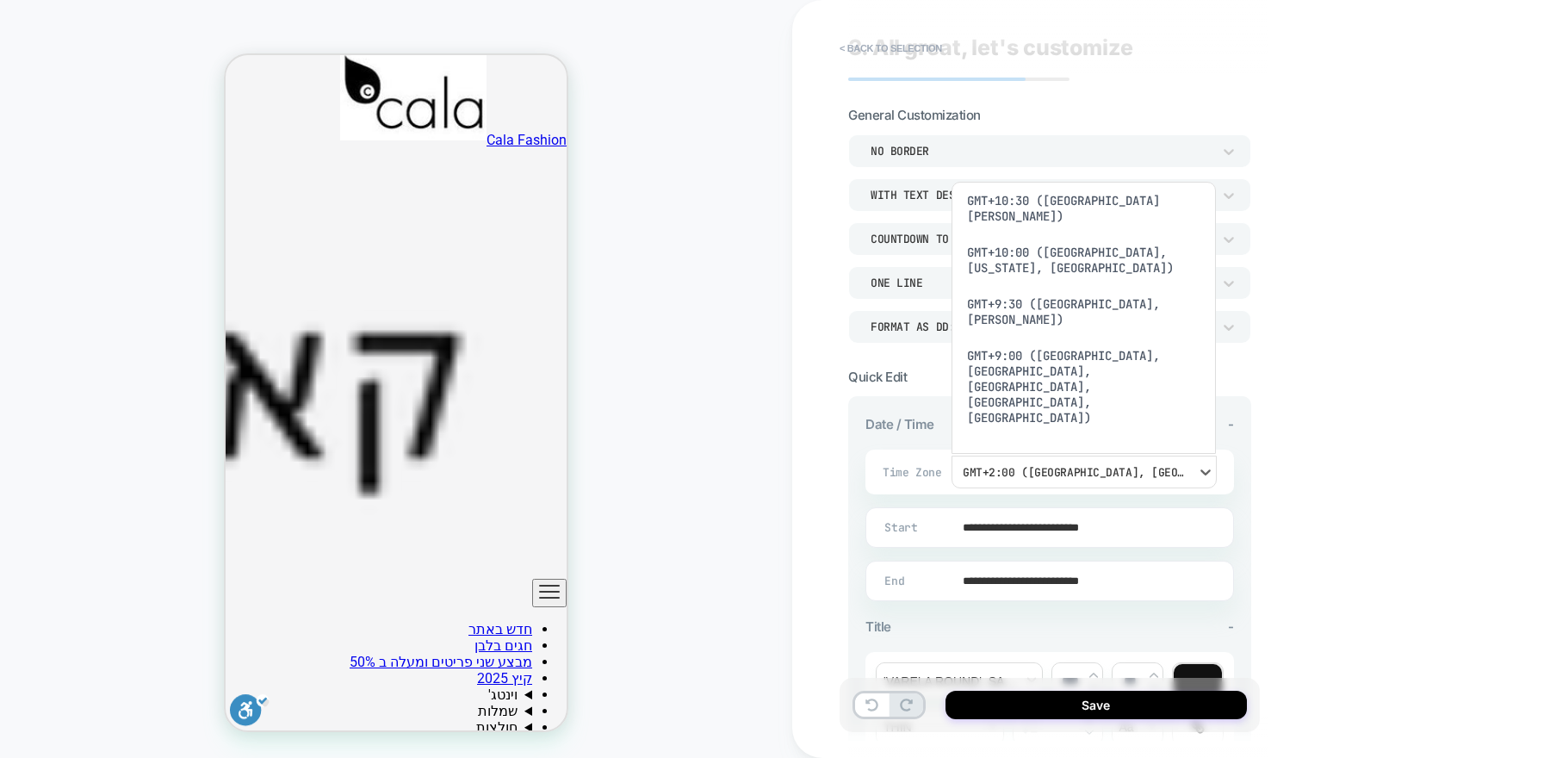
scroll to position [256, 0]
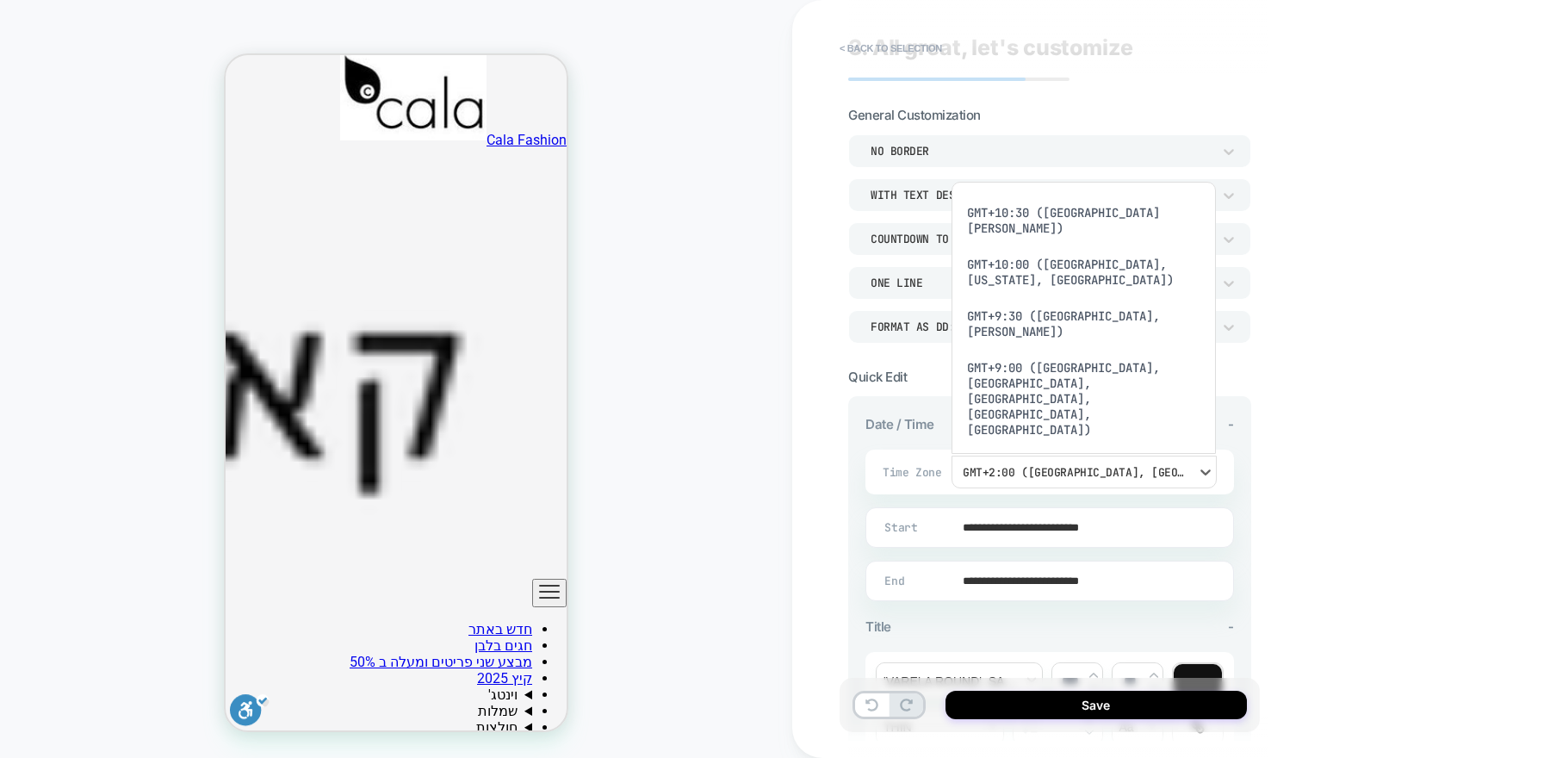
click at [1316, 347] on div at bounding box center [775, 379] width 1550 height 758
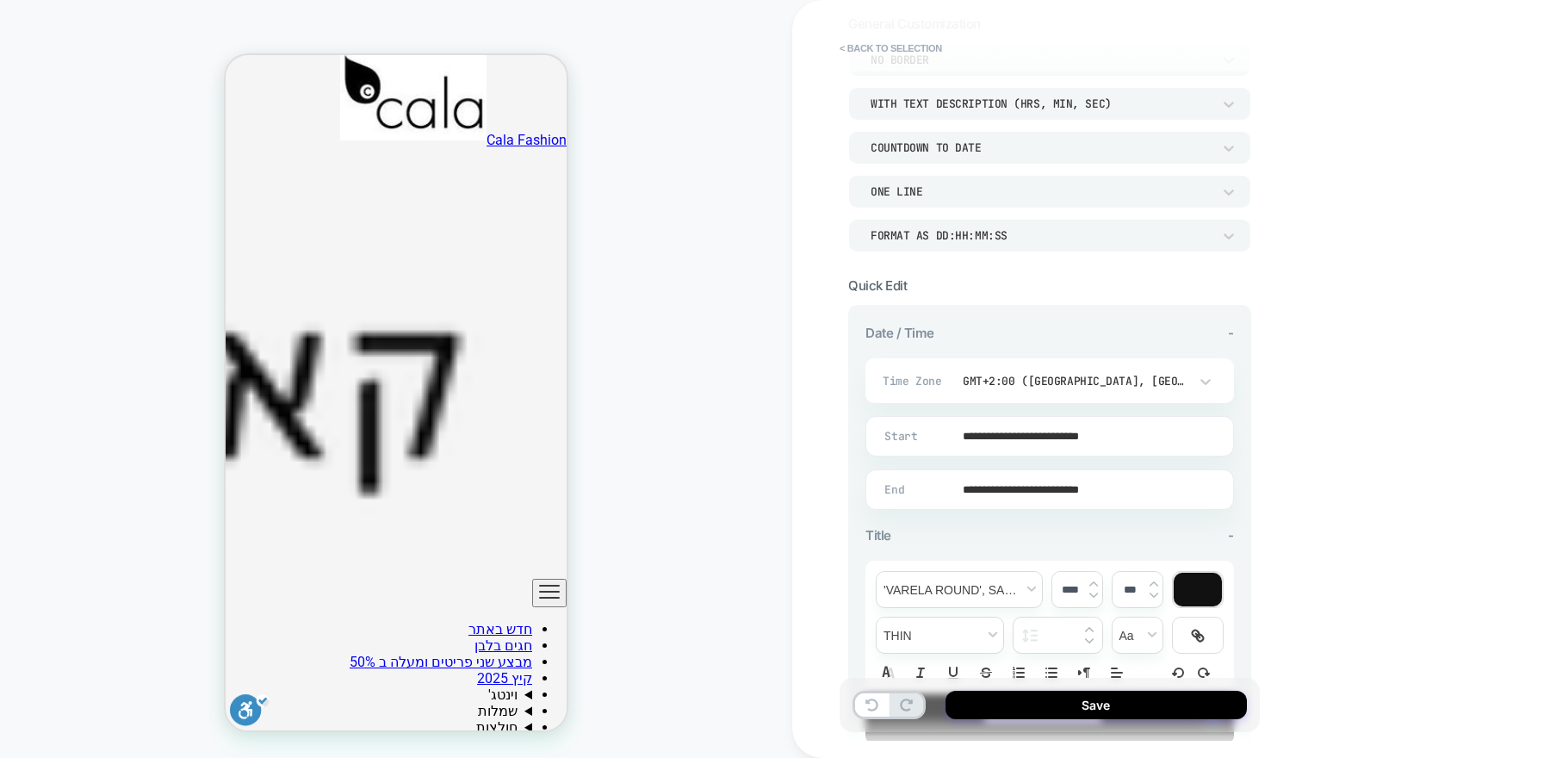
scroll to position [131, 0]
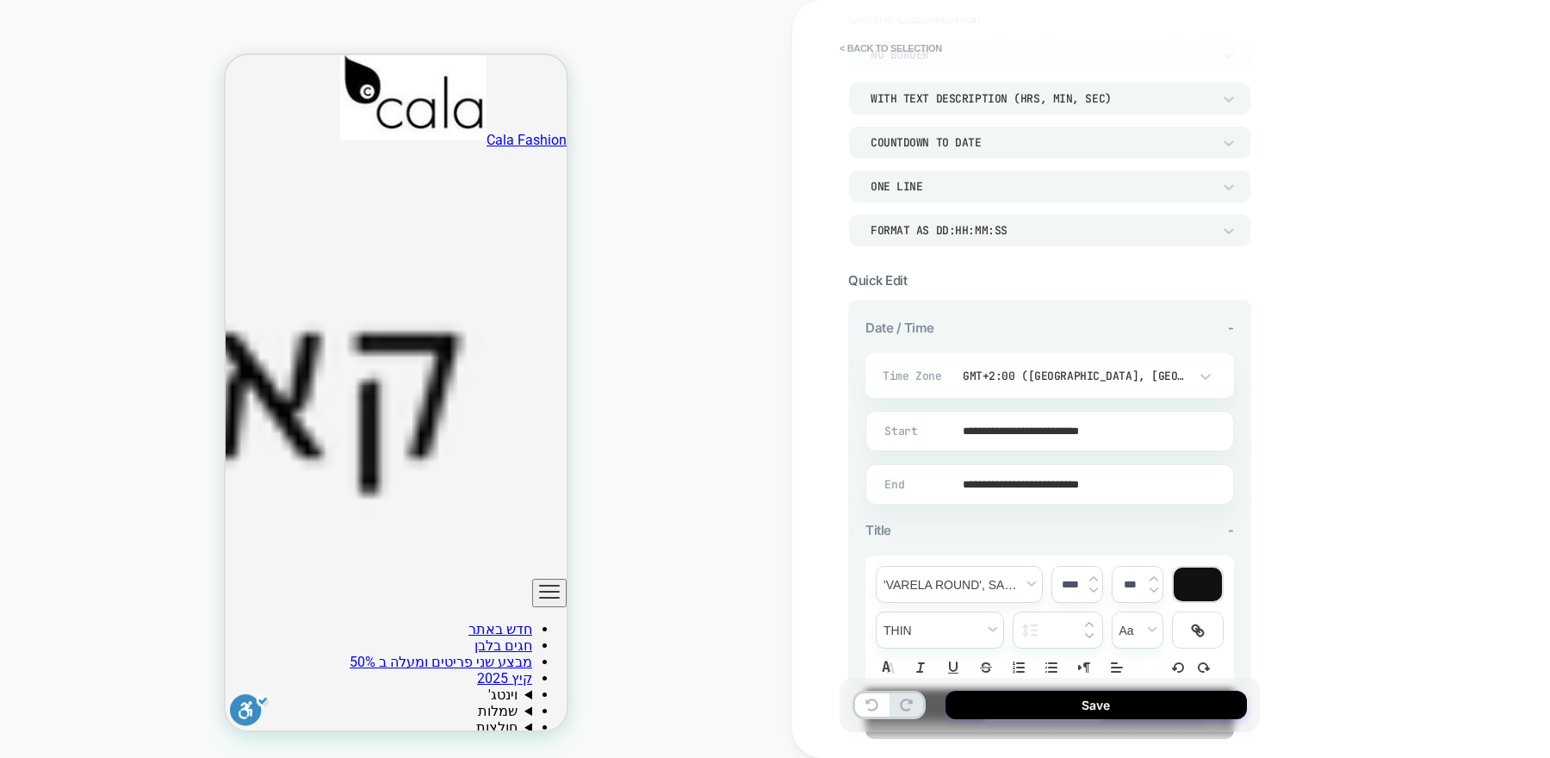
click at [1097, 478] on input "**********" at bounding box center [1046, 484] width 367 height 40
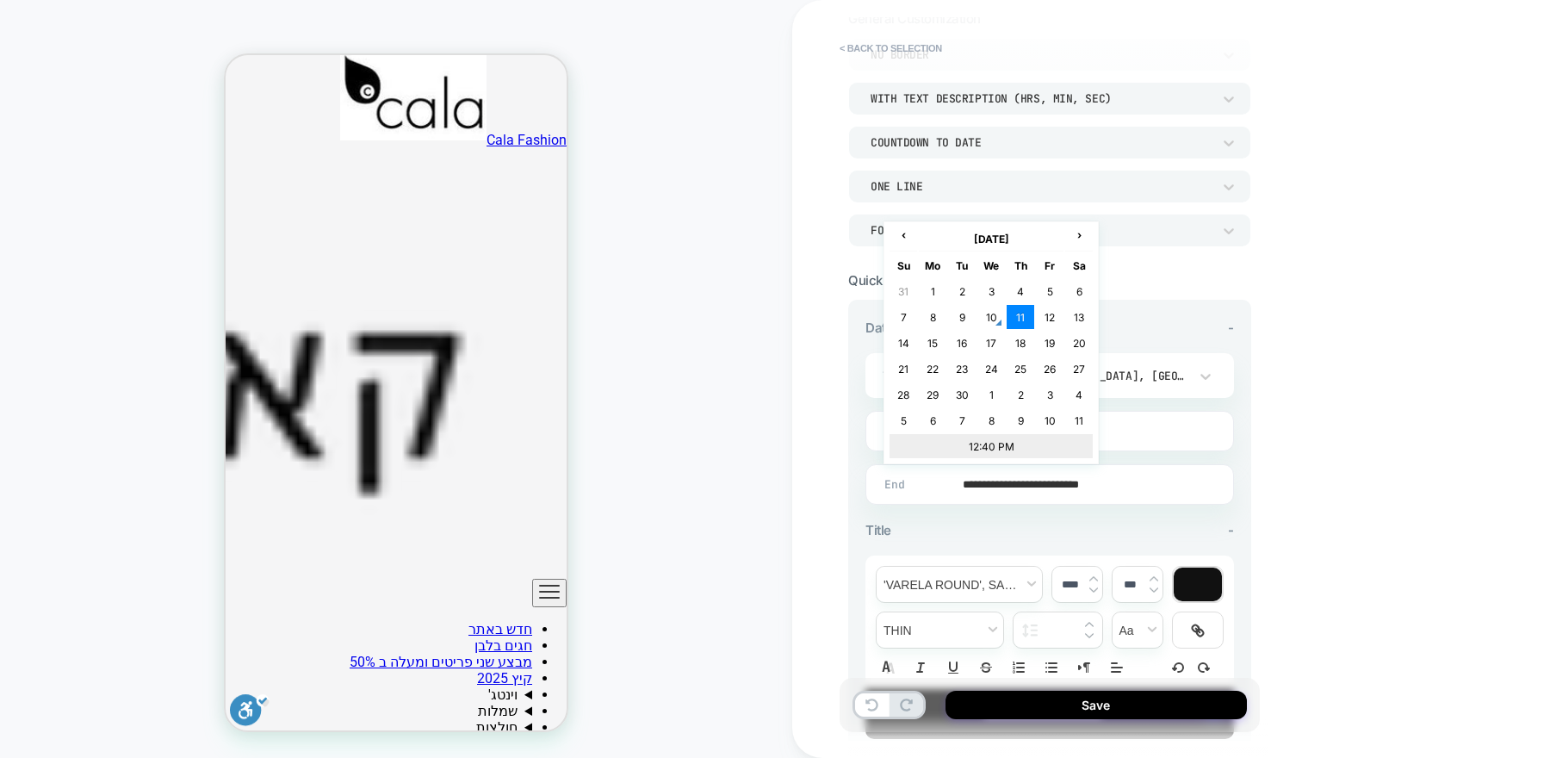
click at [1025, 444] on td "12:40 PM" at bounding box center [991, 446] width 203 height 24
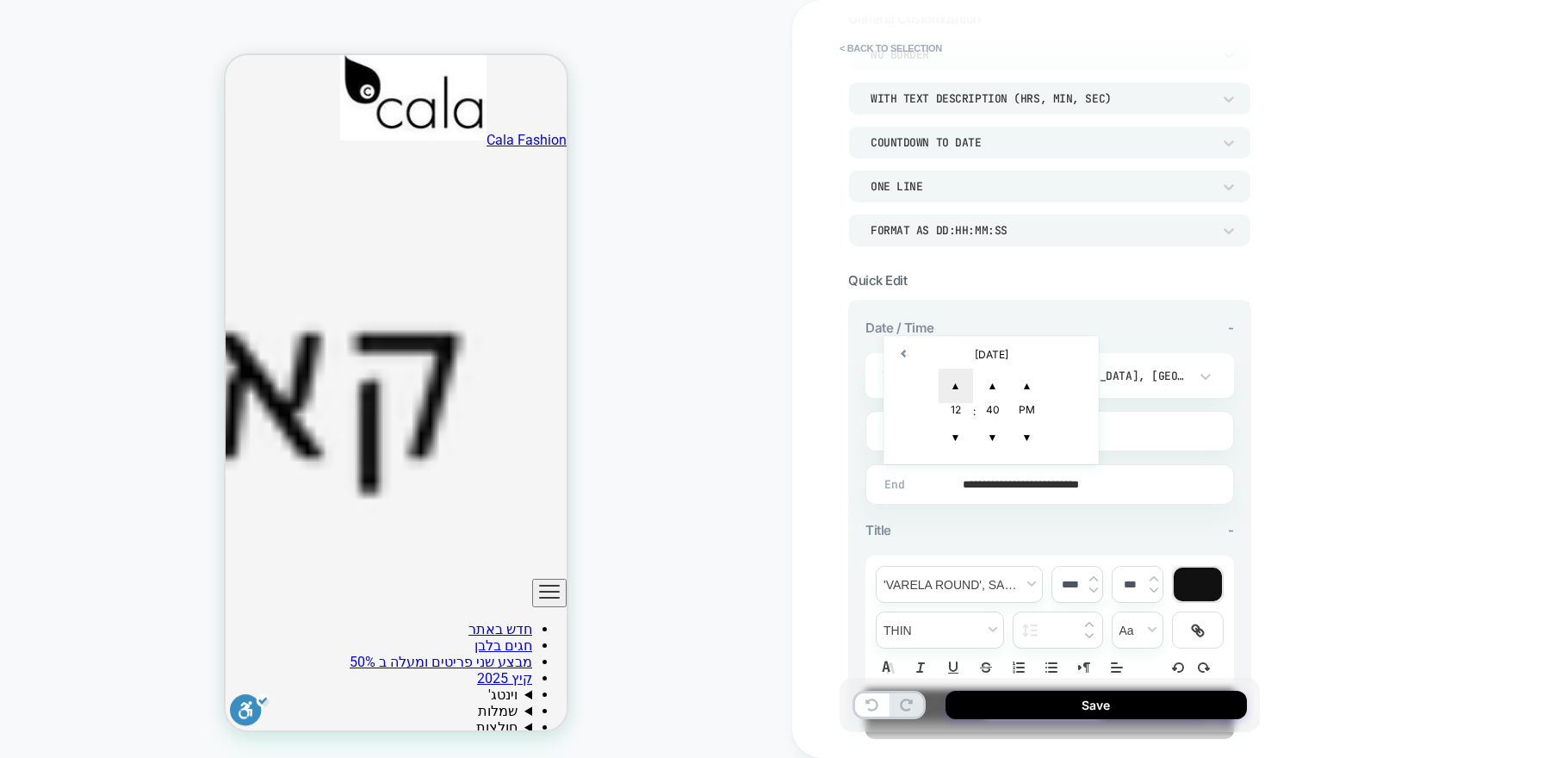
click at [953, 382] on span "▲" at bounding box center [956, 386] width 34 height 34
click at [958, 382] on span "▲" at bounding box center [956, 386] width 34 height 34
click at [992, 384] on span "▲" at bounding box center [993, 386] width 34 height 34
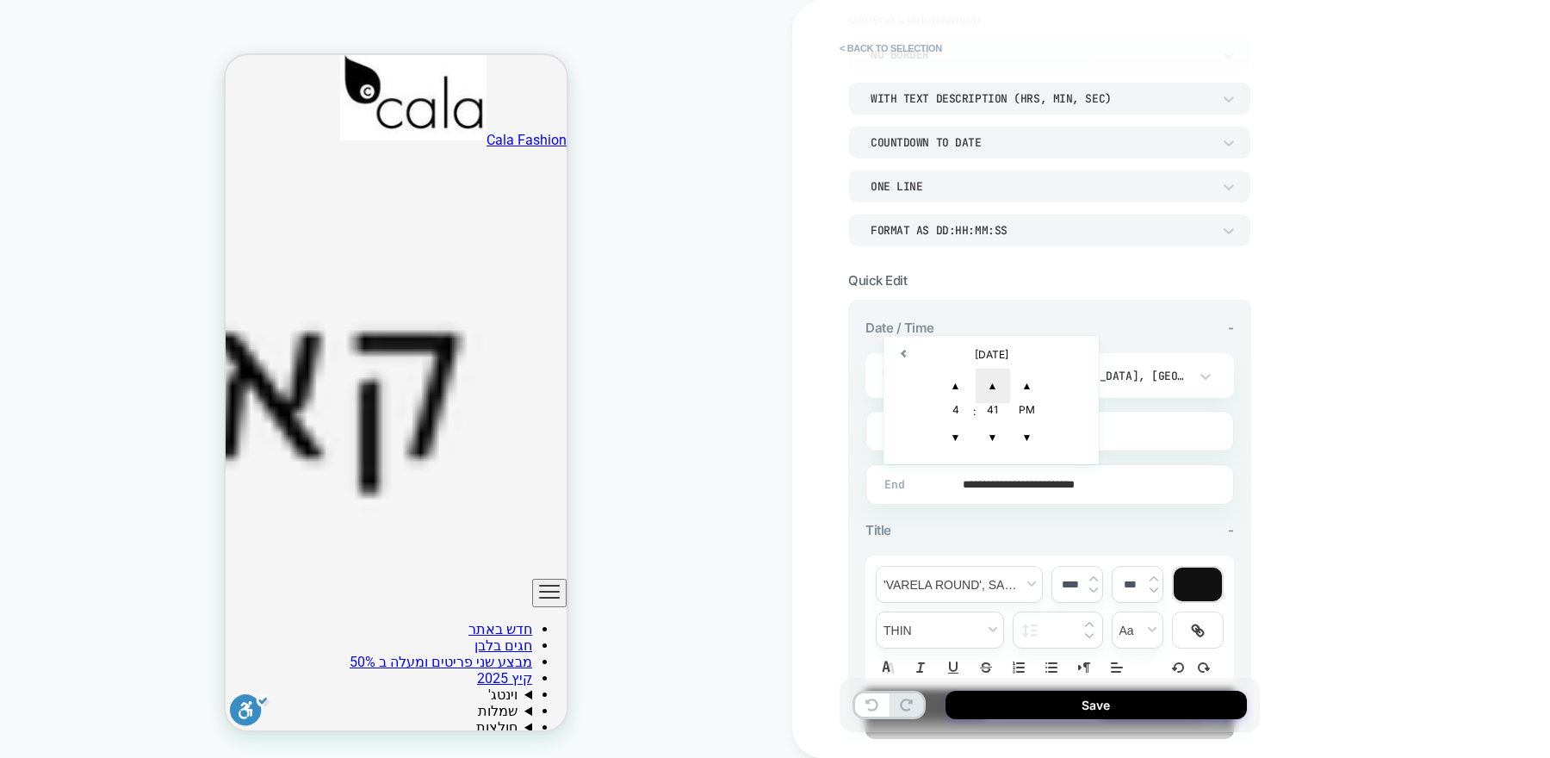
click at [992, 384] on span "▲" at bounding box center [993, 386] width 34 height 34
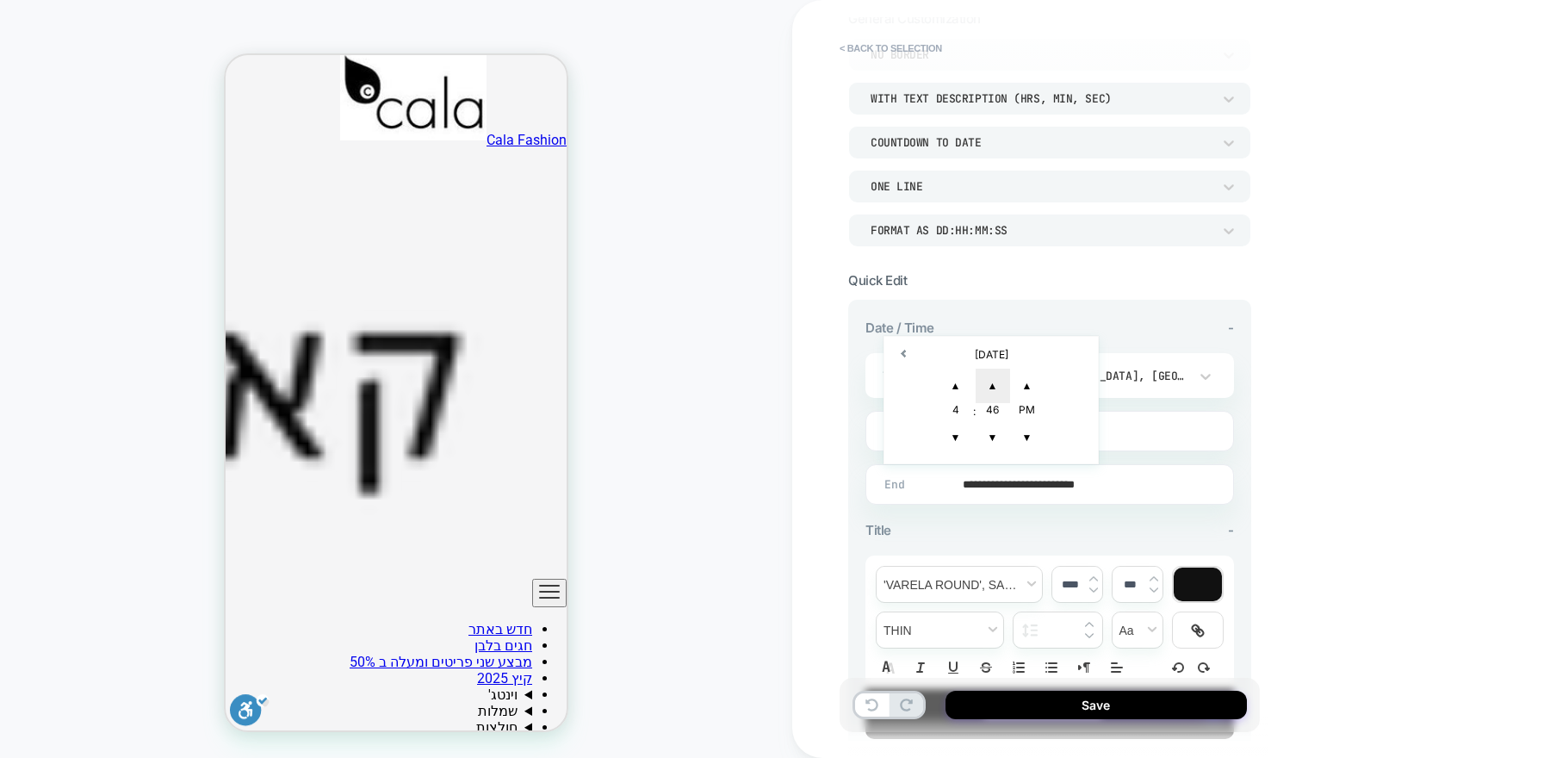
click at [992, 384] on span "▲" at bounding box center [993, 386] width 34 height 34
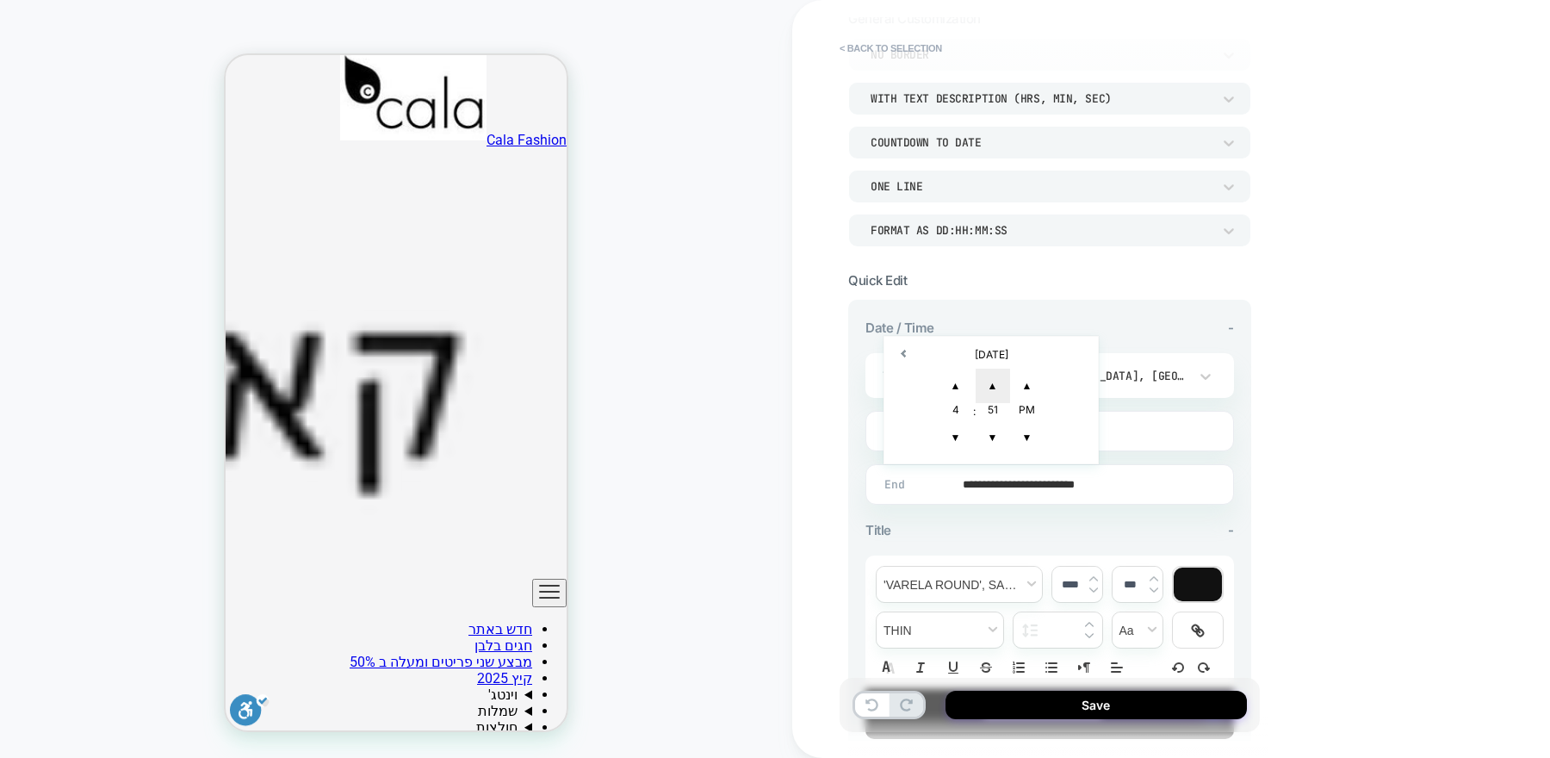
click at [992, 384] on span "▲" at bounding box center [993, 386] width 34 height 34
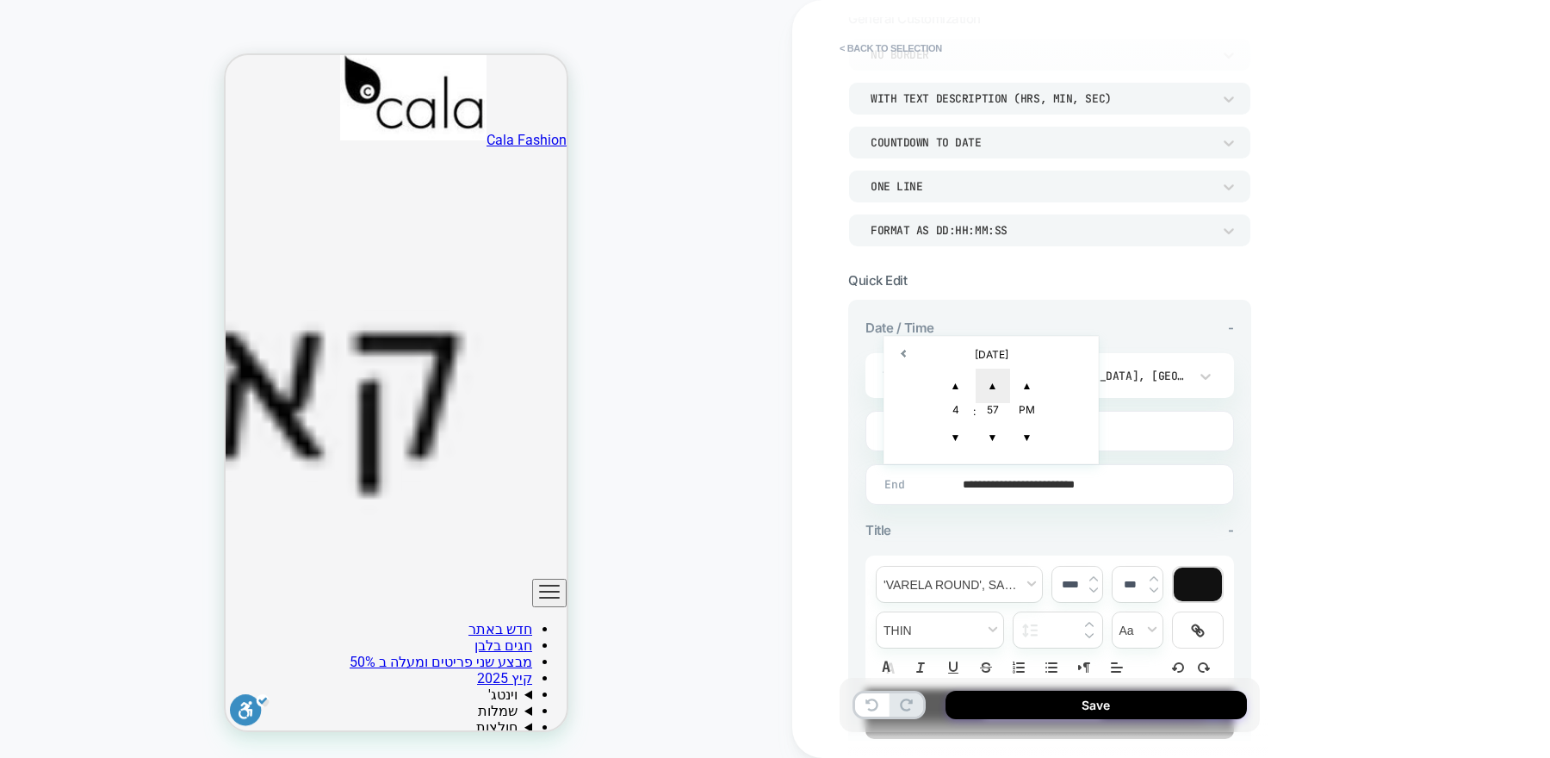
click at [992, 384] on span "▲" at bounding box center [993, 386] width 34 height 34
type input "**********"
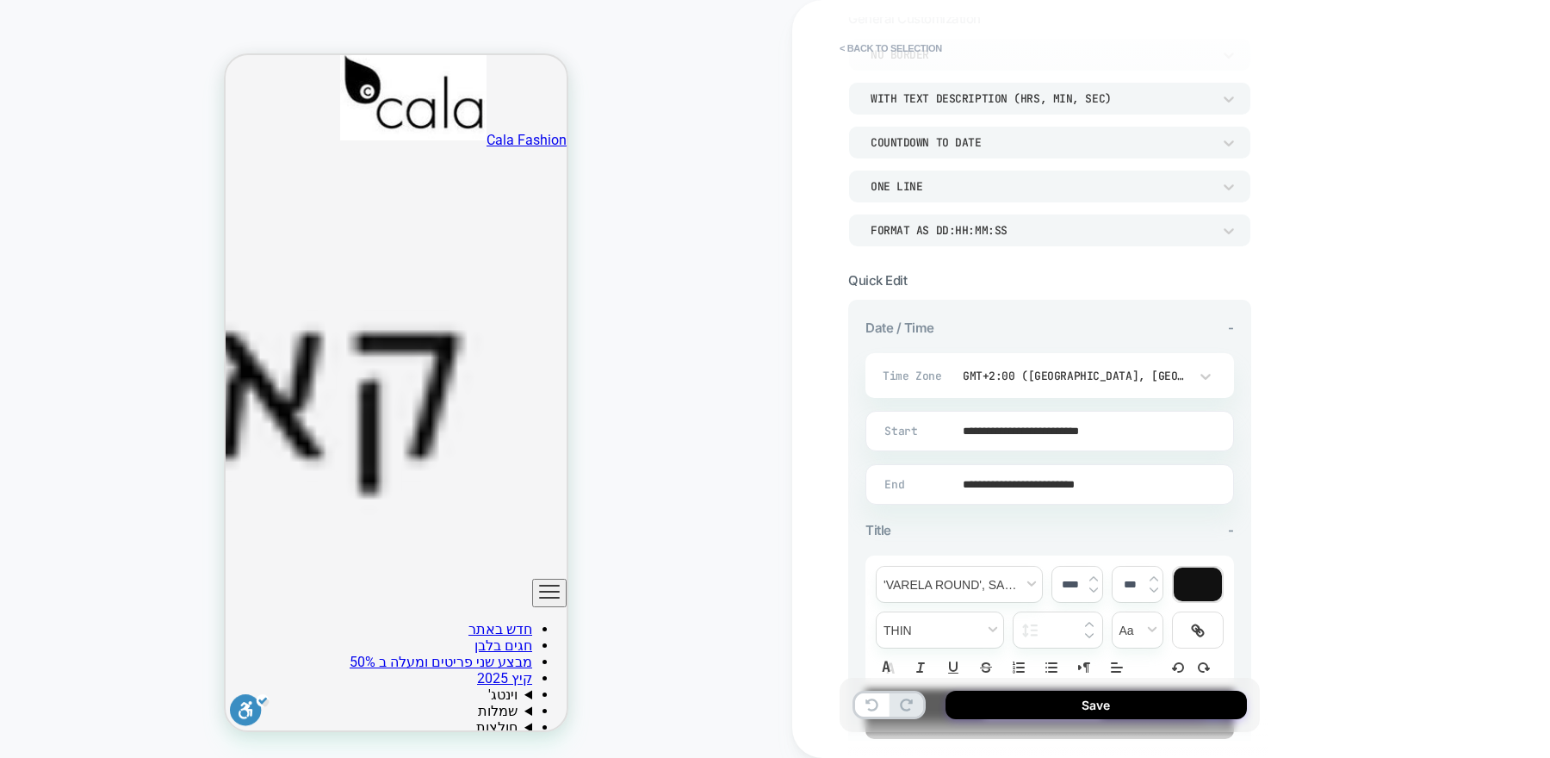
click at [1286, 446] on div "**********" at bounding box center [1171, 379] width 758 height 758
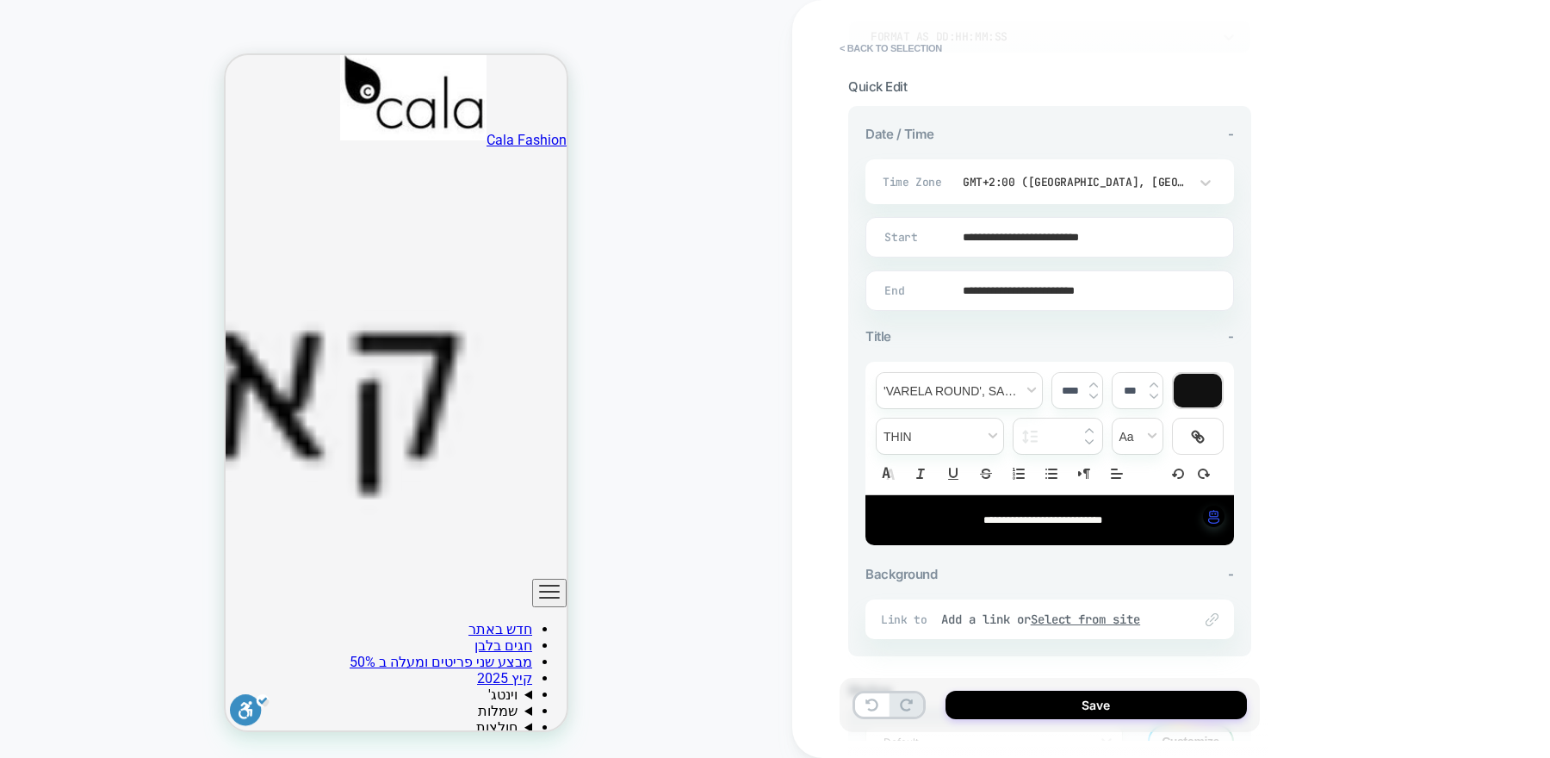
scroll to position [327, 0]
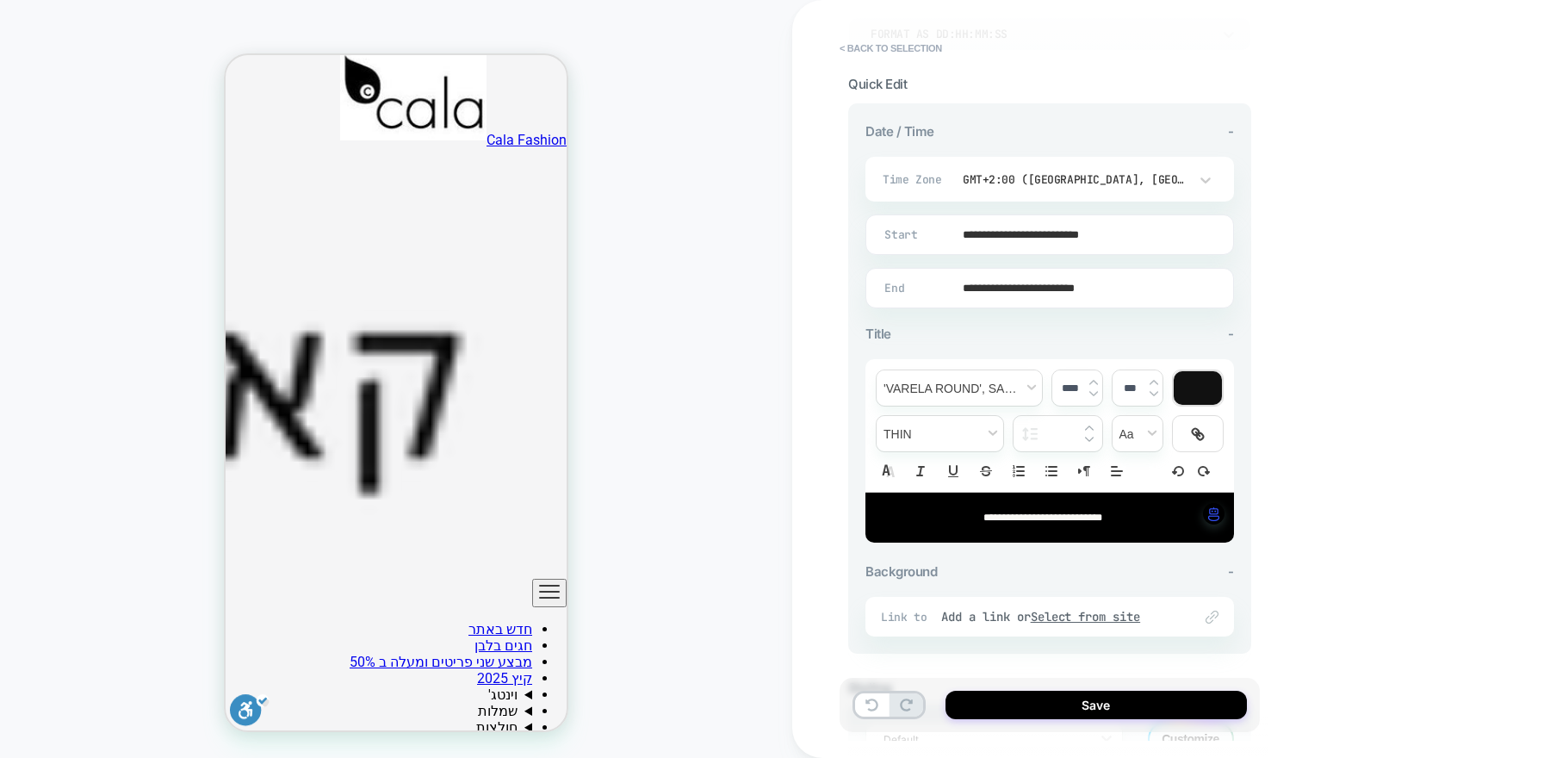
click at [1088, 512] on span "**********" at bounding box center [1043, 517] width 119 height 10
type input "****"
click at [1088, 512] on span "**********" at bounding box center [1043, 517] width 119 height 10
click at [1038, 517] on span "**********" at bounding box center [1042, 517] width 127 height 10
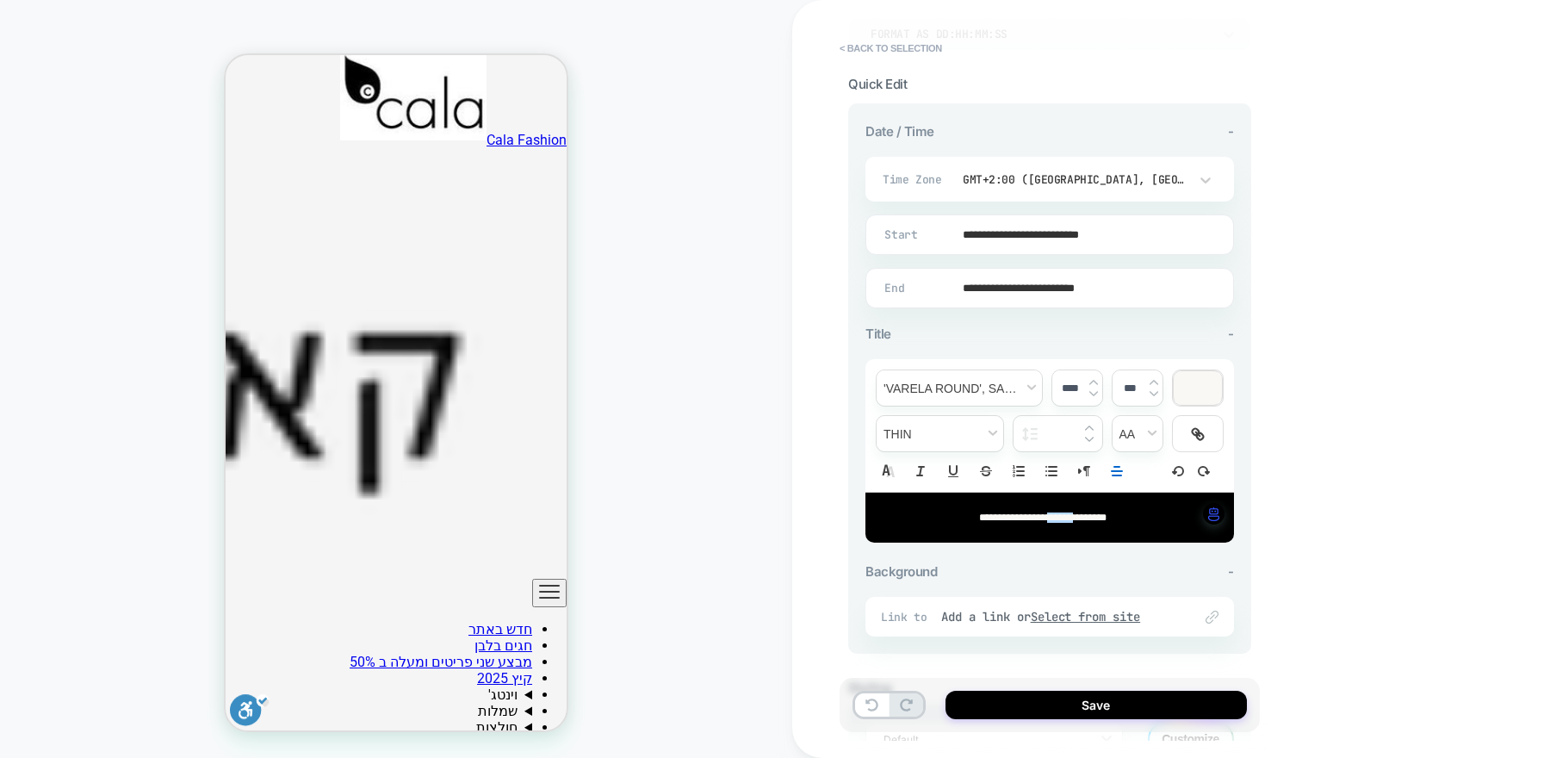
click at [1038, 517] on span "**********" at bounding box center [1013, 517] width 68 height 10
click at [1084, 467] on icon "Right to Left" at bounding box center [1085, 471] width 16 height 16
click at [1251, 541] on div "**********" at bounding box center [1050, 378] width 420 height 723
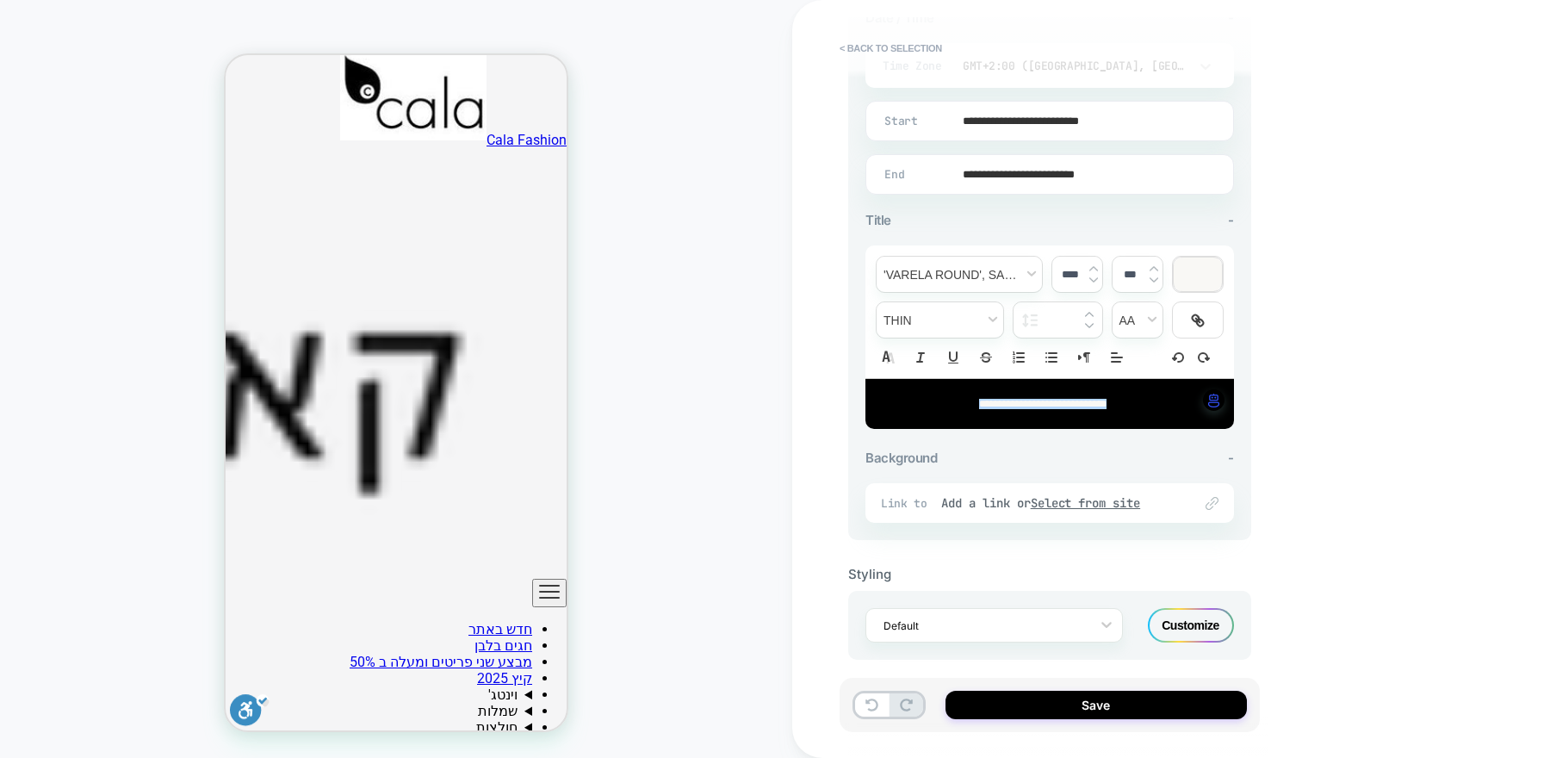
scroll to position [450, 0]
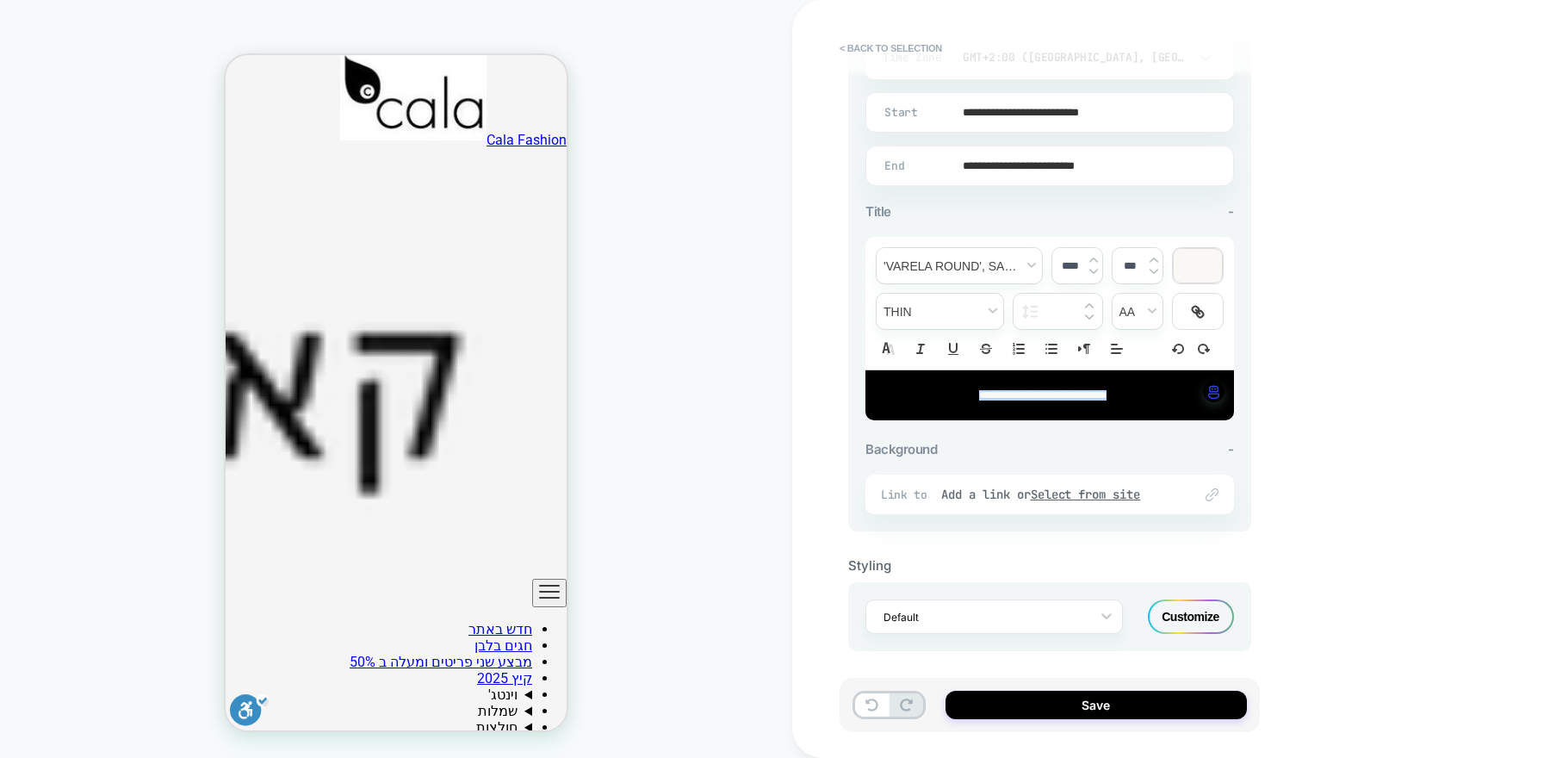
click at [1192, 604] on div "Customize" at bounding box center [1191, 616] width 86 height 34
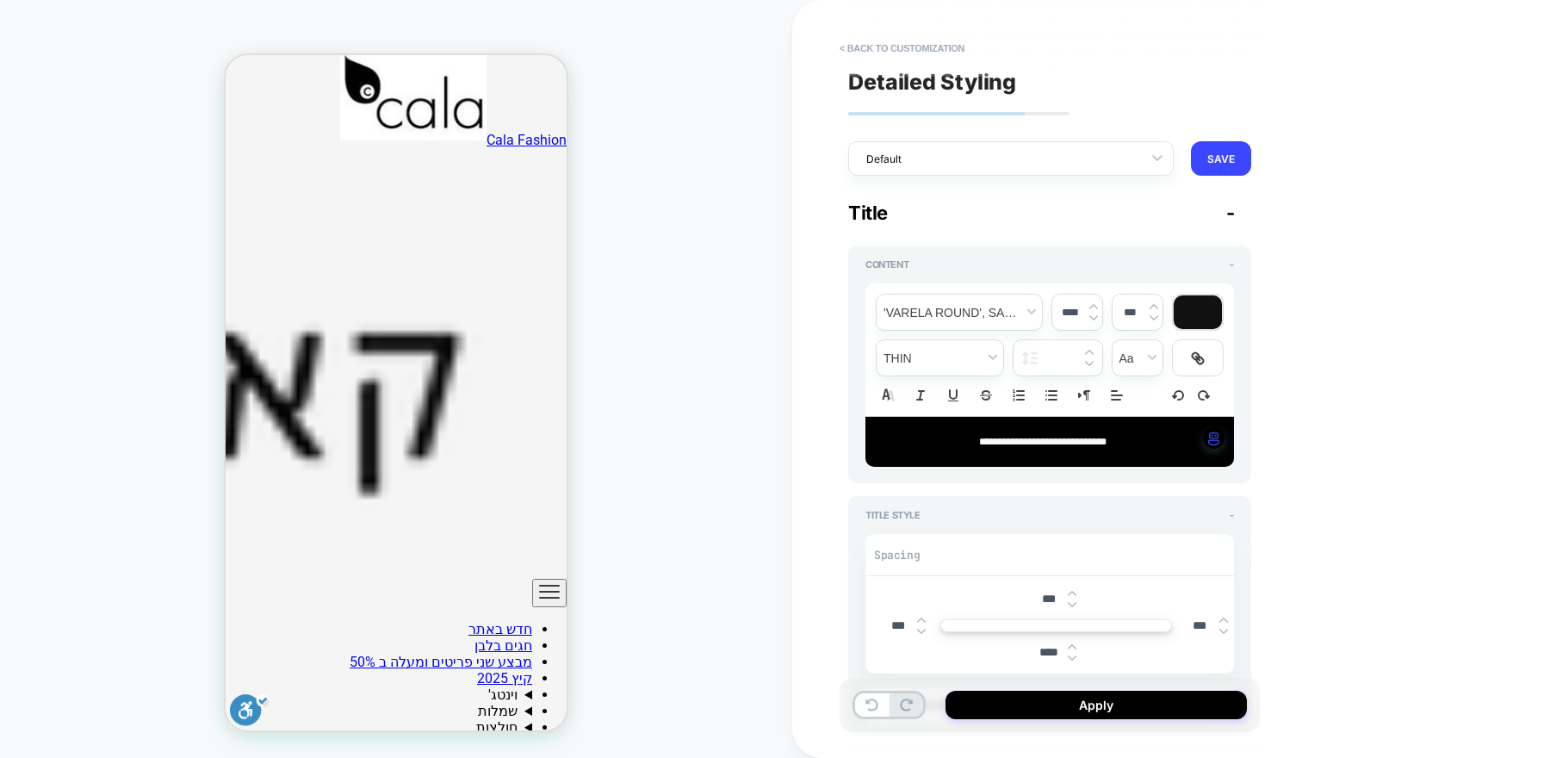
type textarea "*"
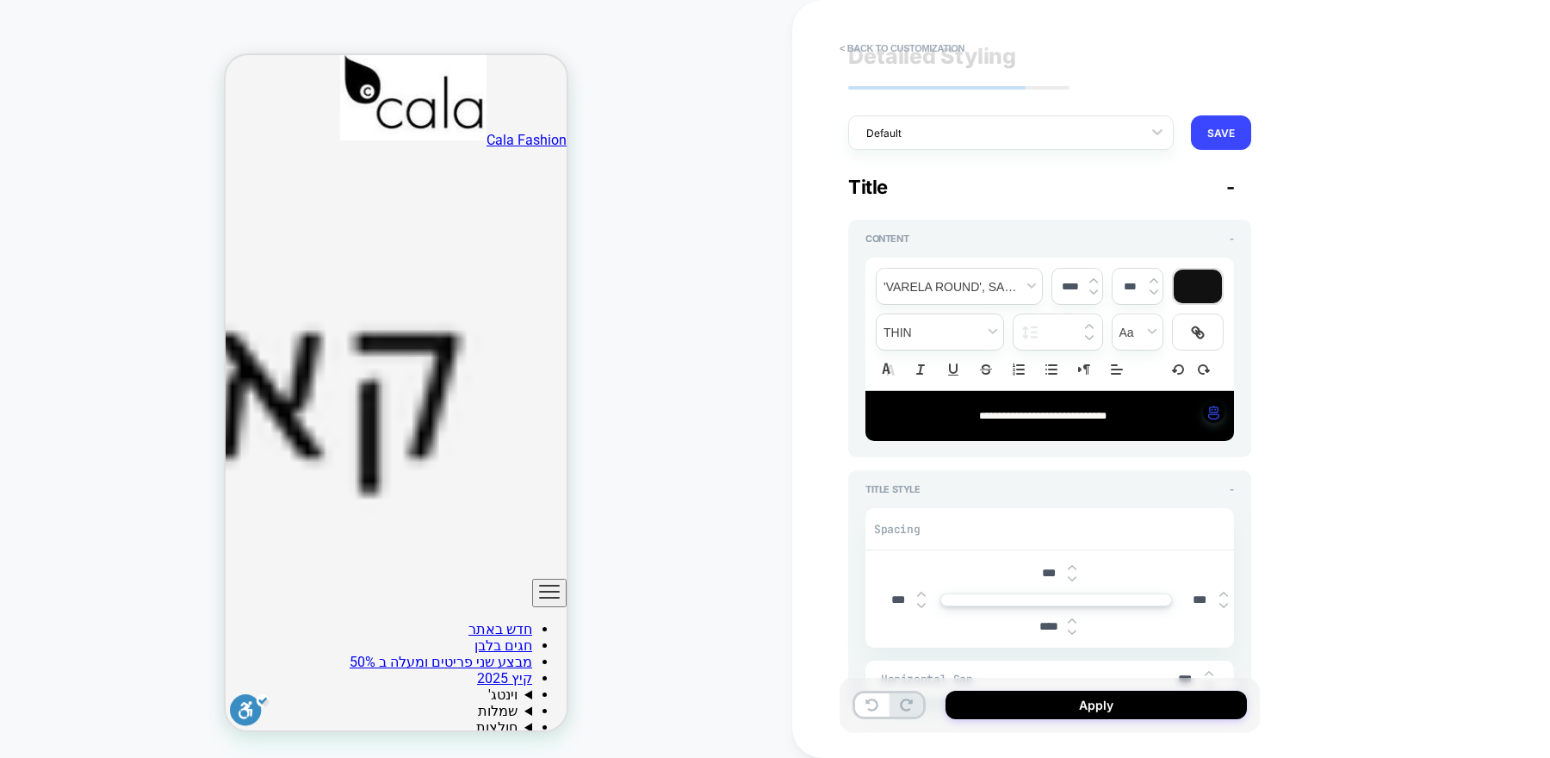
scroll to position [30, 0]
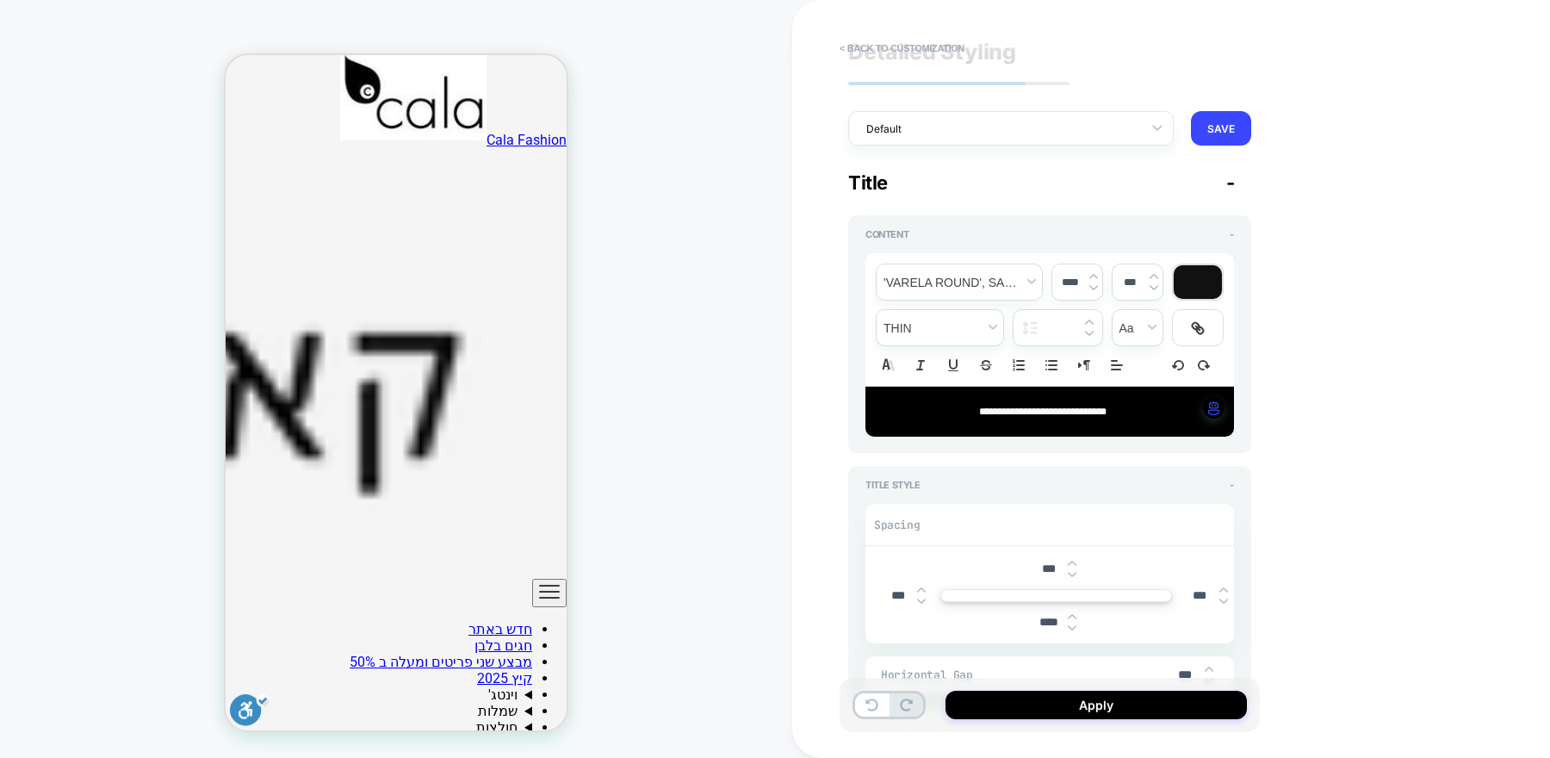
click at [1149, 419] on div "**********" at bounding box center [1050, 412] width 369 height 50
type input "****"
click at [1215, 277] on div at bounding box center [1198, 282] width 48 height 34
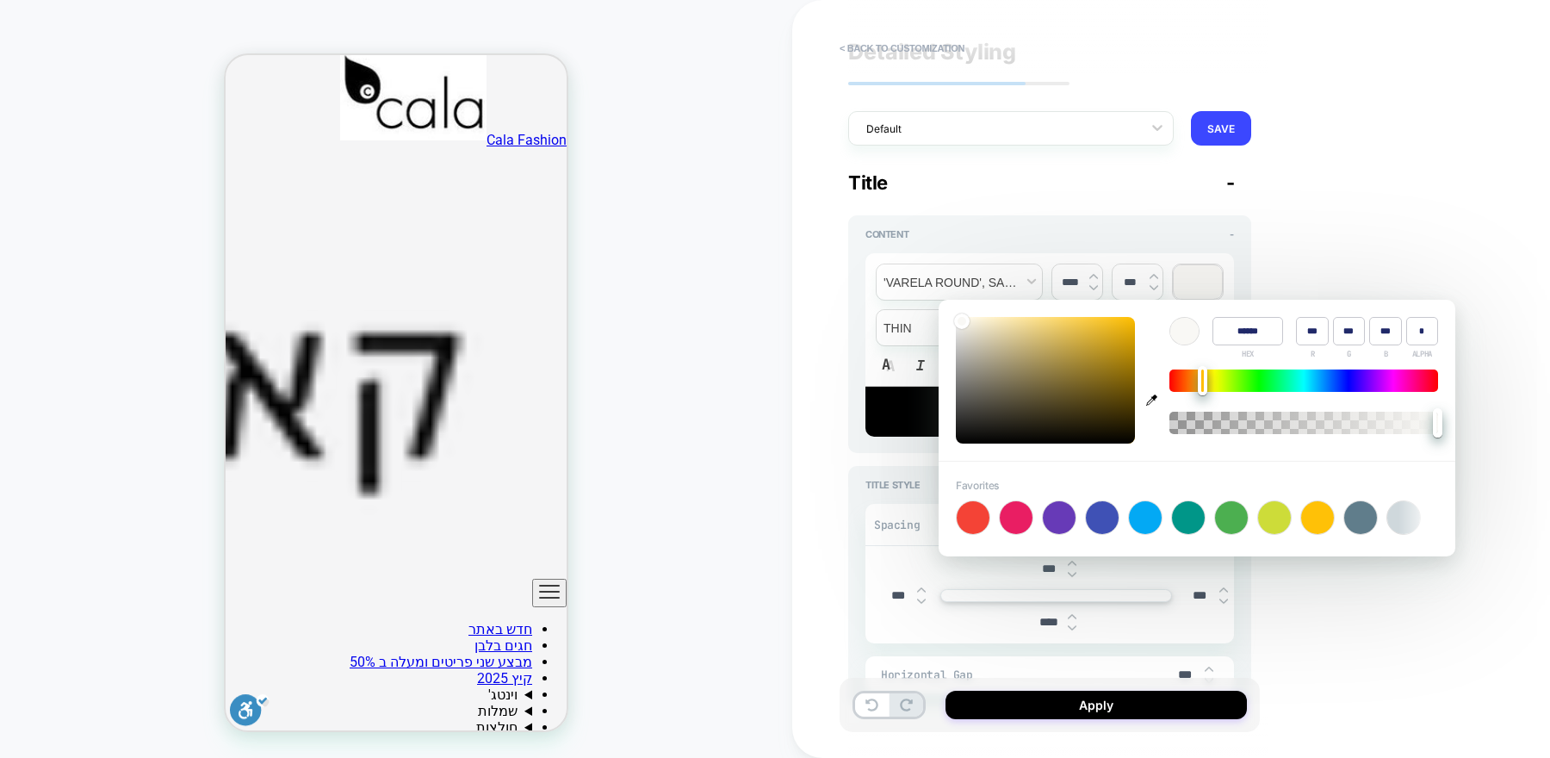
click at [1313, 522] on div at bounding box center [1317, 517] width 33 height 33
type input "******"
type input "***"
type input "*"
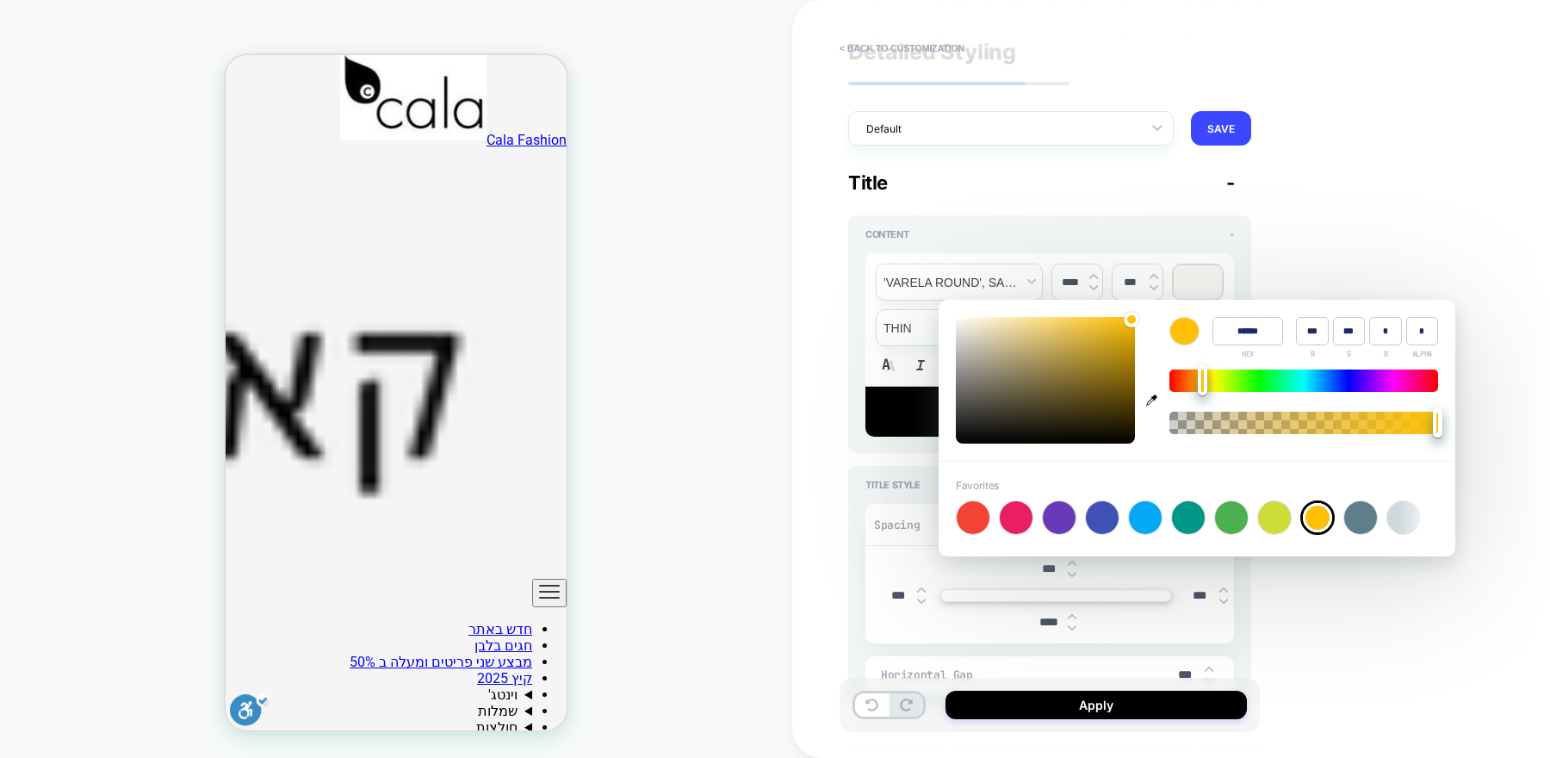
click at [723, 403] on div "PRODUCT: . שמלת וינטג׳ , רצף פרחים קטנים, בד שיפון נעים ונושם PRODUCT: . שמלת ו…" at bounding box center [396, 378] width 792 height 723
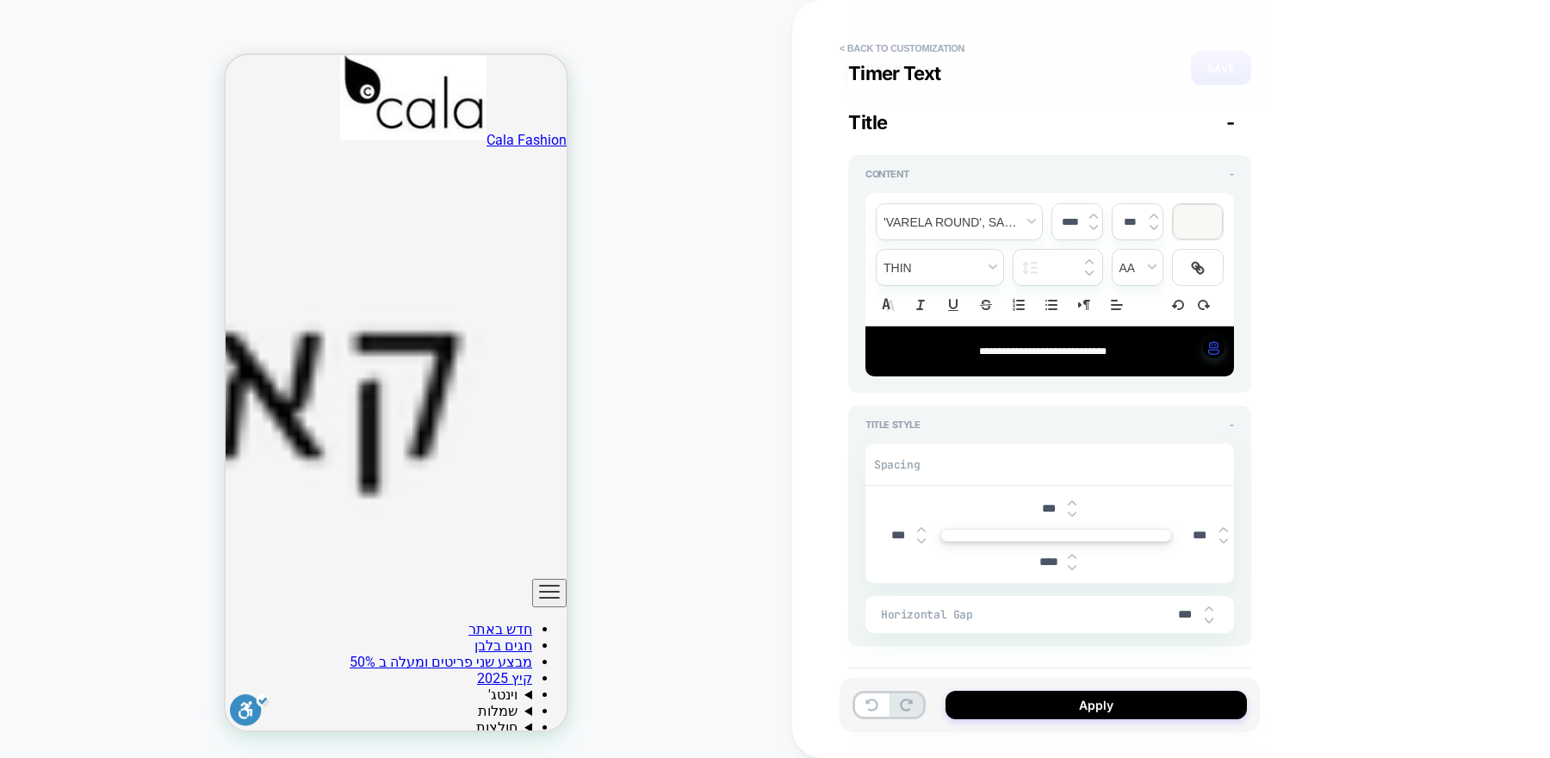
scroll to position [0, 0]
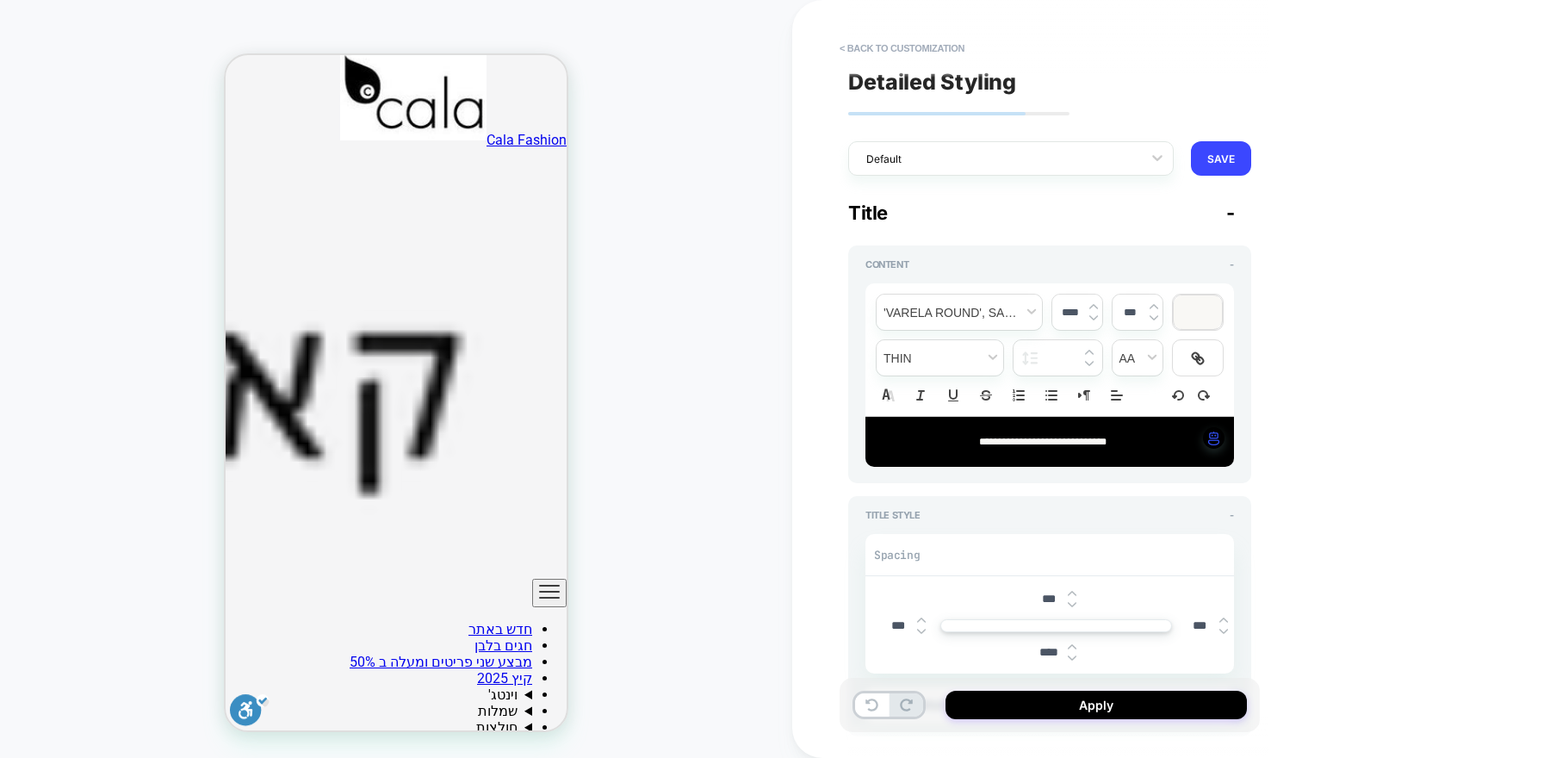
click at [1113, 442] on p "**********" at bounding box center [1043, 442] width 321 height 16
click at [878, 50] on button "< Back to customization" at bounding box center [902, 48] width 142 height 28
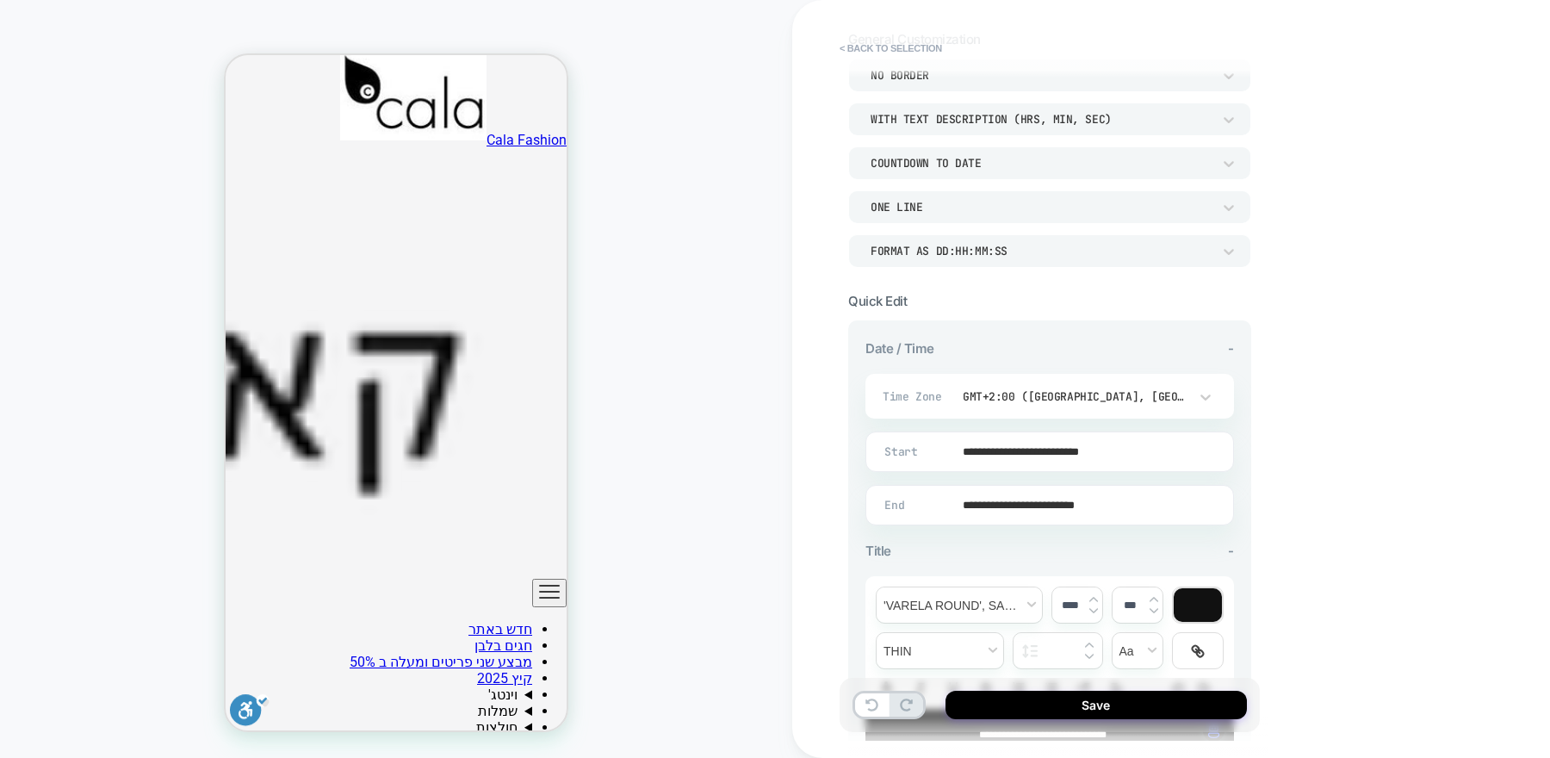
scroll to position [84, 0]
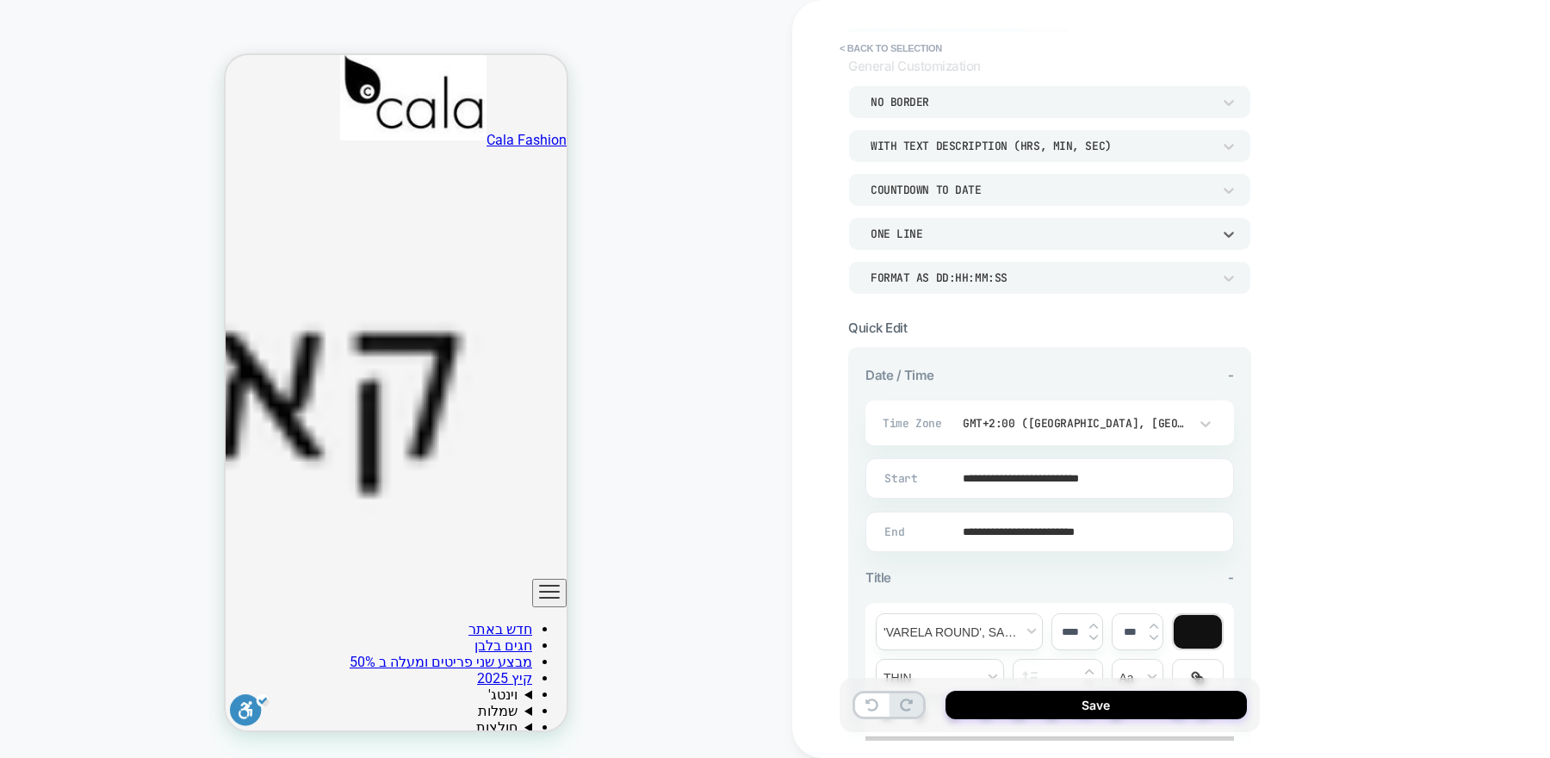
click at [1112, 239] on div "ONE LINE" at bounding box center [1041, 234] width 341 height 15
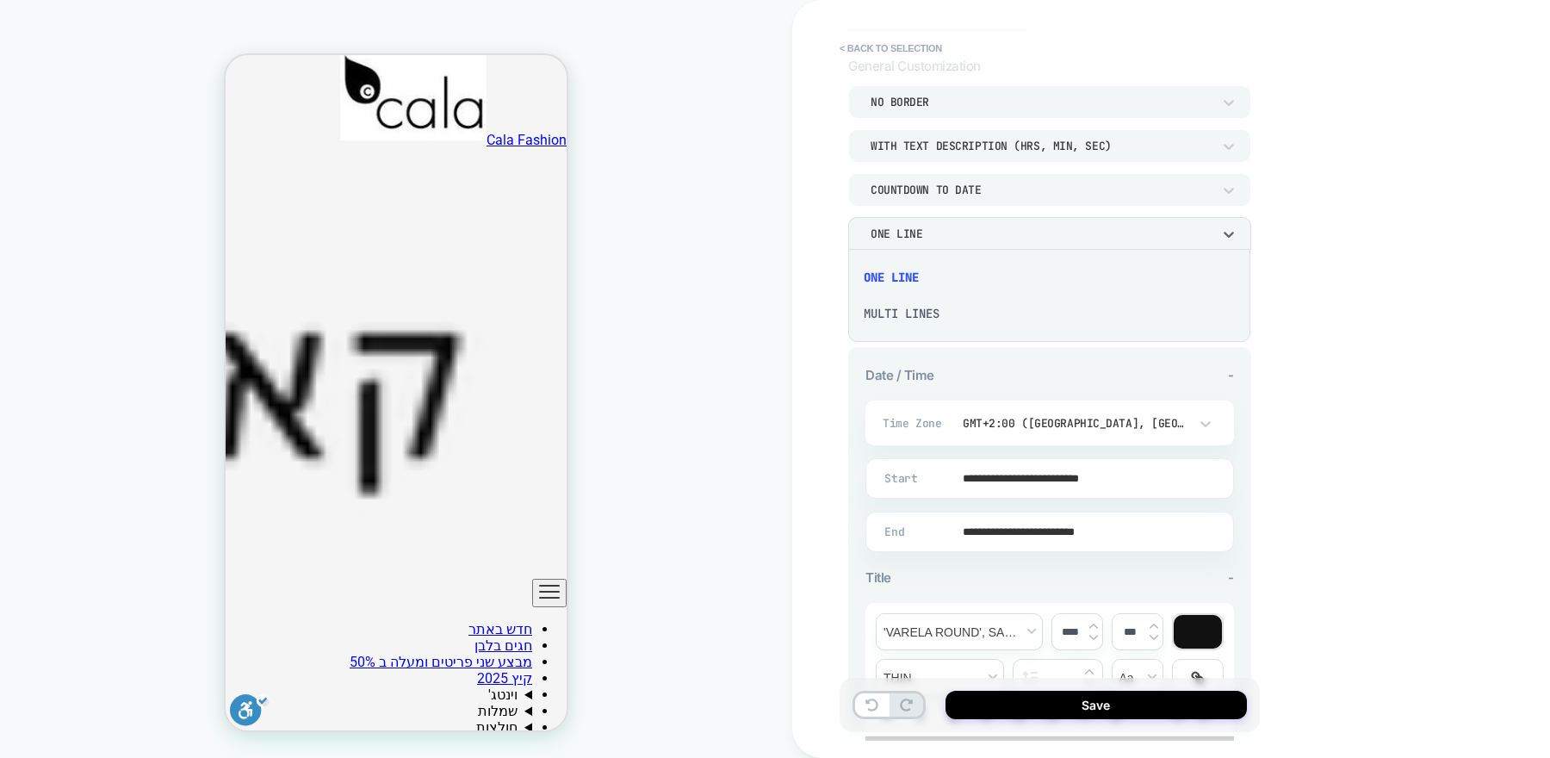
click at [919, 310] on div "MULTI LINES" at bounding box center [1049, 313] width 388 height 36
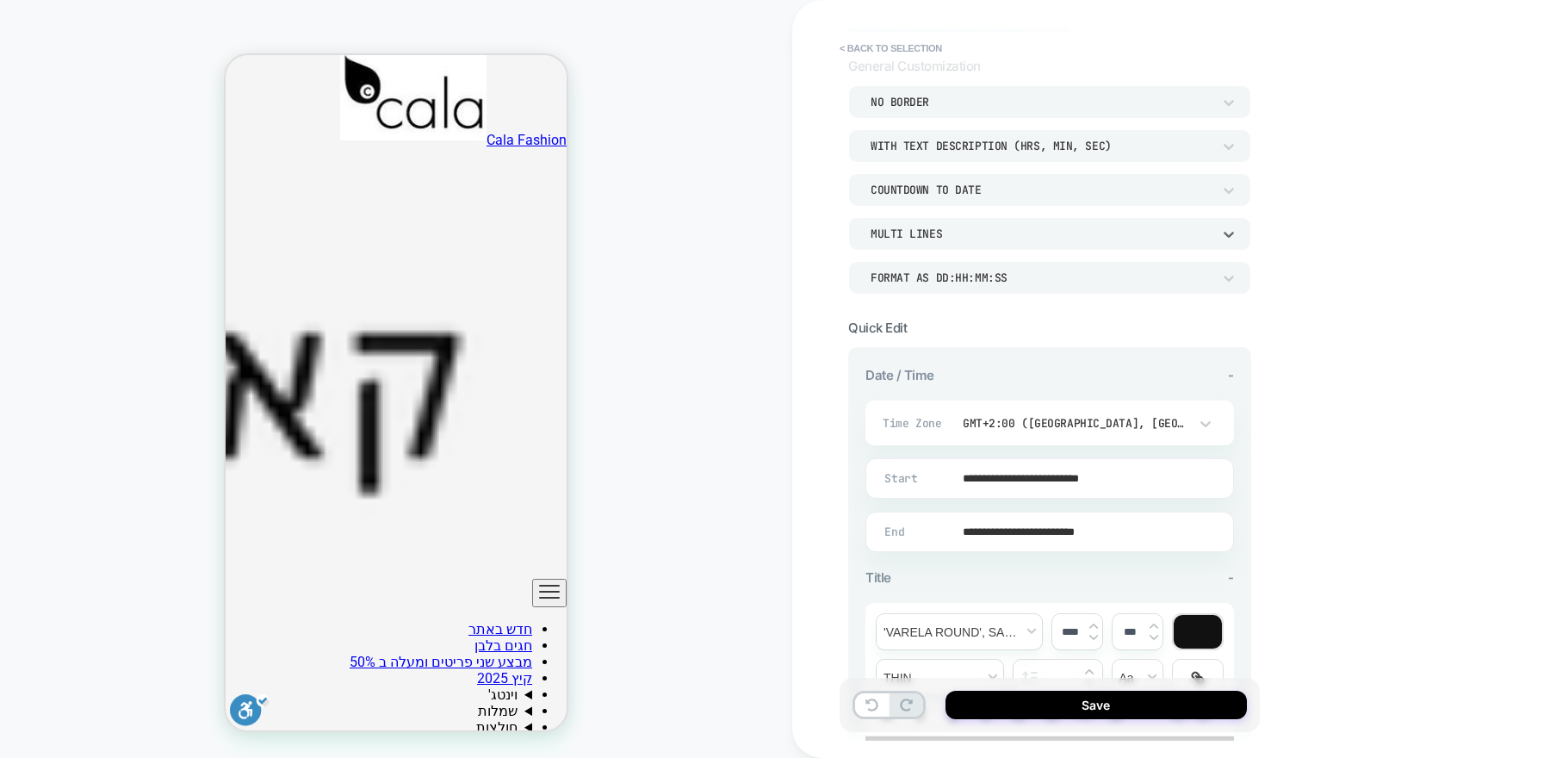
click at [975, 225] on div "MULTI LINES" at bounding box center [1041, 234] width 358 height 18
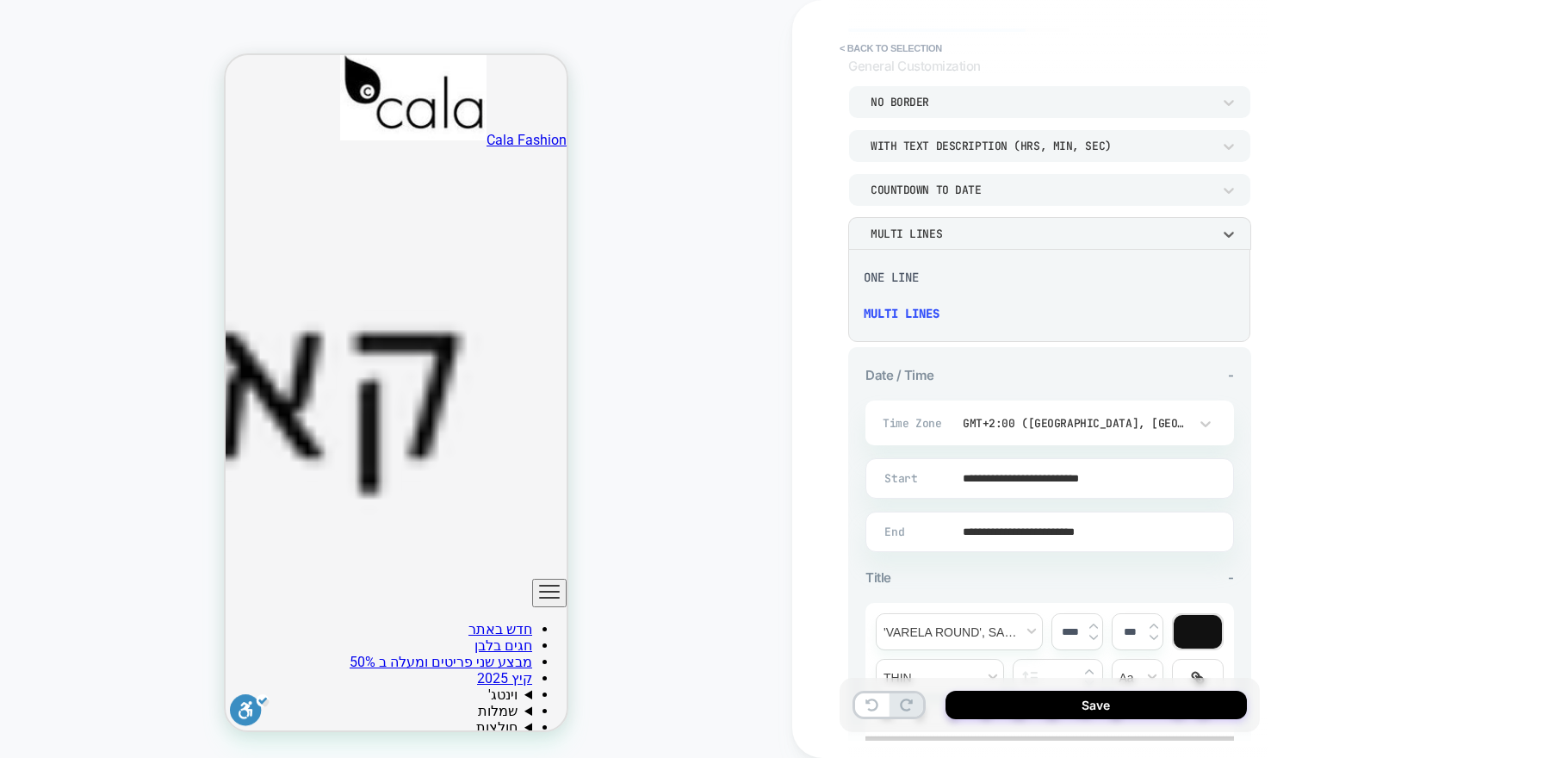
click at [916, 274] on div "ONE LINE" at bounding box center [1049, 277] width 388 height 36
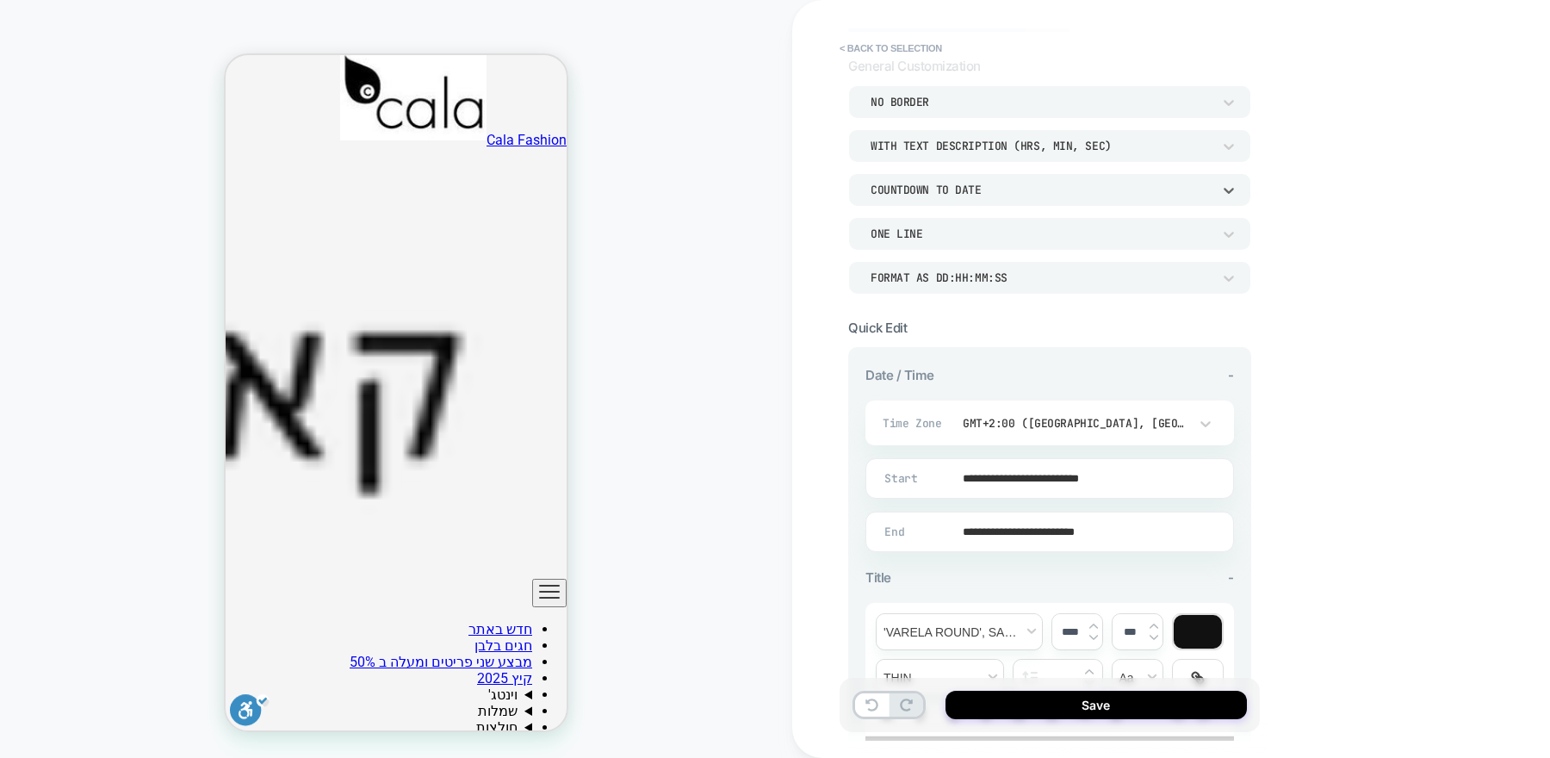
click at [1108, 199] on div "COUNTDOWN TO DATE" at bounding box center [1049, 189] width 403 height 33
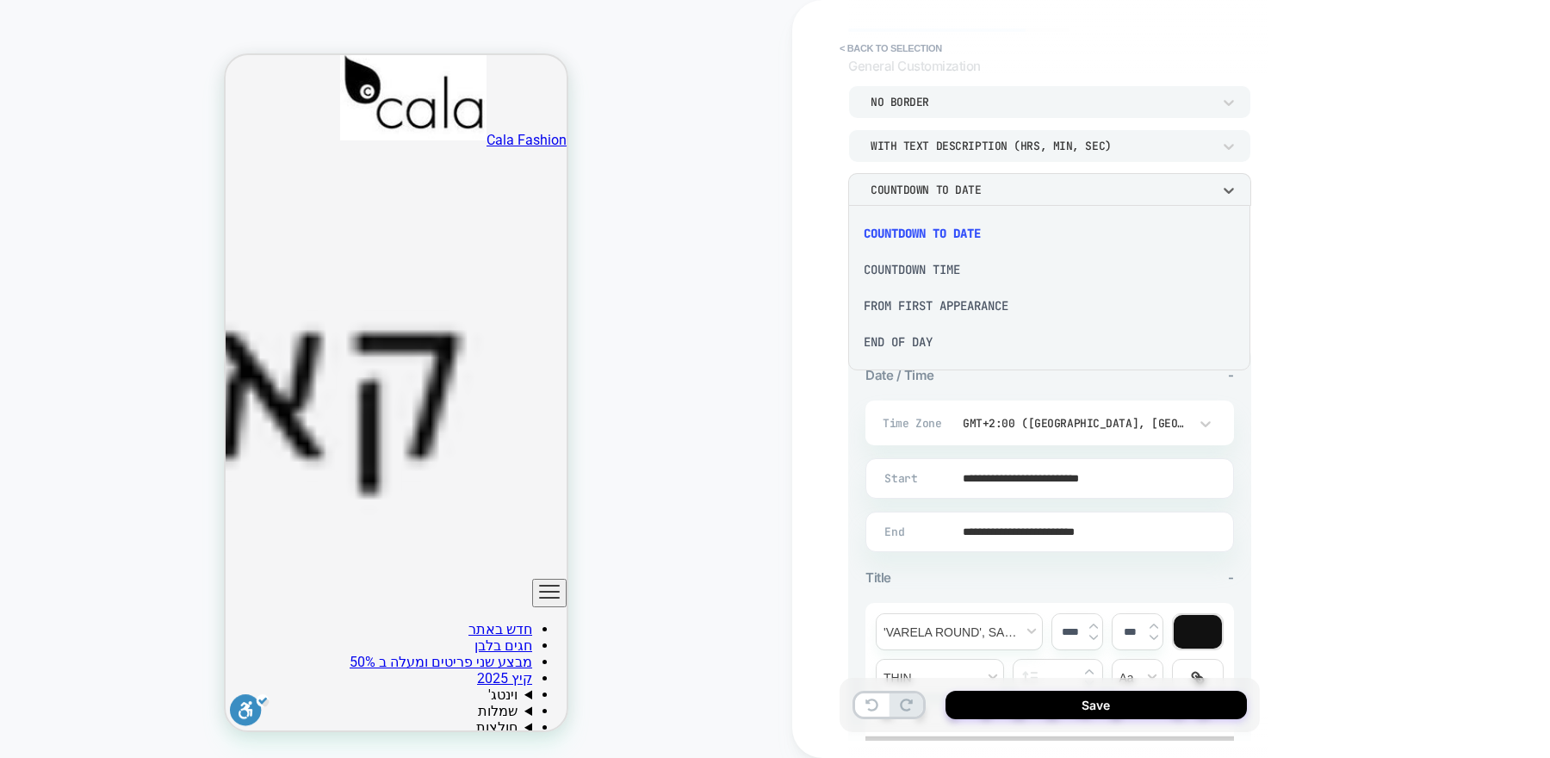
click at [922, 267] on div "COUNTDOWN TIME" at bounding box center [1049, 269] width 388 height 36
type textarea "*"
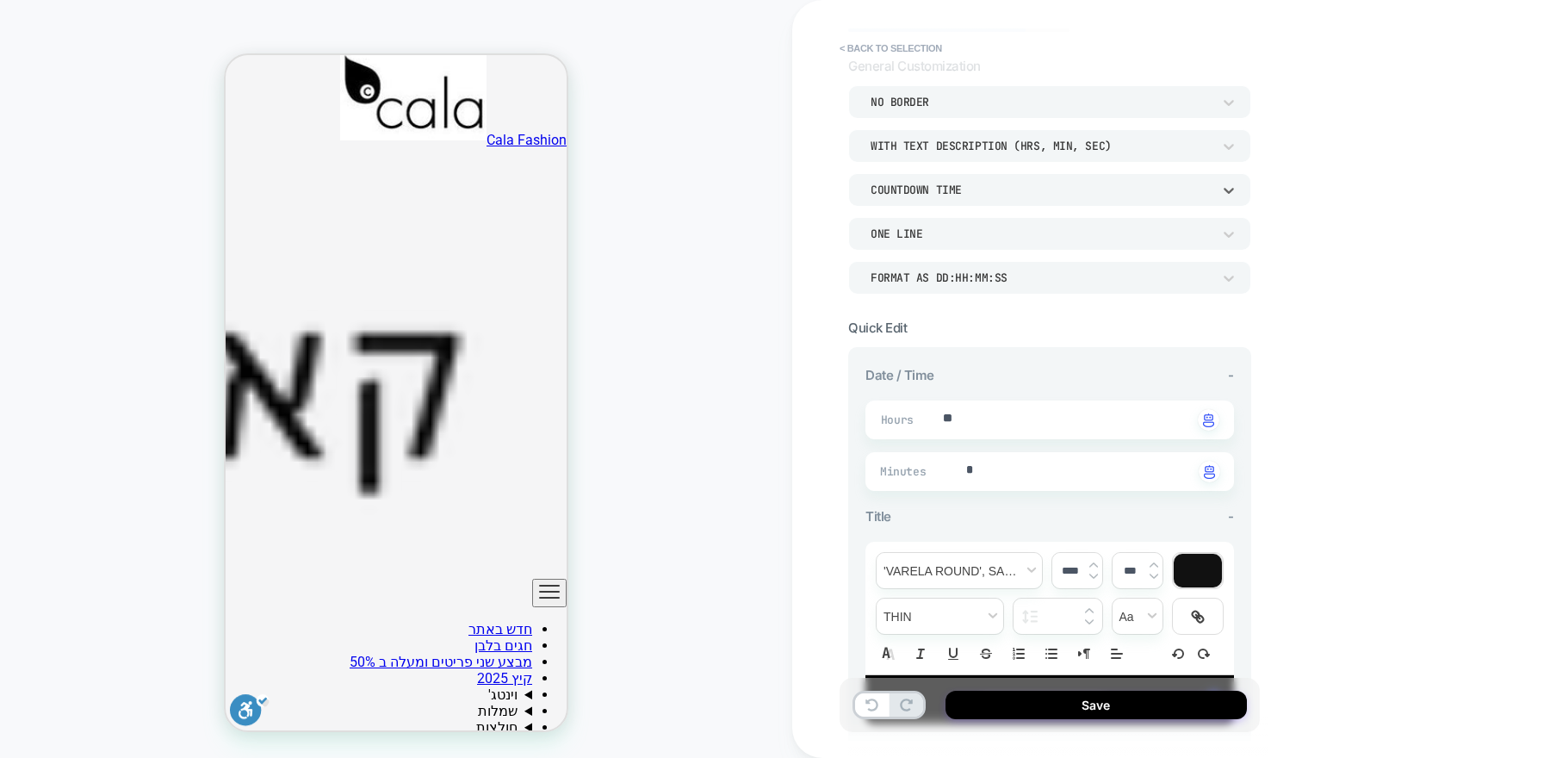
click at [1042, 184] on div "COUNTDOWN TIME" at bounding box center [1041, 190] width 341 height 15
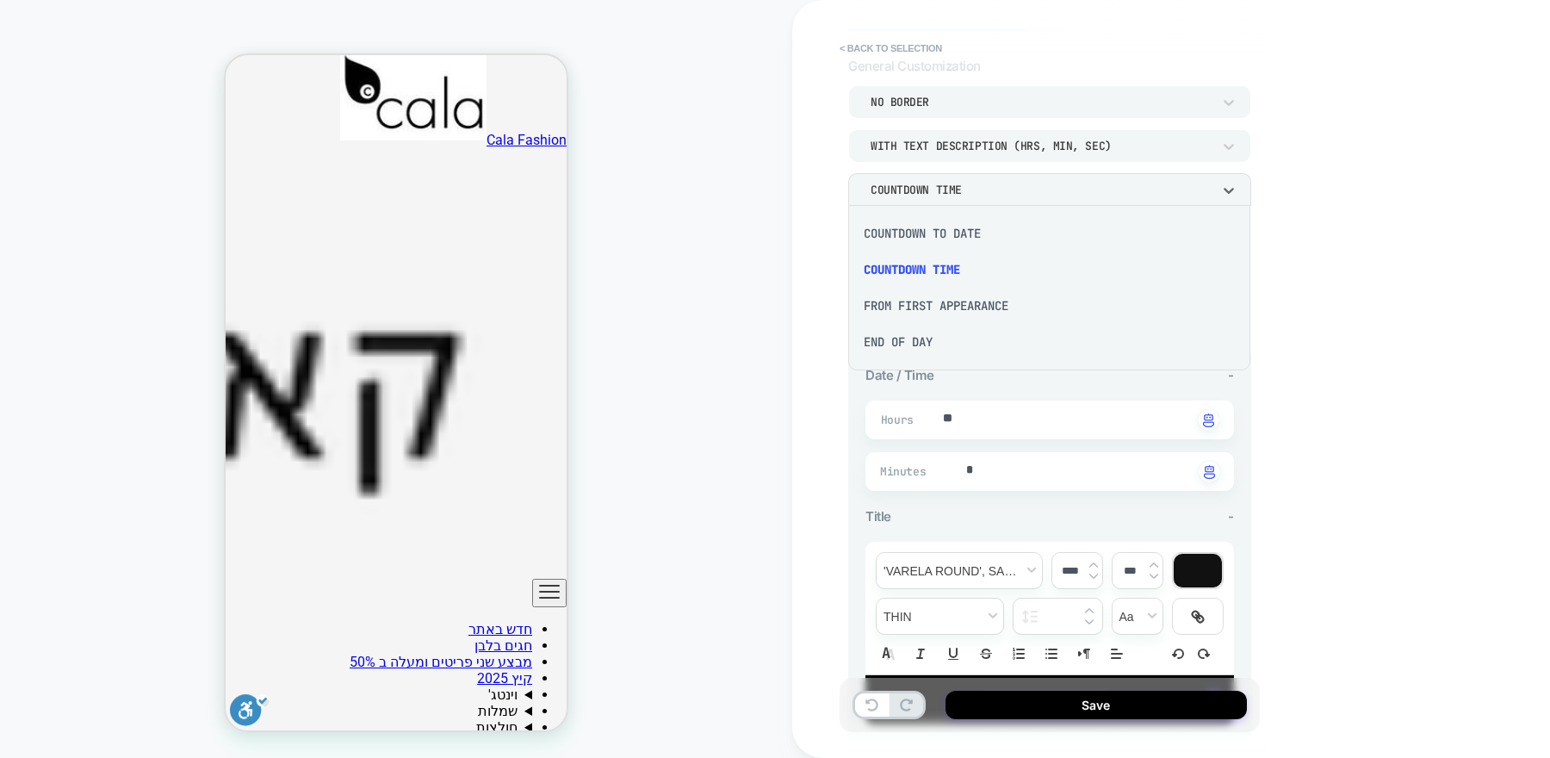
click at [977, 229] on div "COUNTDOWN TO DATE" at bounding box center [1049, 233] width 388 height 36
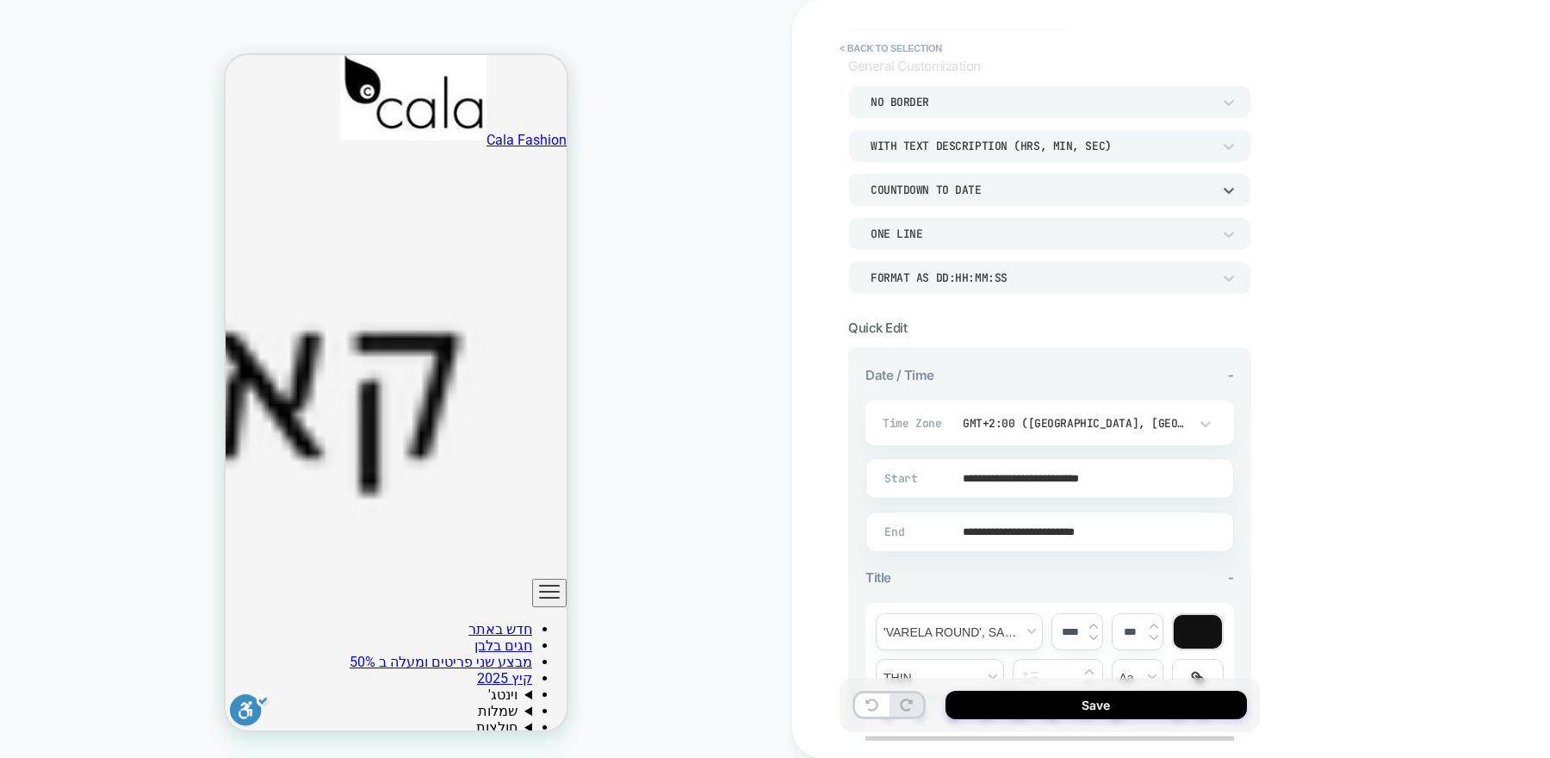
click at [1012, 192] on div "COUNTDOWN TO DATE" at bounding box center [1041, 190] width 341 height 15
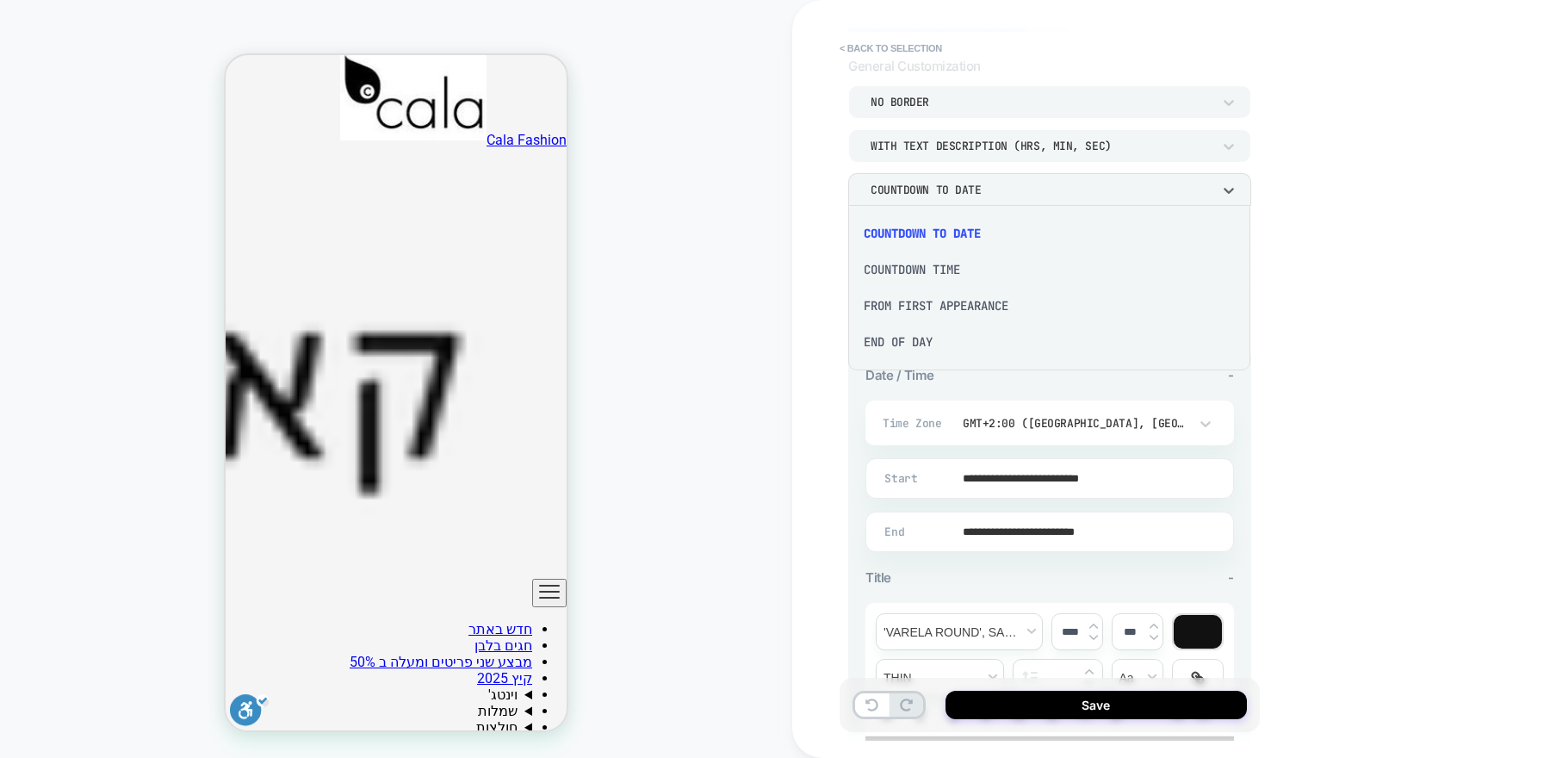
click at [883, 338] on div "END OF DAY" at bounding box center [1049, 342] width 388 height 36
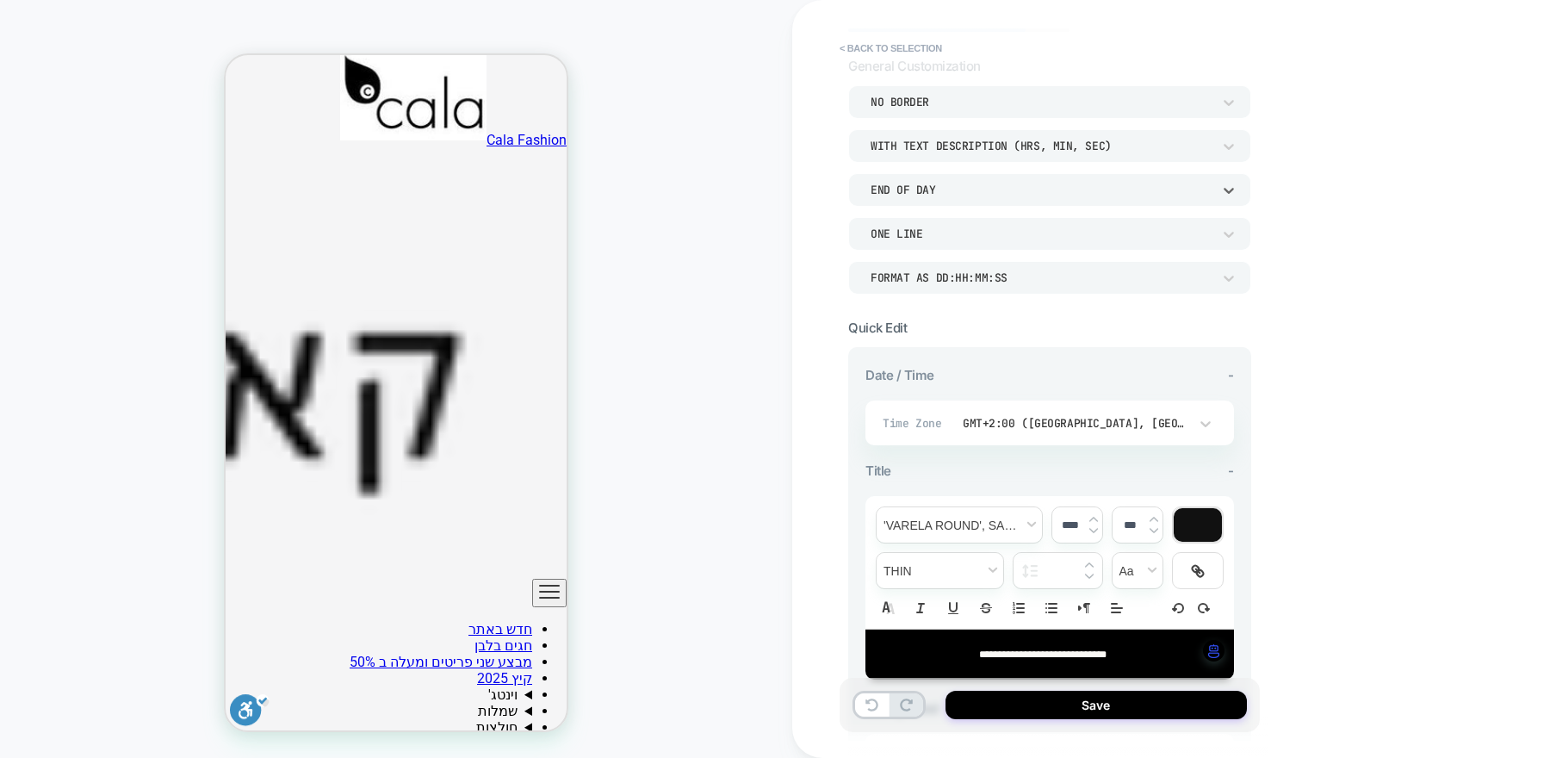
click at [1185, 187] on div "END OF DAY" at bounding box center [1041, 190] width 341 height 15
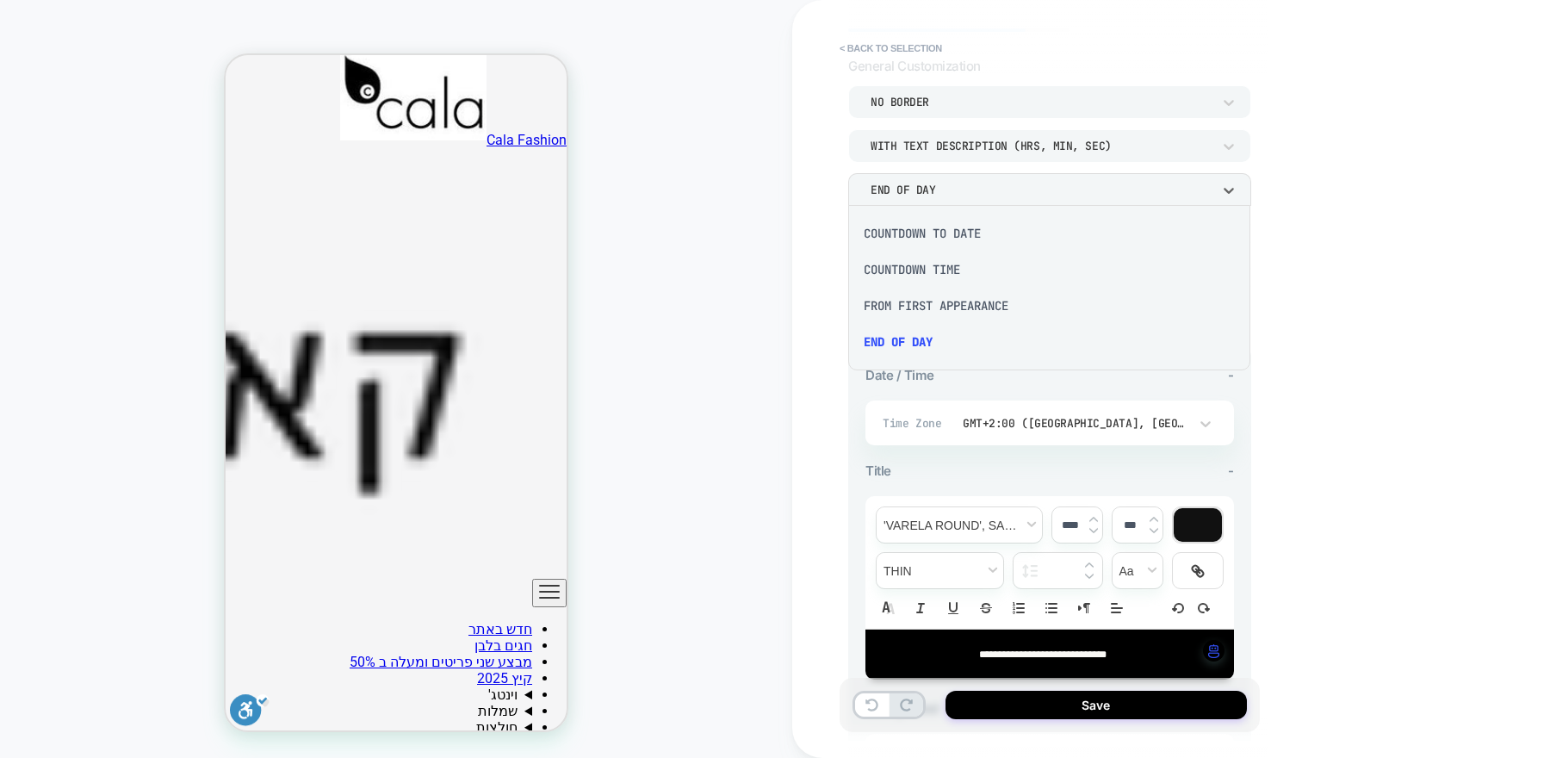
click at [918, 239] on div "COUNTDOWN TO DATE" at bounding box center [1049, 233] width 388 height 36
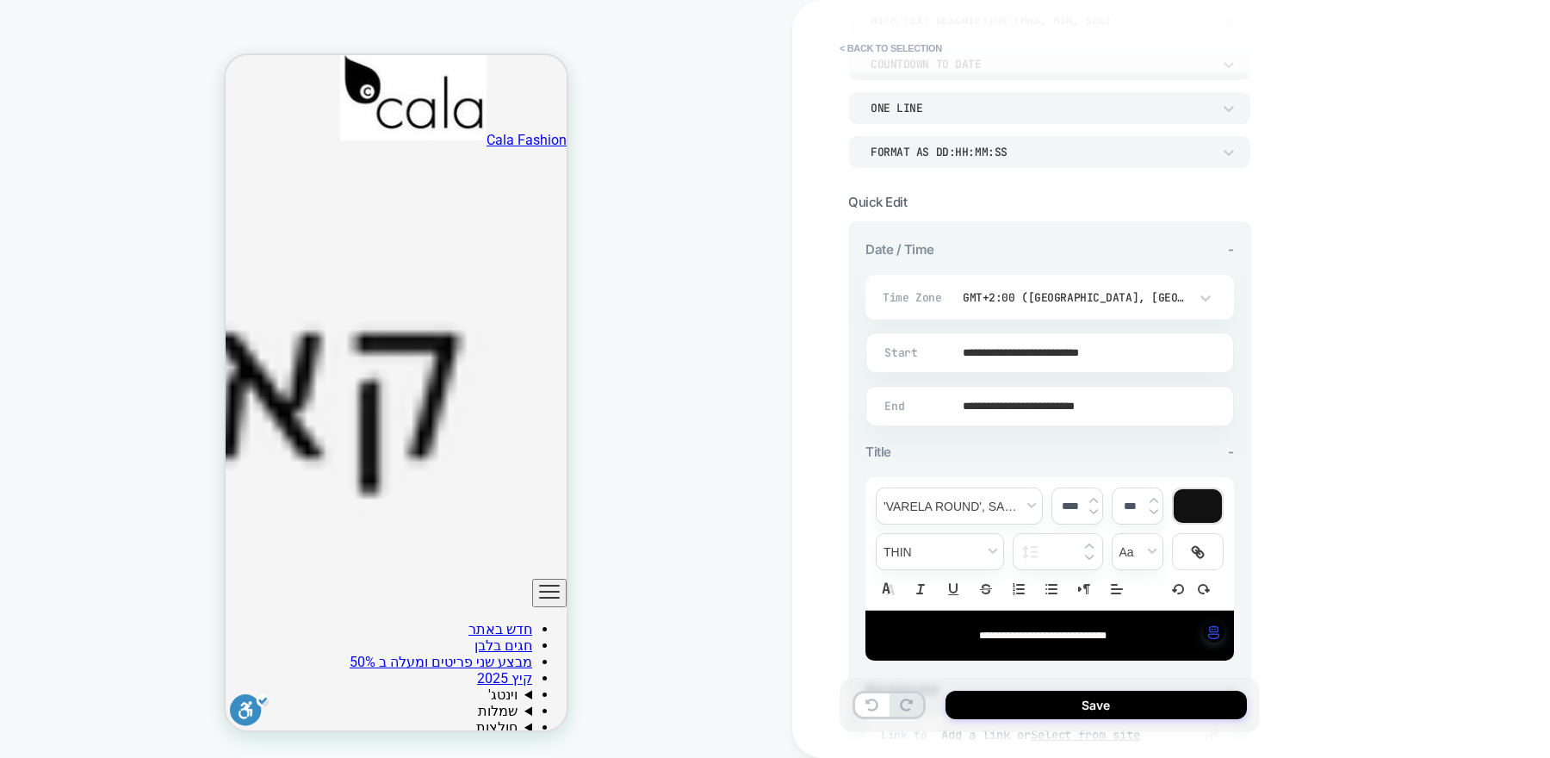
scroll to position [220, 0]
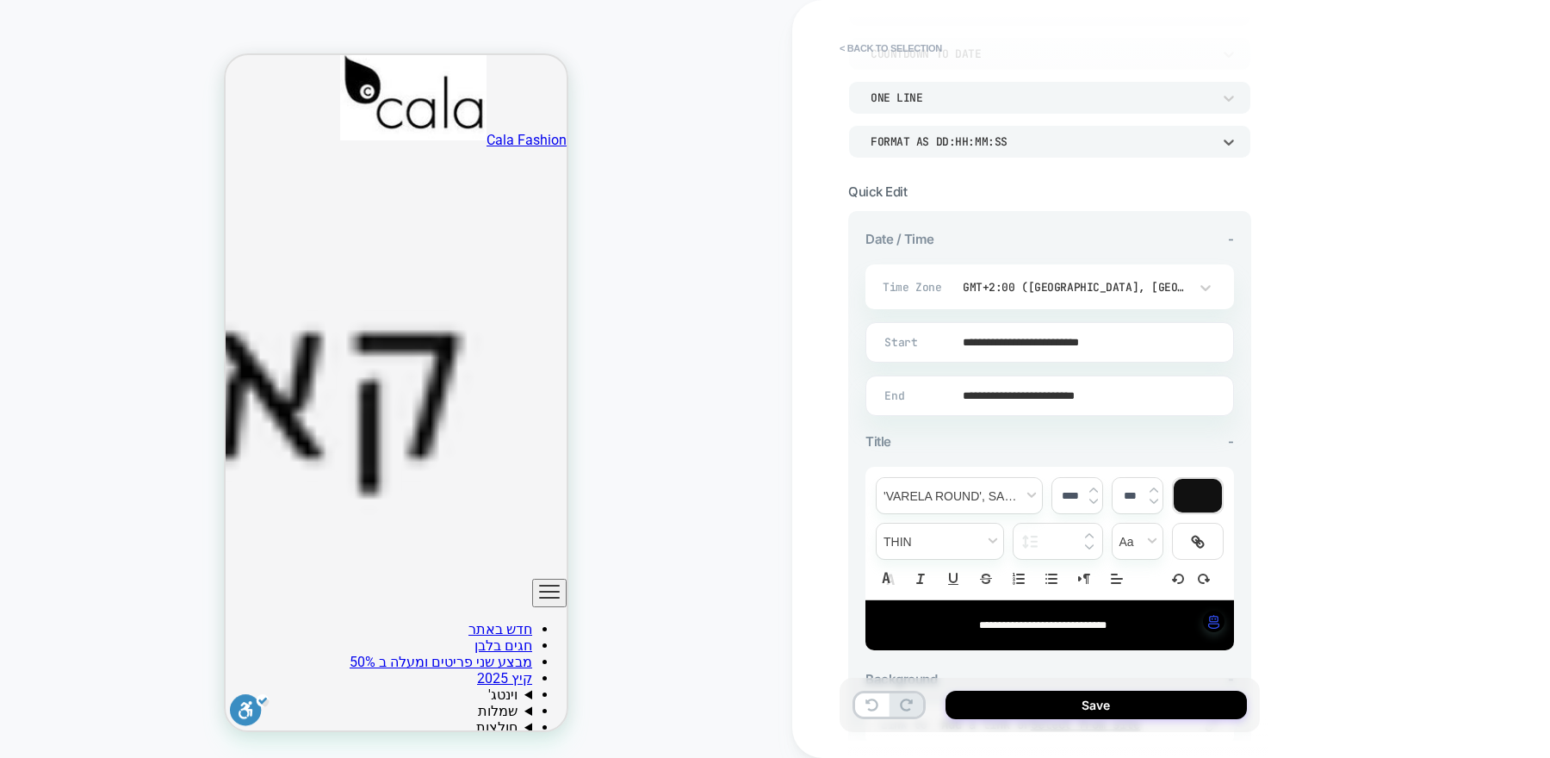
click at [1082, 142] on div "Format as DD:HH:MM:SS" at bounding box center [1041, 141] width 341 height 15
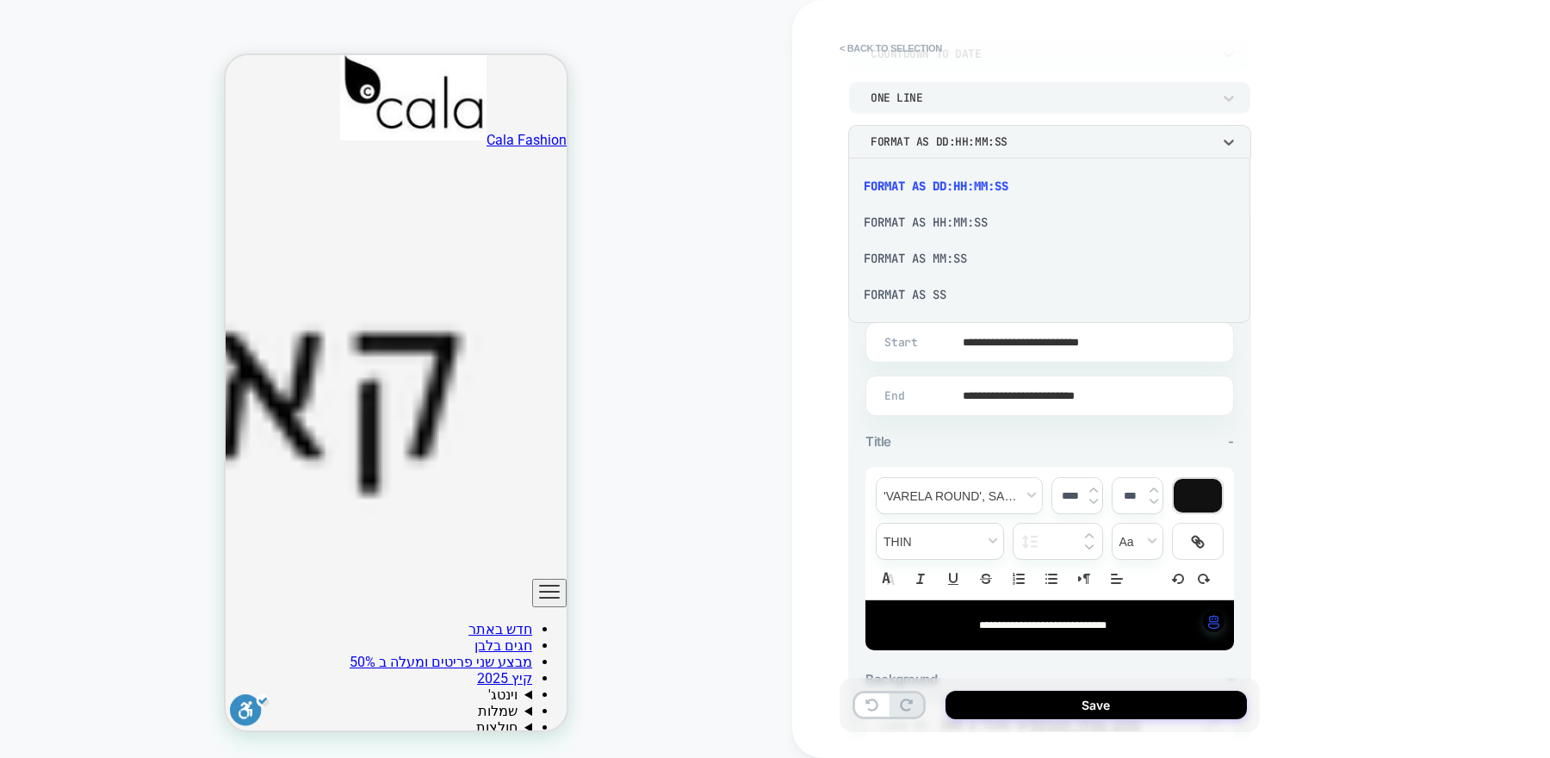
click at [941, 256] on div "Format as MM:SS" at bounding box center [1049, 258] width 388 height 36
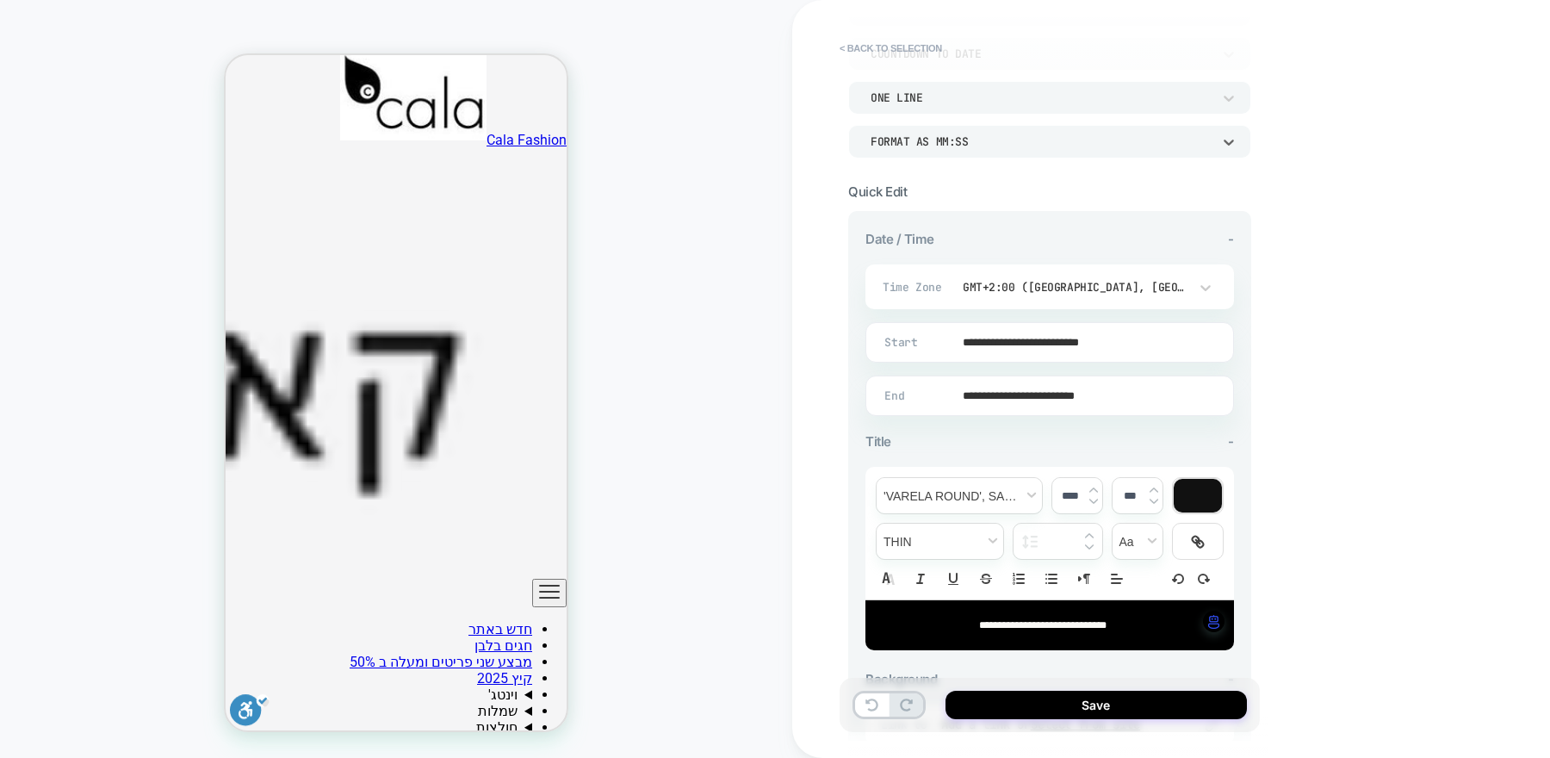
click at [1098, 143] on div "Format as MM:SS" at bounding box center [1041, 141] width 341 height 15
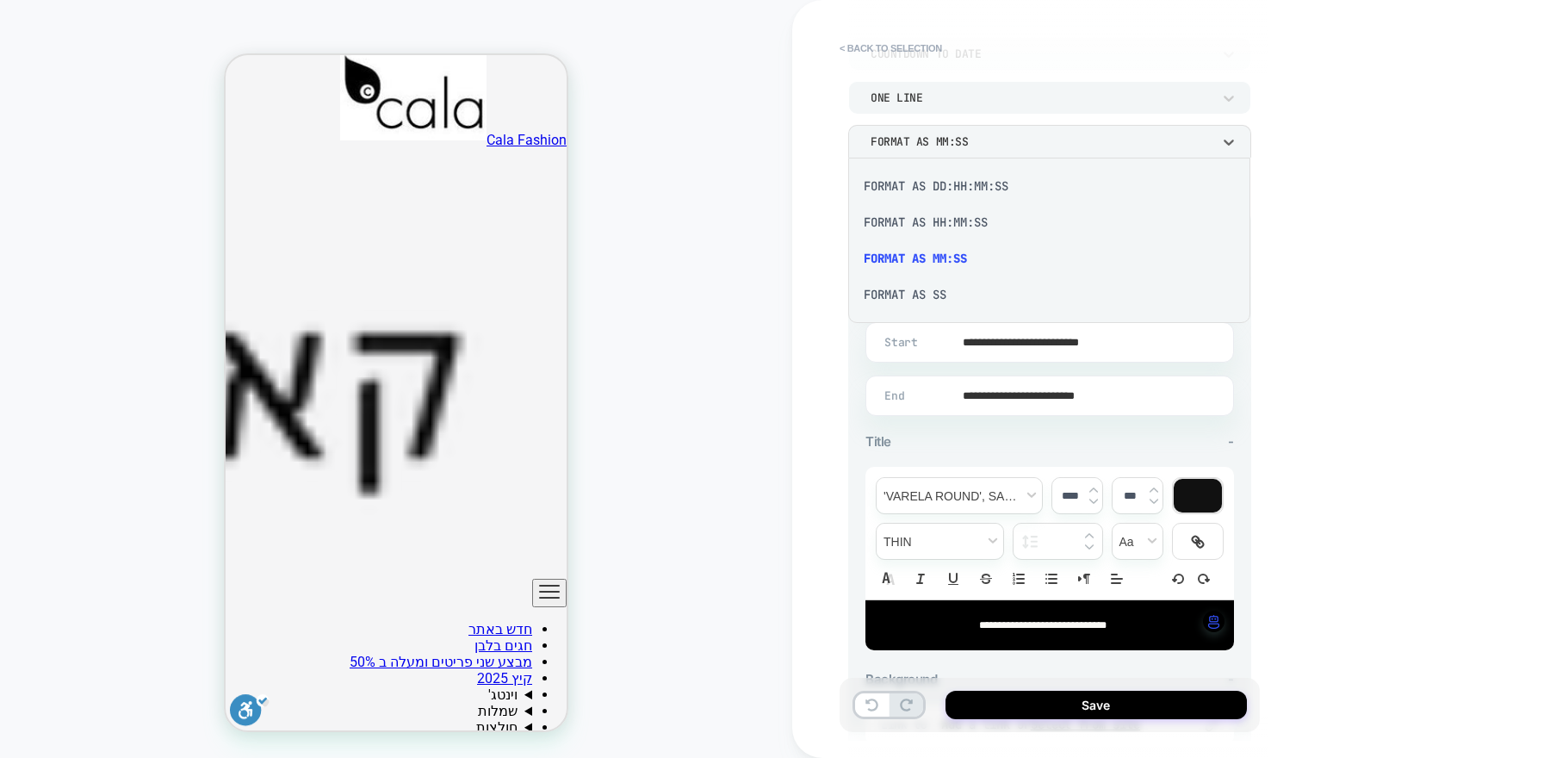
click at [958, 221] on div "Format as HH:MM:SS" at bounding box center [1049, 222] width 388 height 36
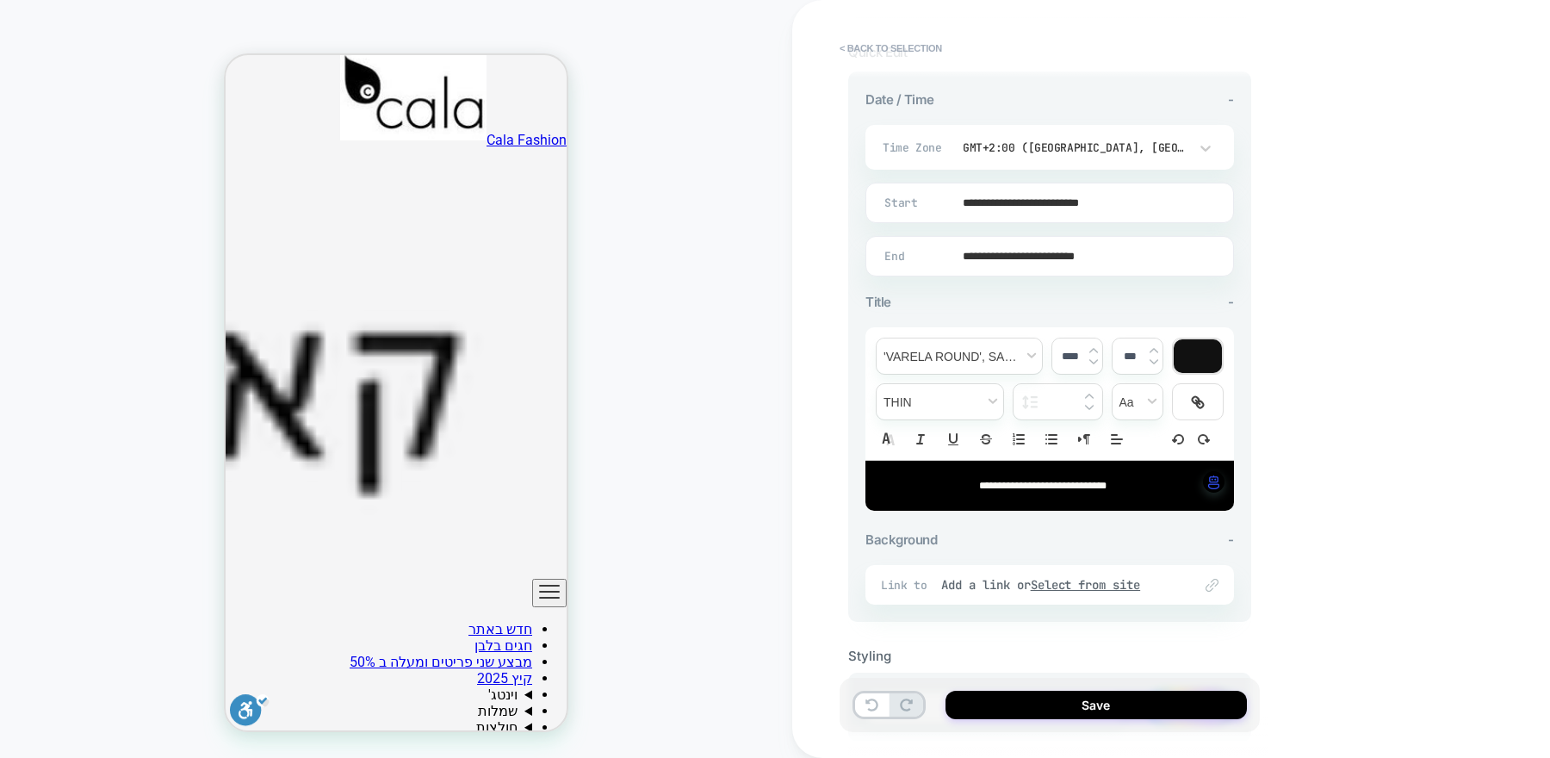
scroll to position [450, 0]
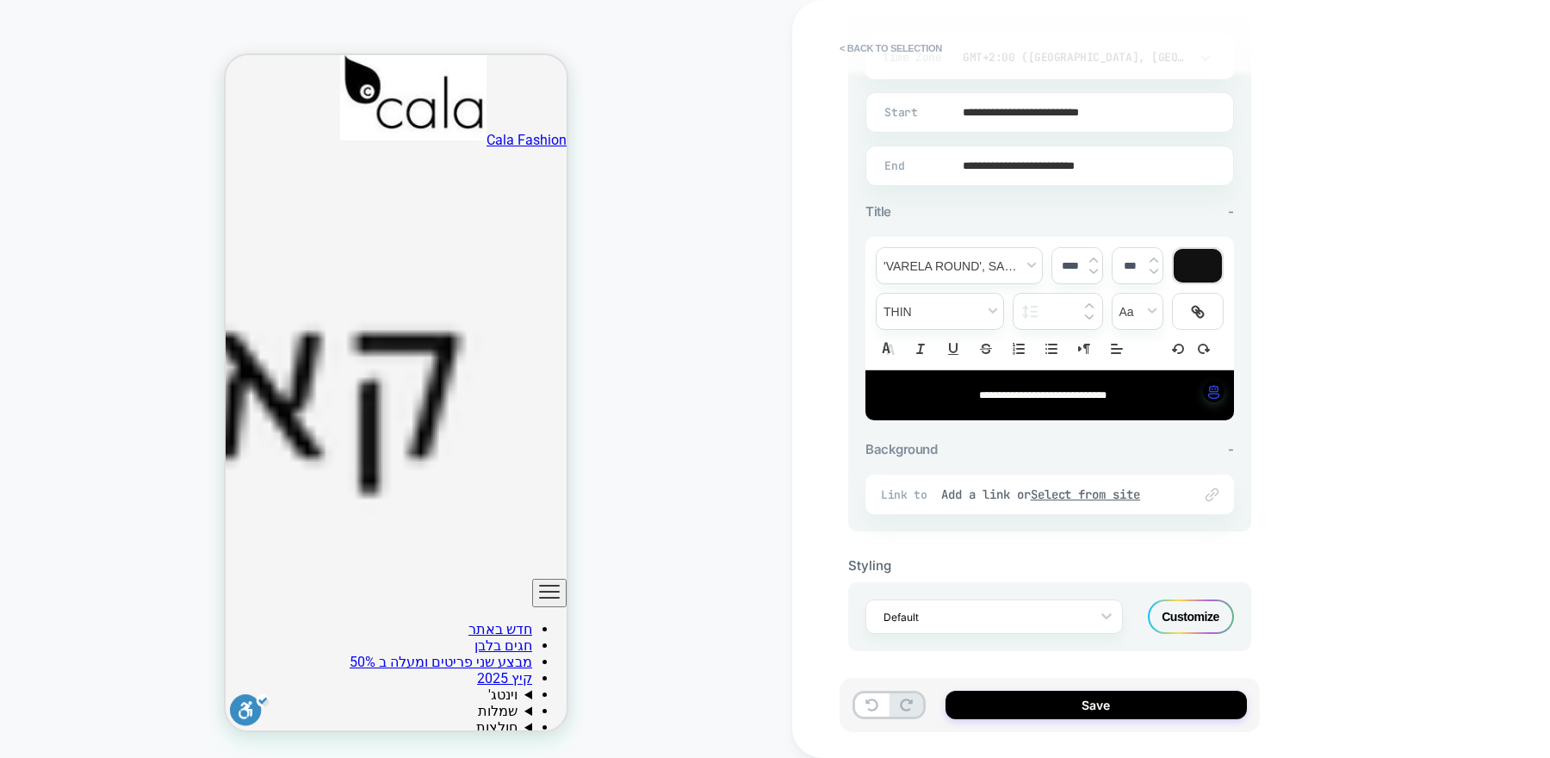
click at [1074, 390] on span "**********" at bounding box center [1042, 395] width 127 height 10
type input "****"
click at [1074, 390] on span "**********" at bounding box center [1042, 395] width 127 height 10
click at [1133, 392] on p "**********" at bounding box center [1043, 396] width 321 height 16
click at [1178, 617] on div "Customize" at bounding box center [1191, 616] width 86 height 34
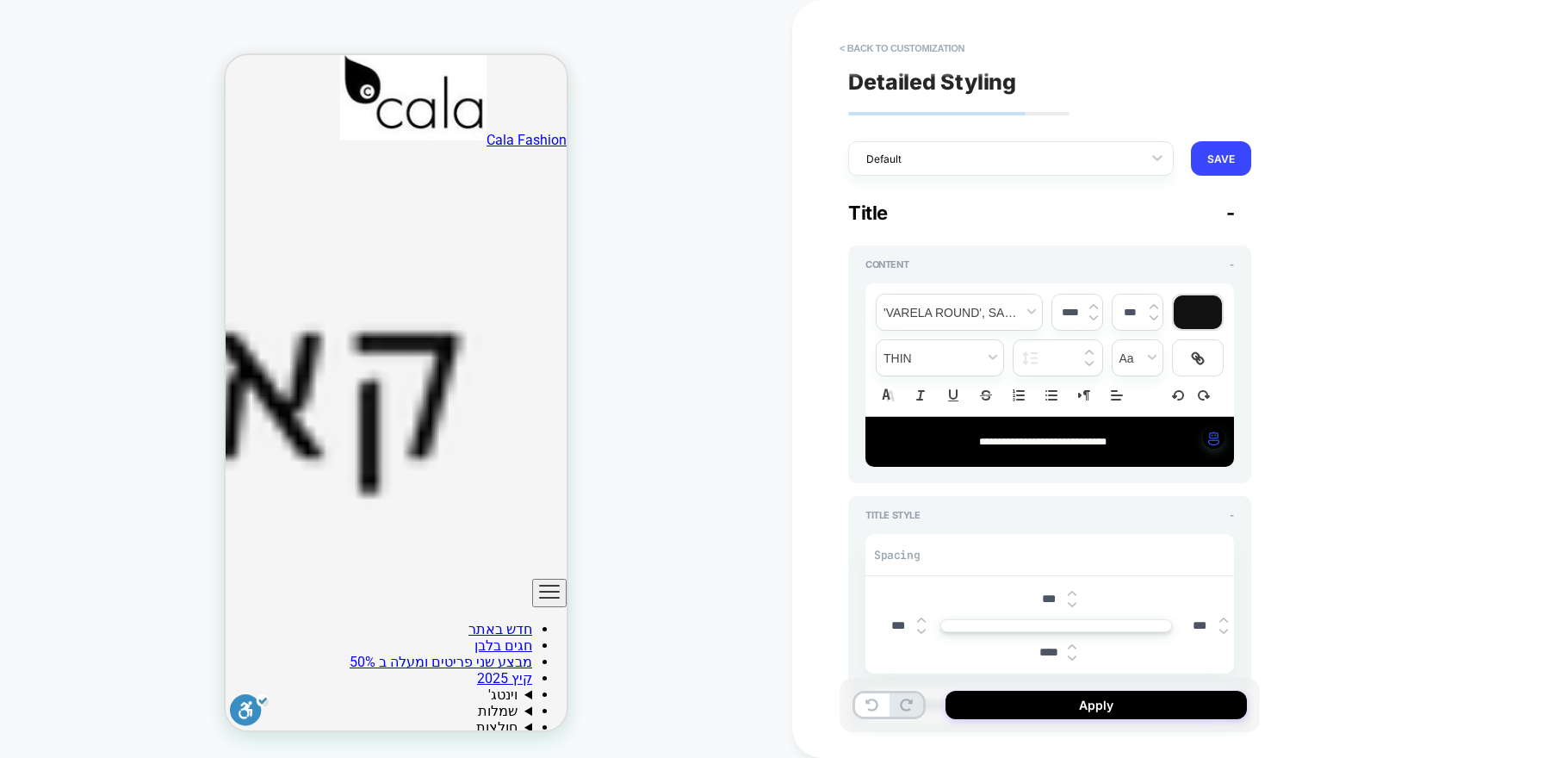
type textarea "*"
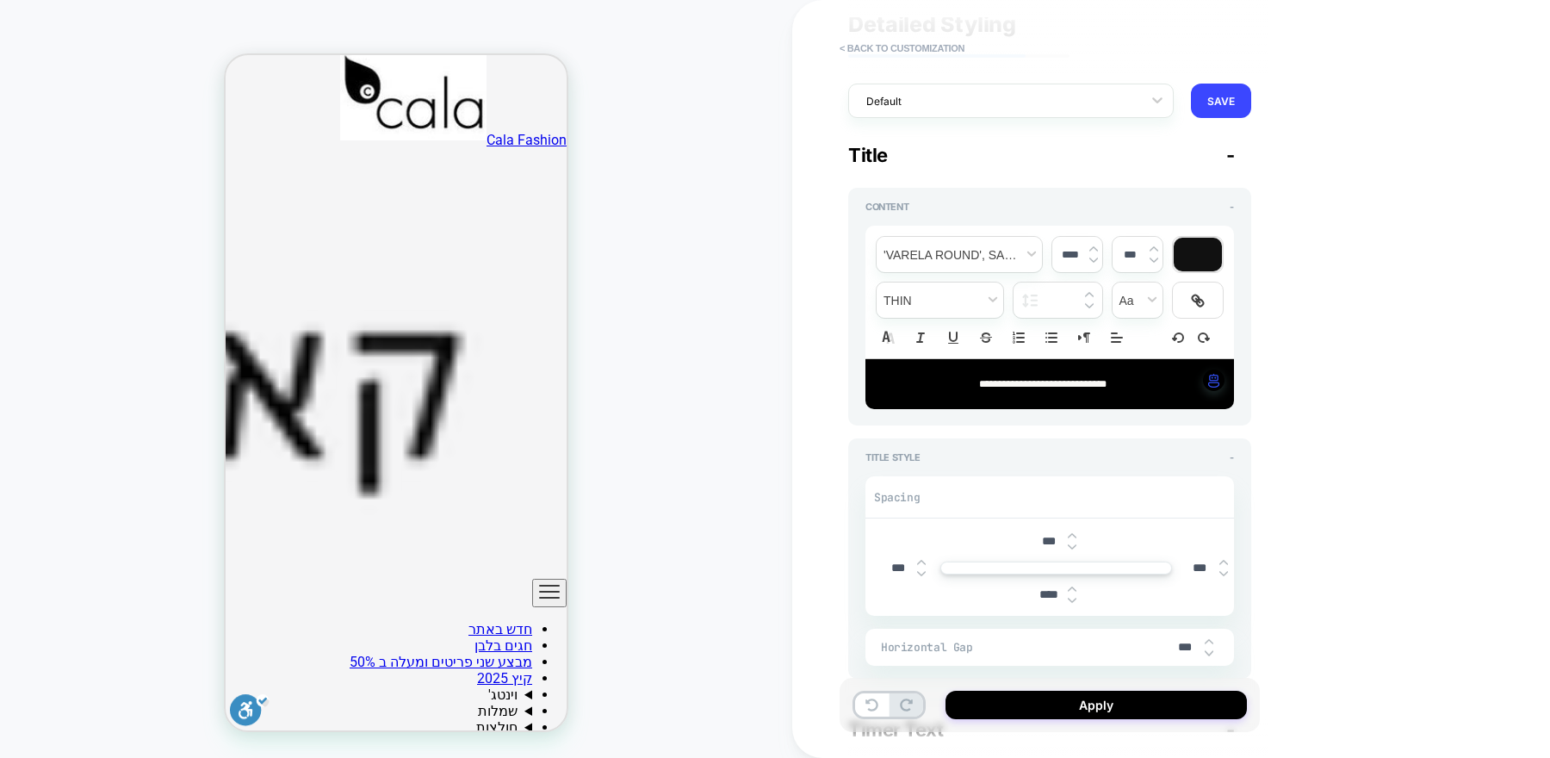
scroll to position [69, 0]
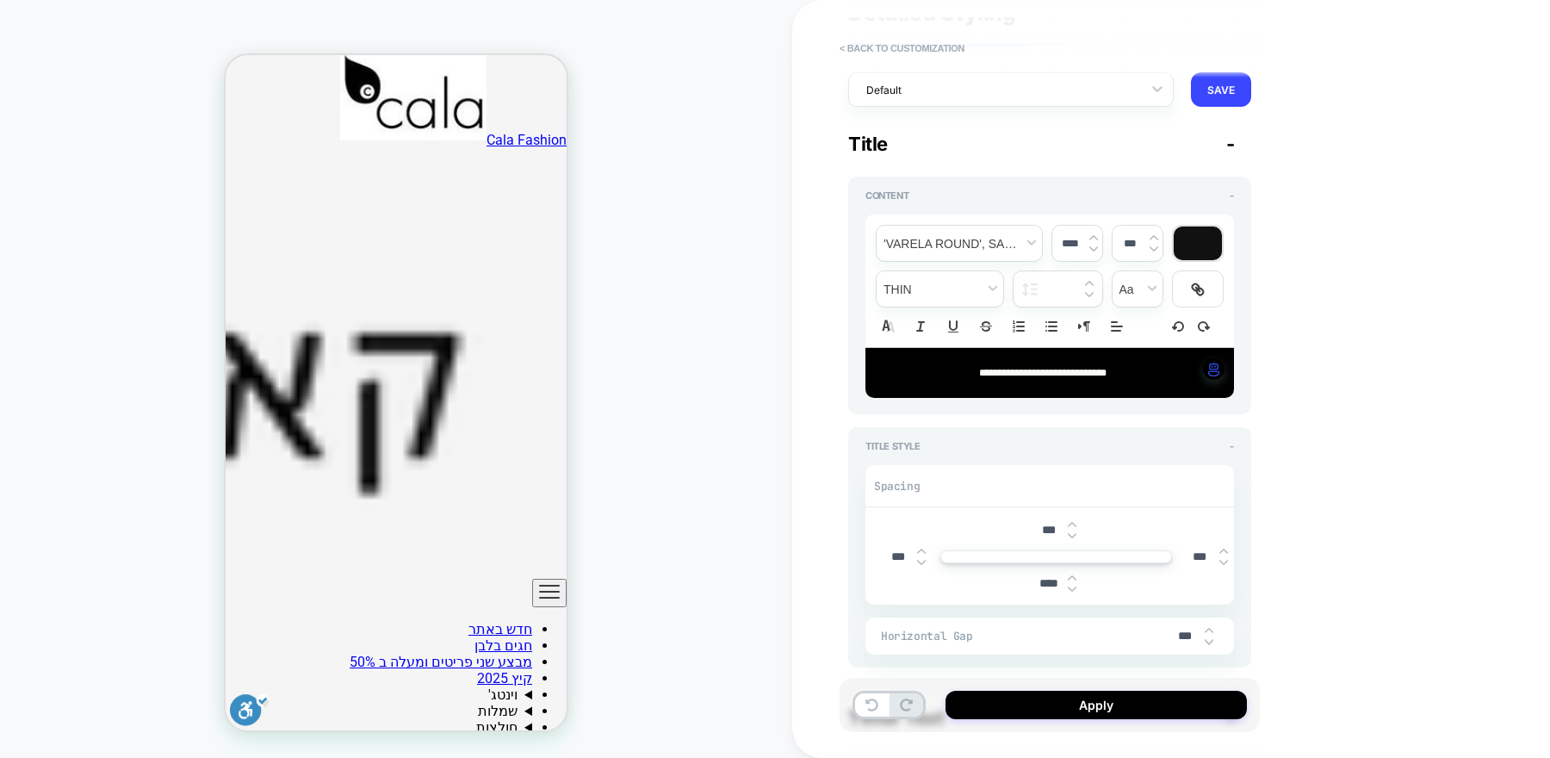
click at [1201, 243] on div at bounding box center [1198, 244] width 48 height 34
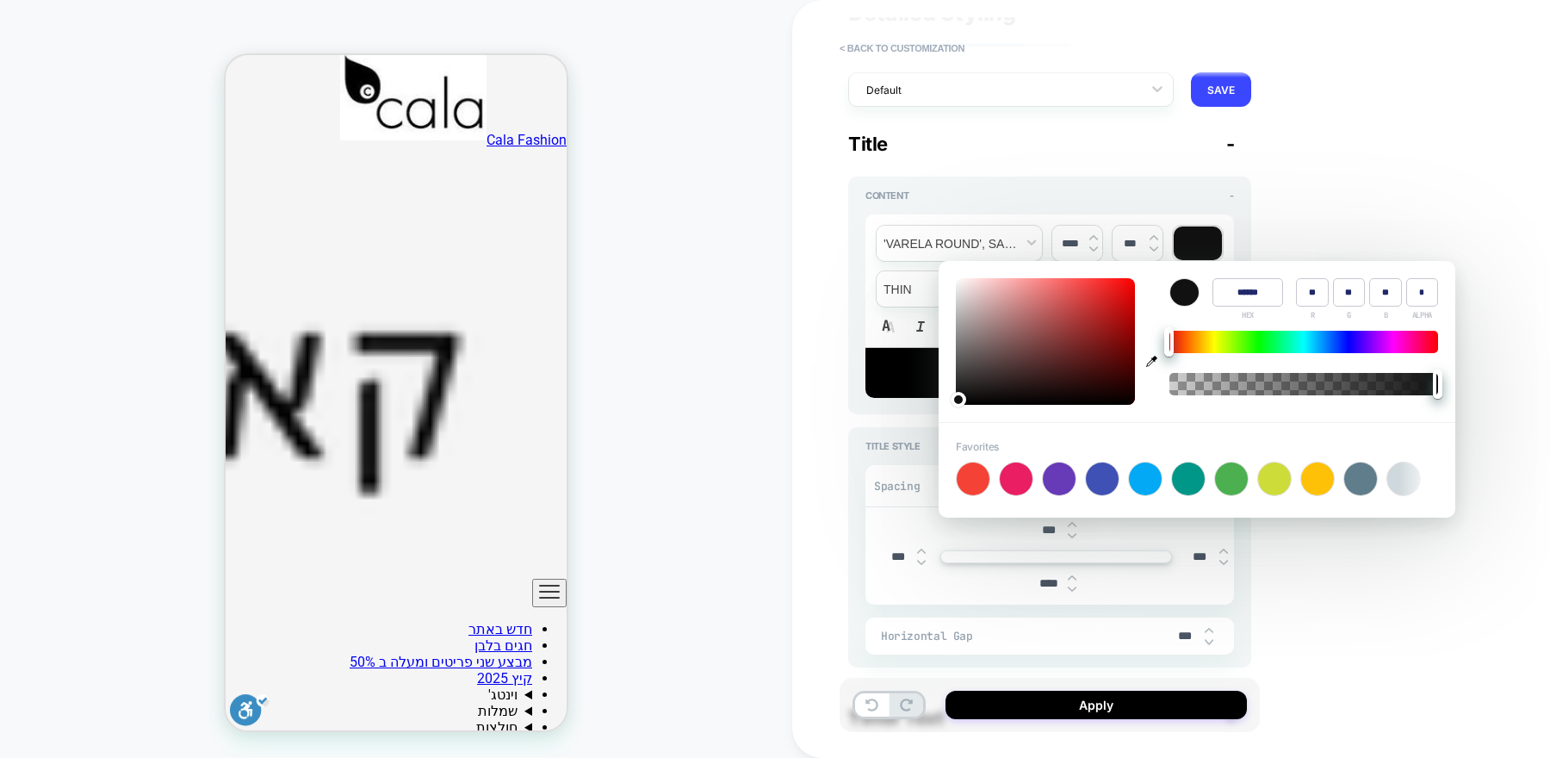
type input "****"
click at [1320, 476] on div at bounding box center [1317, 479] width 33 height 33
type input "******"
type input "***"
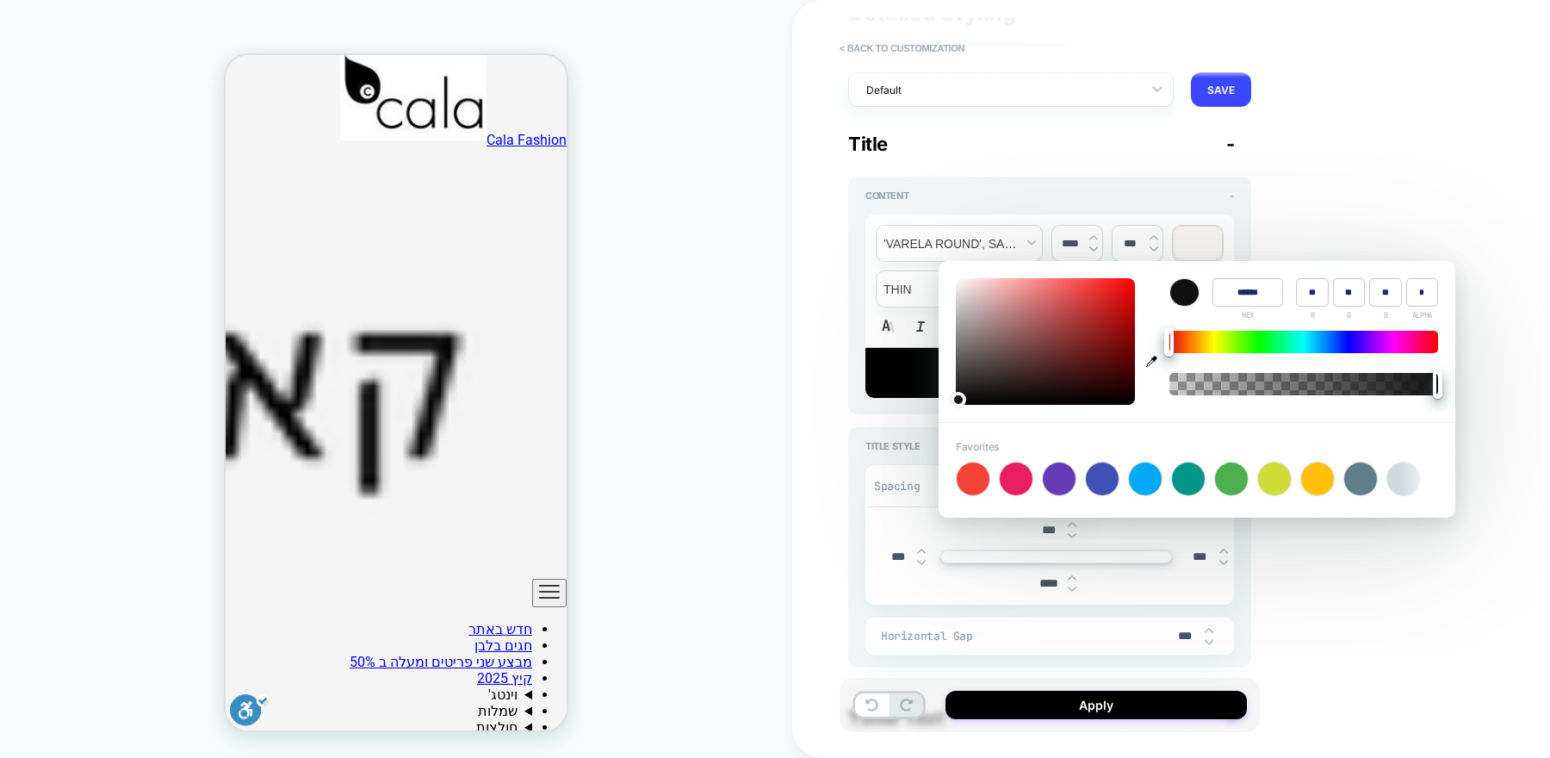
type input "*"
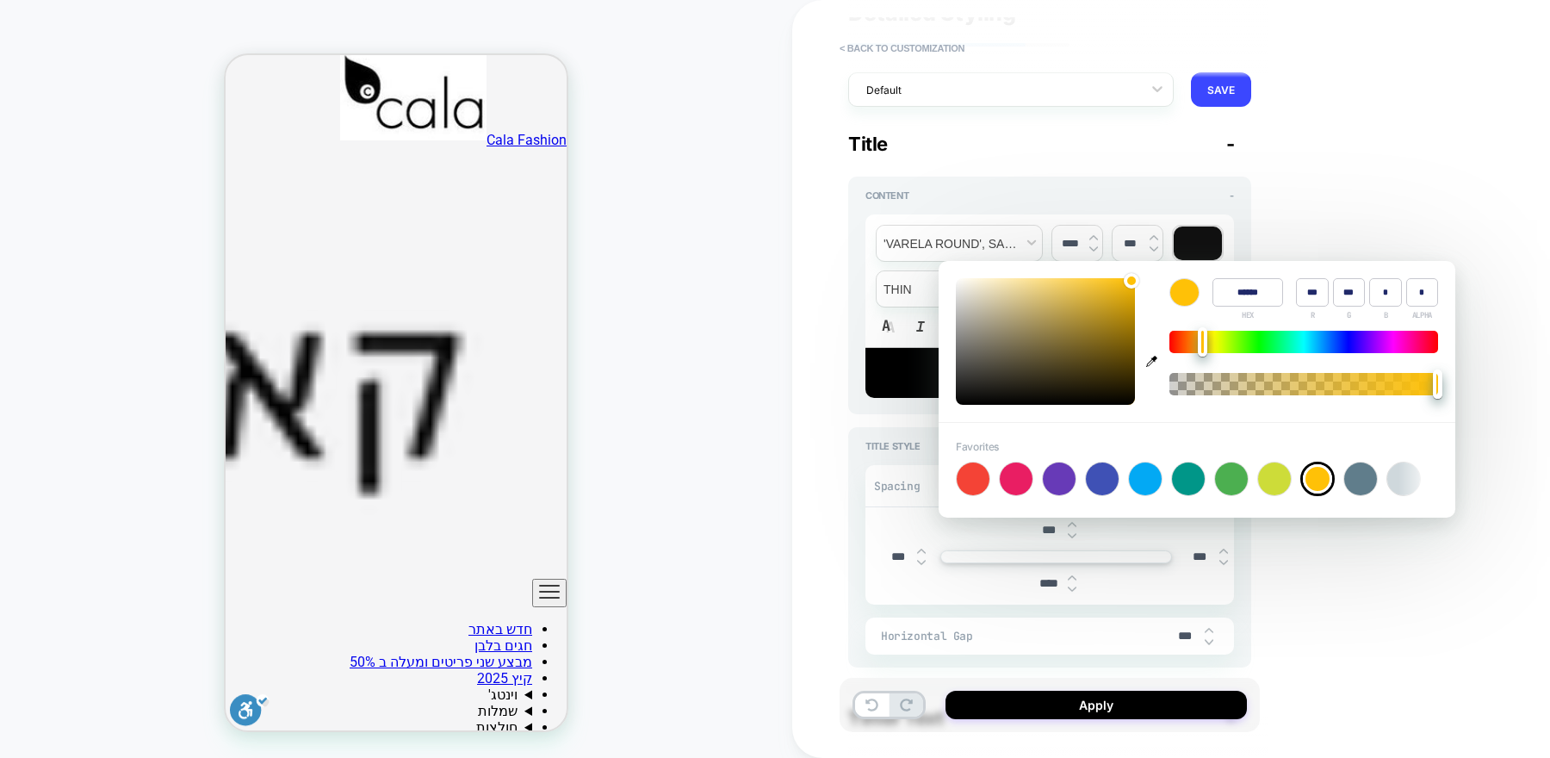
click at [1336, 578] on div "**********" at bounding box center [1171, 379] width 758 height 758
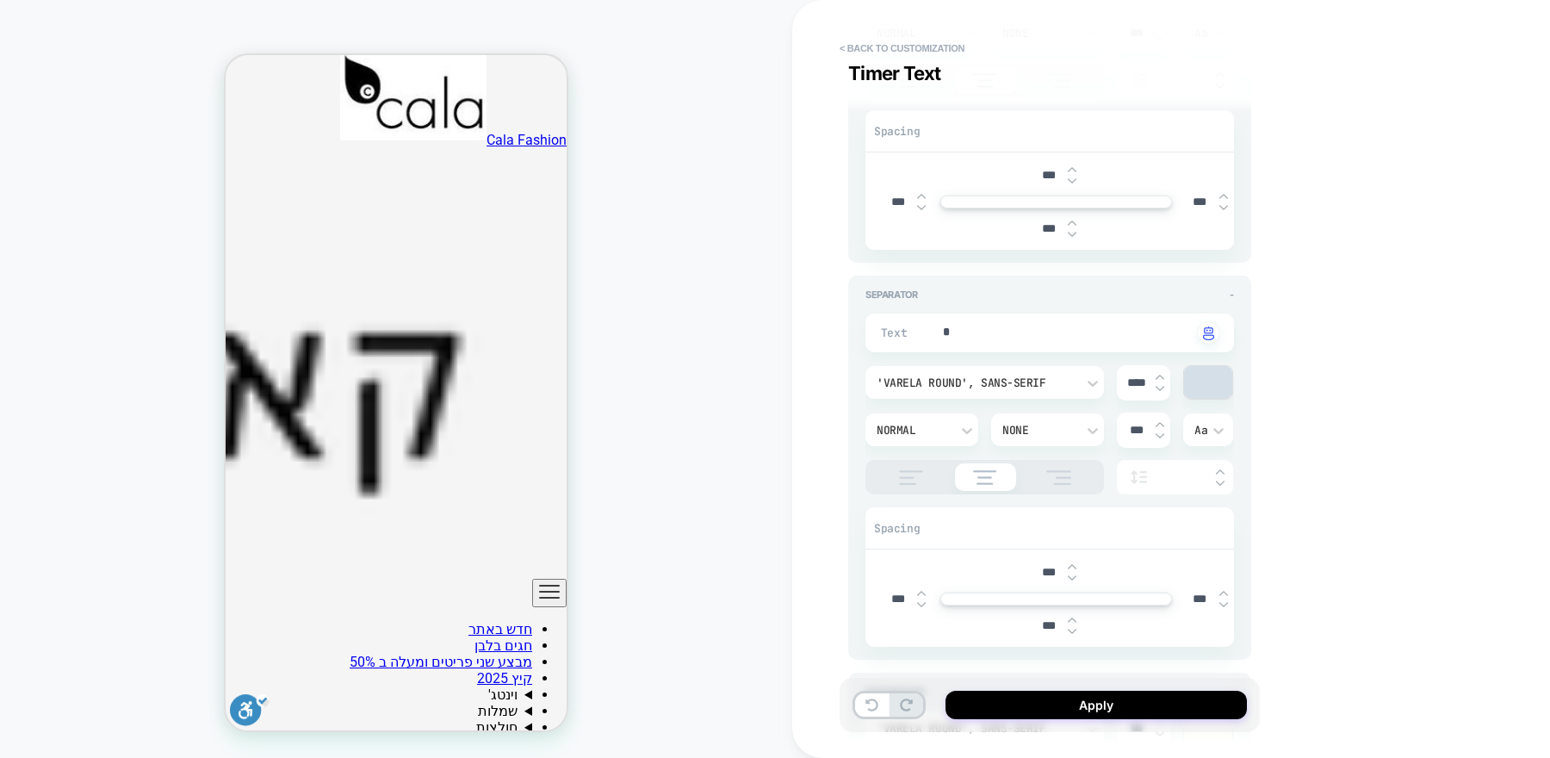
scroll to position [891, 0]
click at [1222, 370] on div at bounding box center [1208, 380] width 48 height 33
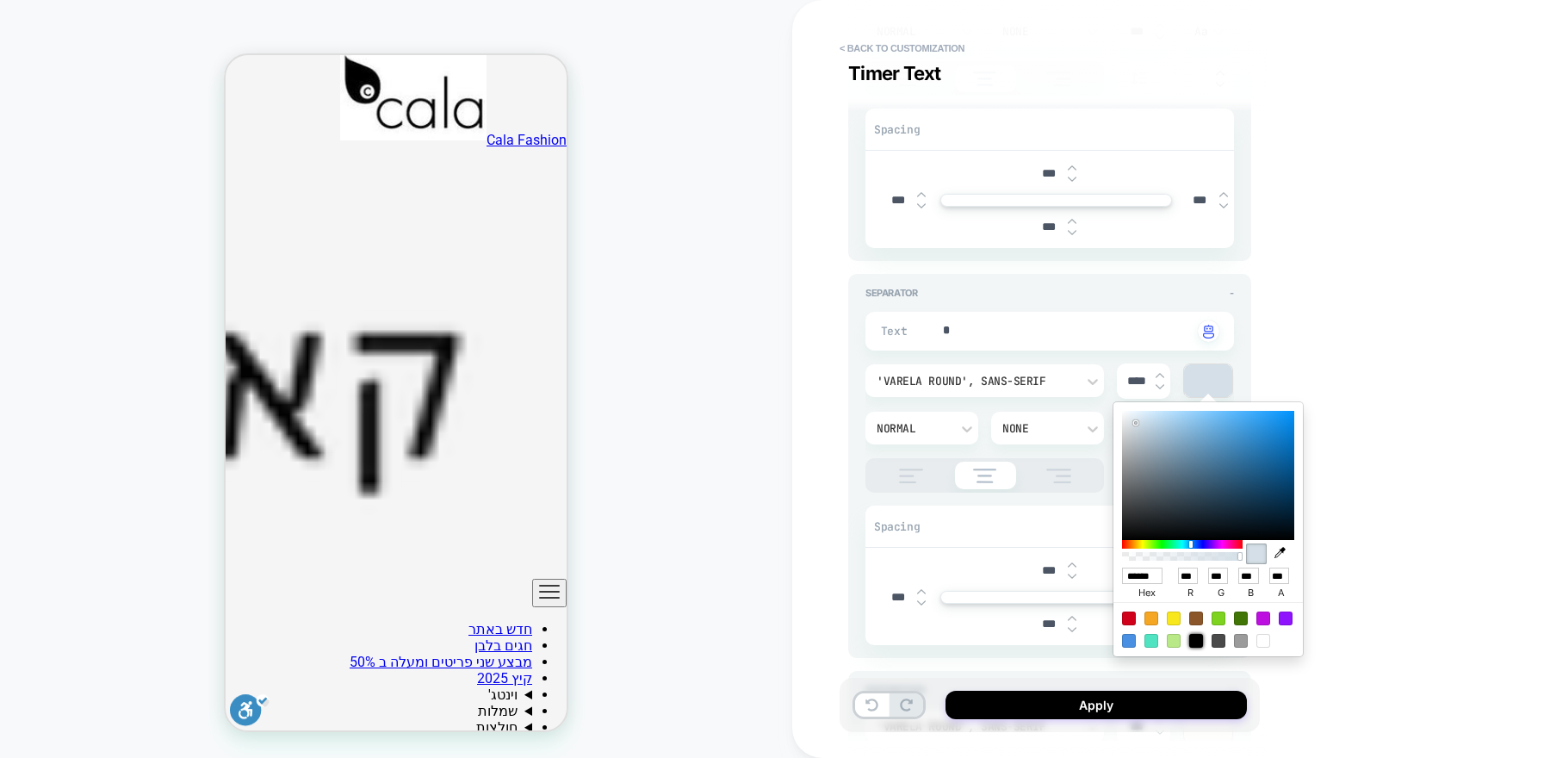
click at [1198, 643] on div at bounding box center [1196, 641] width 14 height 14
type textarea "*"
type input "******"
type input "*"
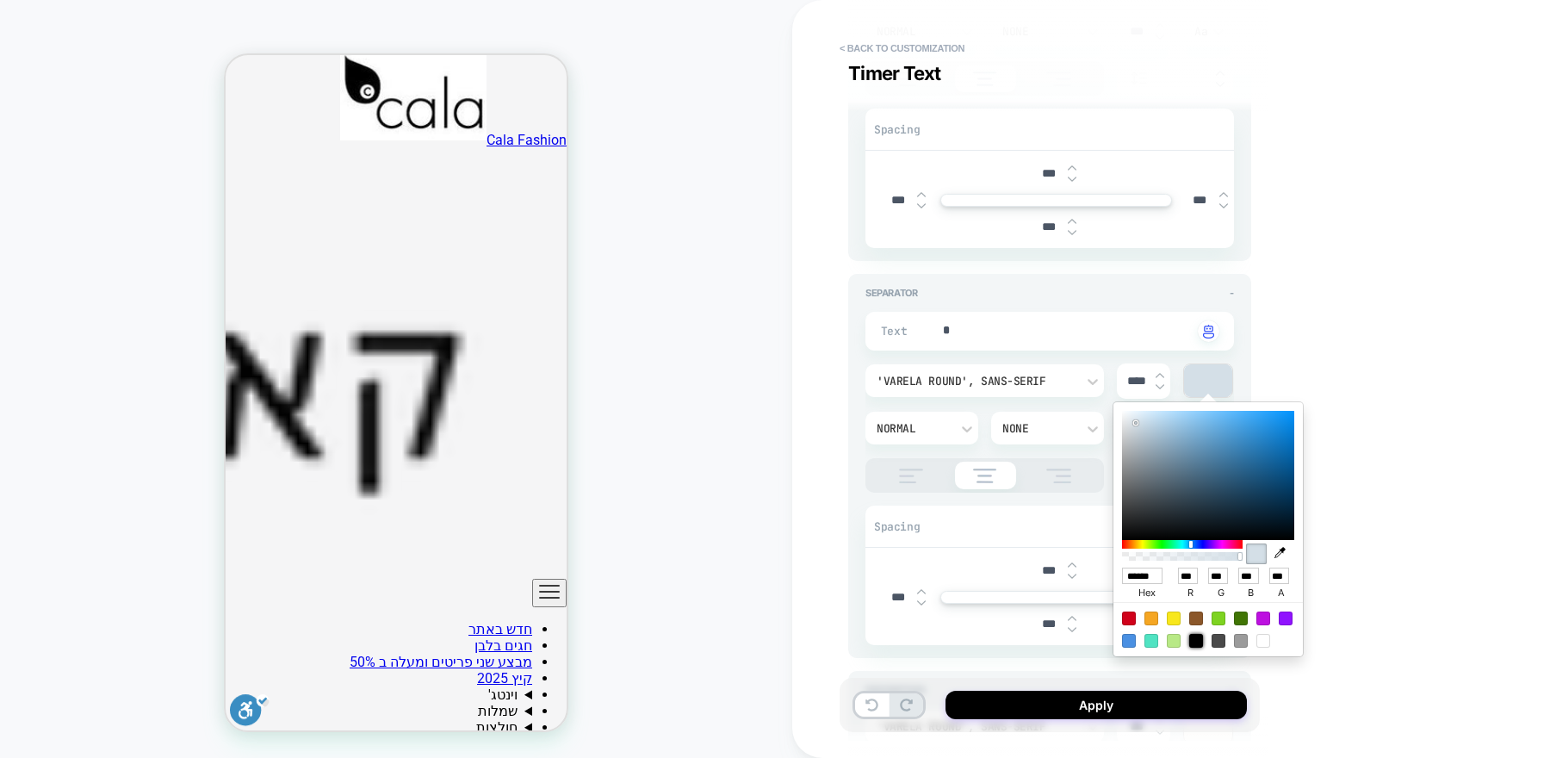
type input "*"
click at [1428, 301] on div "**********" at bounding box center [1171, 379] width 758 height 758
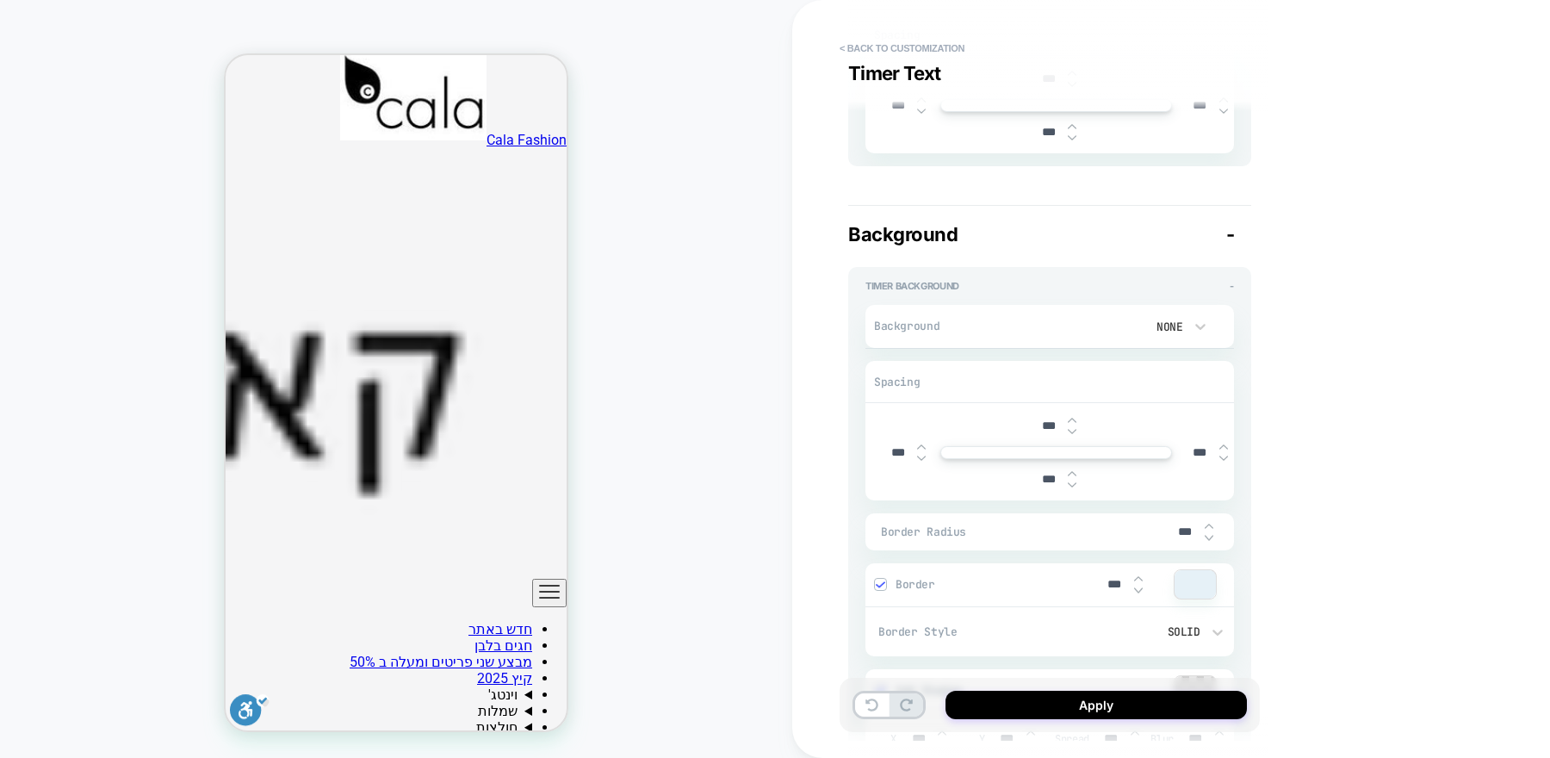
scroll to position [1729, 0]
click at [1187, 329] on div "None" at bounding box center [1174, 325] width 86 height 33
click at [1171, 397] on div "Color" at bounding box center [1173, 400] width 72 height 36
type textarea "*"
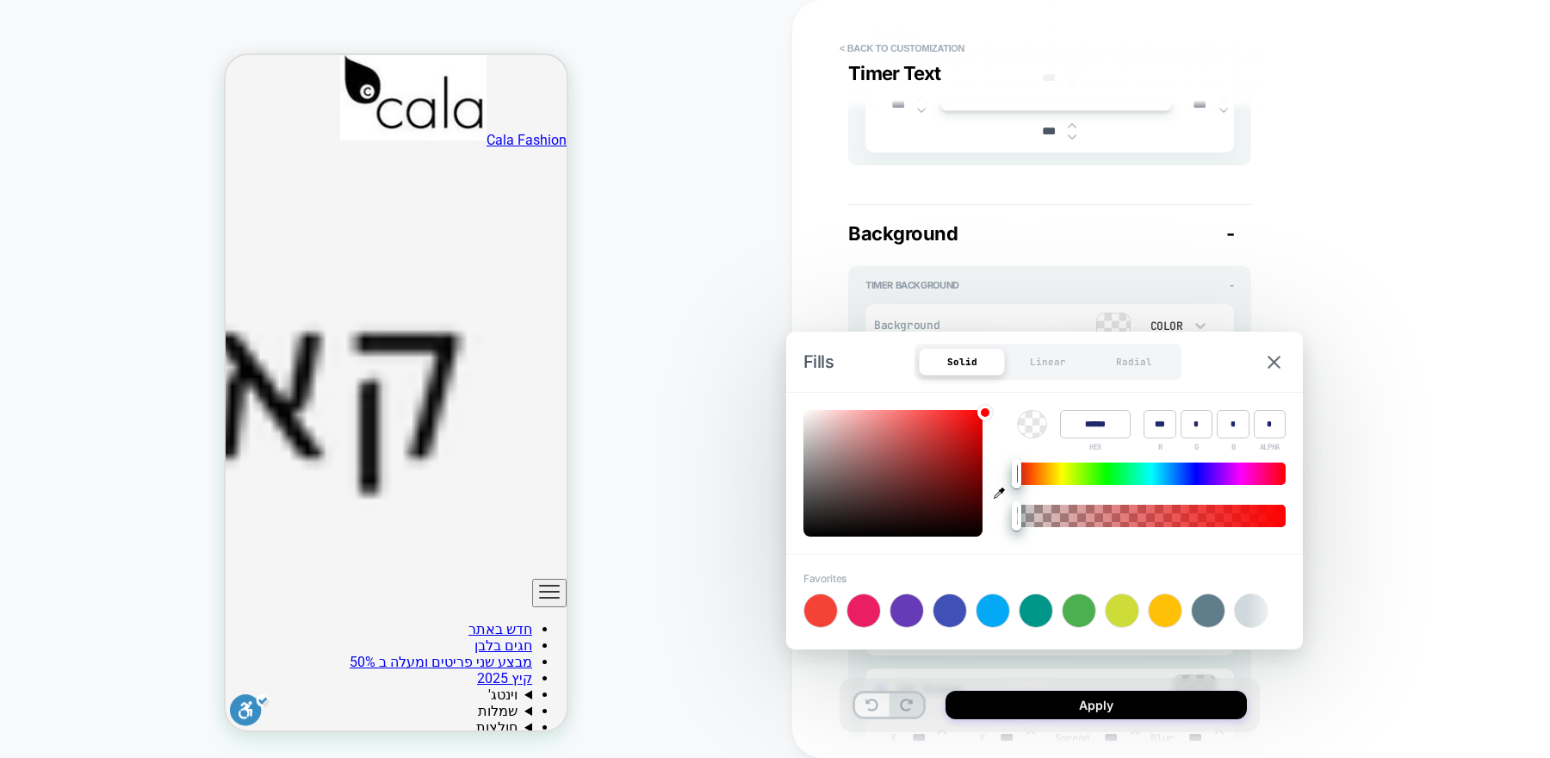
click at [1164, 606] on div at bounding box center [1165, 610] width 33 height 33
type input "******"
type input "***"
type input "*"
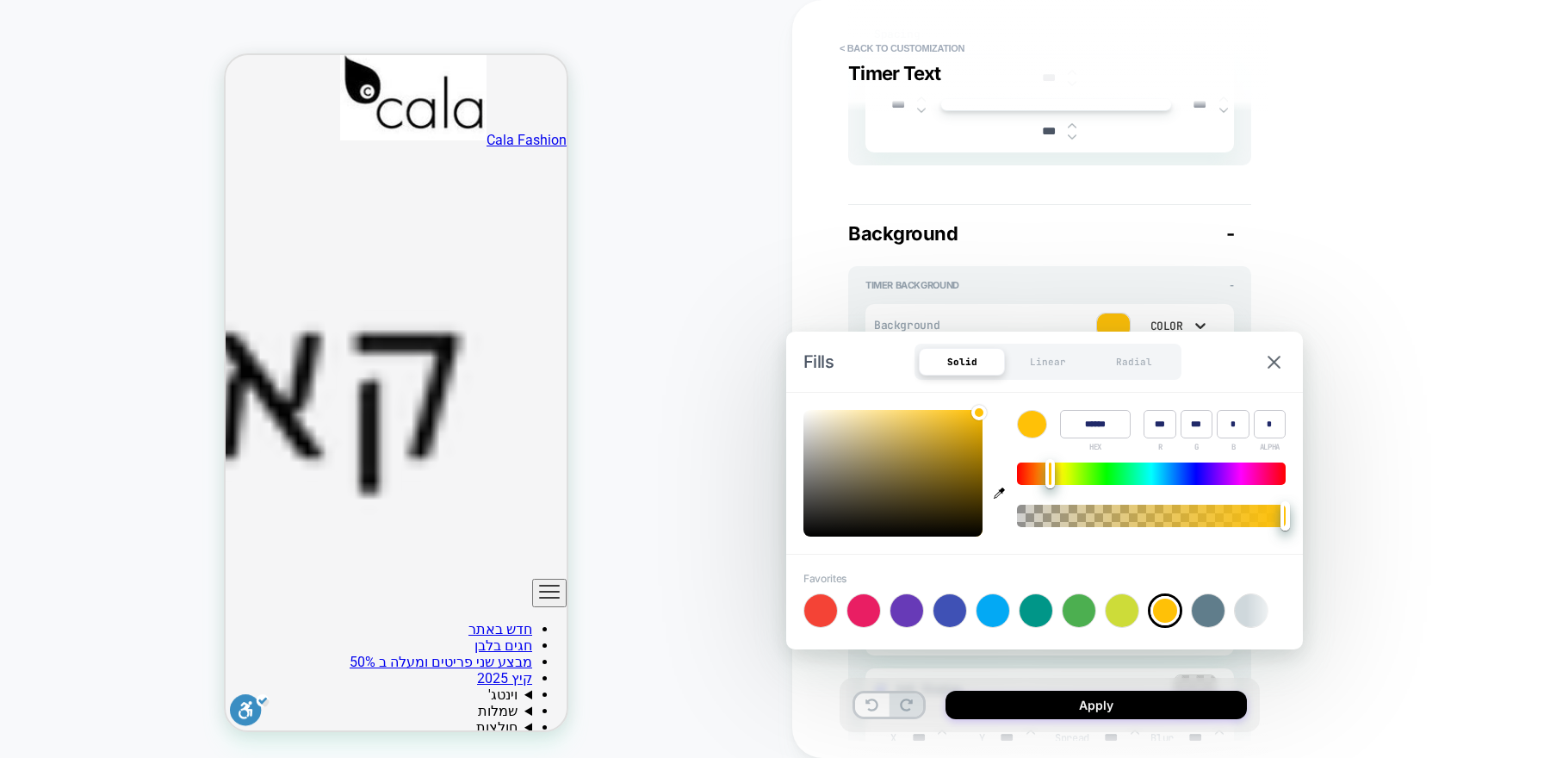
click at [1195, 317] on icon at bounding box center [1200, 325] width 17 height 17
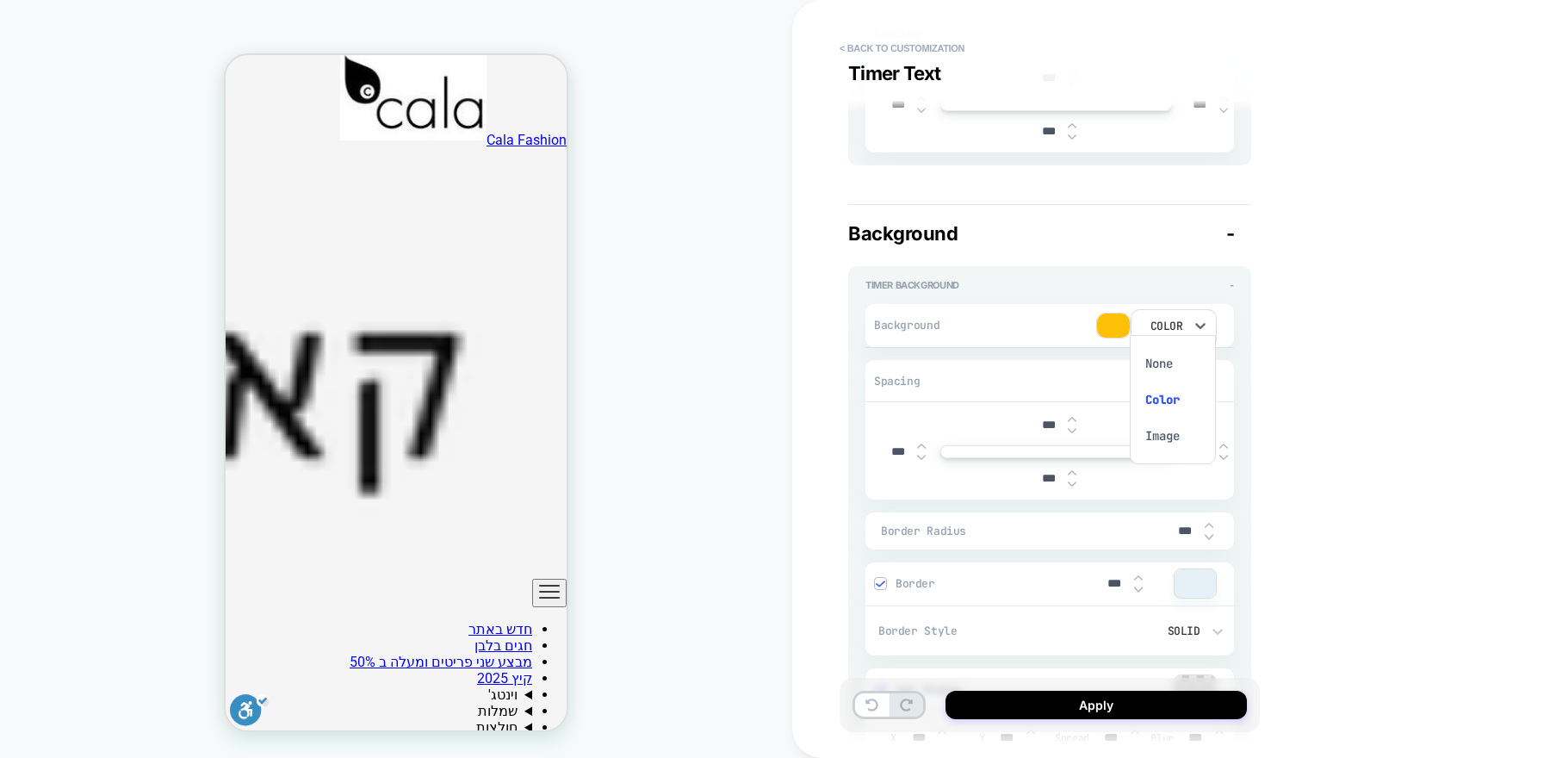
click at [1176, 361] on div "None" at bounding box center [1173, 363] width 72 height 36
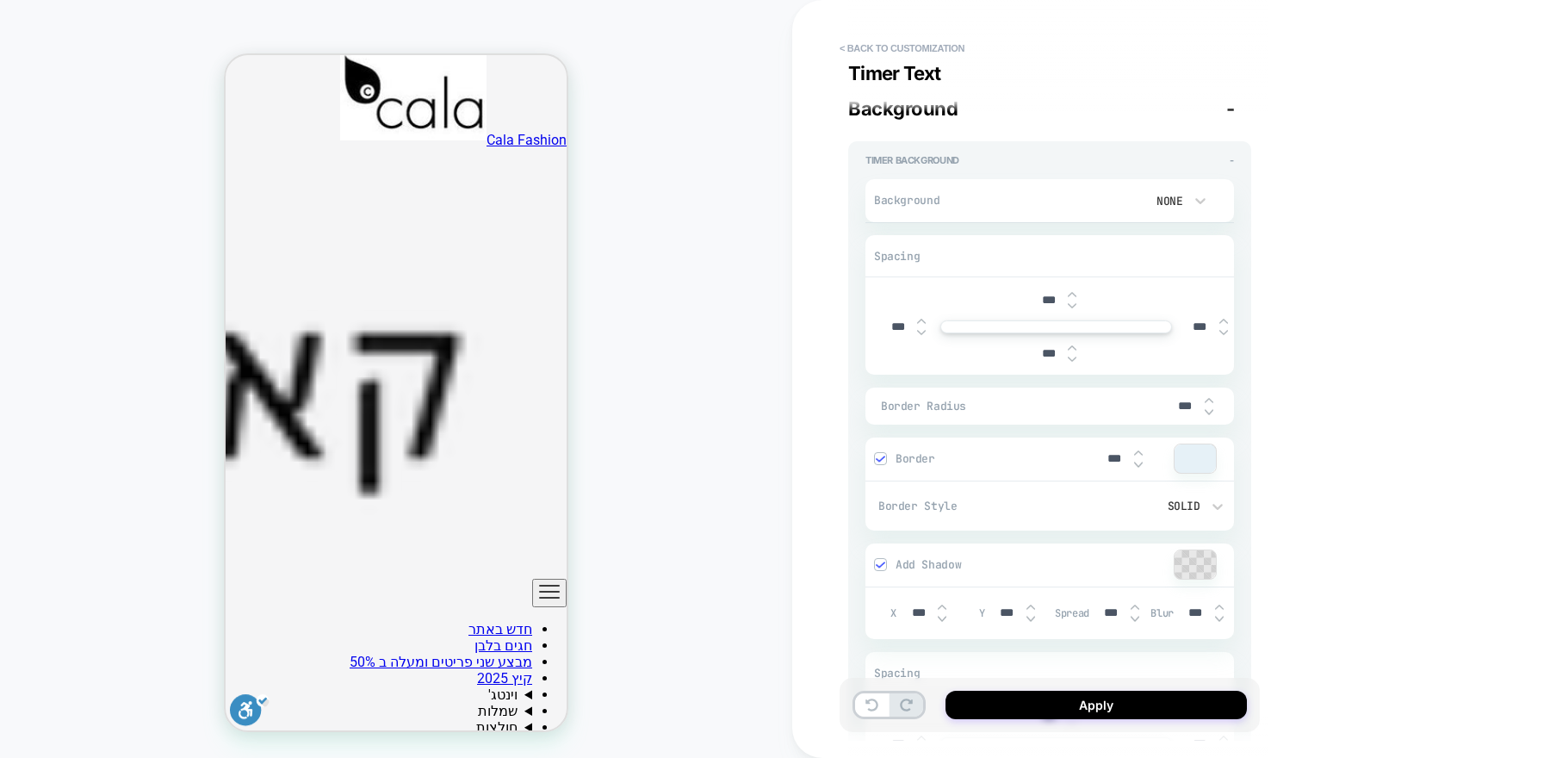
type textarea "*"
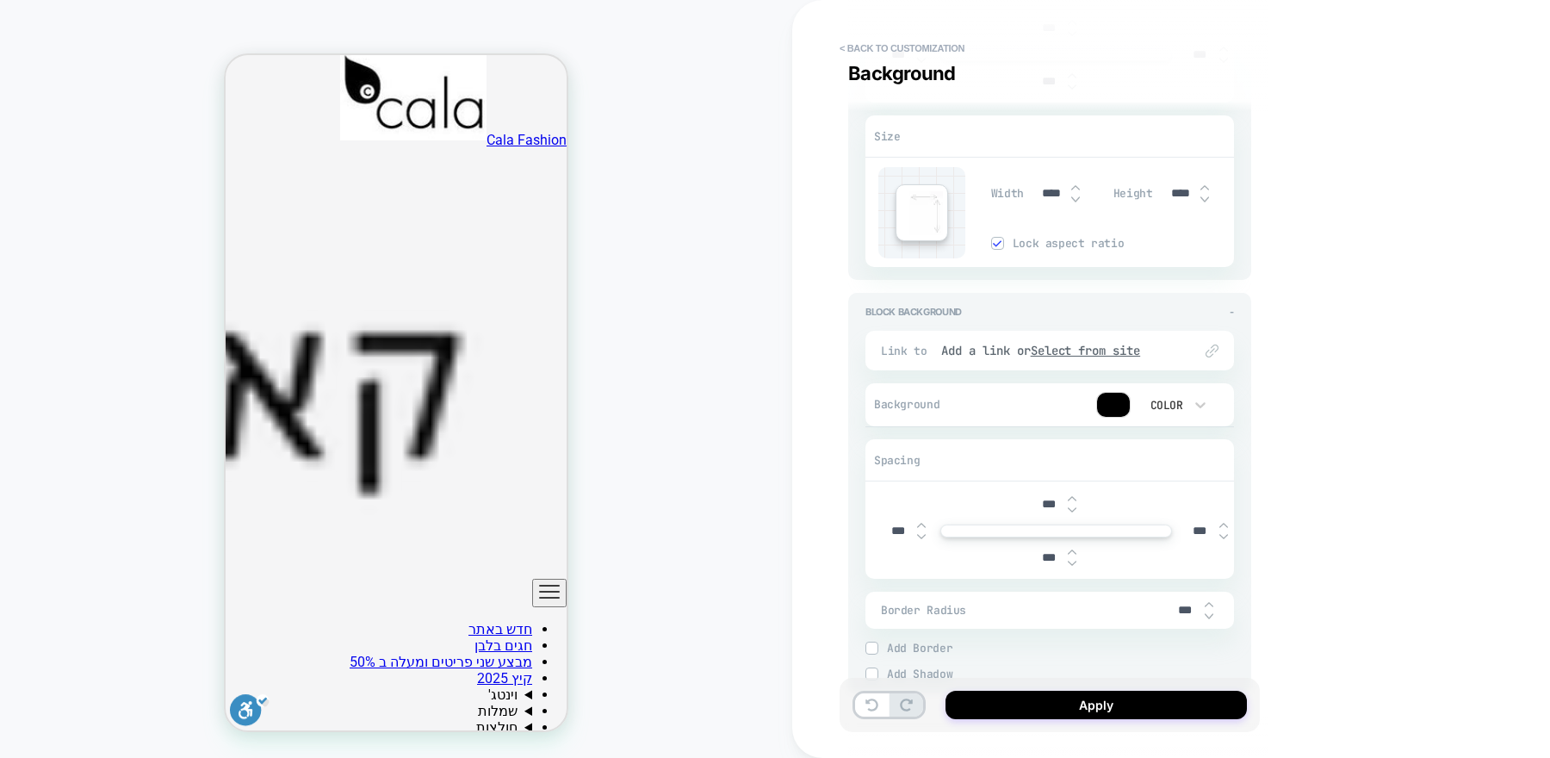
scroll to position [2601, 0]
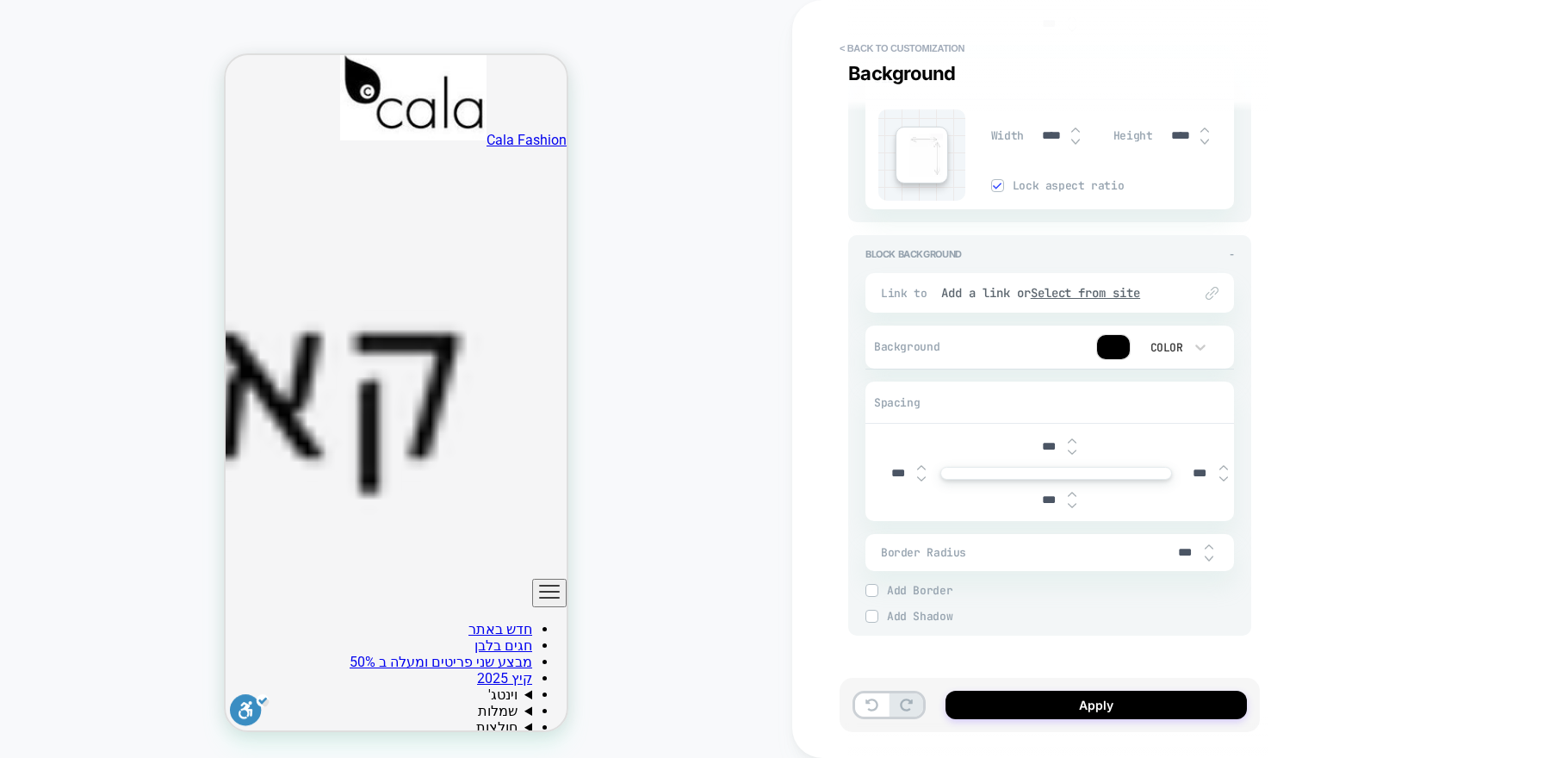
click at [1109, 335] on div at bounding box center [1113, 347] width 33 height 24
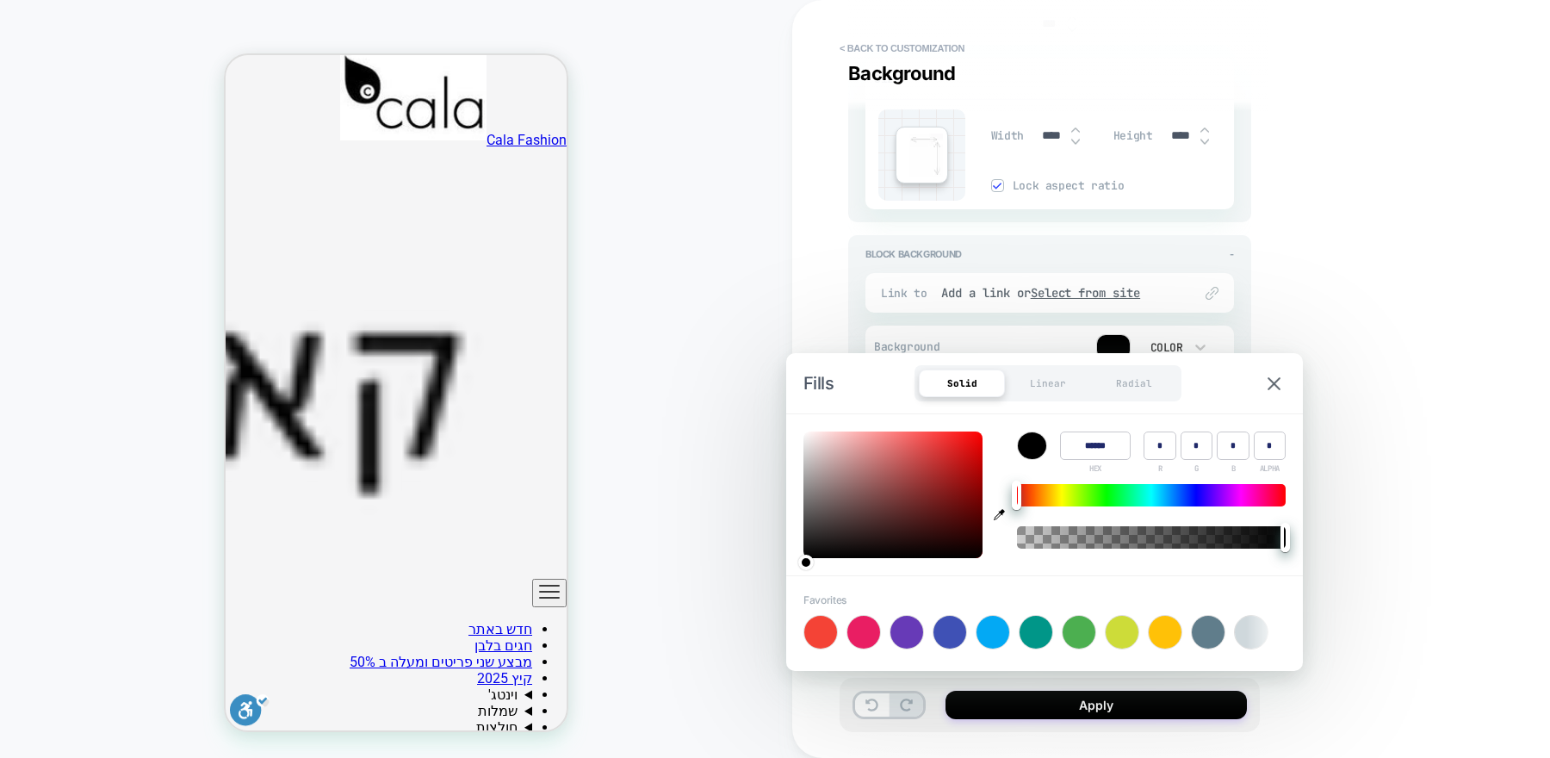
click at [1171, 633] on div at bounding box center [1165, 632] width 33 height 33
type input "******"
type input "***"
type input "*"
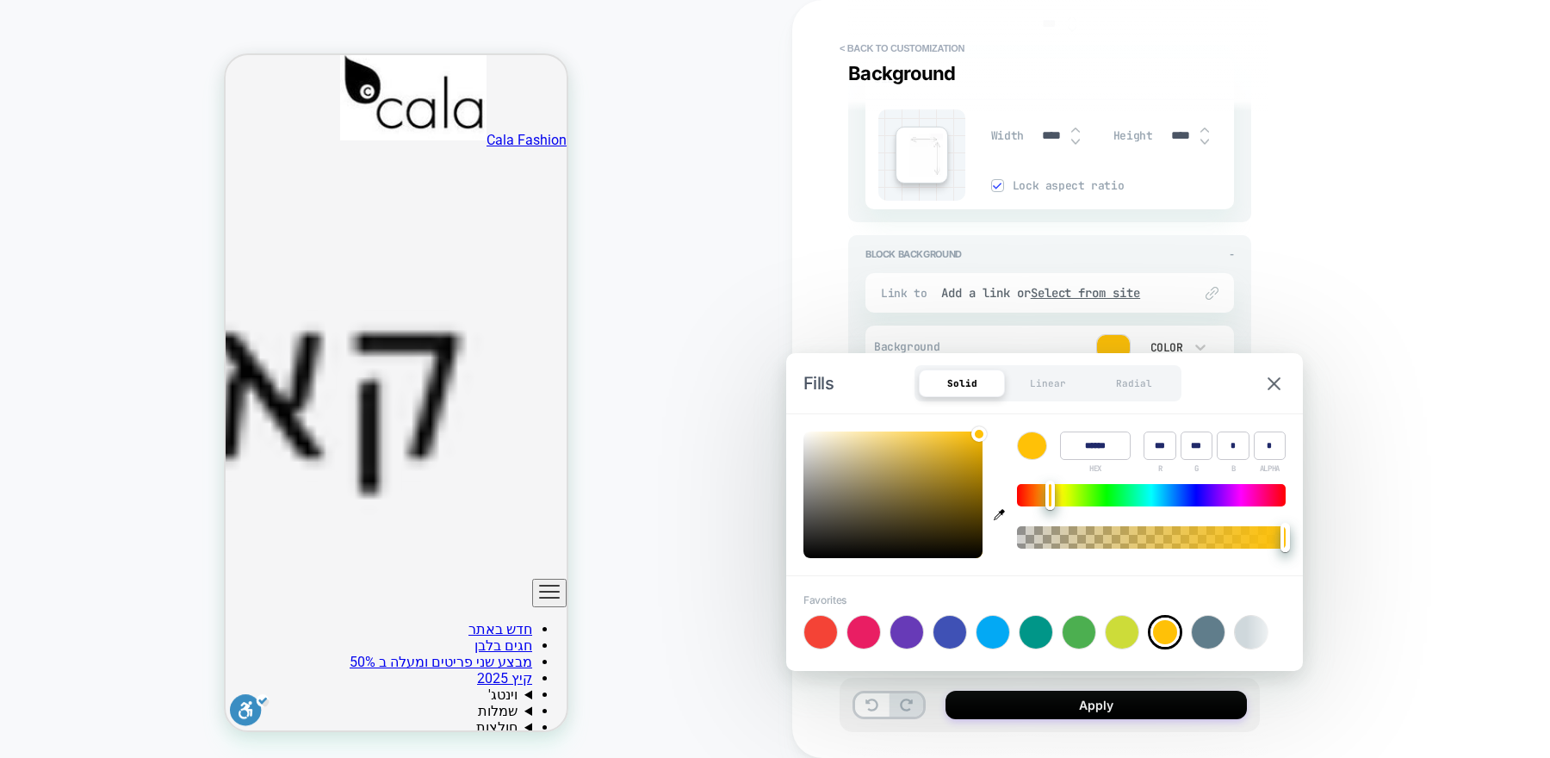
click at [1348, 287] on div "**********" at bounding box center [1171, 379] width 758 height 758
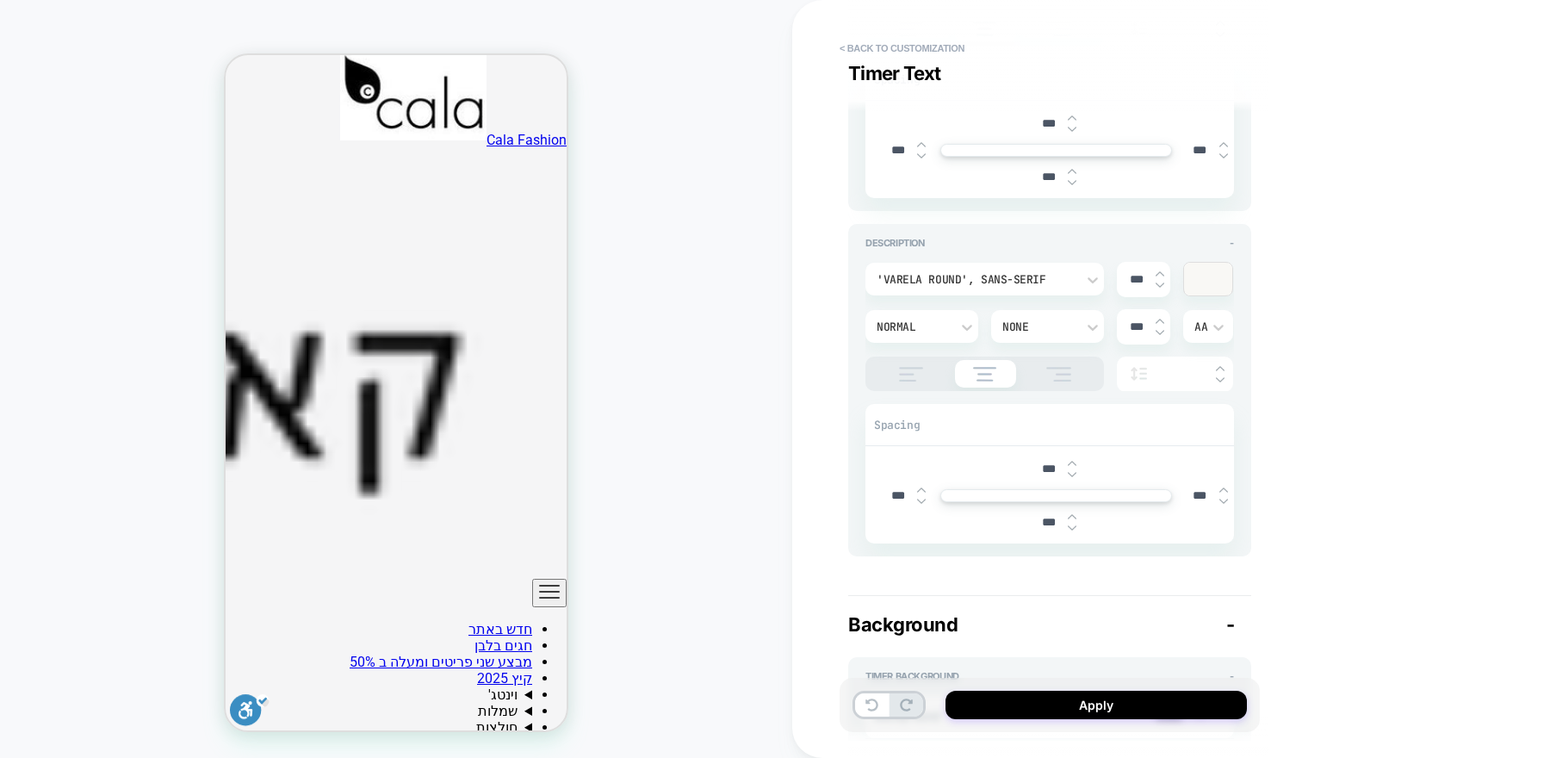
scroll to position [1332, 0]
click at [1198, 284] on div at bounding box center [1208, 286] width 48 height 33
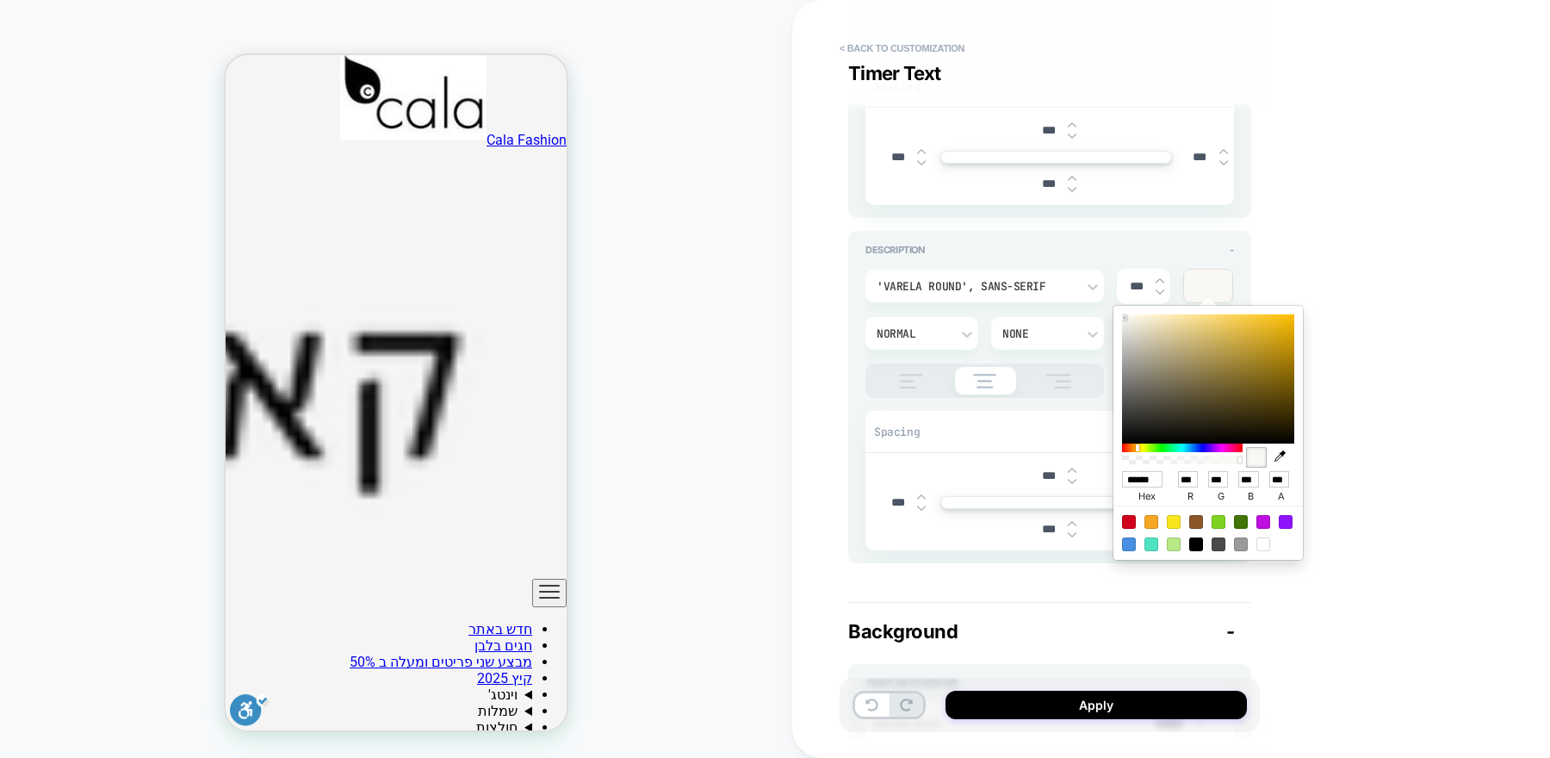
click at [1200, 540] on div at bounding box center [1196, 544] width 14 height 14
type textarea "*"
type input "******"
type input "*"
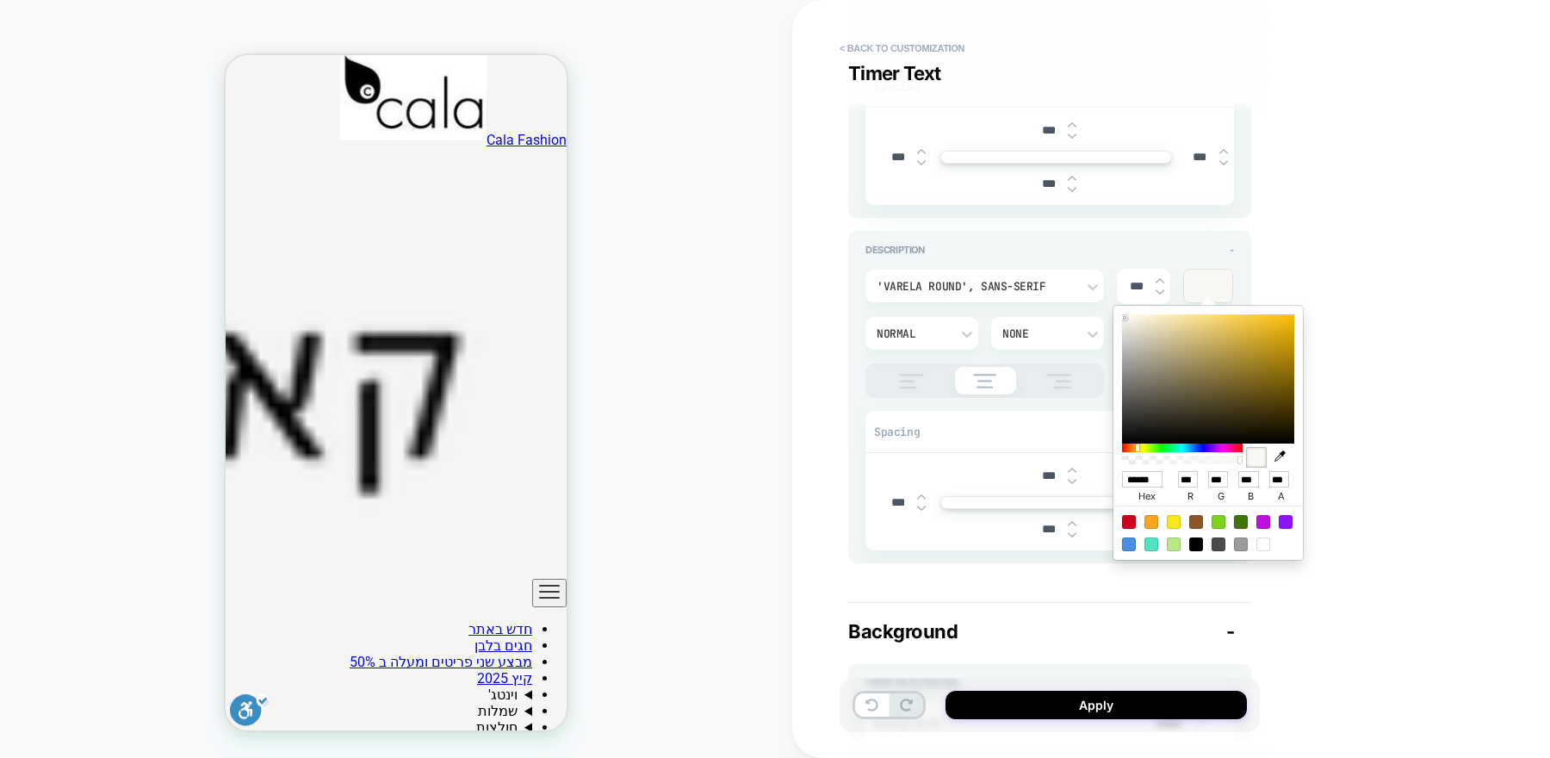
type input "*"
click at [1350, 229] on div "**********" at bounding box center [1171, 379] width 758 height 758
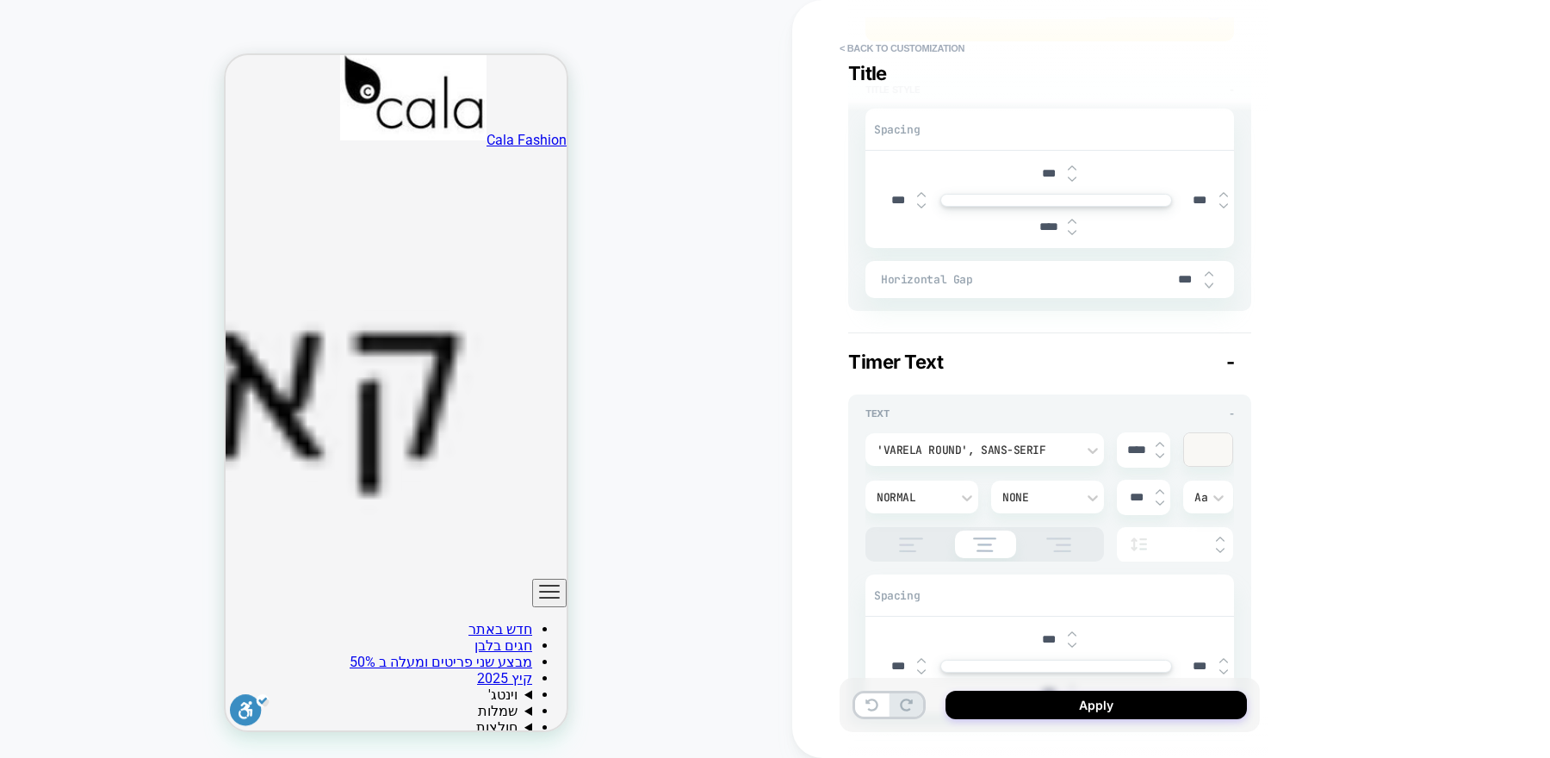
scroll to position [487, 0]
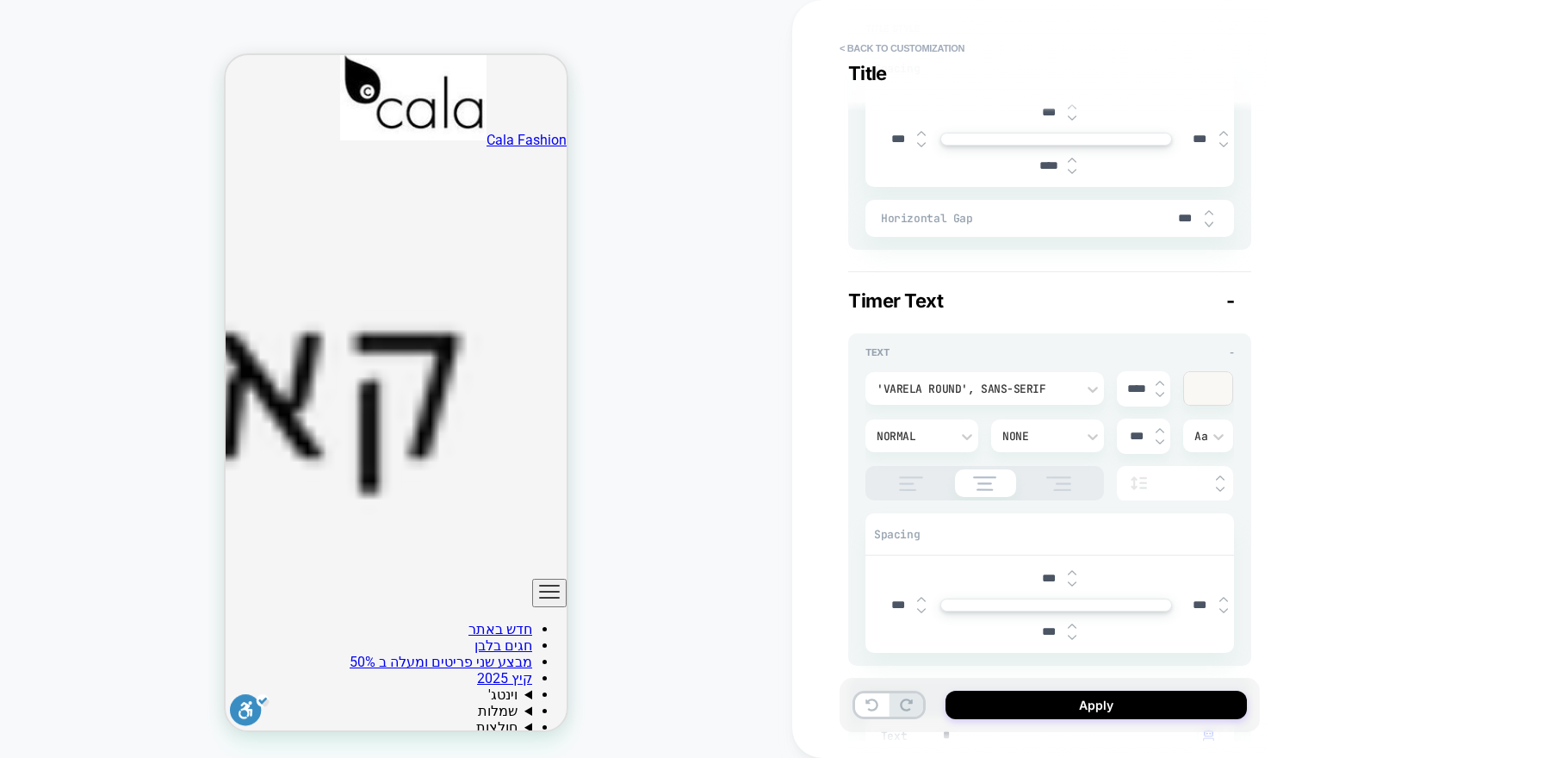
click at [1210, 388] on div at bounding box center [1208, 388] width 48 height 33
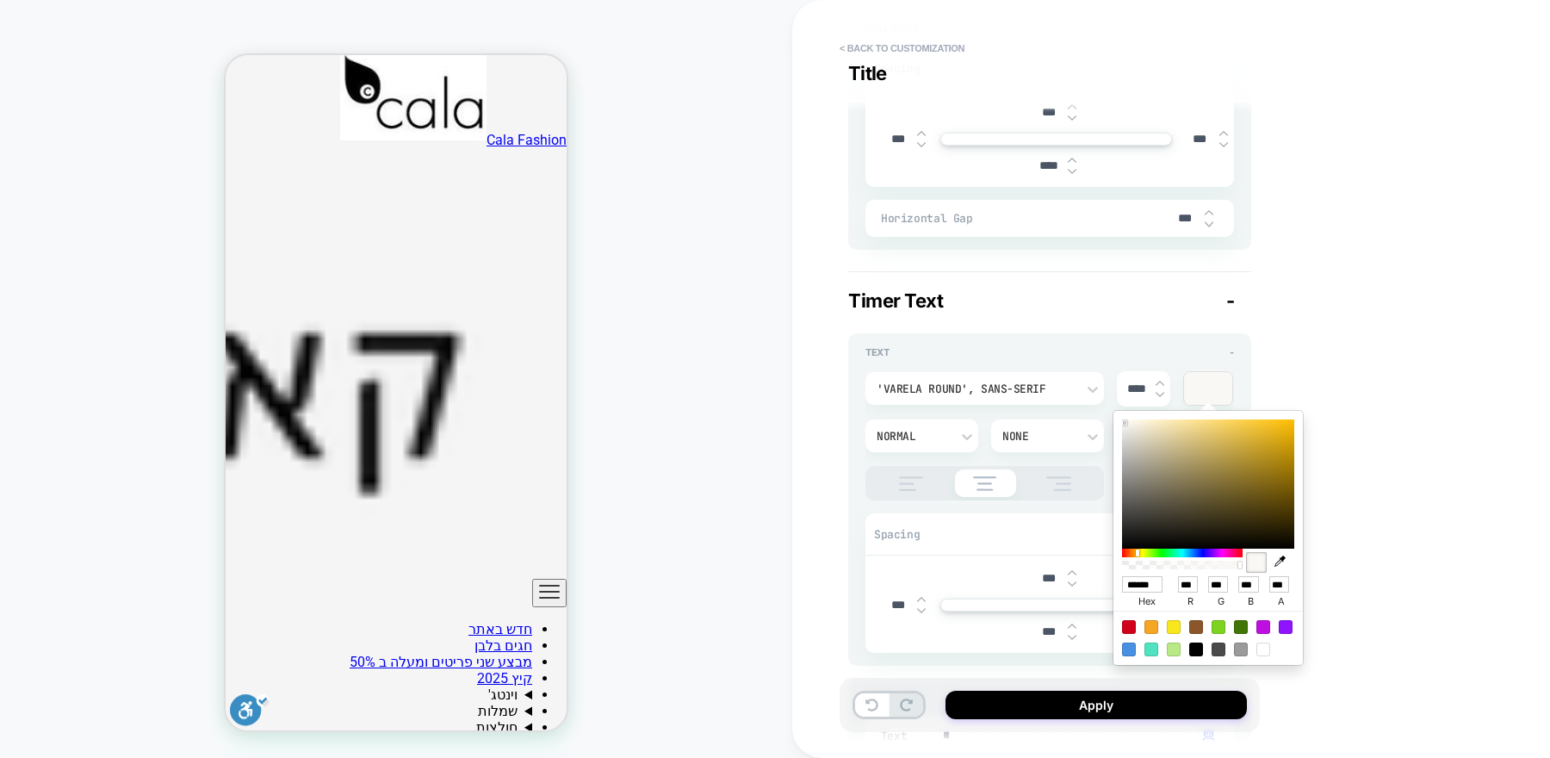
click at [1195, 650] on div at bounding box center [1196, 650] width 14 height 14
type textarea "*"
type input "******"
type input "*"
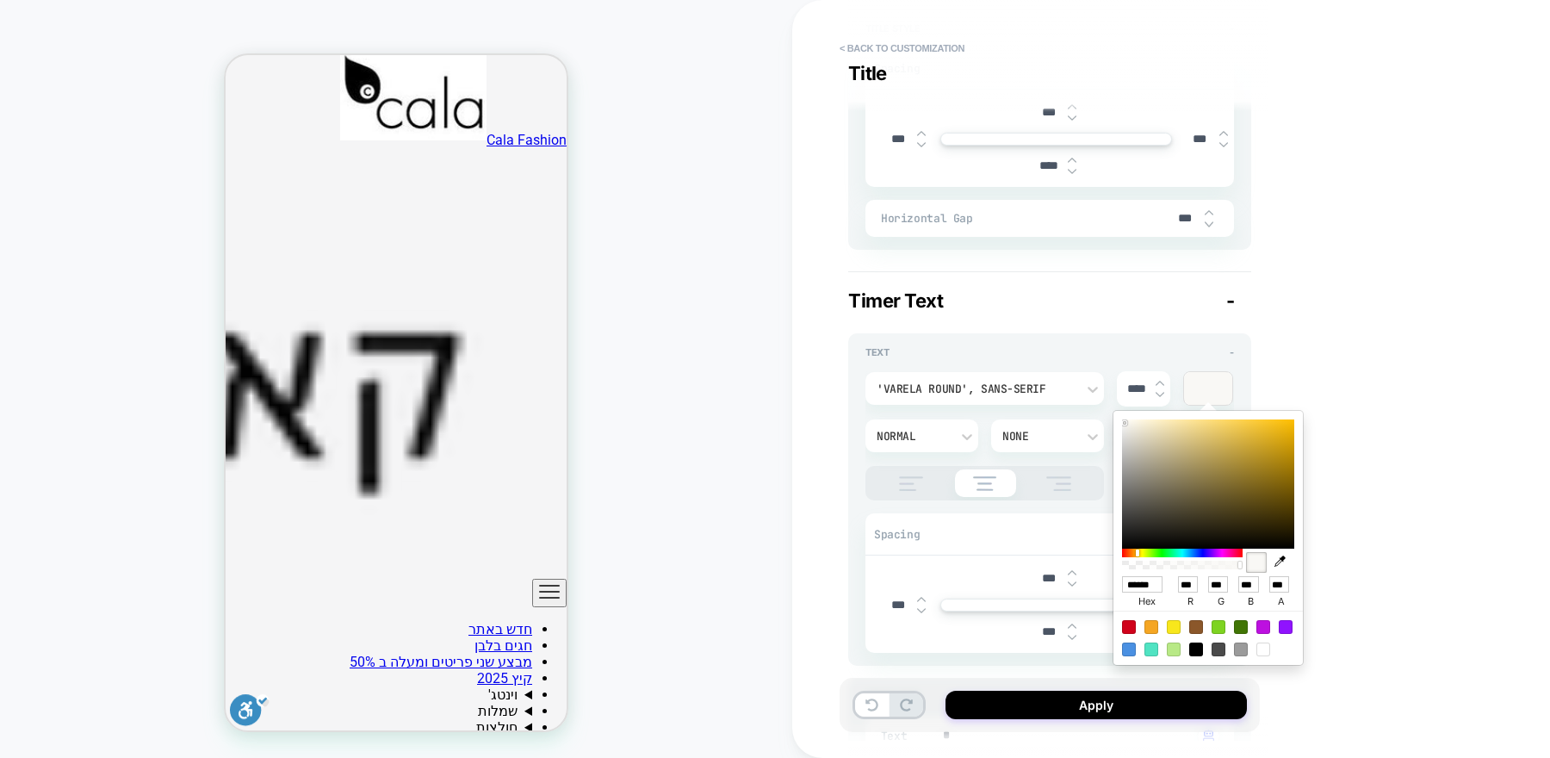
type input "*"
click at [1300, 312] on div "**********" at bounding box center [1171, 379] width 758 height 758
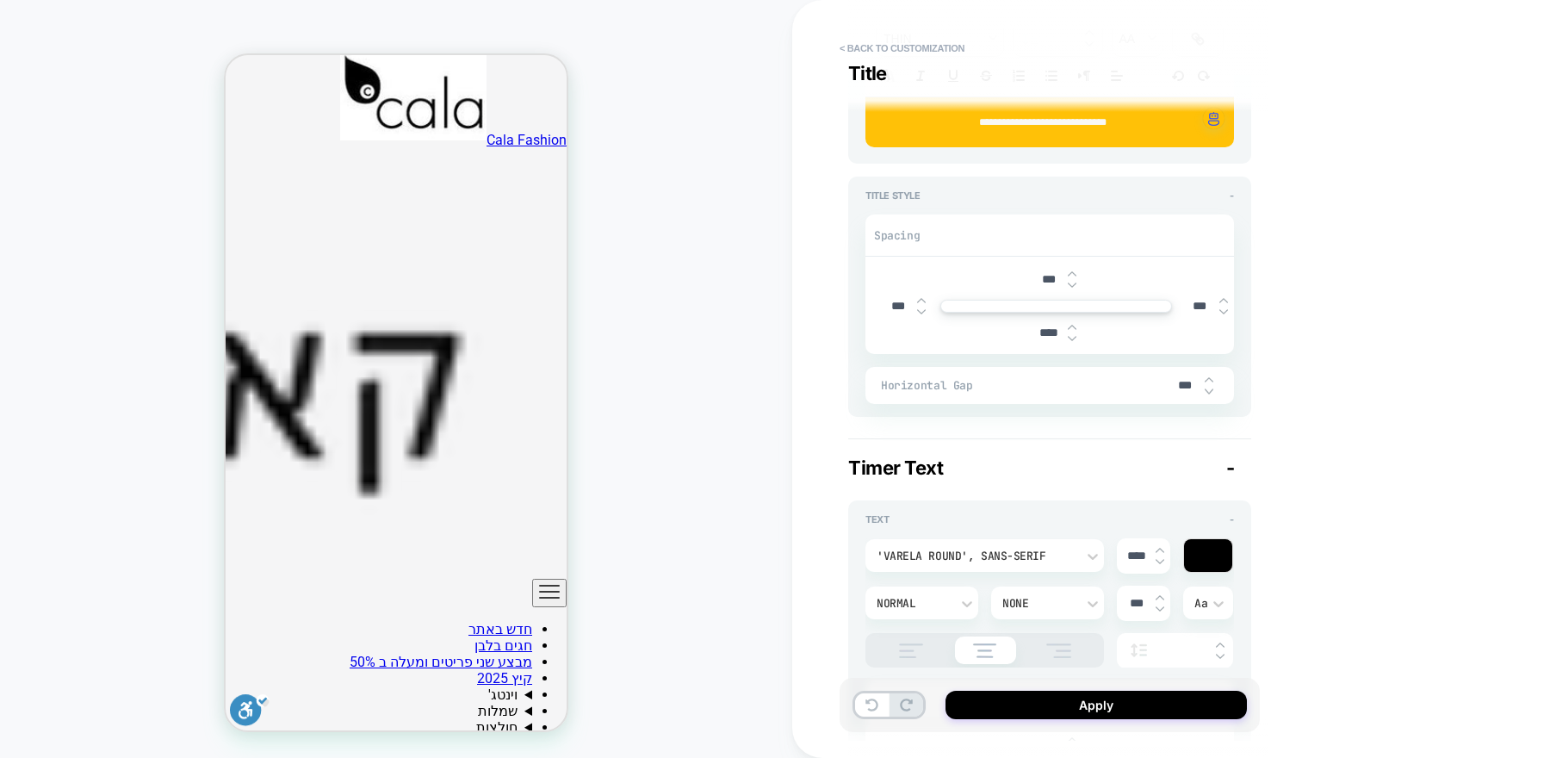
scroll to position [0, 0]
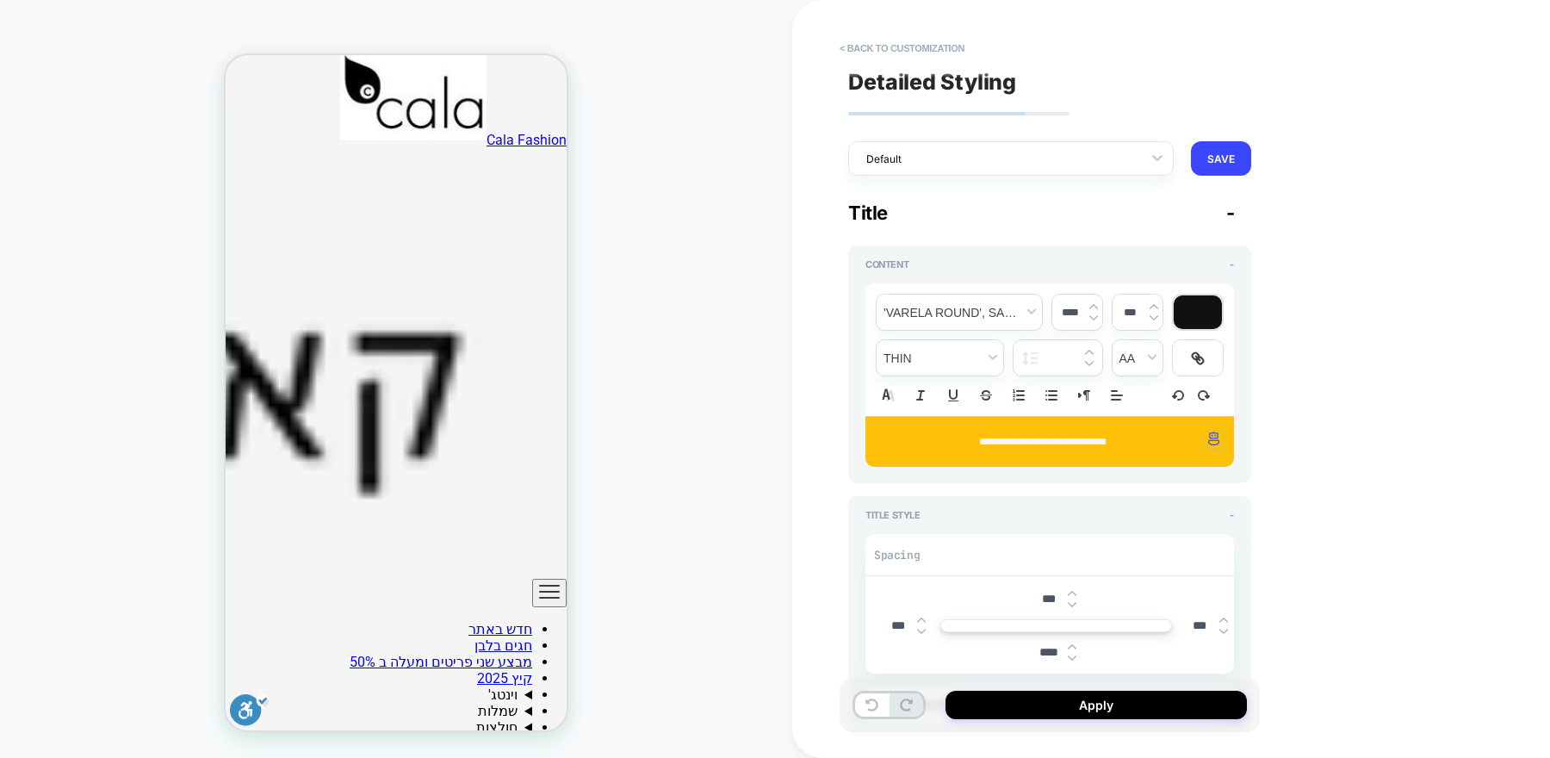
click at [1106, 430] on div "**********" at bounding box center [1050, 442] width 369 height 50
click at [1102, 446] on p "**********" at bounding box center [1043, 442] width 321 height 16
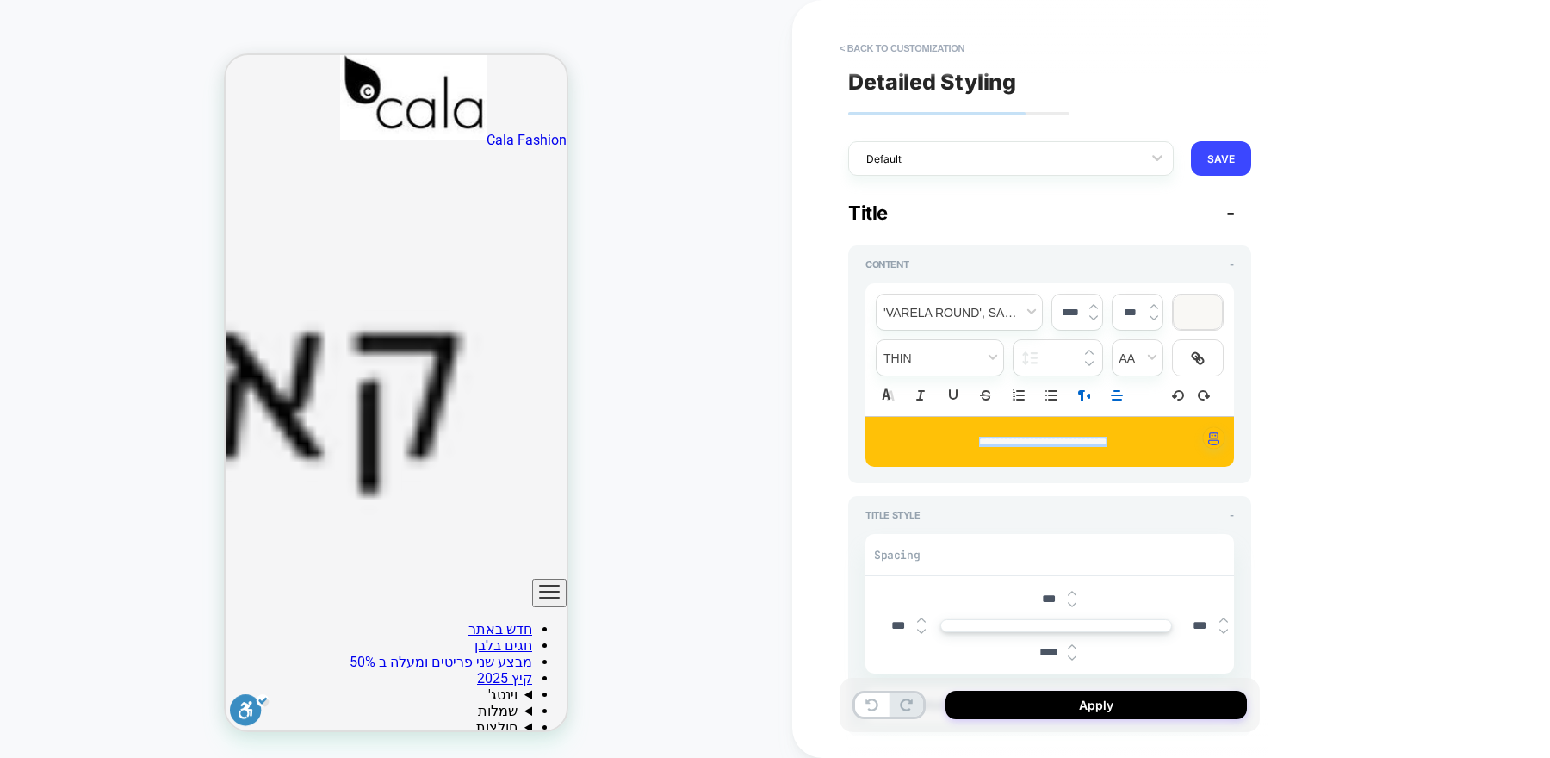
type textarea "*"
click at [1190, 314] on div at bounding box center [1198, 312] width 48 height 34
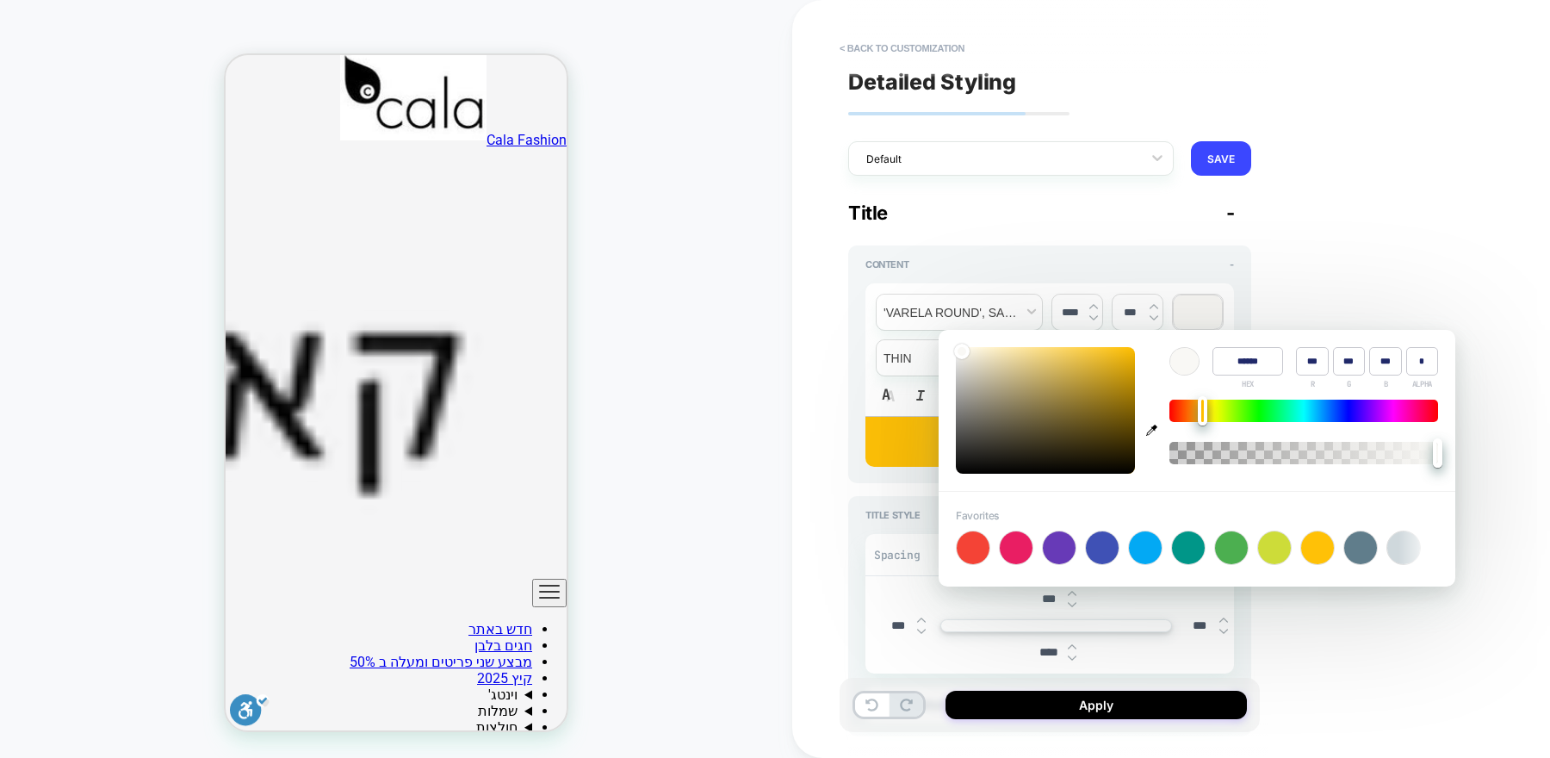
type input "******"
type input "**"
type input "*"
click at [1052, 468] on div at bounding box center [1045, 410] width 179 height 127
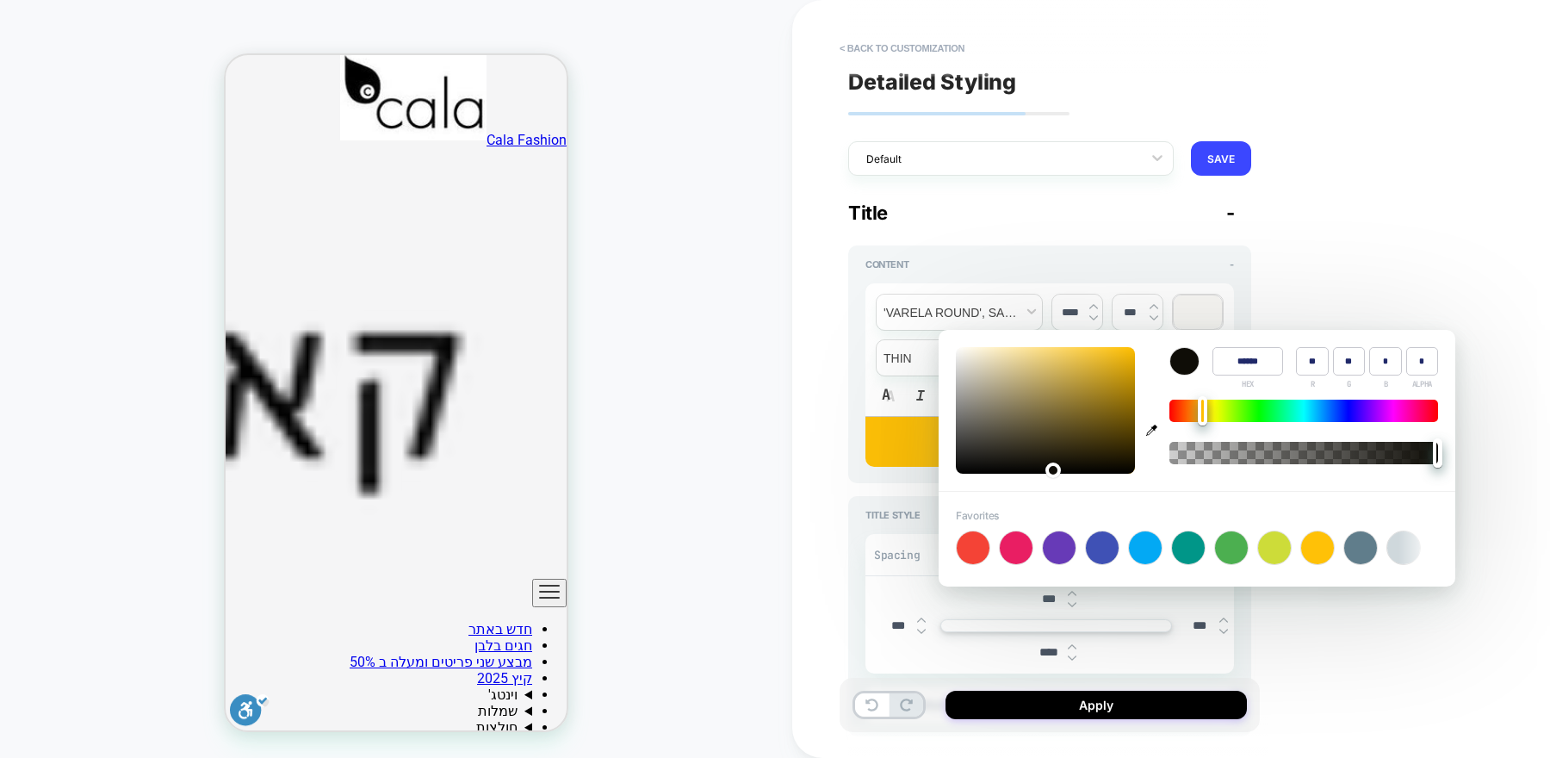
type textarea "*"
click at [785, 437] on div "PRODUCT: . שמלת וינטג׳ , רצף פרחים קטנים, בד שיפון נעים ונושם PRODUCT: . שמלת ו…" at bounding box center [396, 378] width 792 height 723
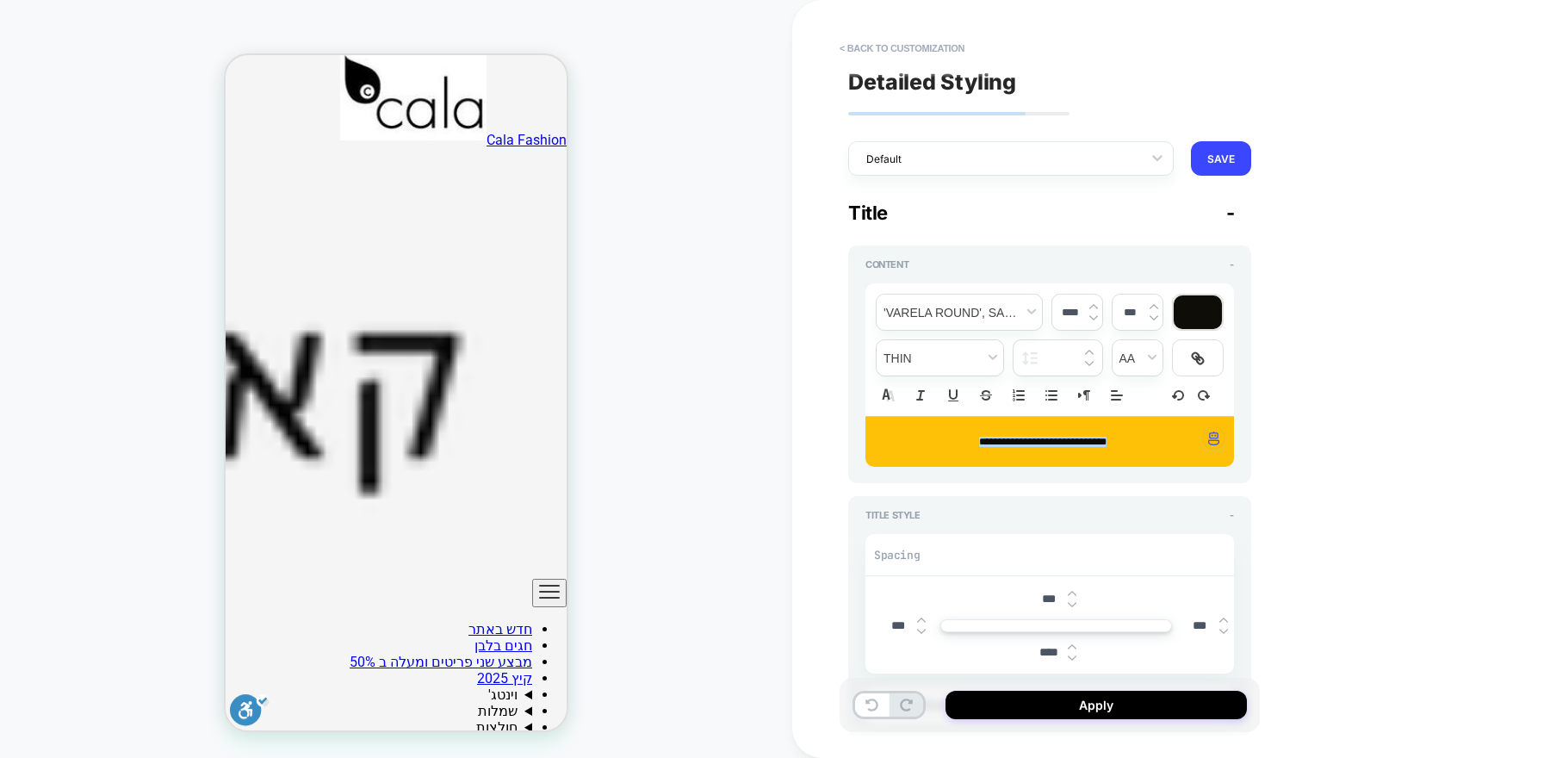
scroll to position [478, 0]
click at [1084, 707] on button "Apply" at bounding box center [1096, 705] width 301 height 28
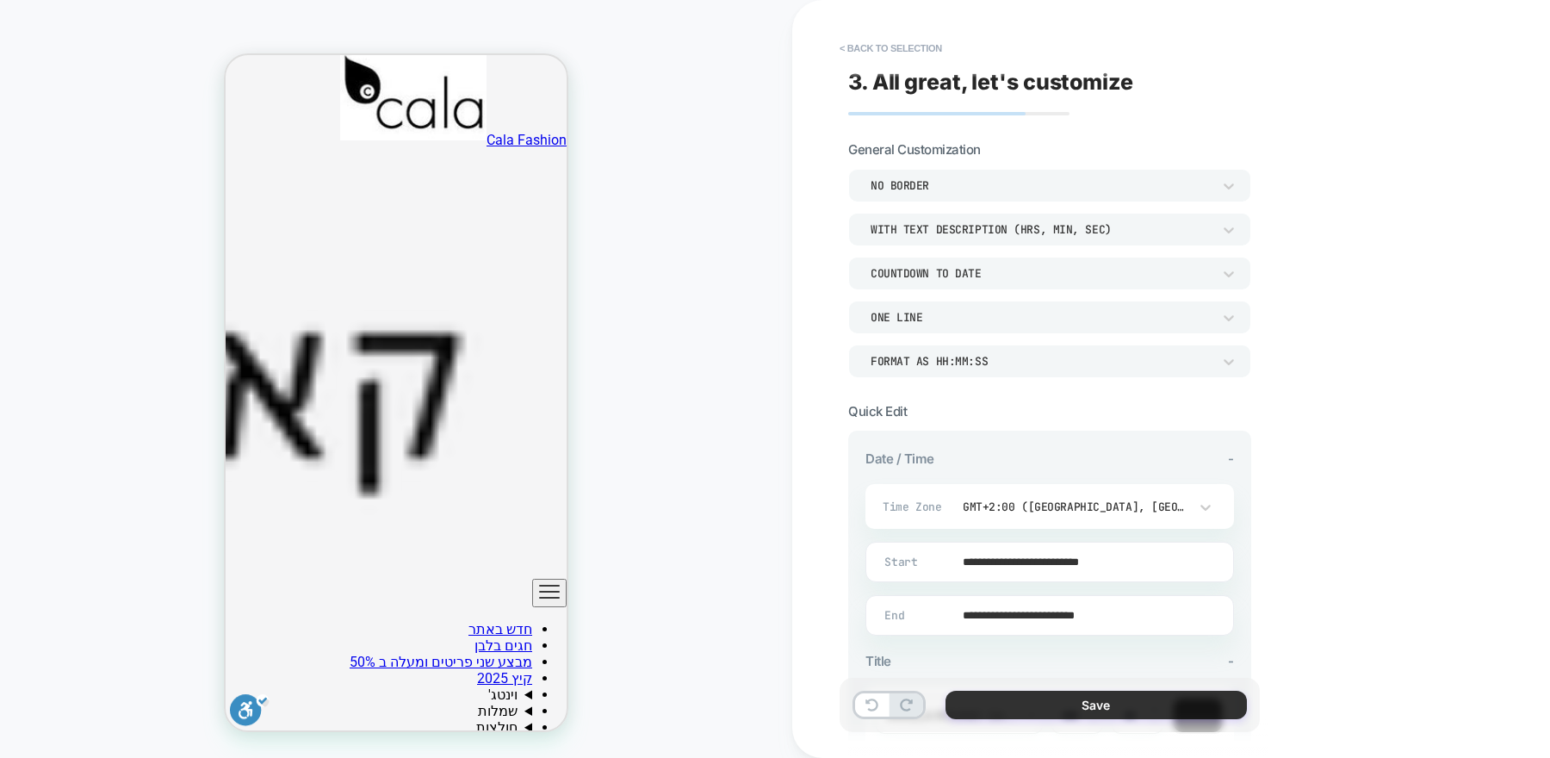
click at [1084, 708] on button "Save" at bounding box center [1096, 705] width 301 height 28
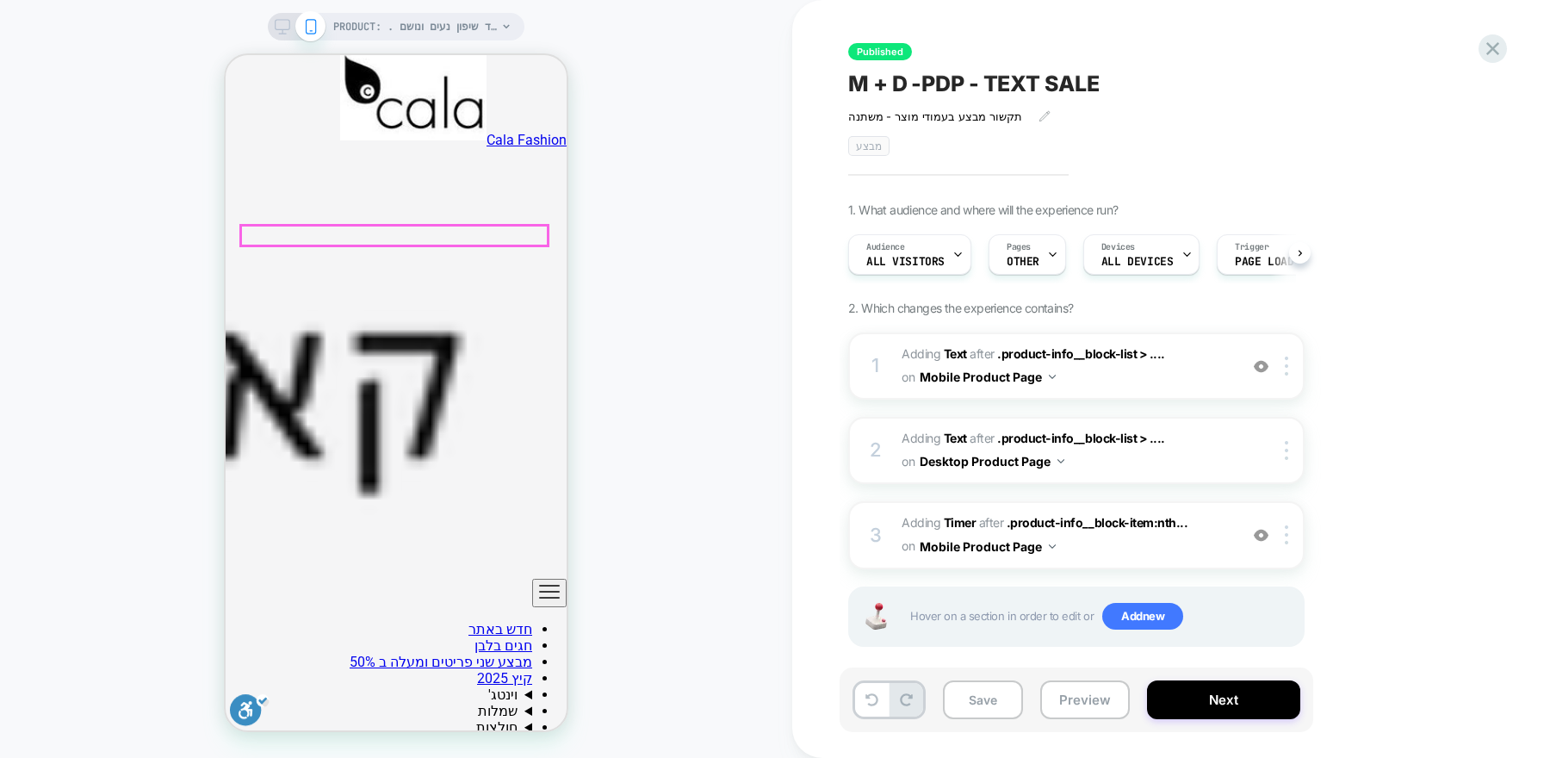
scroll to position [0, 1]
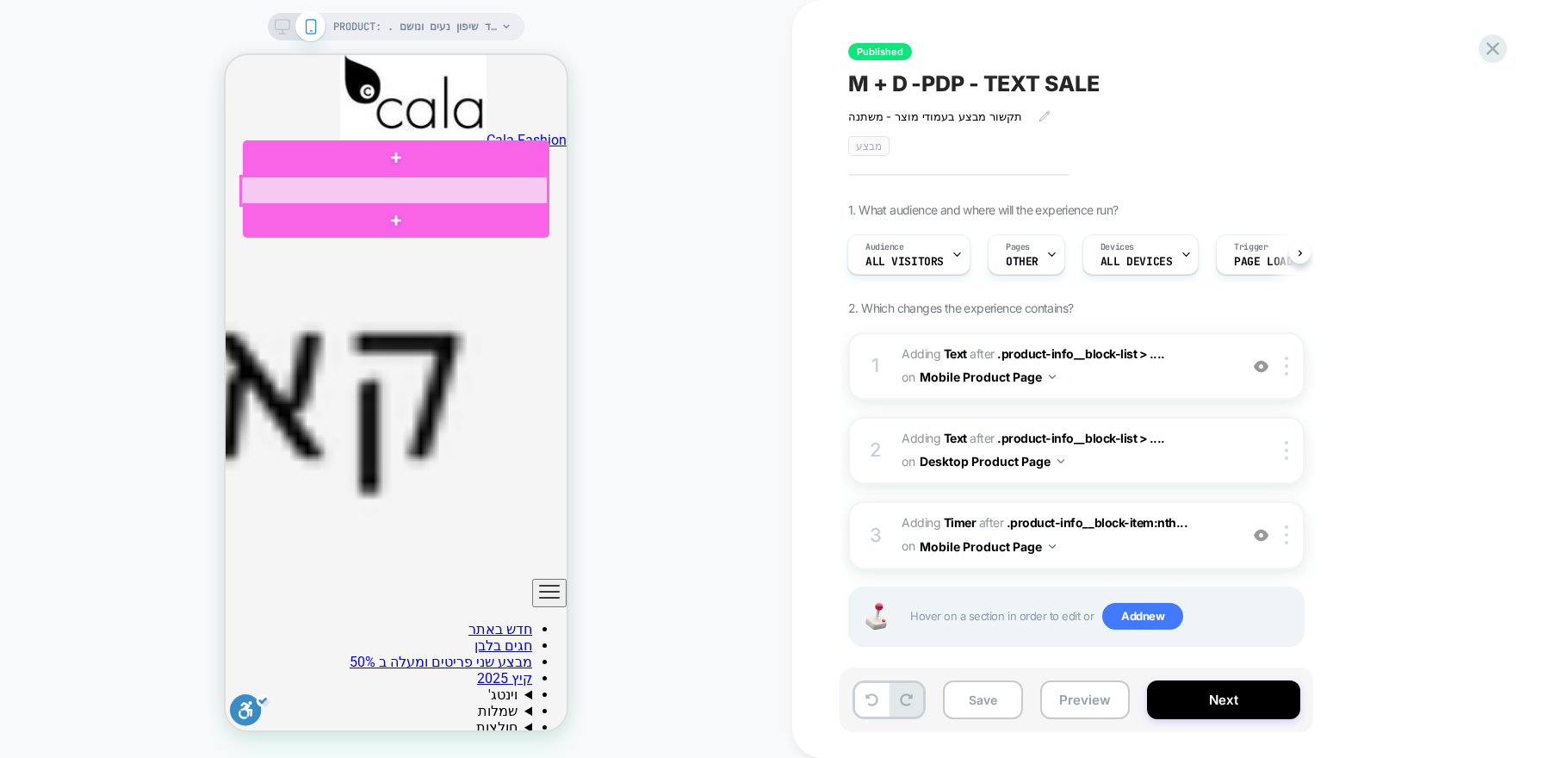
click at [512, 187] on div at bounding box center [394, 191] width 307 height 28
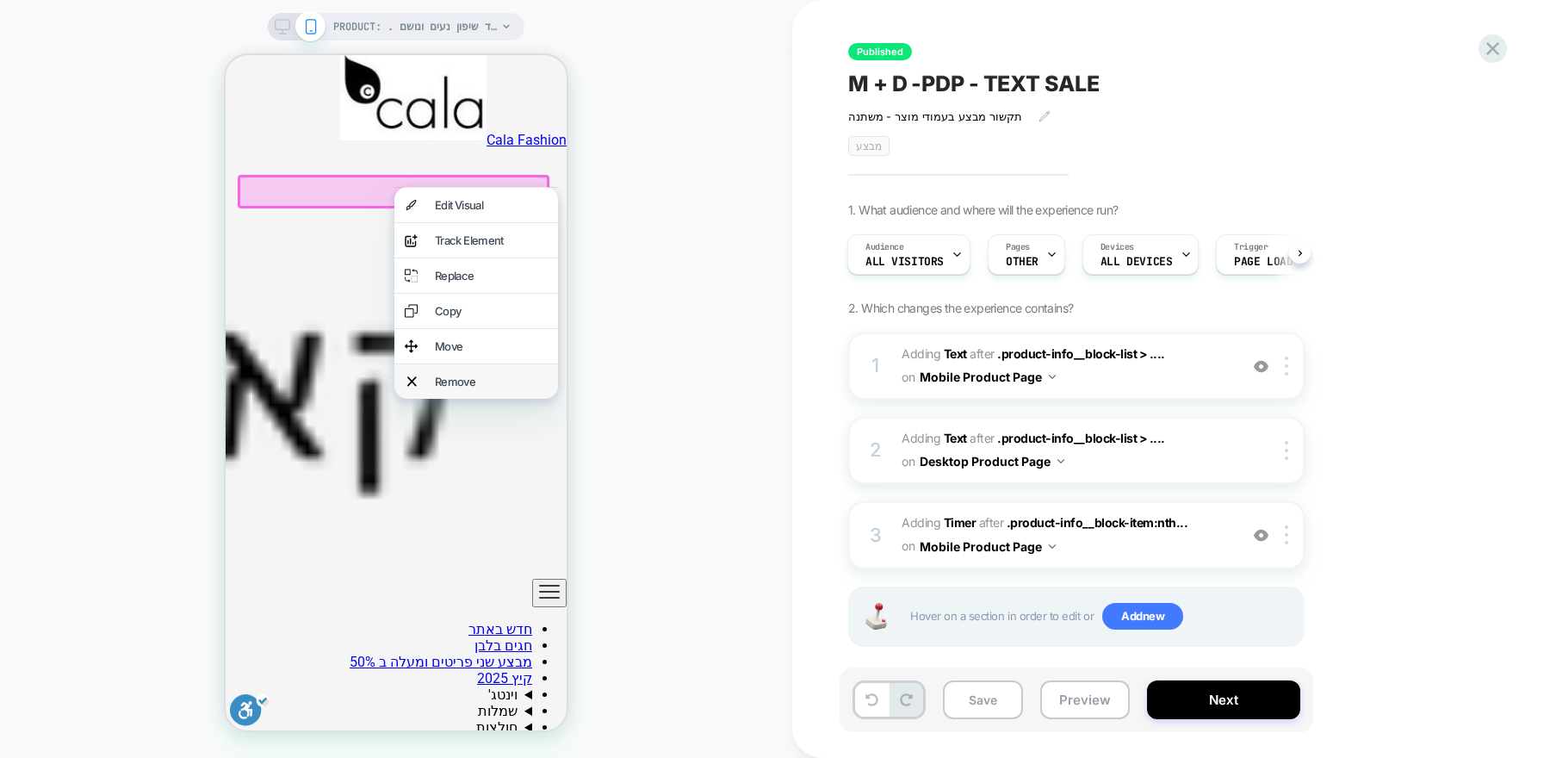
click at [467, 388] on div "Remove" at bounding box center [491, 382] width 113 height 14
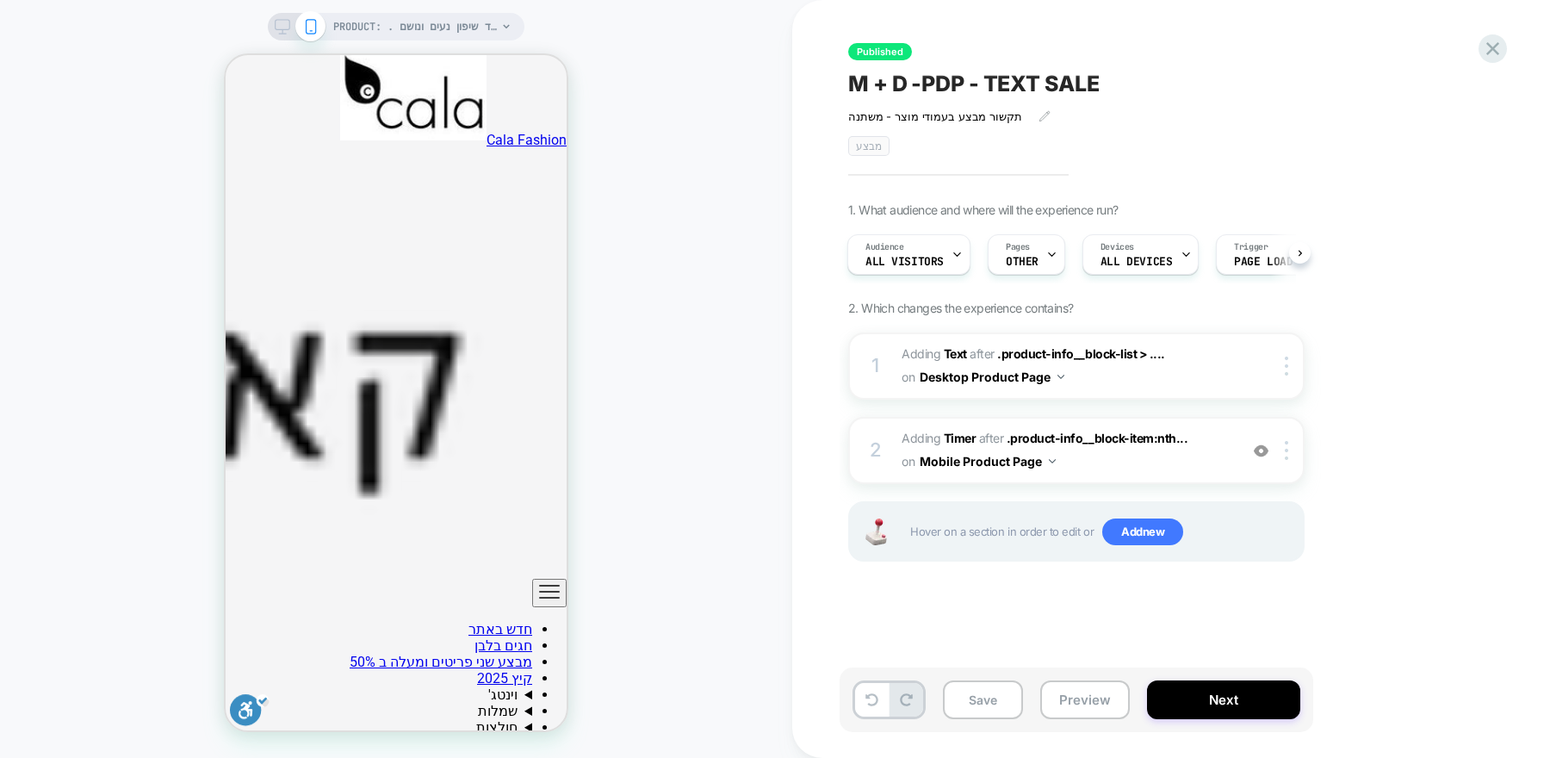
scroll to position [442, 0]
click at [1217, 452] on span "#_loomi_addon_1757497285658 Adding Timer AFTER .product-info__block-item:nth...…" at bounding box center [1066, 450] width 328 height 47
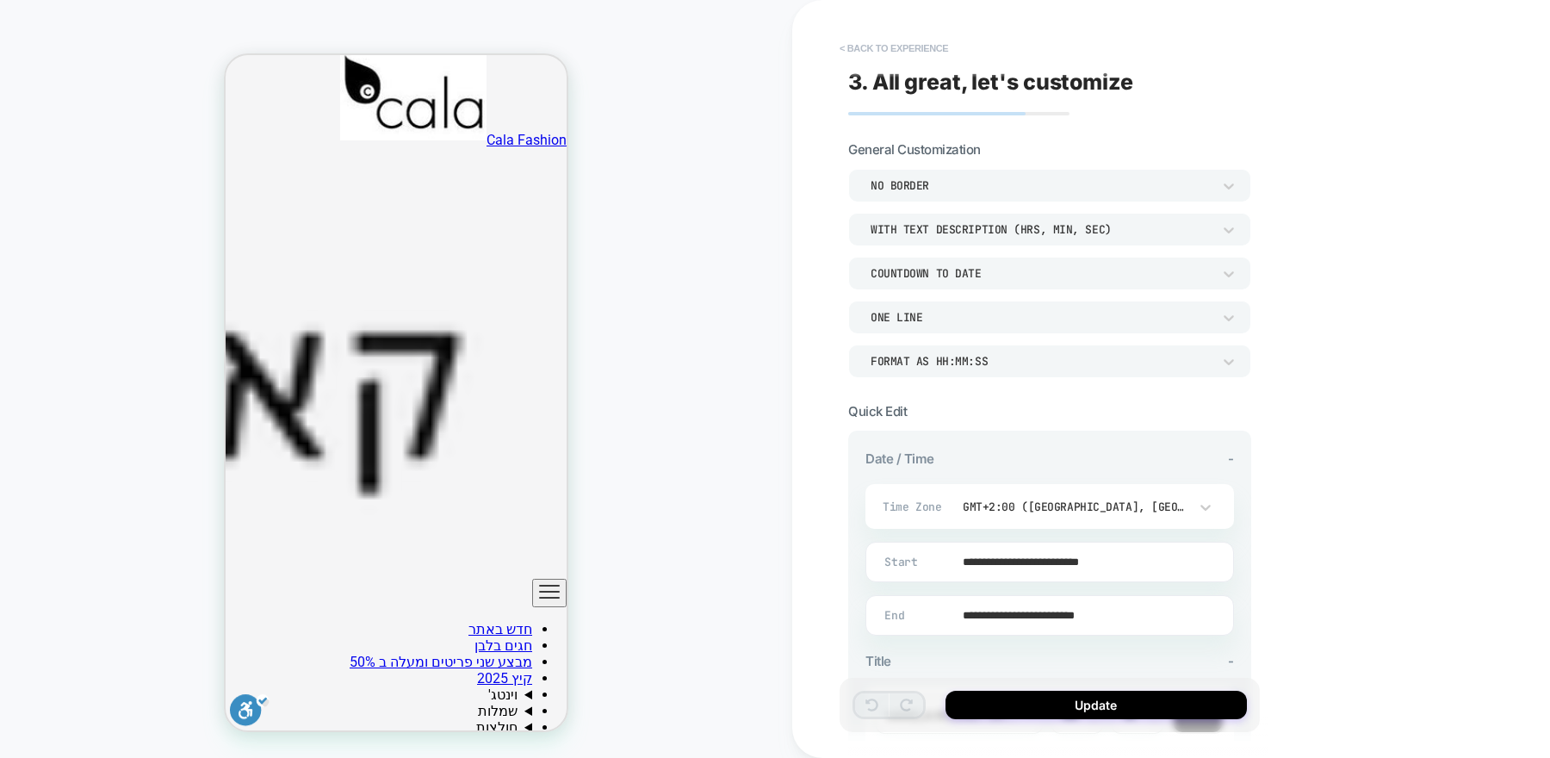
click at [846, 39] on button "< Back to experience" at bounding box center [894, 48] width 126 height 28
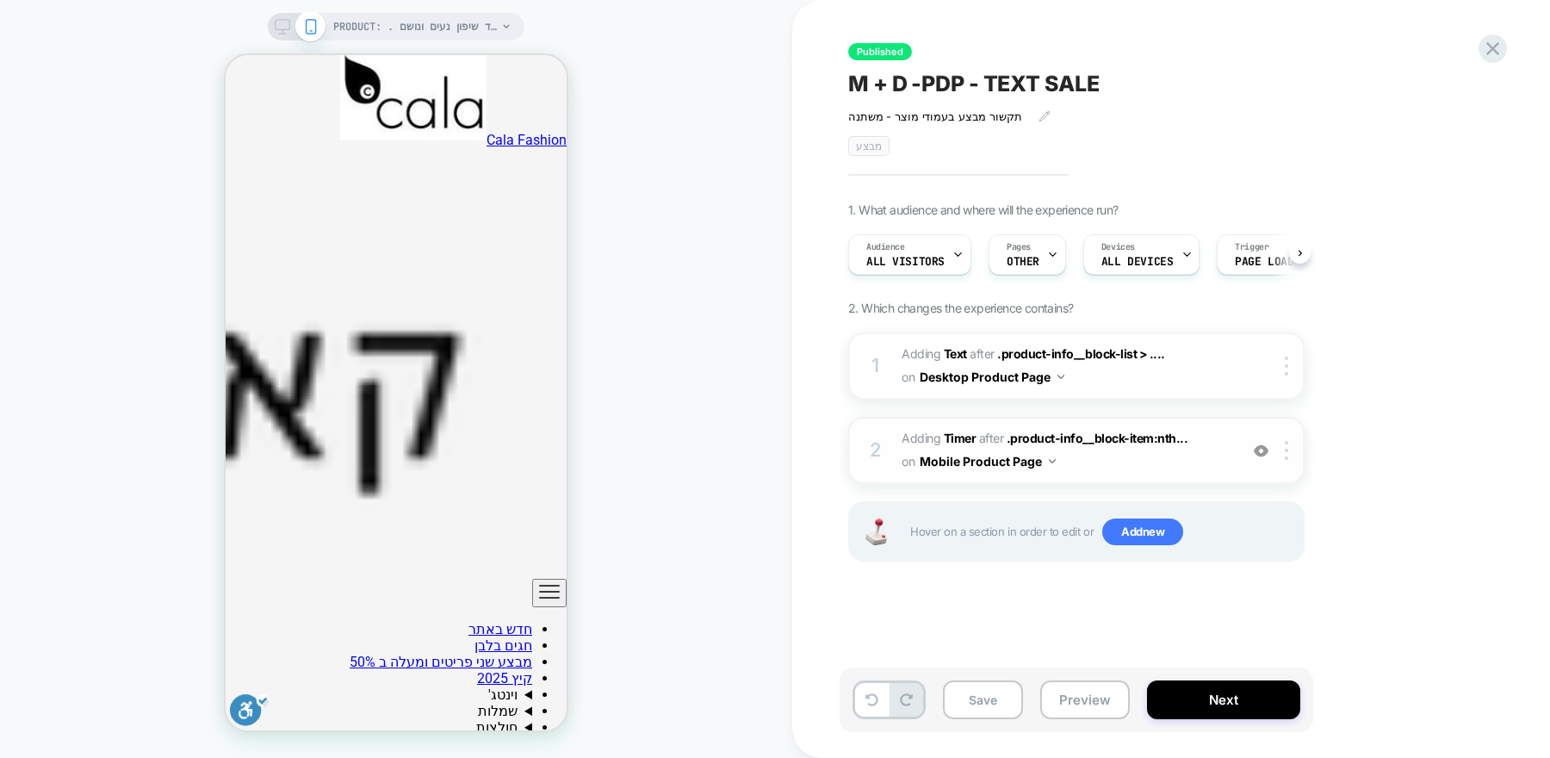
scroll to position [0, 1]
click at [1264, 449] on img at bounding box center [1261, 451] width 15 height 15
click at [1263, 449] on img at bounding box center [1261, 451] width 15 height 15
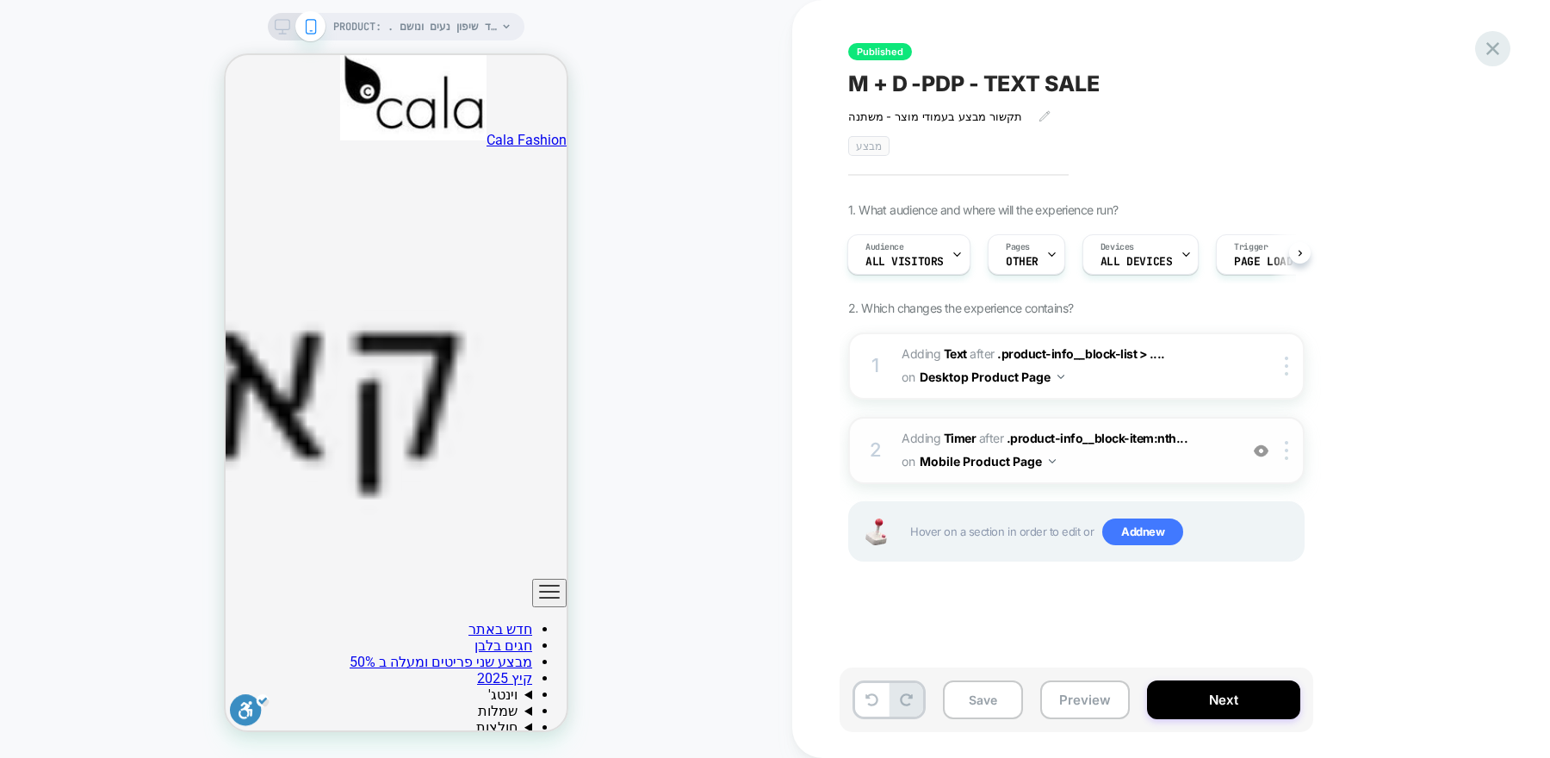
click at [1494, 51] on icon at bounding box center [1493, 48] width 13 height 13
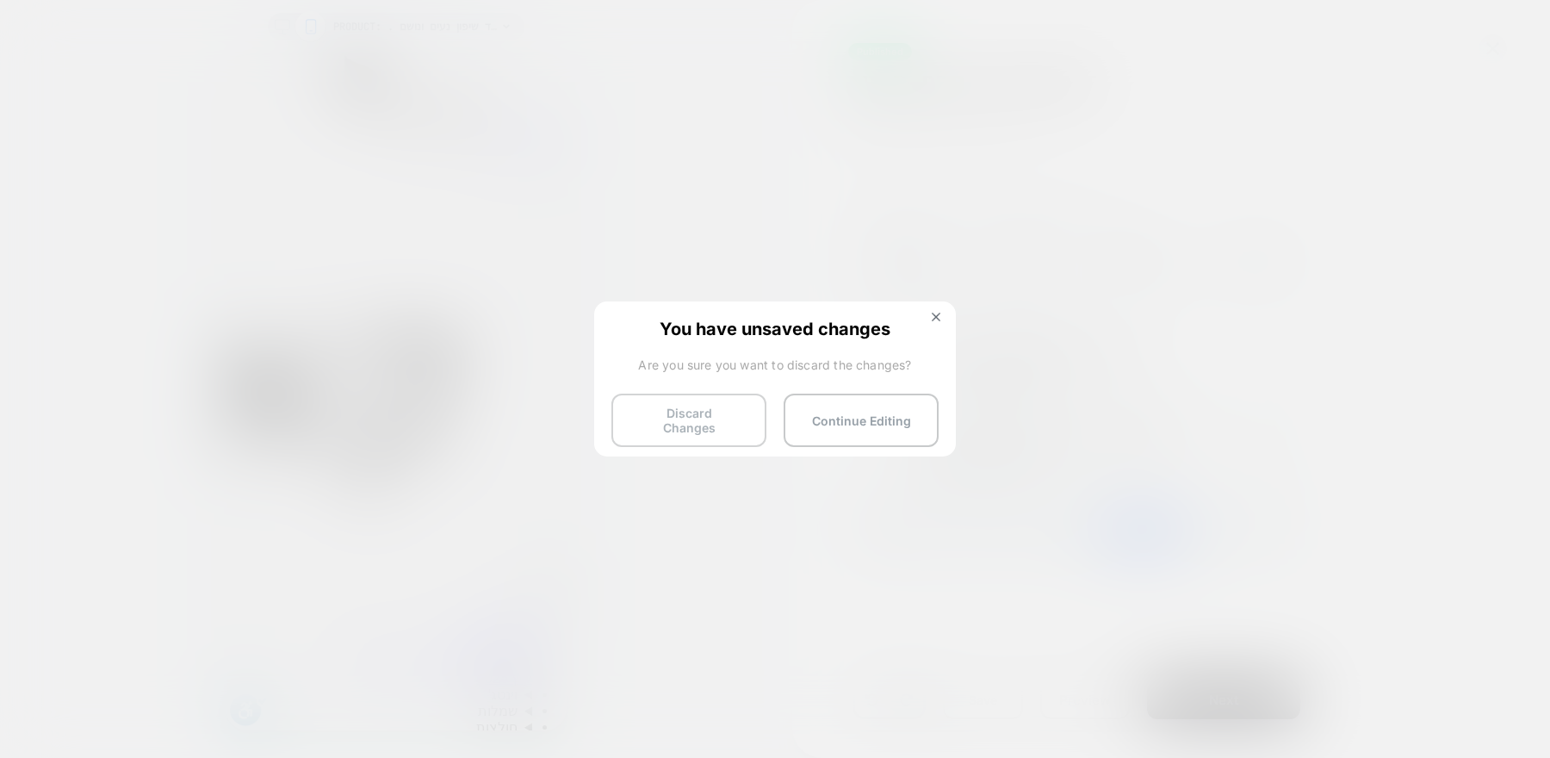
click at [691, 417] on button "Discard Changes" at bounding box center [689, 420] width 155 height 53
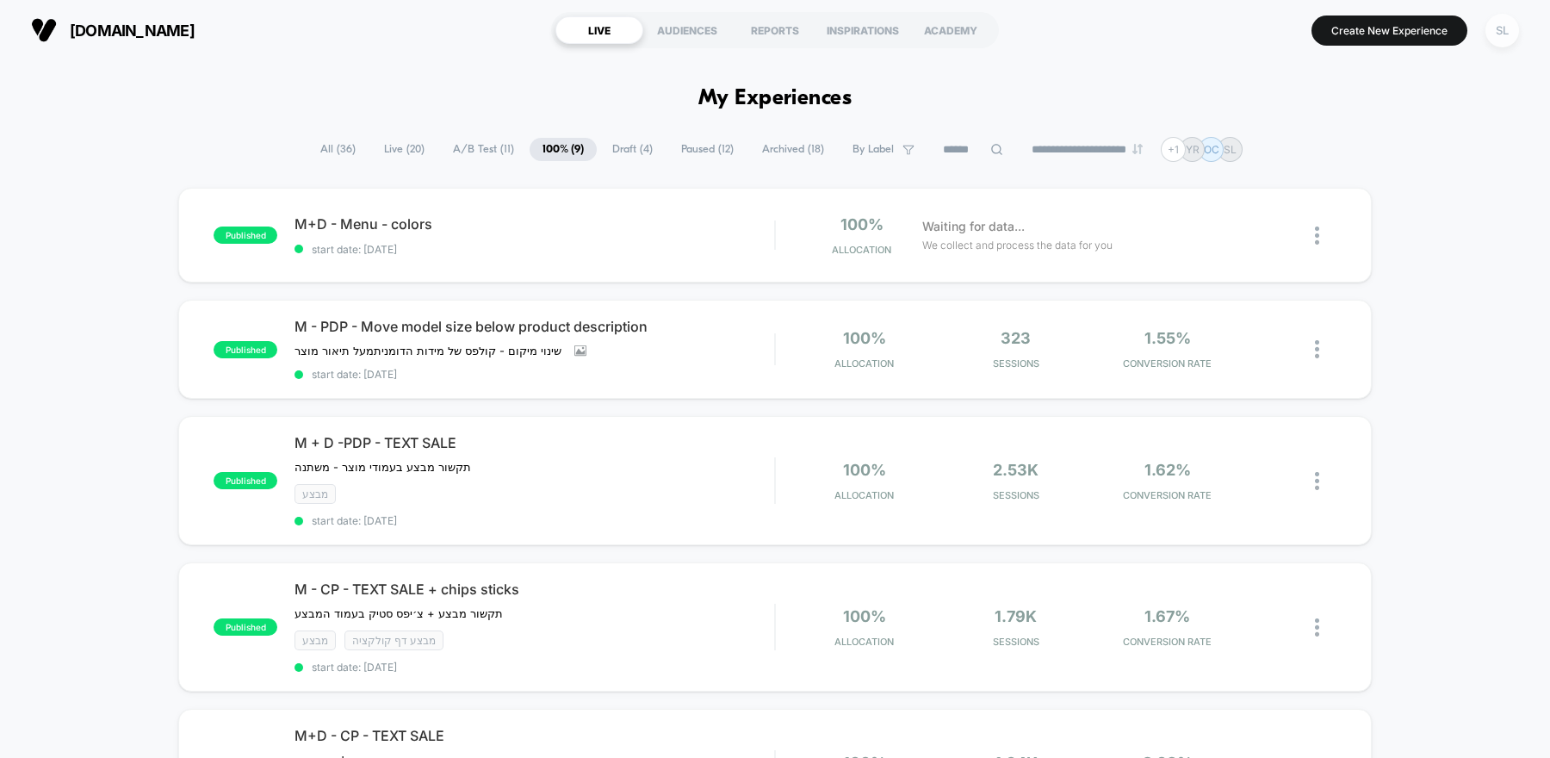
click at [1515, 27] on div "SL" at bounding box center [1503, 31] width 34 height 34
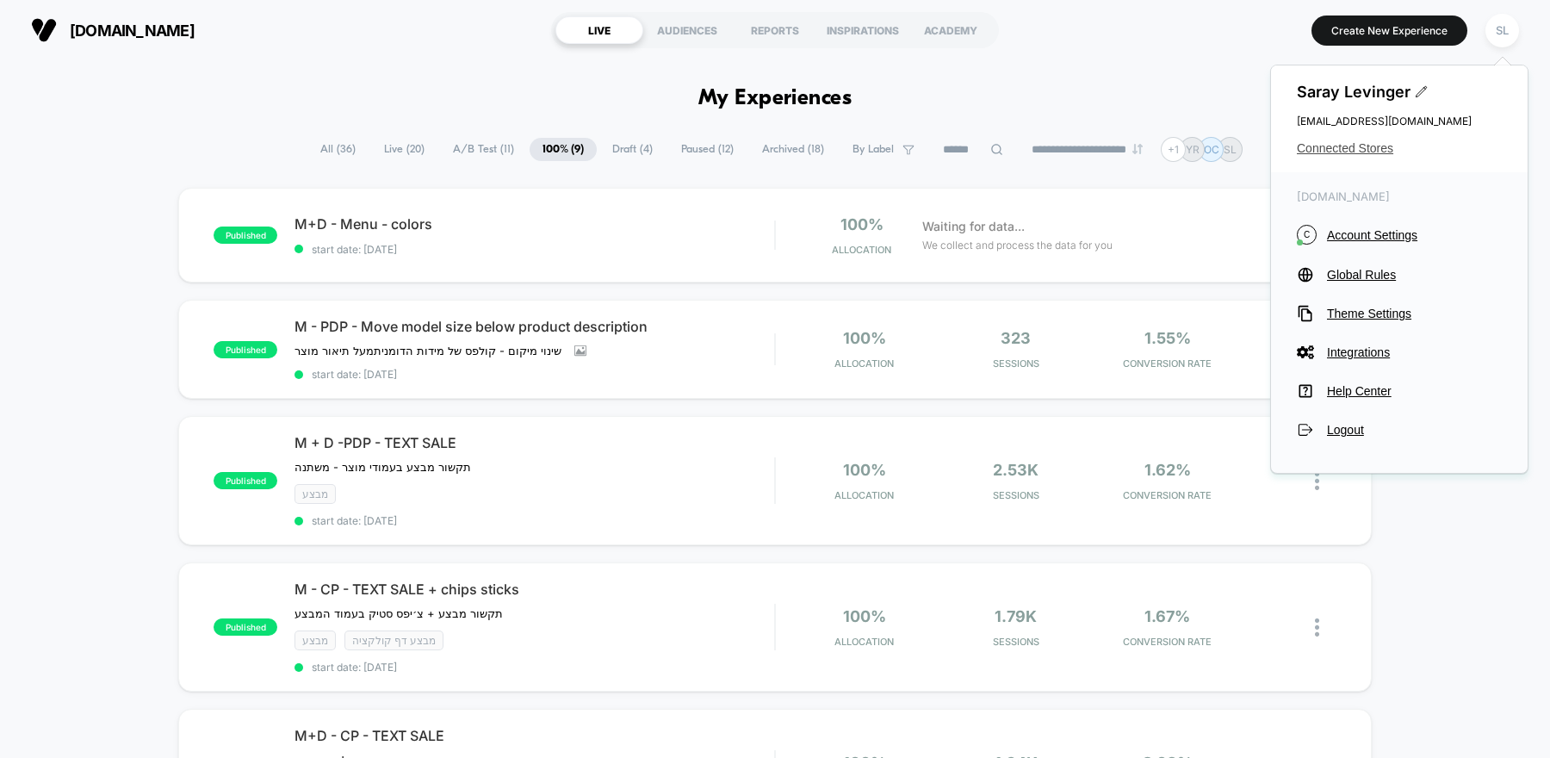
click at [1383, 146] on span "Connected Stores" at bounding box center [1399, 148] width 205 height 14
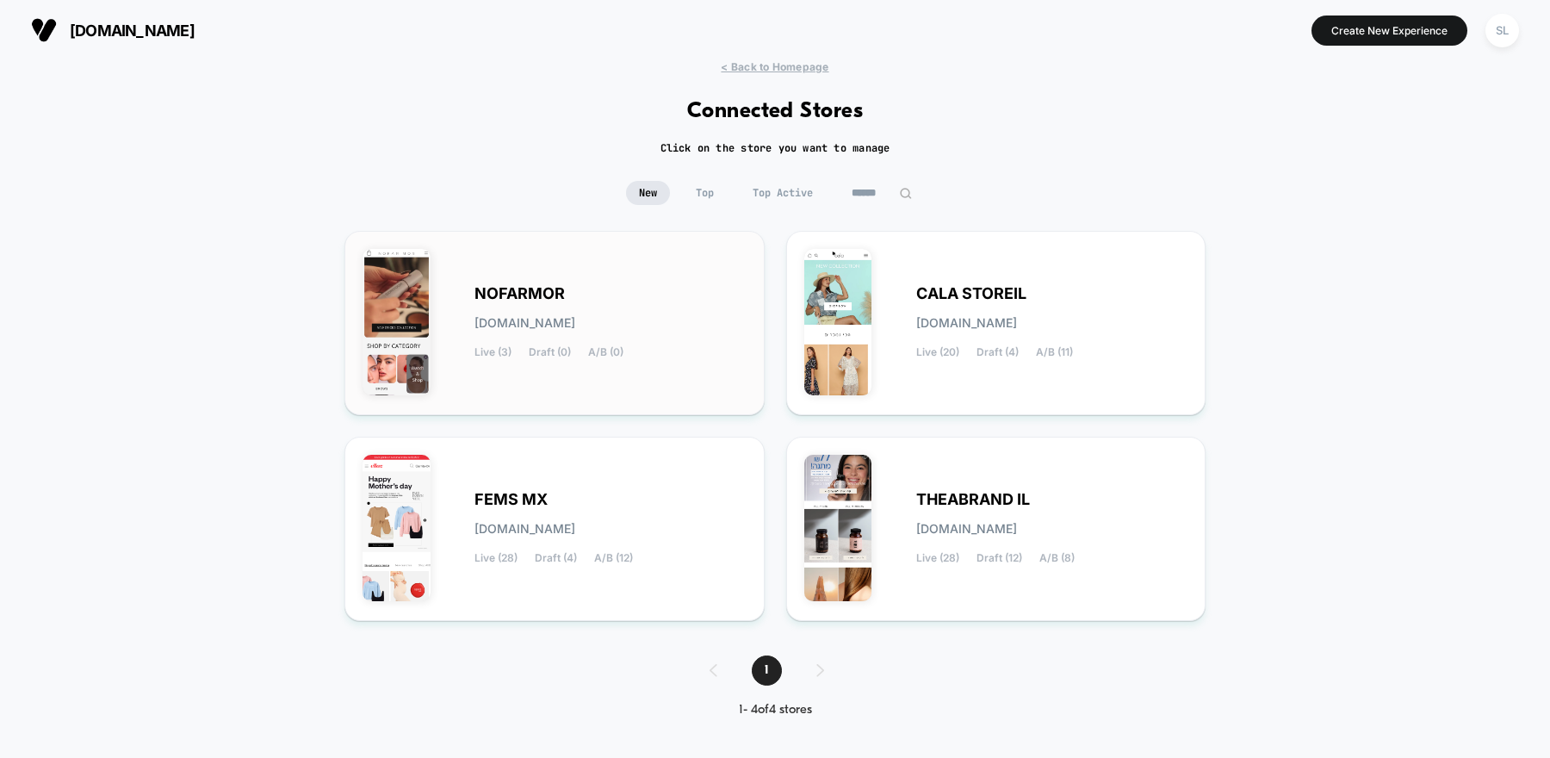
click at [658, 269] on div "NOFARMOR [DOMAIN_NAME] Live (3) Draft (0) A/B (0)" at bounding box center [555, 323] width 384 height 148
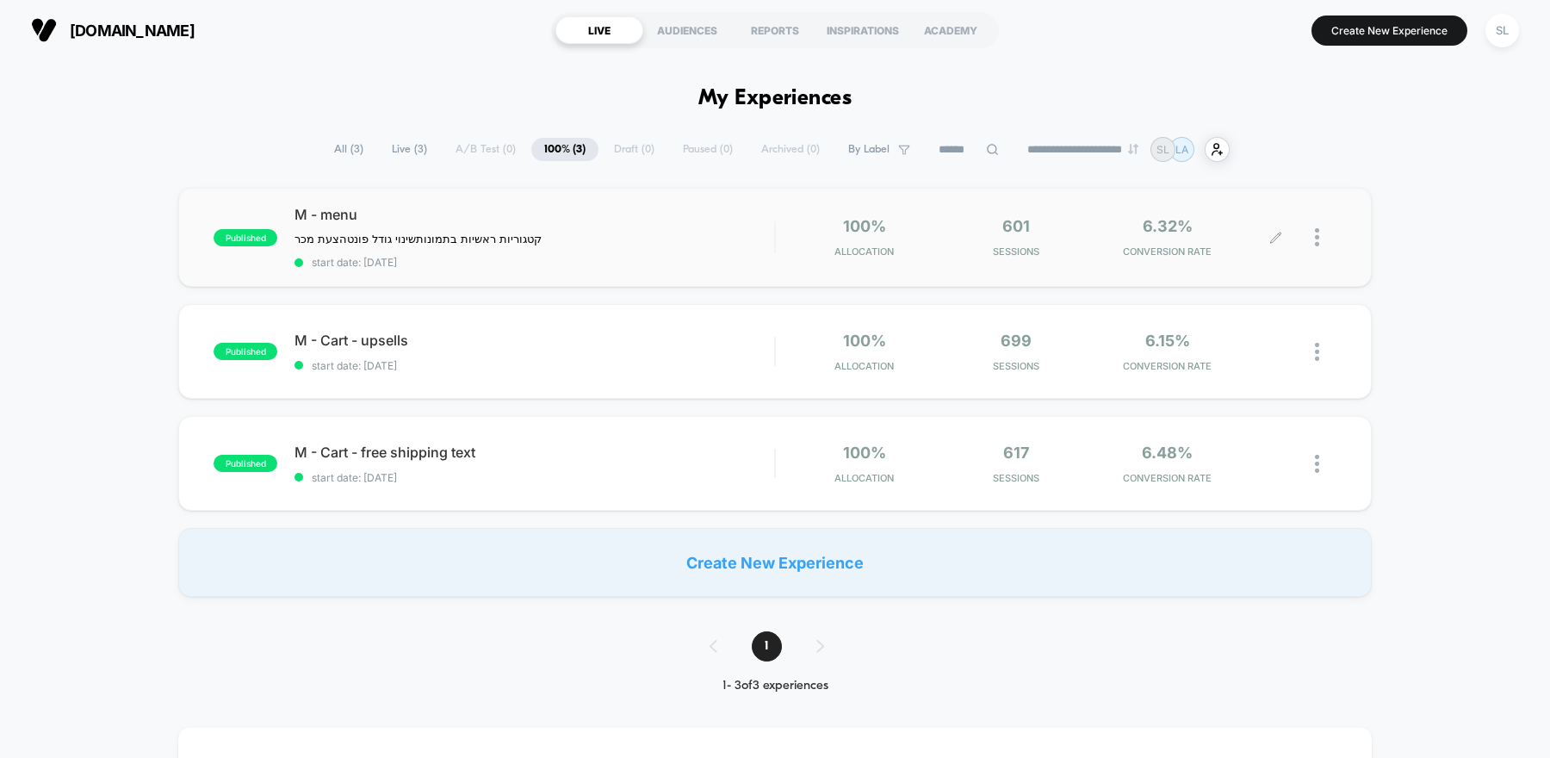
click at [1281, 235] on icon at bounding box center [1276, 237] width 13 height 13
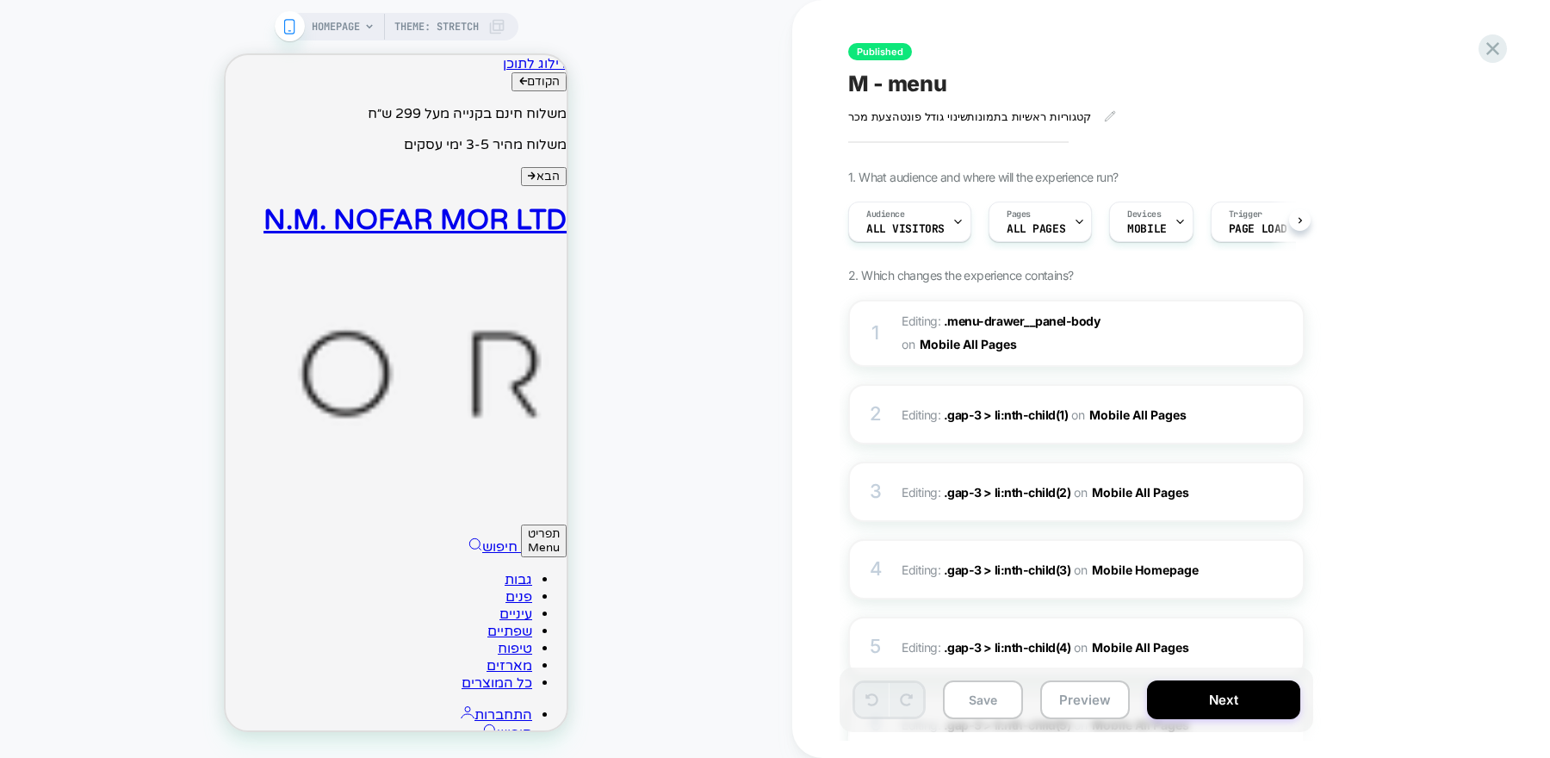
scroll to position [0, 1]
click at [1495, 56] on icon at bounding box center [1492, 48] width 23 height 23
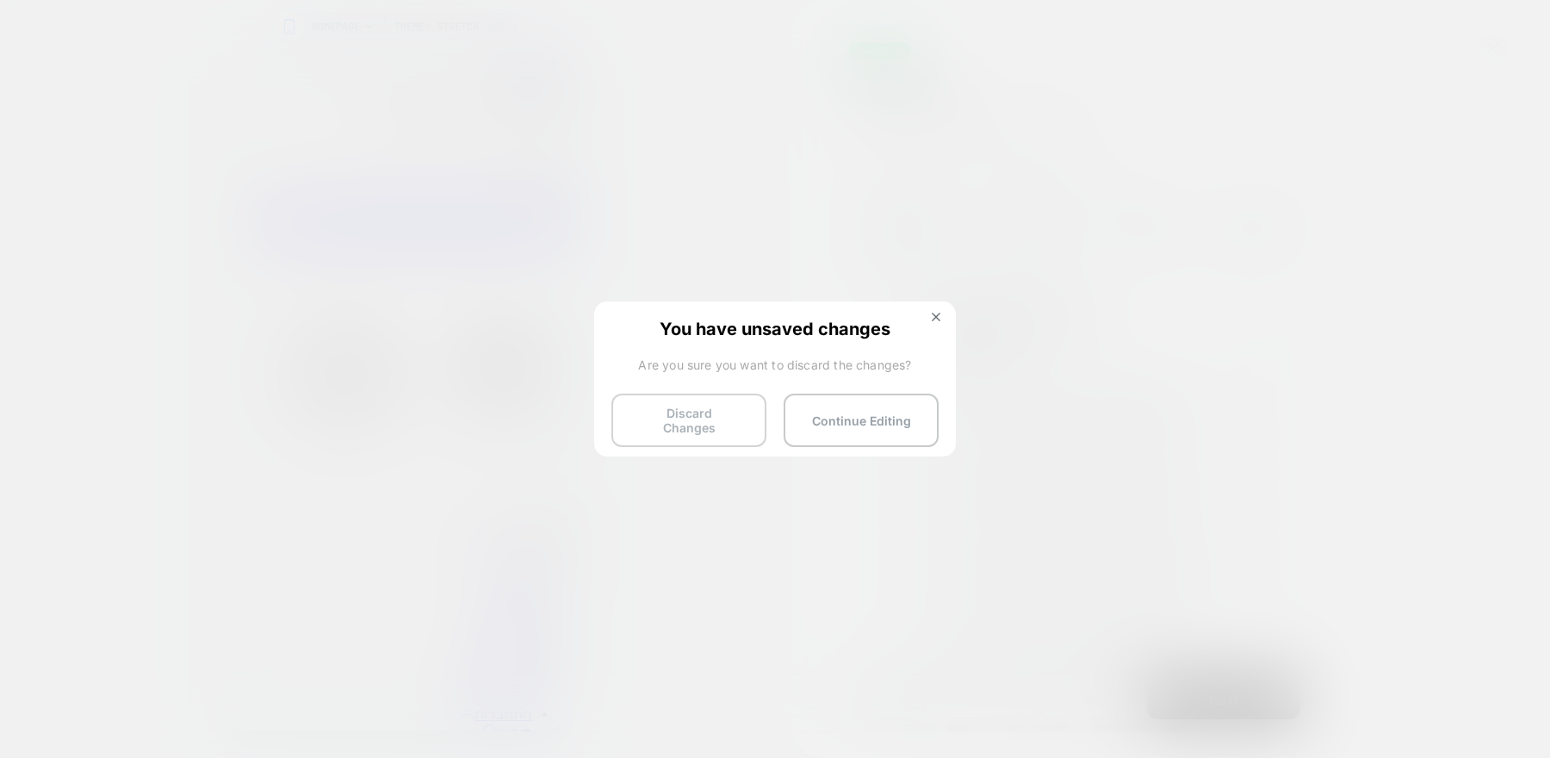
click at [713, 419] on button "Discard Changes" at bounding box center [689, 420] width 155 height 53
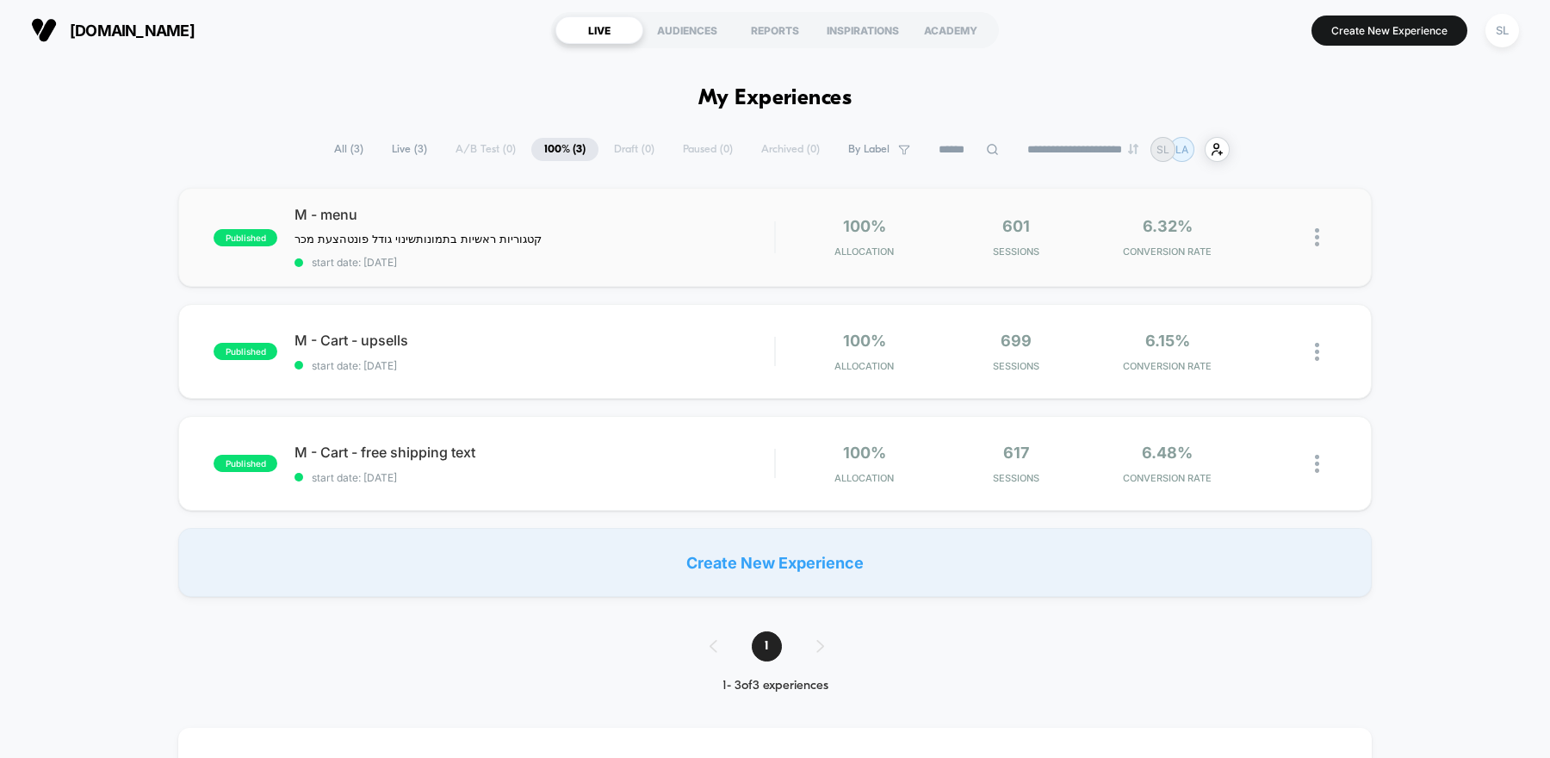
click at [1318, 237] on img at bounding box center [1317, 237] width 4 height 18
click at [1258, 215] on div "Pause" at bounding box center [1229, 216] width 155 height 39
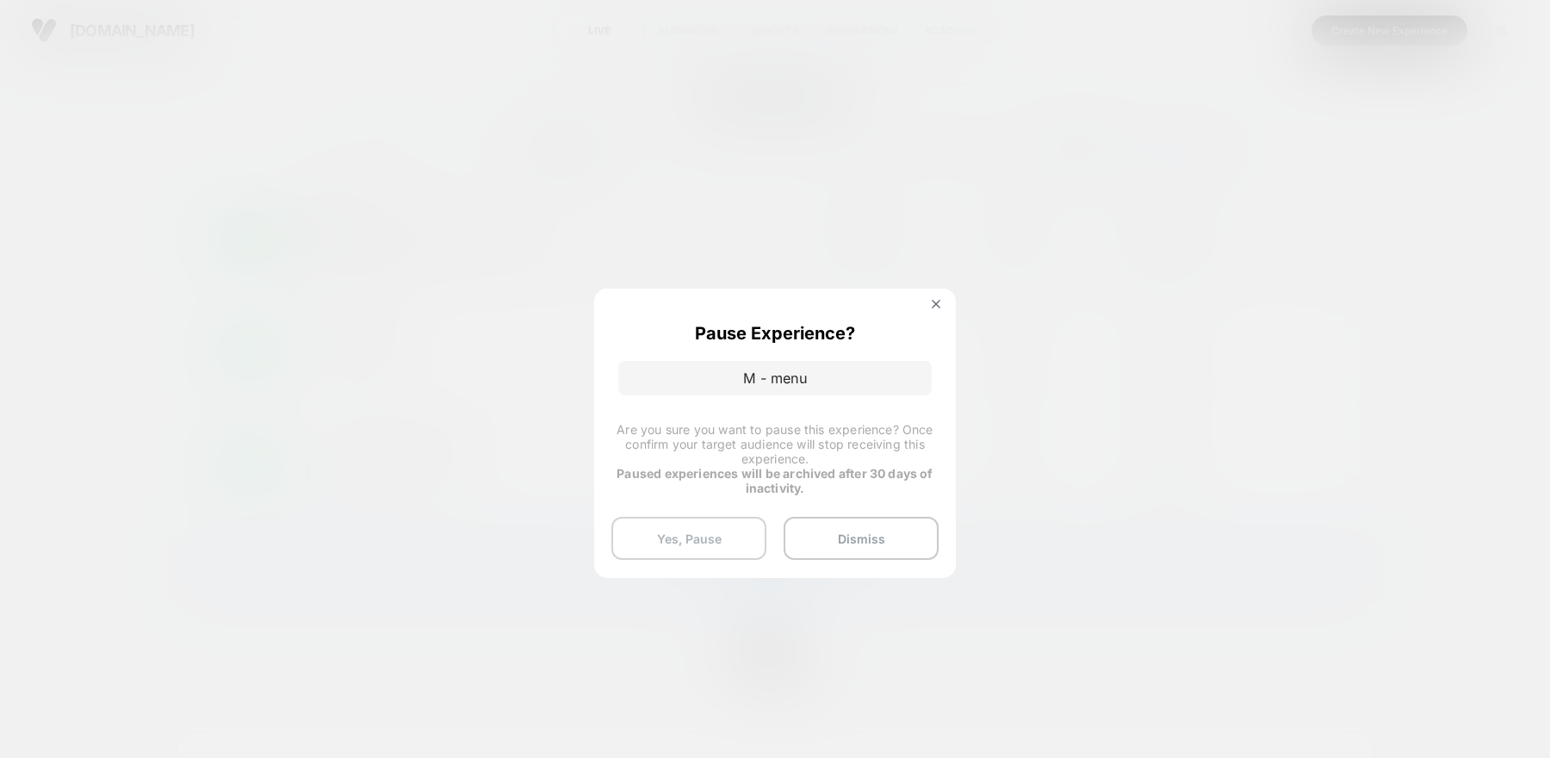
click at [715, 519] on button "Yes, Pause" at bounding box center [689, 538] width 155 height 43
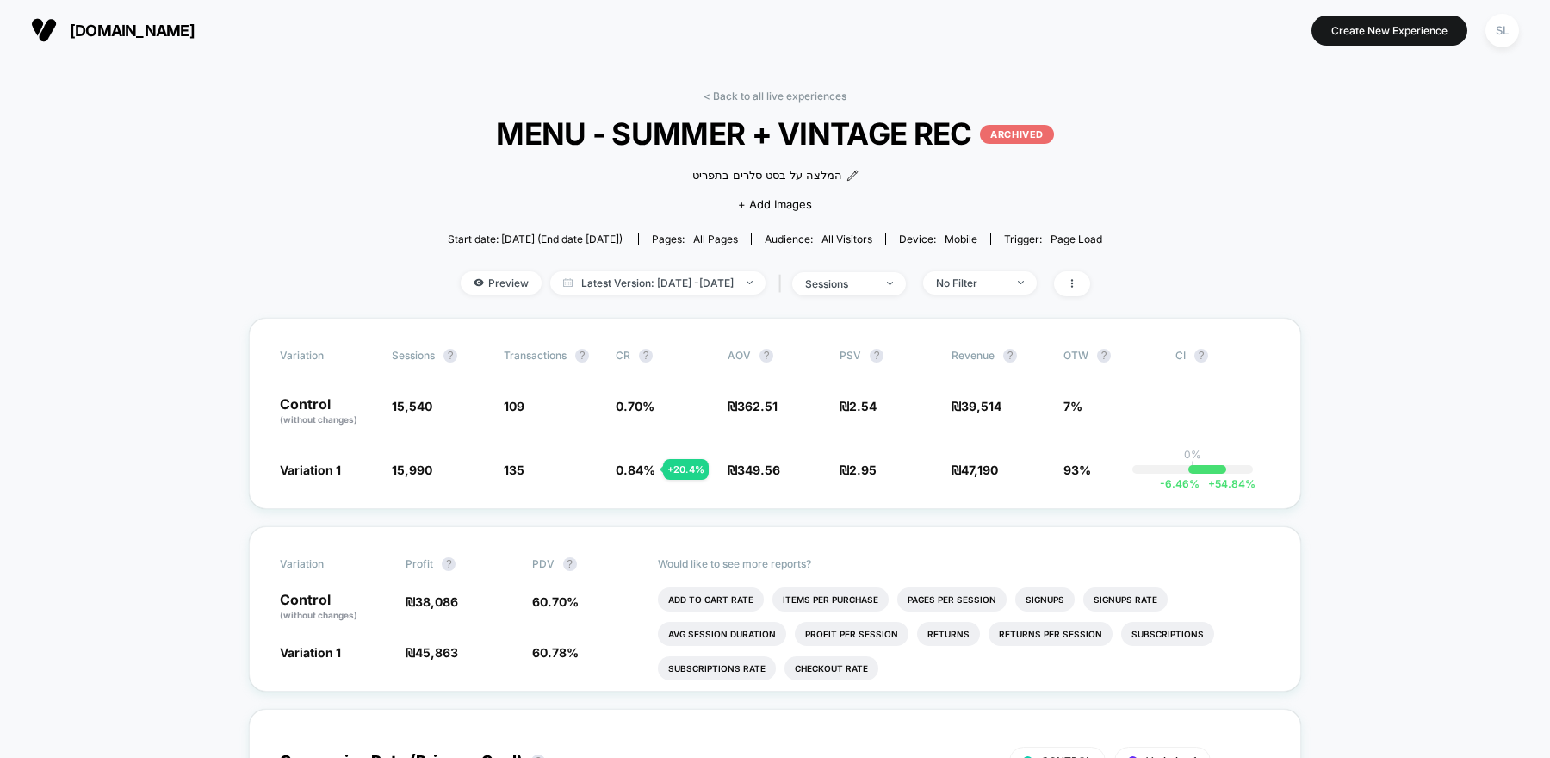
click at [132, 30] on span "[DOMAIN_NAME]" at bounding box center [132, 31] width 125 height 18
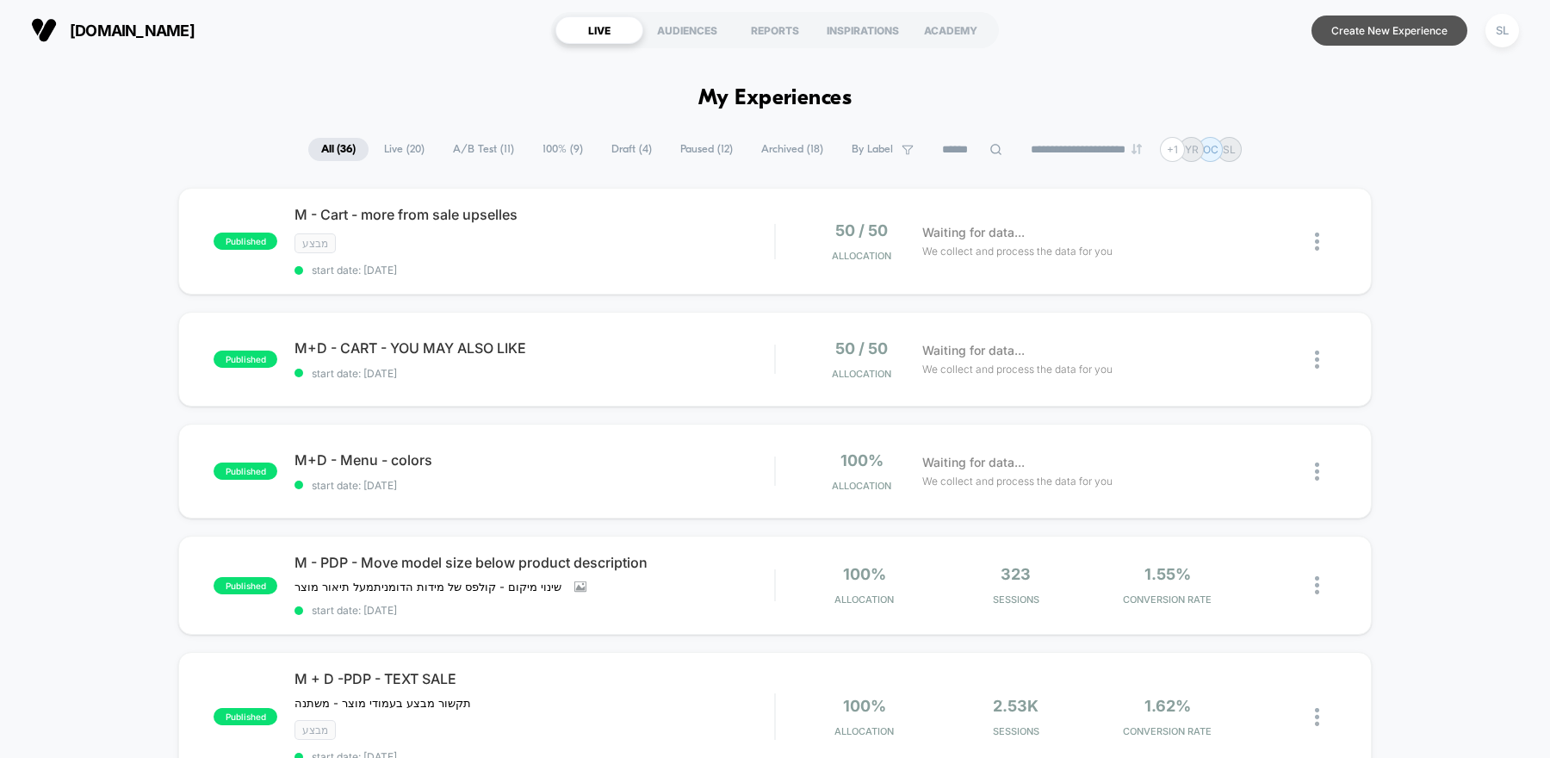
click at [1406, 34] on button "Create New Experience" at bounding box center [1390, 31] width 156 height 30
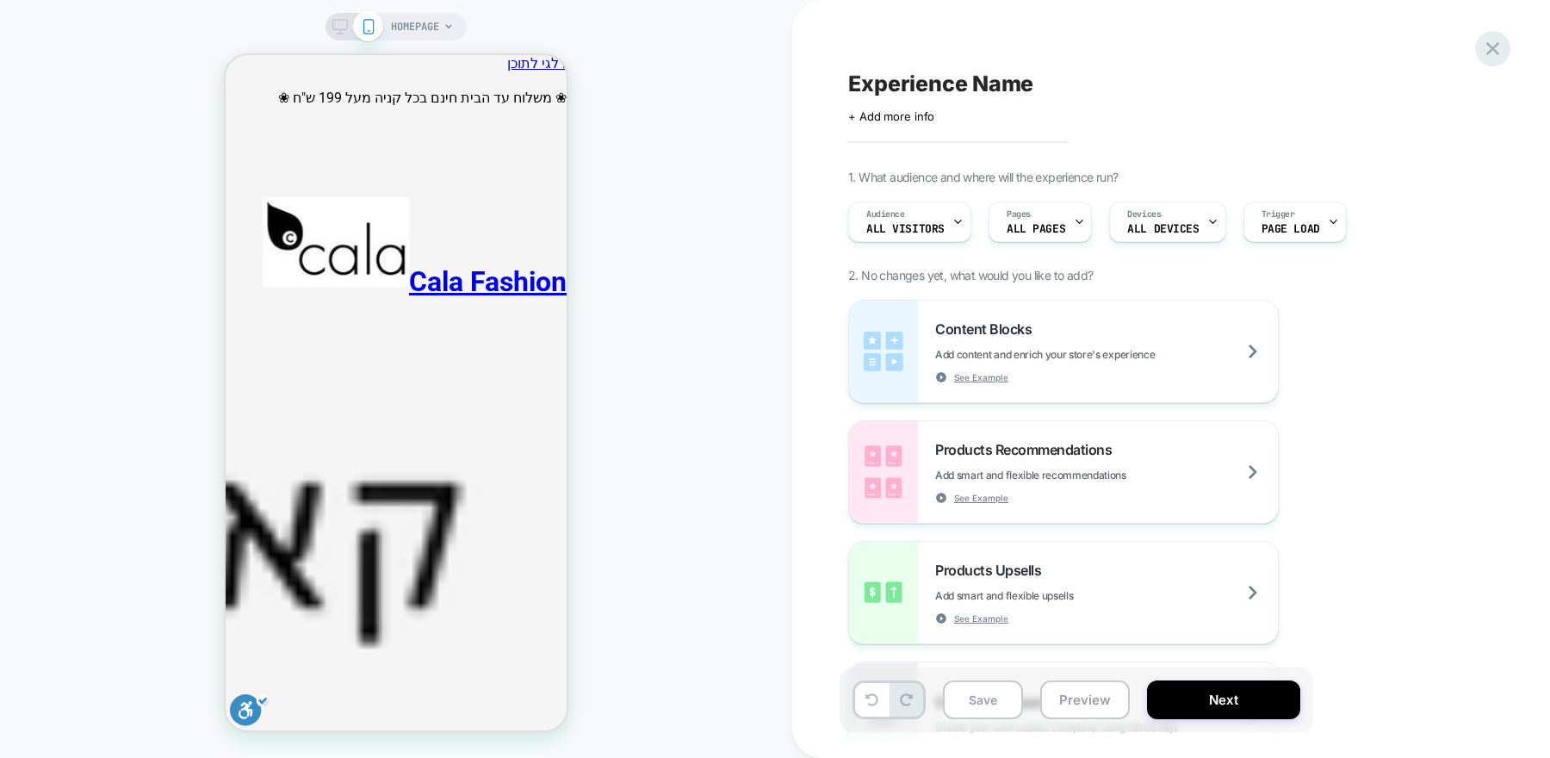
click at [1498, 60] on div at bounding box center [1492, 48] width 35 height 35
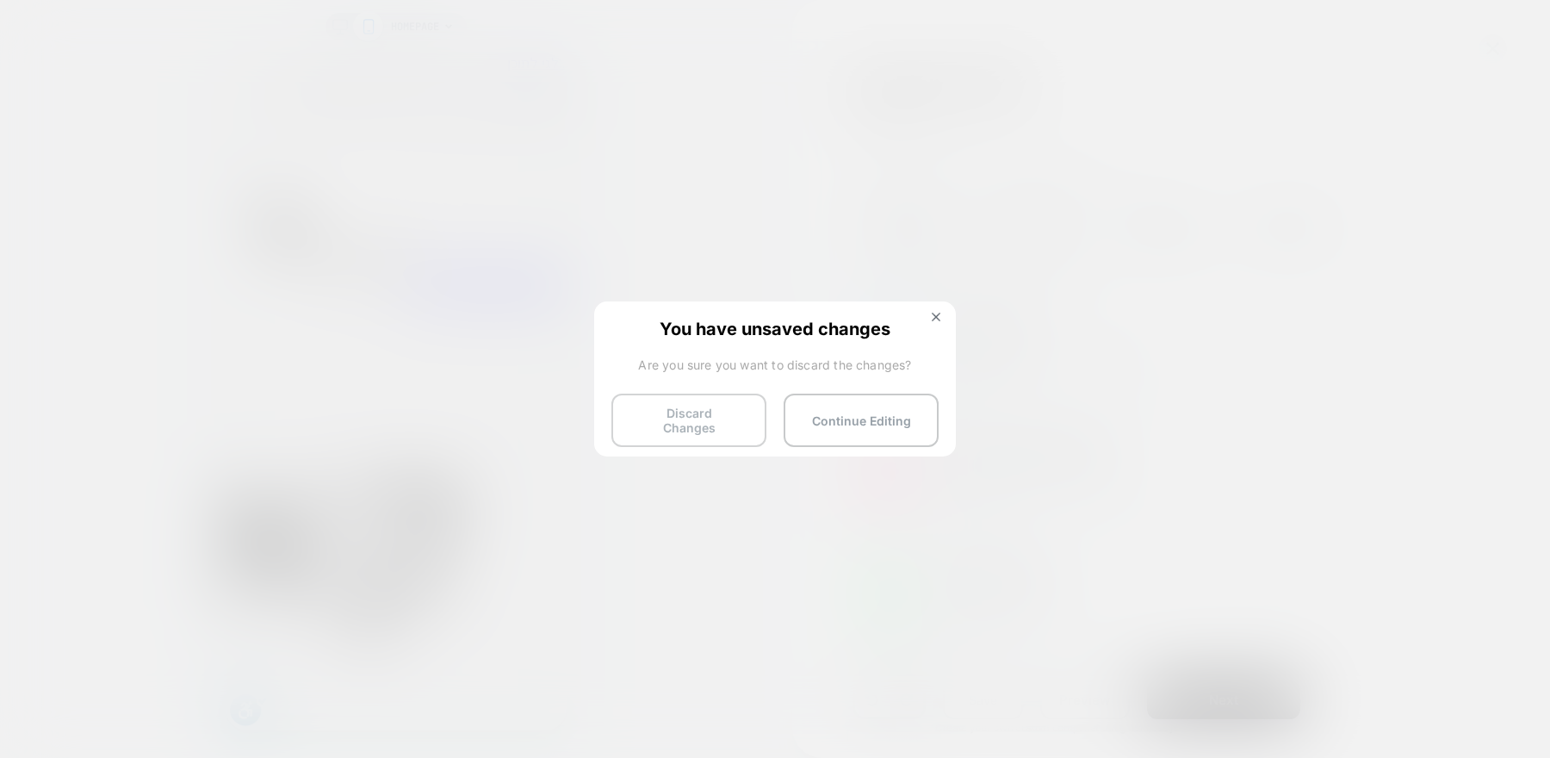
click at [698, 430] on button "Discard Changes" at bounding box center [689, 420] width 155 height 53
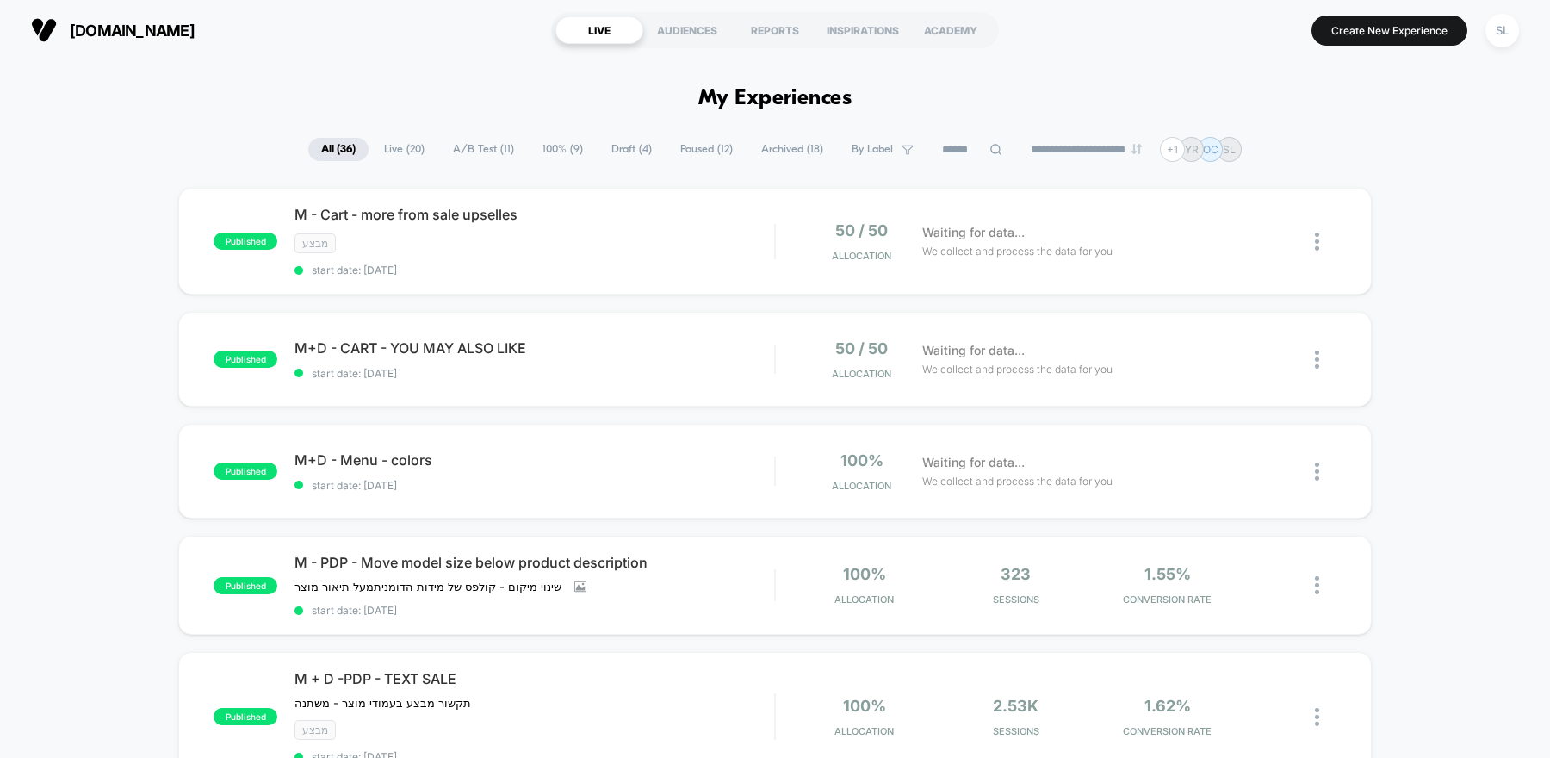
click at [696, 155] on span "Paused ( 12 )" at bounding box center [707, 149] width 78 height 23
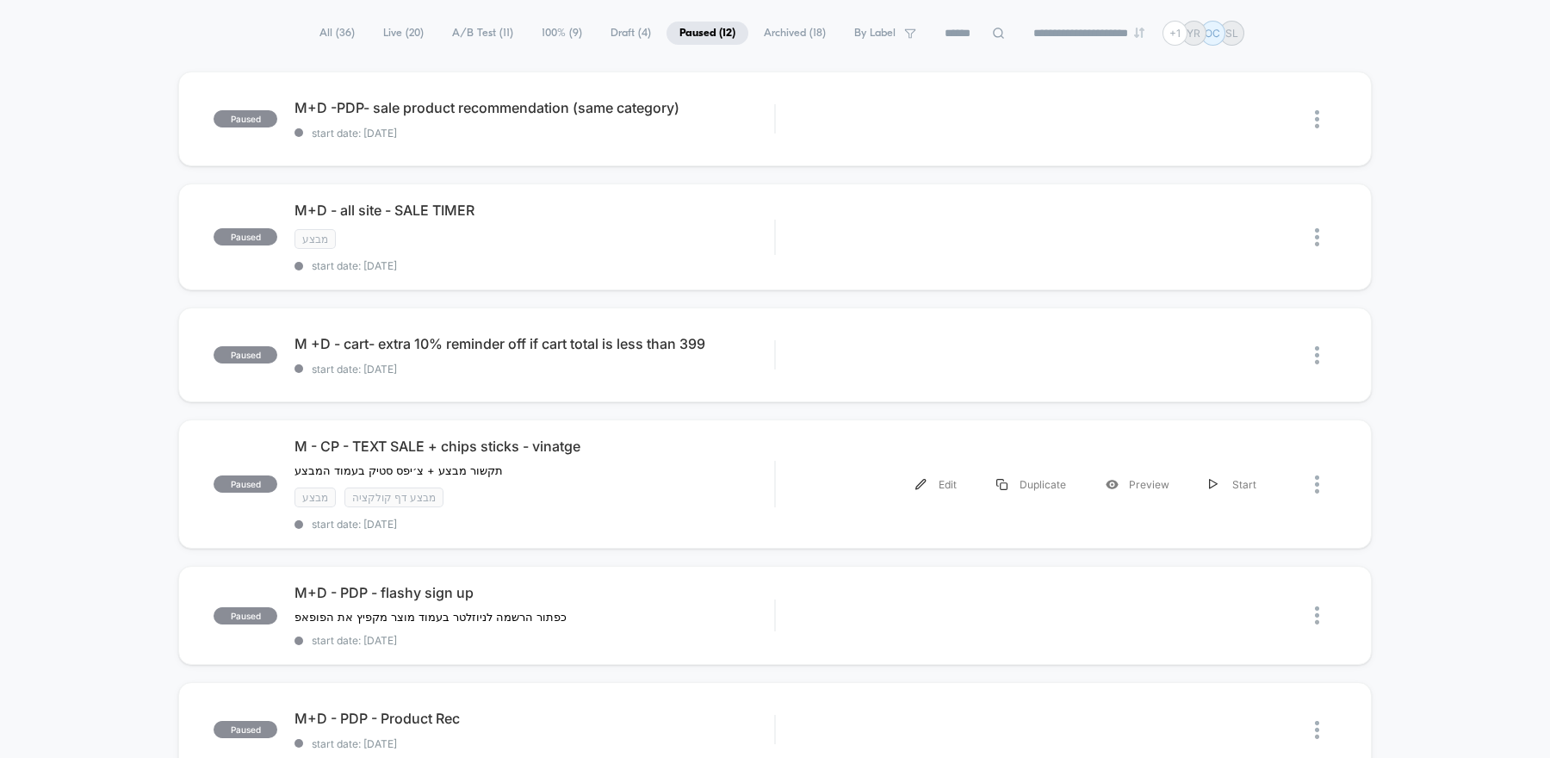
scroll to position [114, 0]
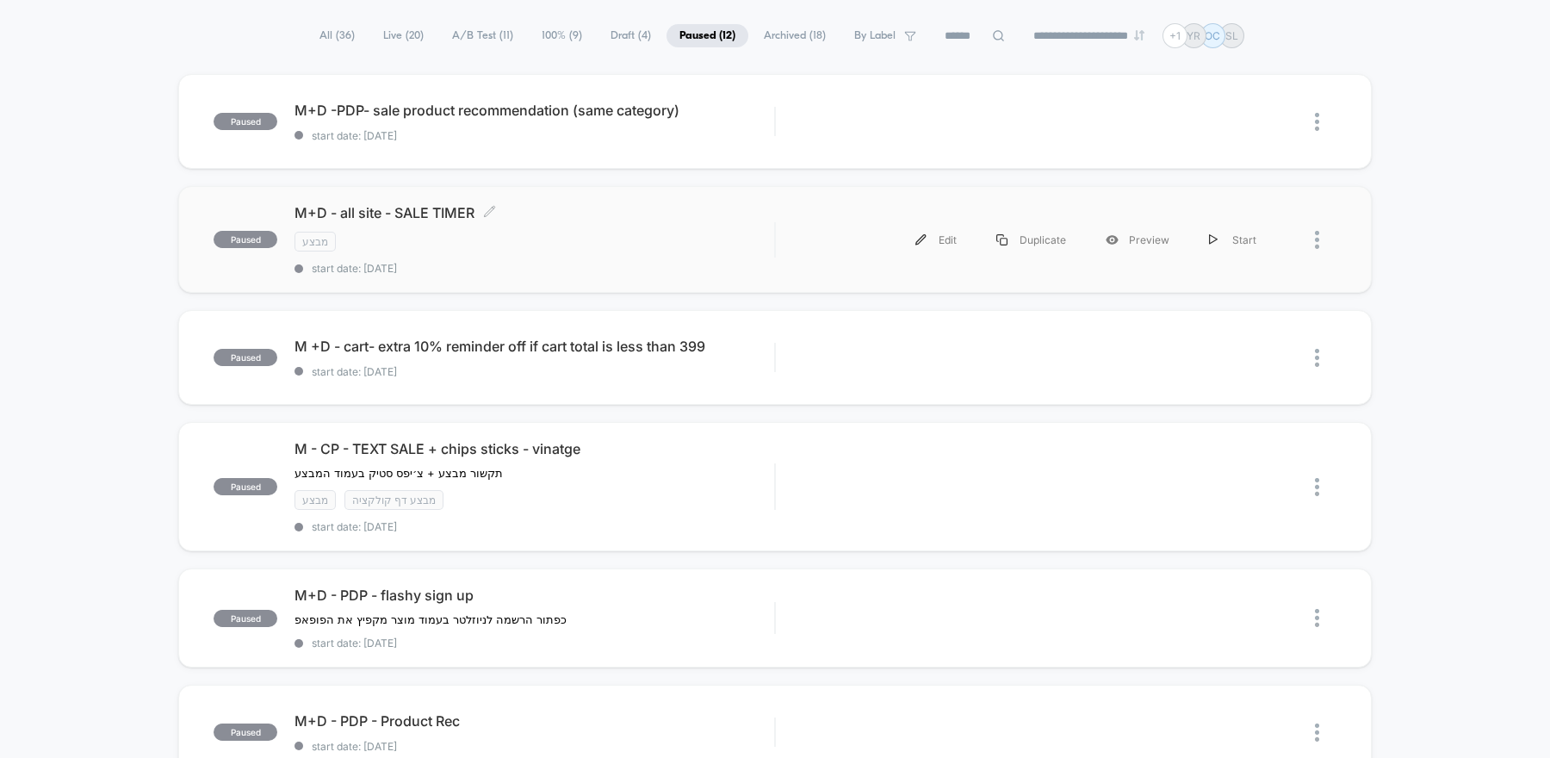
click at [560, 262] on span "start date: 8/28/2025" at bounding box center [535, 268] width 480 height 13
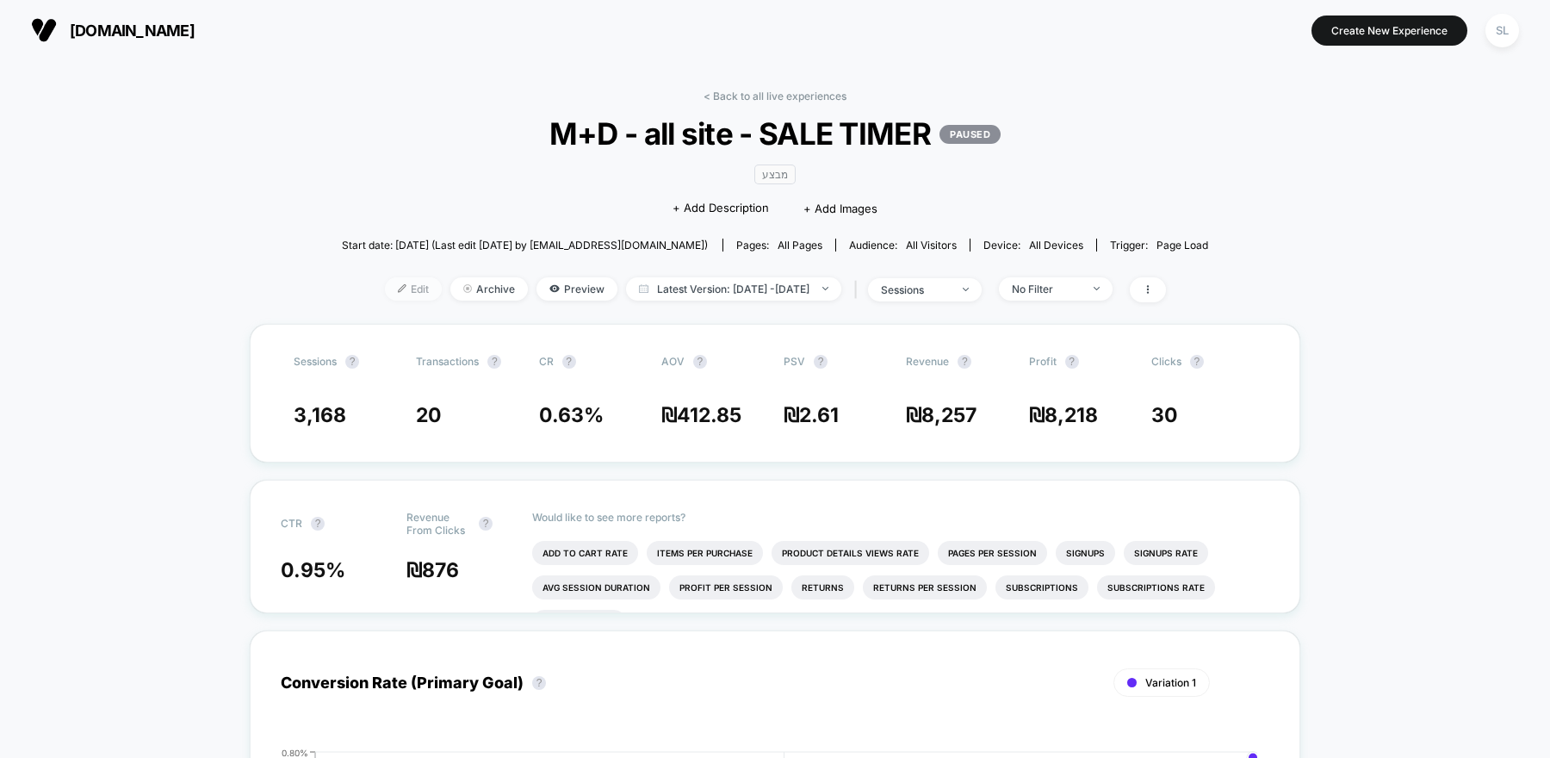
click at [394, 291] on span "Edit" at bounding box center [413, 288] width 57 height 23
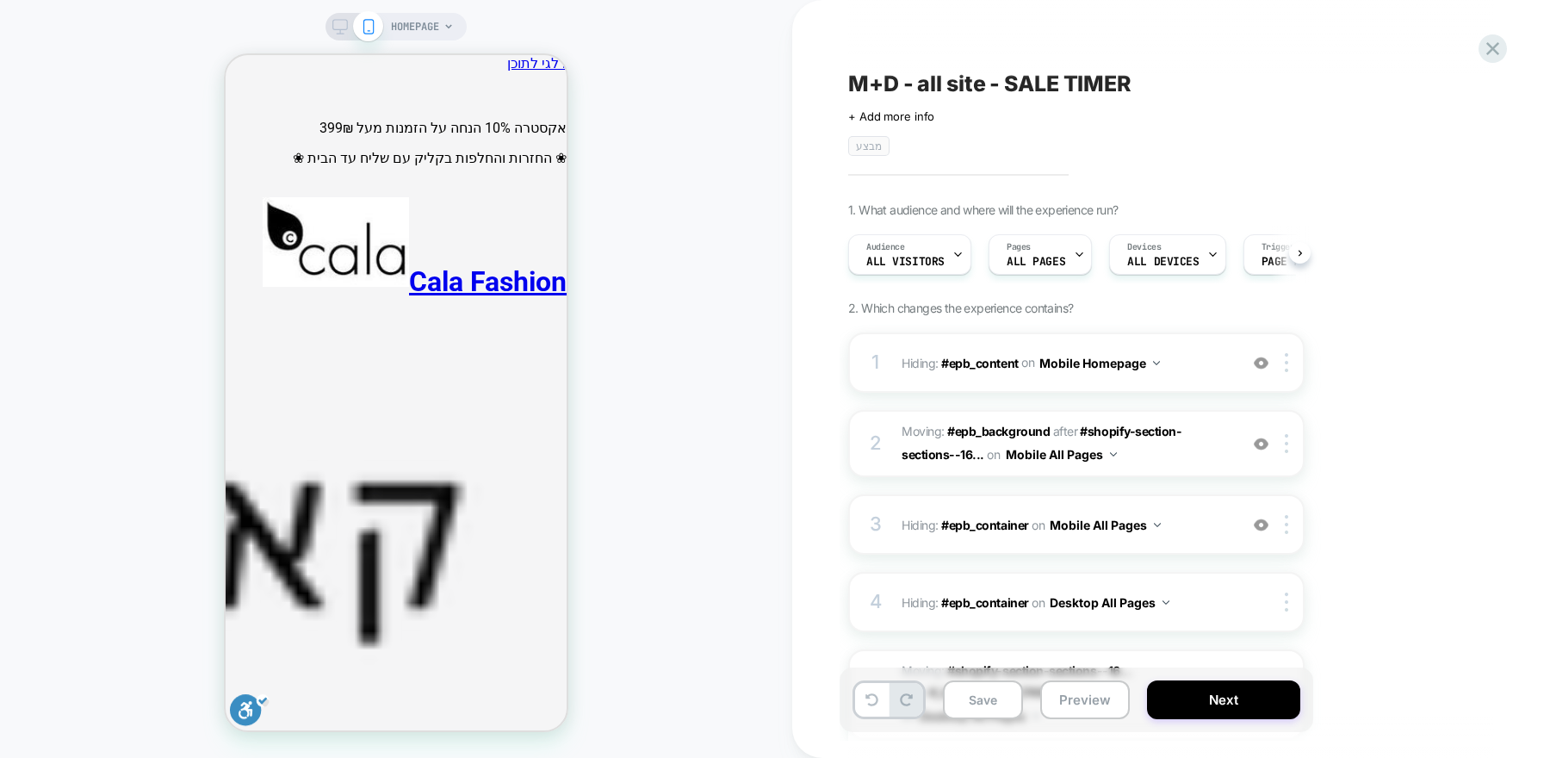
scroll to position [0, 1]
